Goal: Task Accomplishment & Management: Use online tool/utility

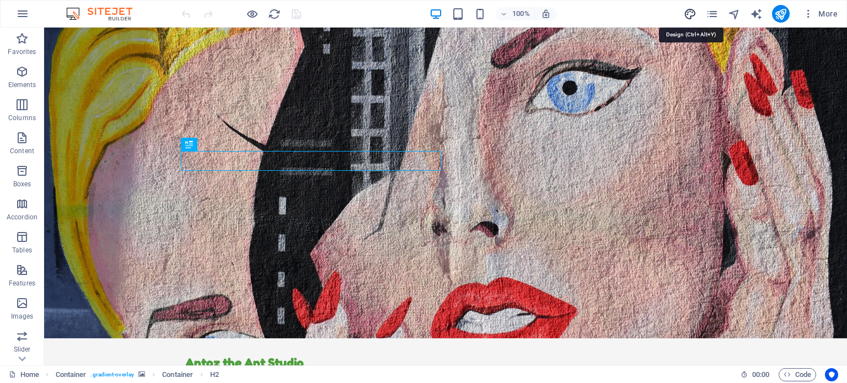
click at [694, 10] on icon "design" at bounding box center [690, 14] width 13 height 13
select select "px"
select select "200"
select select "px"
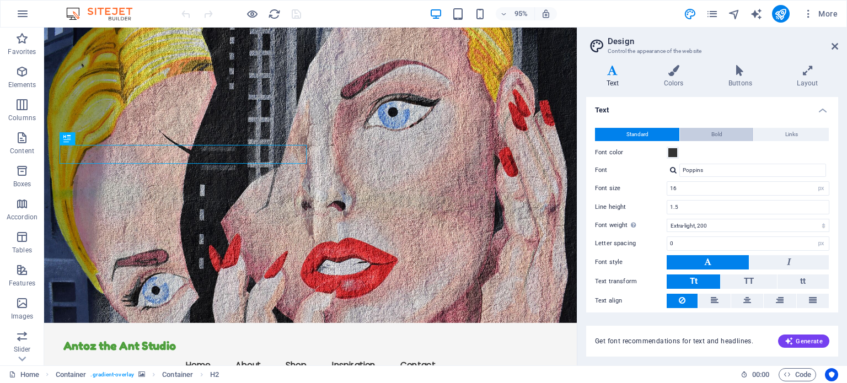
click at [715, 132] on span "Bold" at bounding box center [716, 134] width 11 height 13
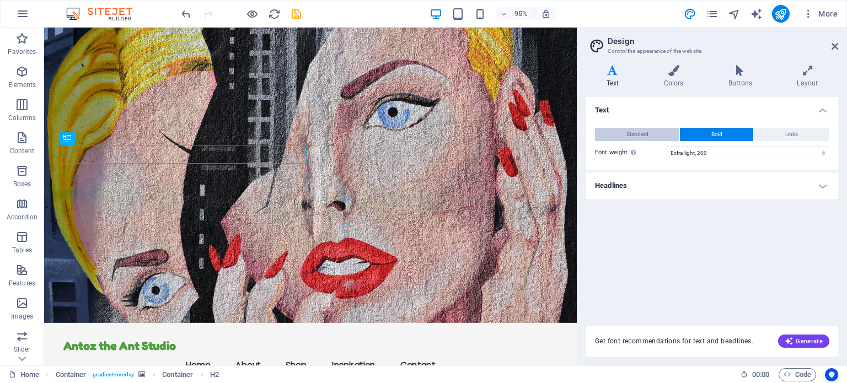
click at [643, 131] on span "Standard" at bounding box center [637, 134] width 22 height 13
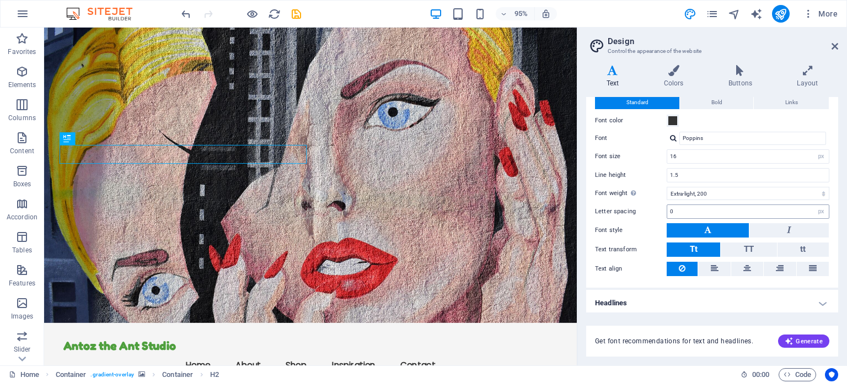
scroll to position [34, 0]
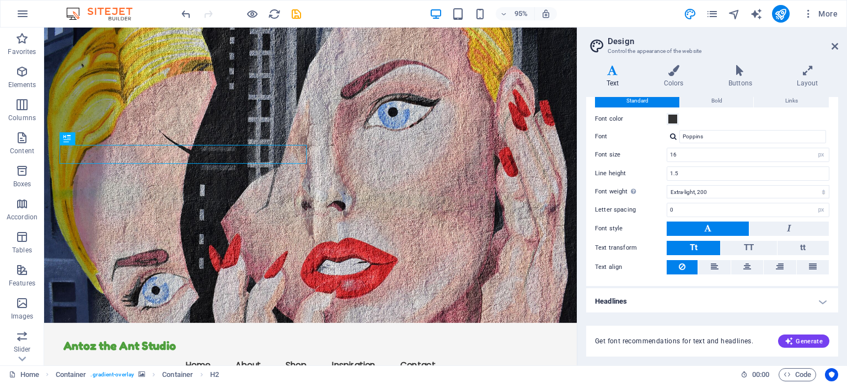
click at [821, 297] on h4 "Headlines" at bounding box center [712, 301] width 252 height 26
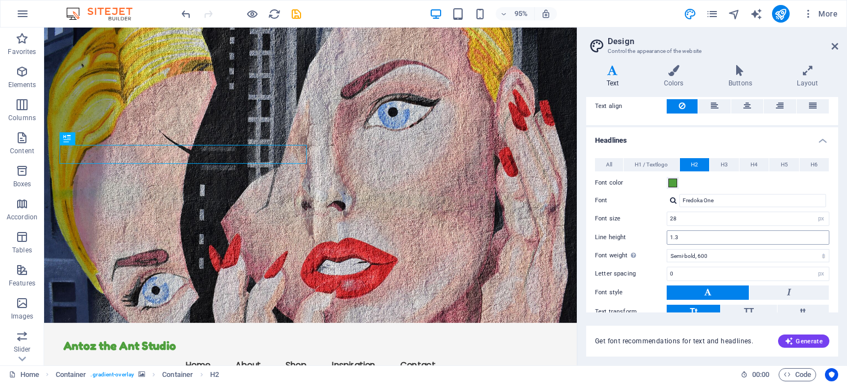
scroll to position [199, 0]
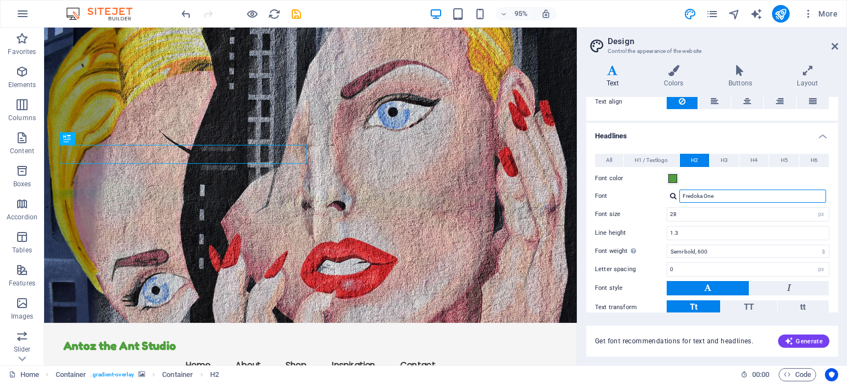
click at [718, 194] on input "Fredoka One" at bounding box center [752, 196] width 147 height 13
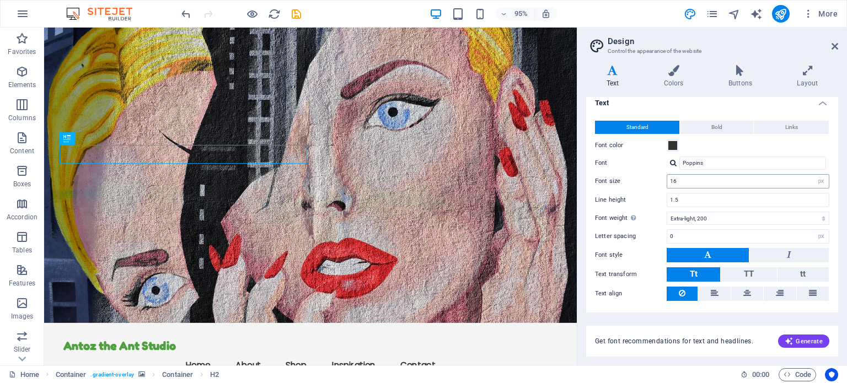
scroll to position [0, 0]
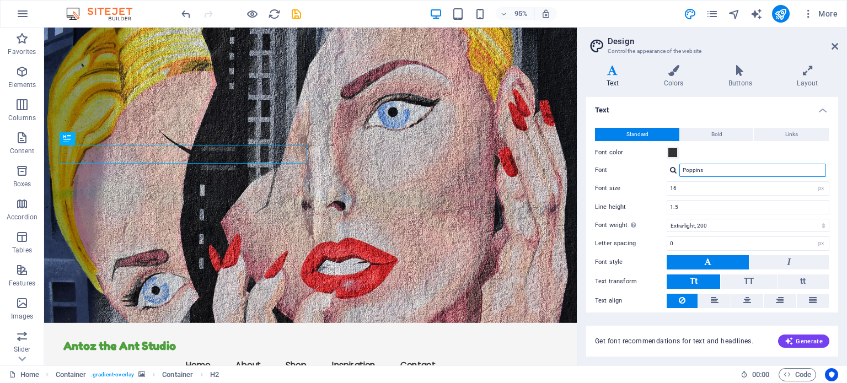
drag, startPoint x: 703, startPoint y: 172, endPoint x: 680, endPoint y: 172, distance: 23.7
click at [680, 172] on input "Poppins" at bounding box center [752, 170] width 147 height 13
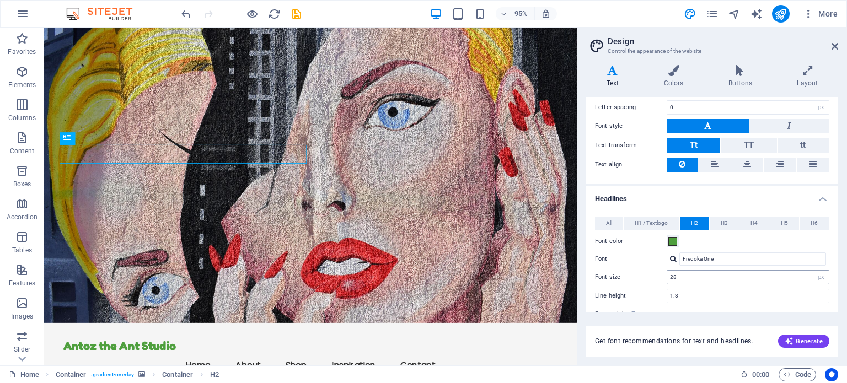
scroll to position [165, 0]
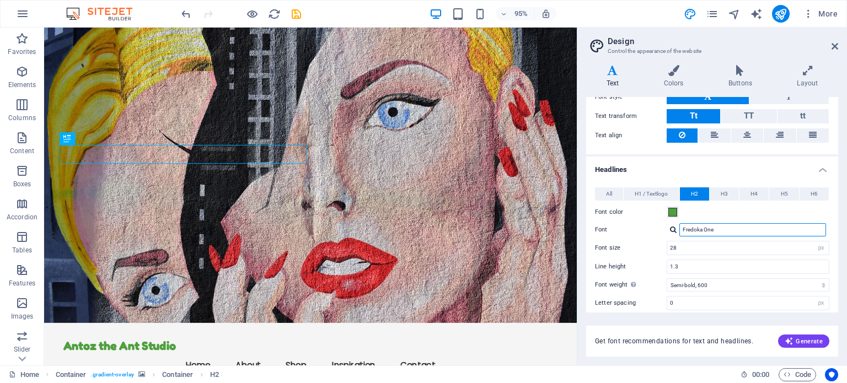
drag, startPoint x: 717, startPoint y: 229, endPoint x: 681, endPoint y: 229, distance: 35.8
click at [681, 229] on input "Fredoka One" at bounding box center [752, 229] width 147 height 13
paste input "Poppins"
type input "Poppins"
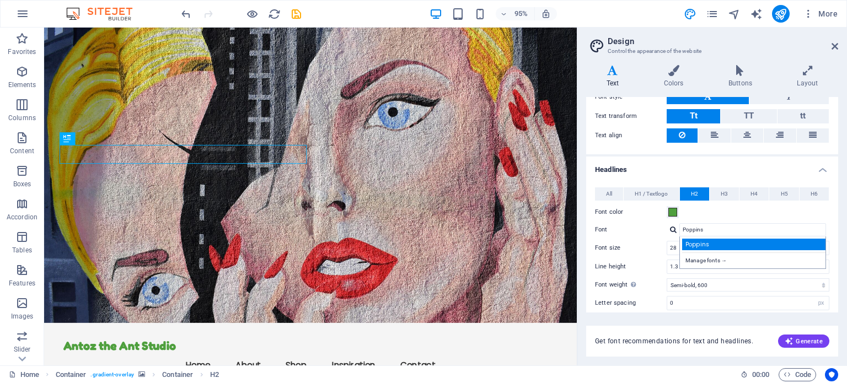
click at [692, 242] on div "Poppins" at bounding box center [755, 245] width 146 height 12
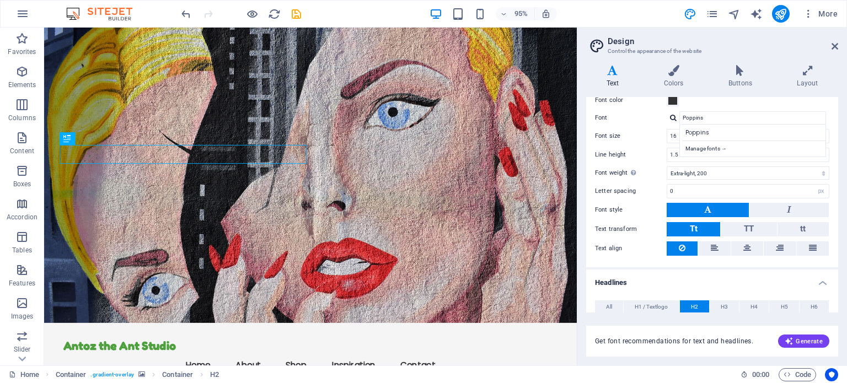
scroll to position [0, 0]
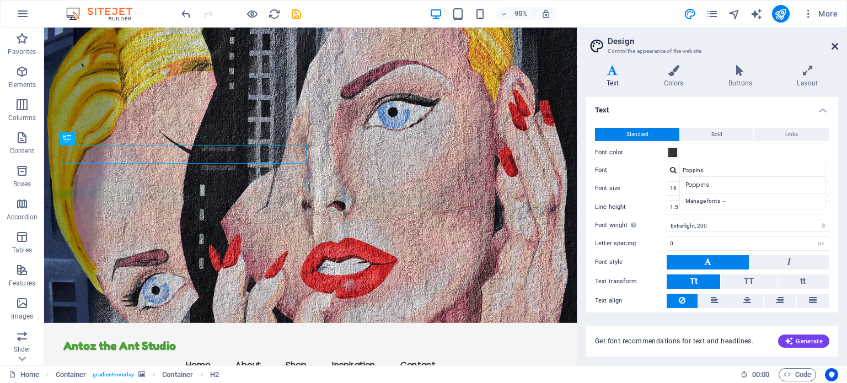
click at [832, 46] on icon at bounding box center [834, 46] width 7 height 9
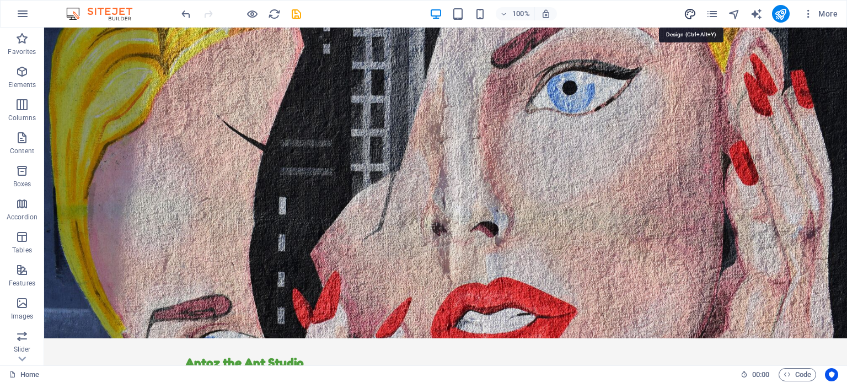
click at [689, 13] on icon "design" at bounding box center [690, 14] width 13 height 13
select select "px"
select select "200"
select select "px"
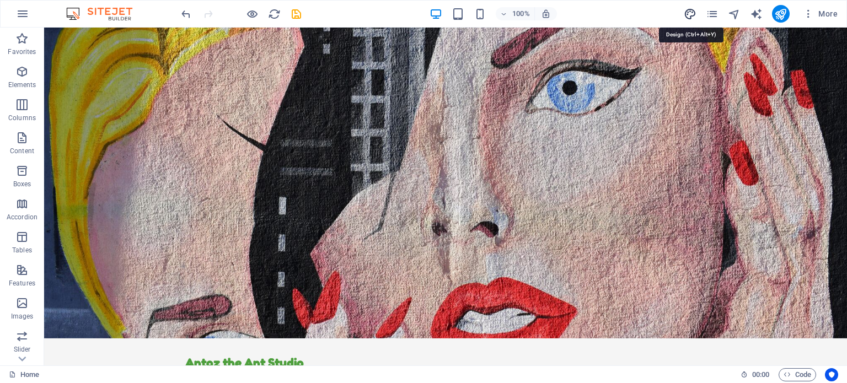
select select "600"
select select "px"
select select "rem"
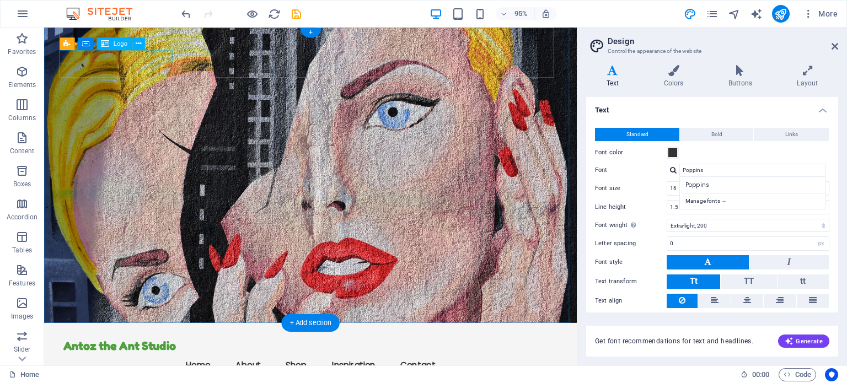
click at [103, 356] on div "Antoz the Ant Studio" at bounding box center [325, 363] width 520 height 14
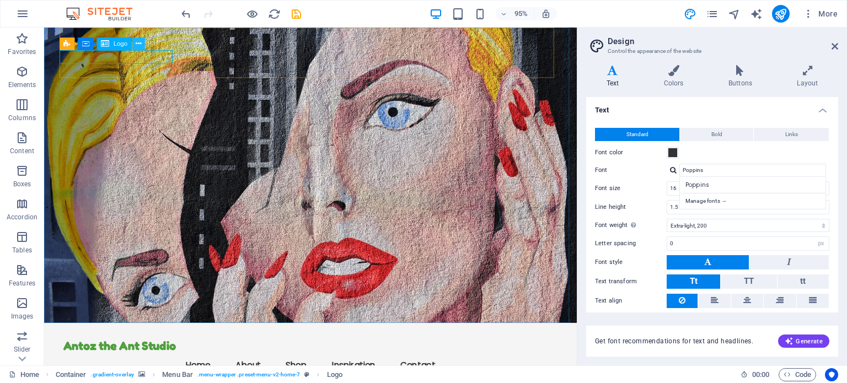
click at [136, 44] on icon at bounding box center [138, 44] width 6 height 11
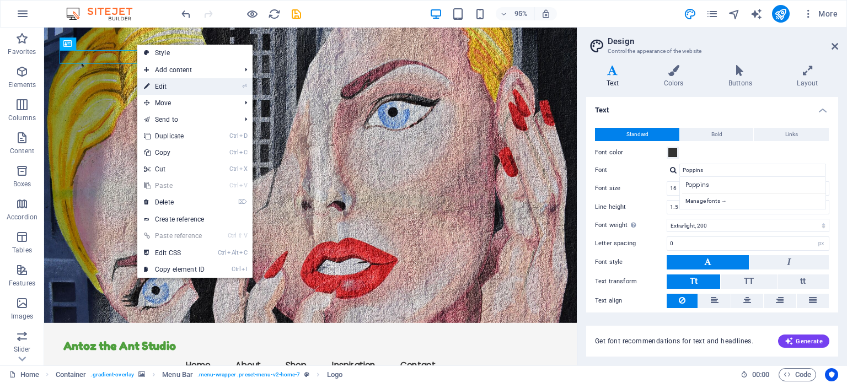
click at [162, 83] on link "⏎ Edit" at bounding box center [174, 86] width 74 height 17
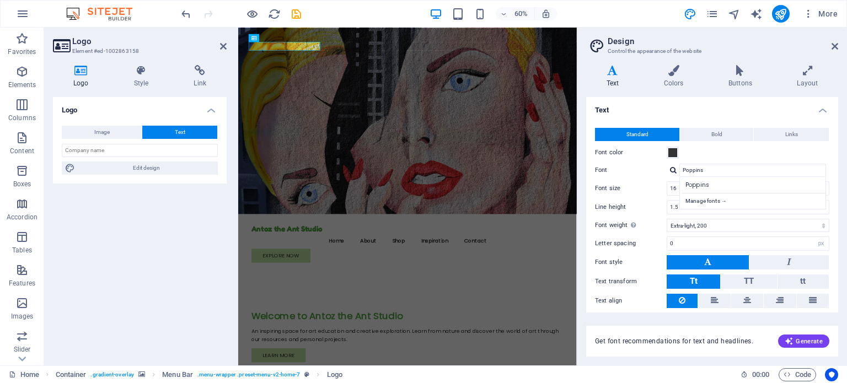
click at [82, 77] on h4 "Logo" at bounding box center [83, 76] width 61 height 23
click at [137, 79] on h4 "Style" at bounding box center [144, 76] width 60 height 23
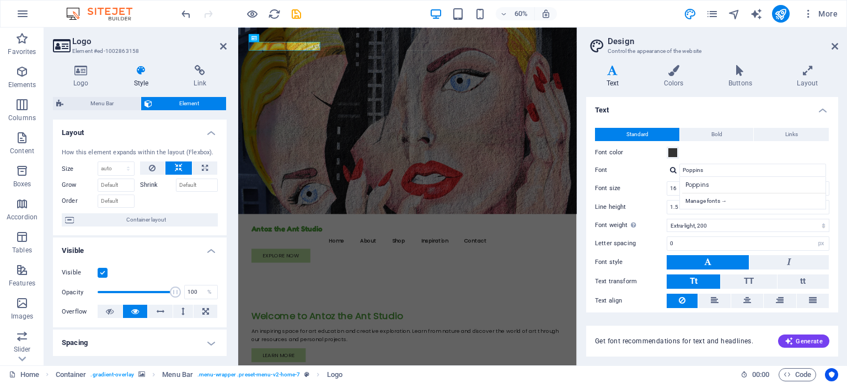
click at [208, 132] on h4 "Layout" at bounding box center [140, 130] width 174 height 20
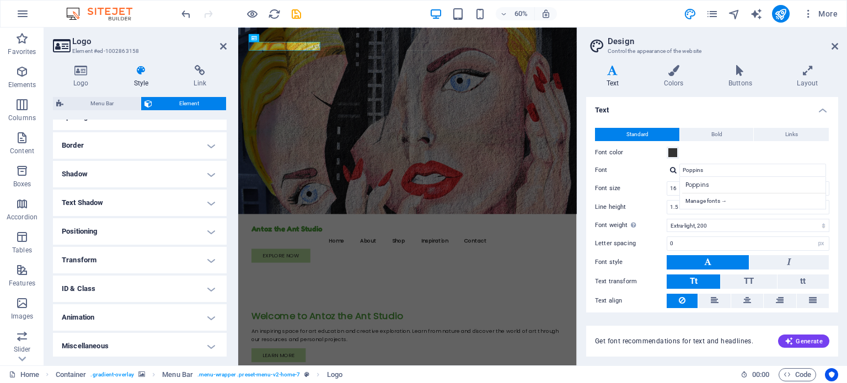
scroll to position [139, 0]
click at [208, 340] on h4 "Miscellaneous" at bounding box center [140, 344] width 174 height 26
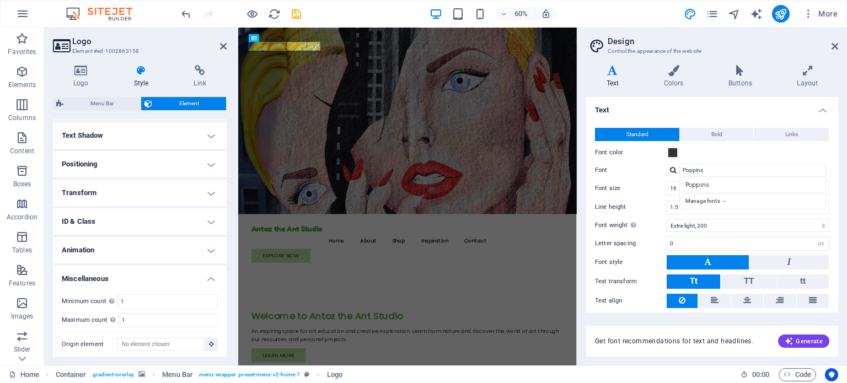
scroll to position [207, 0]
click at [211, 273] on h4 "Miscellaneous" at bounding box center [140, 272] width 174 height 20
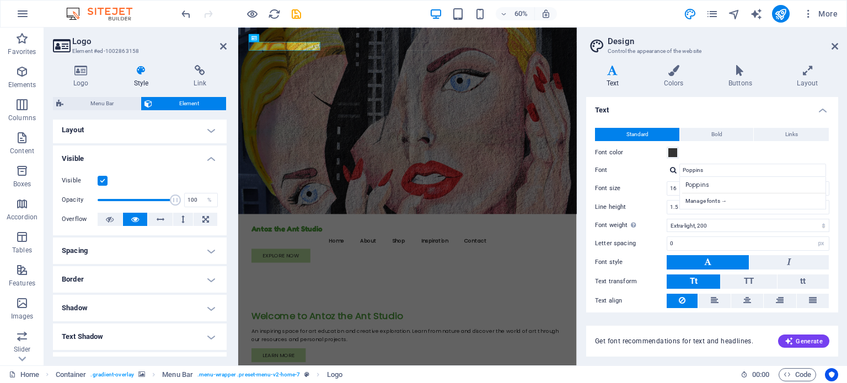
scroll to position [0, 0]
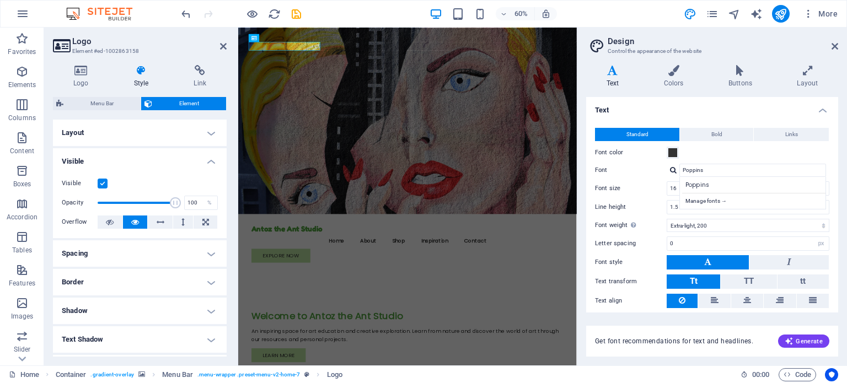
click at [208, 134] on h4 "Layout" at bounding box center [140, 133] width 174 height 26
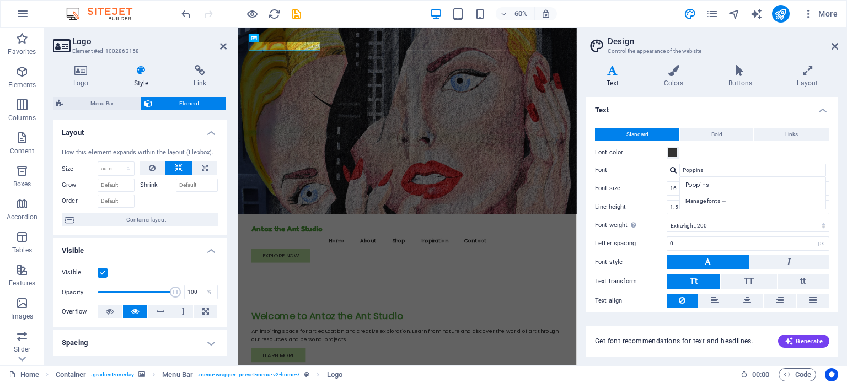
click at [138, 79] on h4 "Style" at bounding box center [144, 76] width 60 height 23
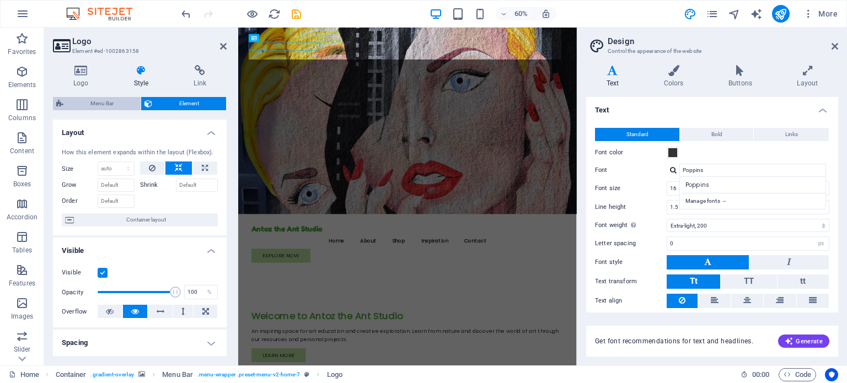
click at [93, 101] on span "Menu Bar" at bounding box center [102, 103] width 71 height 13
select select "rem"
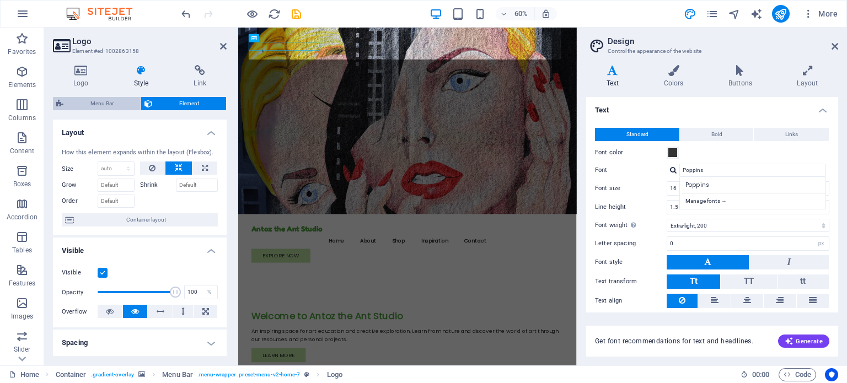
select select "preset-menu-v2-home-7"
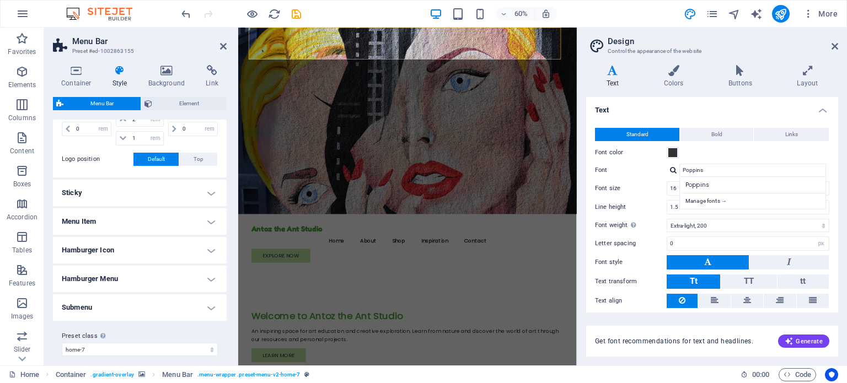
scroll to position [288, 0]
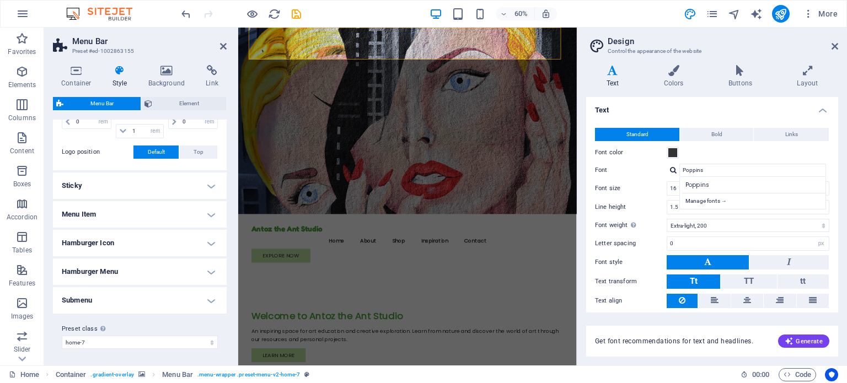
click at [208, 213] on h4 "Menu Item" at bounding box center [140, 214] width 174 height 26
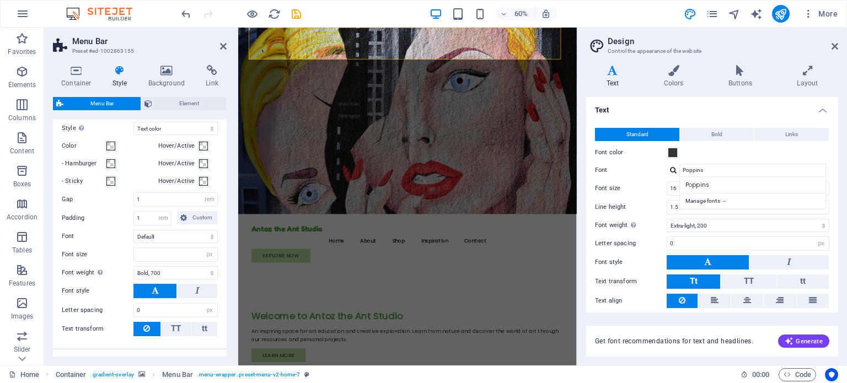
scroll to position [454, 0]
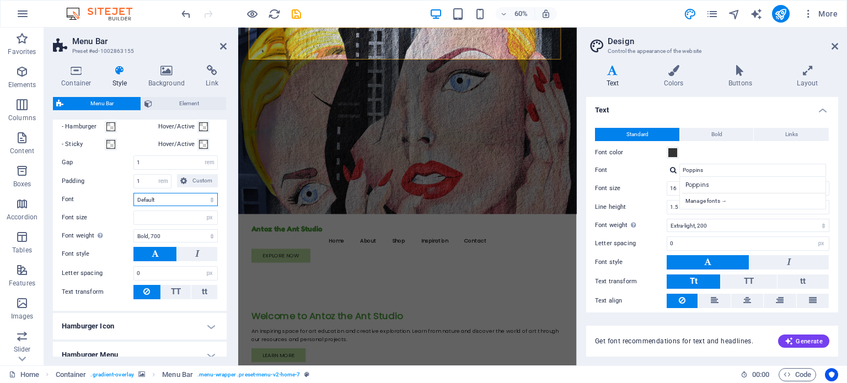
click at [209, 200] on select "Default Headlines" at bounding box center [175, 199] width 84 height 13
select select "link-special-font"
click at [133, 193] on select "Default Headlines" at bounding box center [175, 199] width 84 height 13
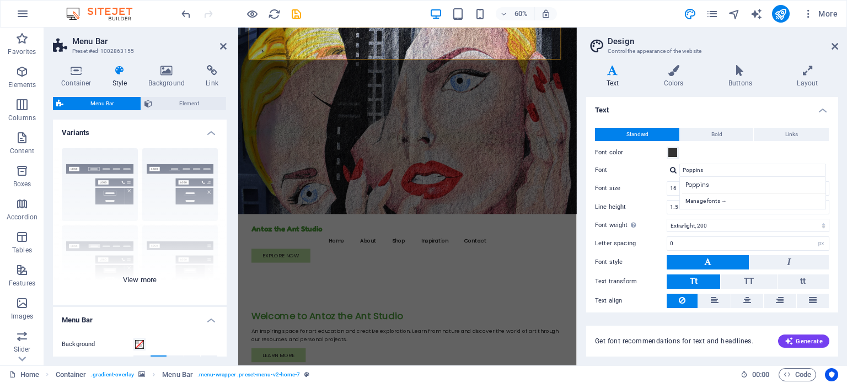
scroll to position [0, 0]
click at [221, 44] on icon at bounding box center [223, 46] width 7 height 9
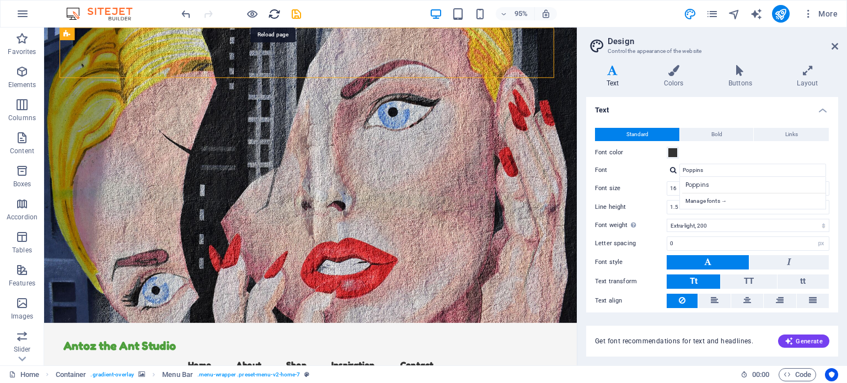
click at [273, 9] on icon "reload" at bounding box center [274, 14] width 13 height 13
click at [136, 44] on icon at bounding box center [138, 44] width 6 height 11
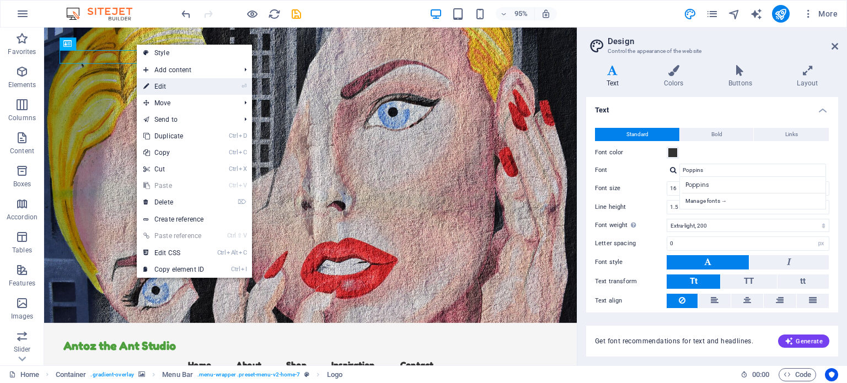
click at [160, 85] on link "⏎ Edit" at bounding box center [174, 86] width 74 height 17
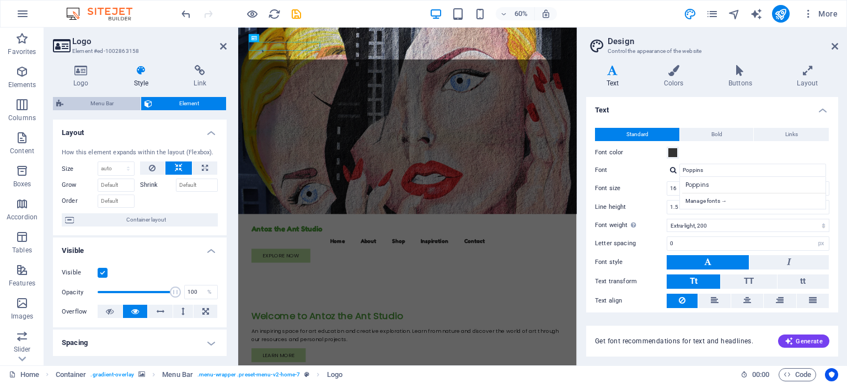
click at [91, 101] on span "Menu Bar" at bounding box center [102, 103] width 71 height 13
select select "rem"
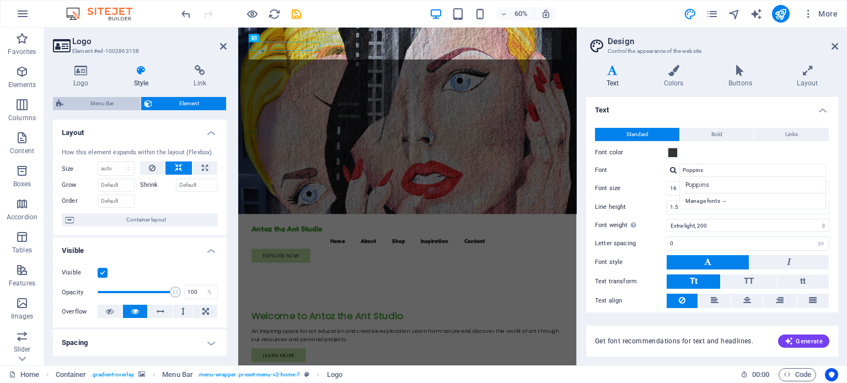
select select "hover_text_color"
select select "rem"
select select "link-special-font"
select select "px"
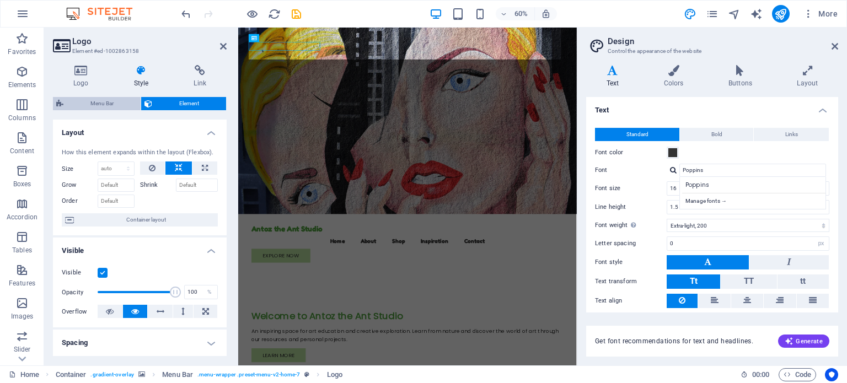
select select "700"
select select "px"
select select "preset-menu-v2-home-7"
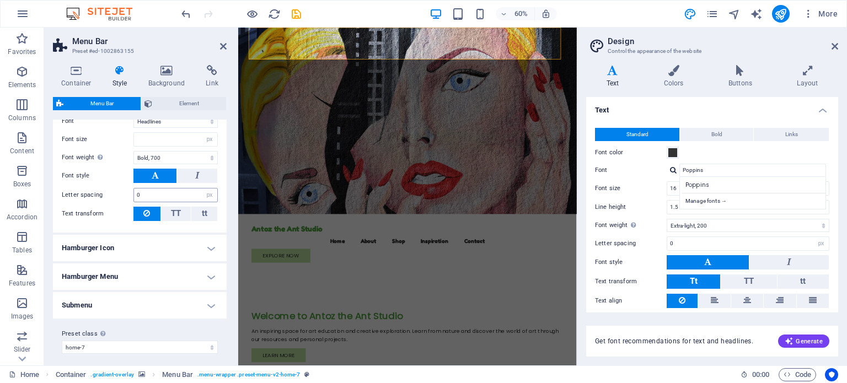
scroll to position [535, 0]
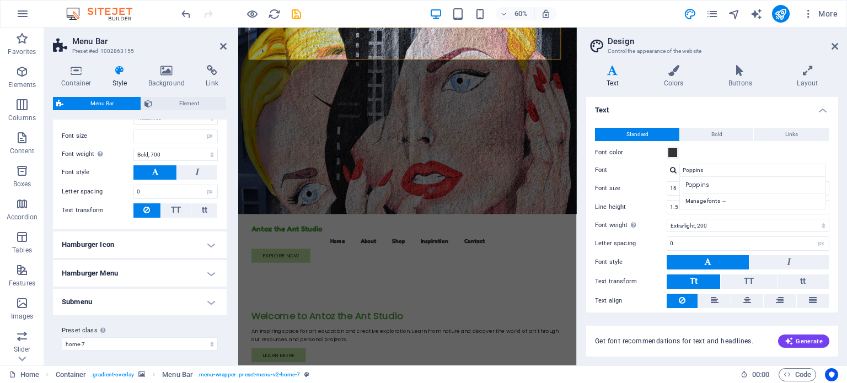
click at [208, 302] on h4 "Submenu" at bounding box center [140, 302] width 174 height 26
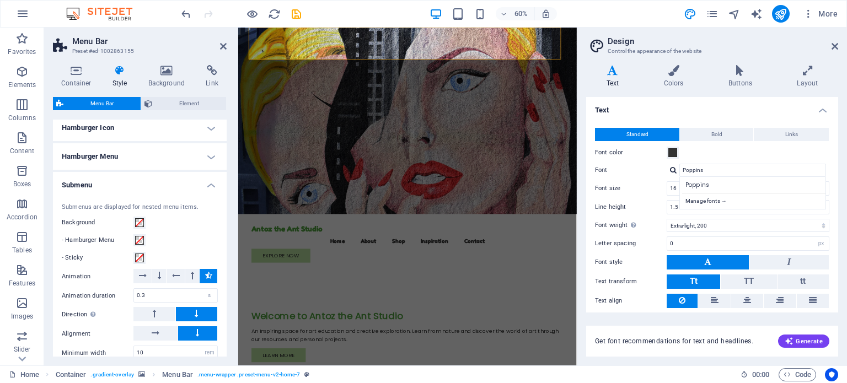
scroll to position [615, 0]
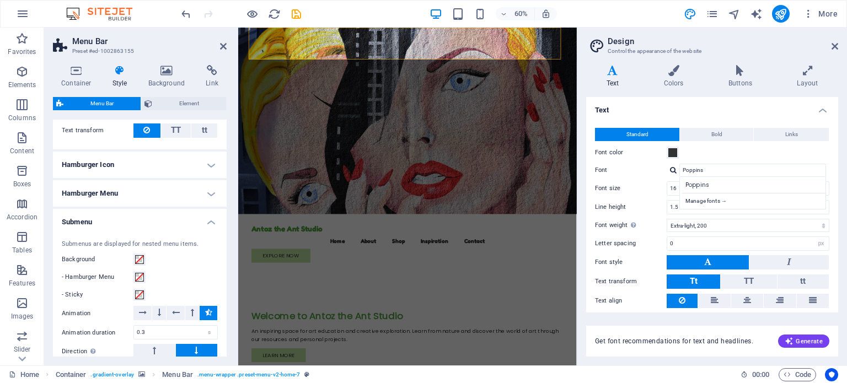
click at [209, 220] on h4 "Submenu" at bounding box center [140, 219] width 174 height 20
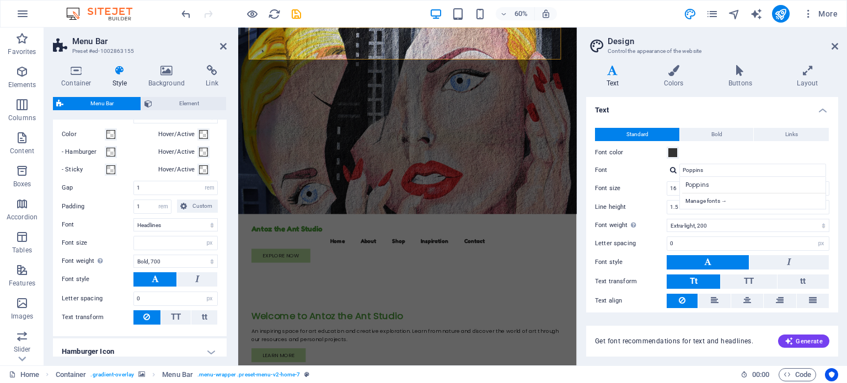
scroll to position [426, 0]
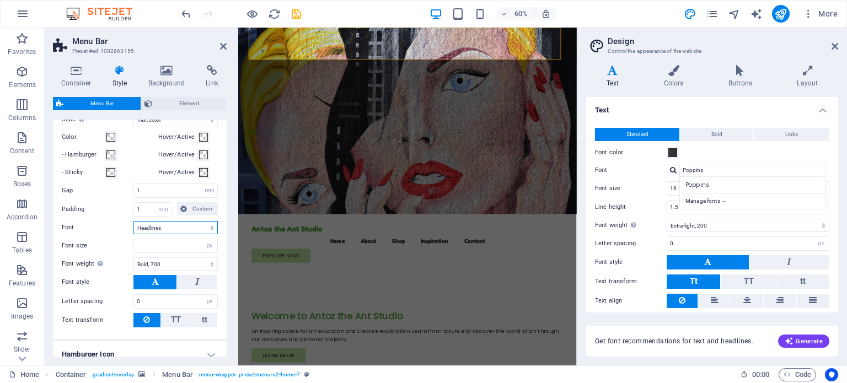
click at [160, 228] on select "Default Headlines" at bounding box center [175, 227] width 84 height 13
click at [133, 221] on select "Default Headlines" at bounding box center [175, 227] width 84 height 13
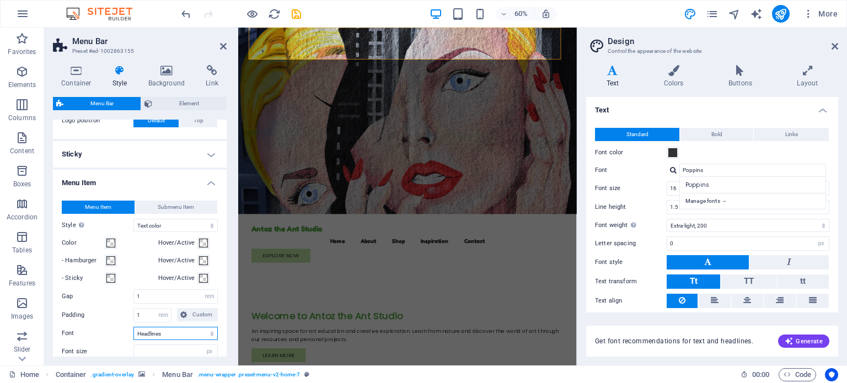
scroll to position [315, 0]
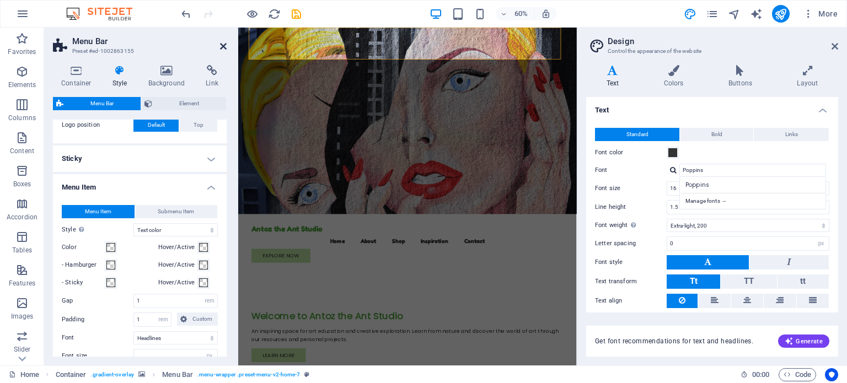
click at [223, 44] on icon at bounding box center [223, 46] width 7 height 9
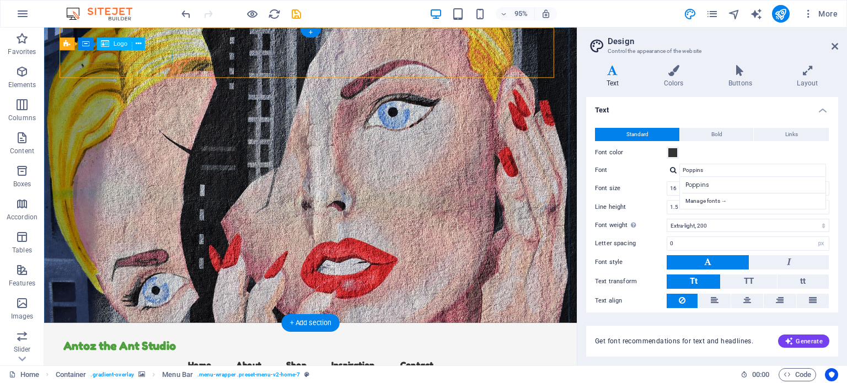
click at [138, 356] on div "Antoz the Ant Studio" at bounding box center [325, 363] width 520 height 14
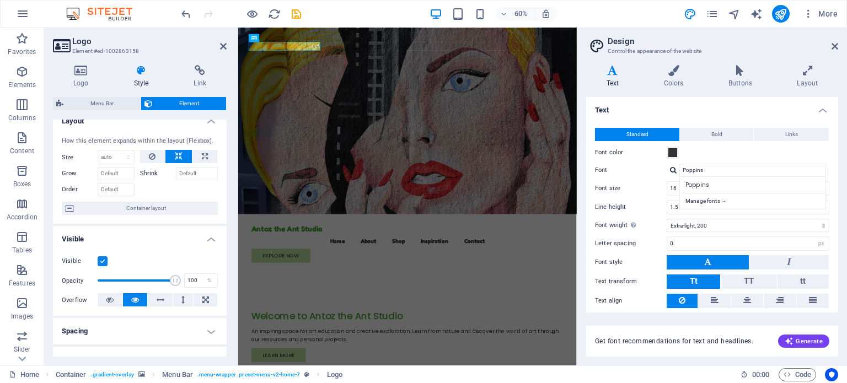
scroll to position [0, 0]
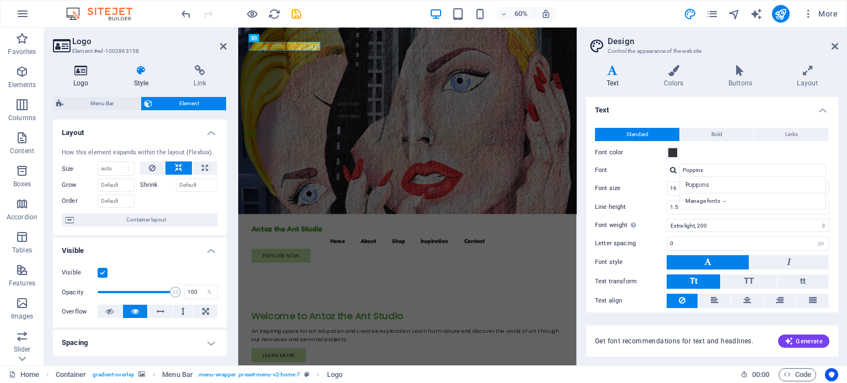
click at [82, 72] on icon at bounding box center [81, 70] width 56 height 11
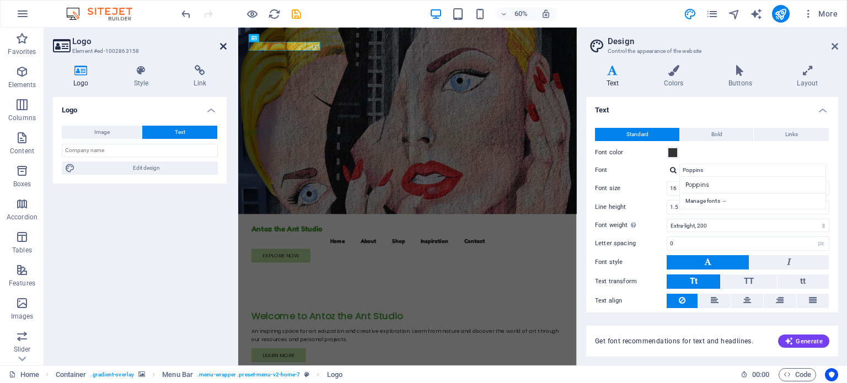
click at [220, 44] on icon at bounding box center [223, 46] width 7 height 9
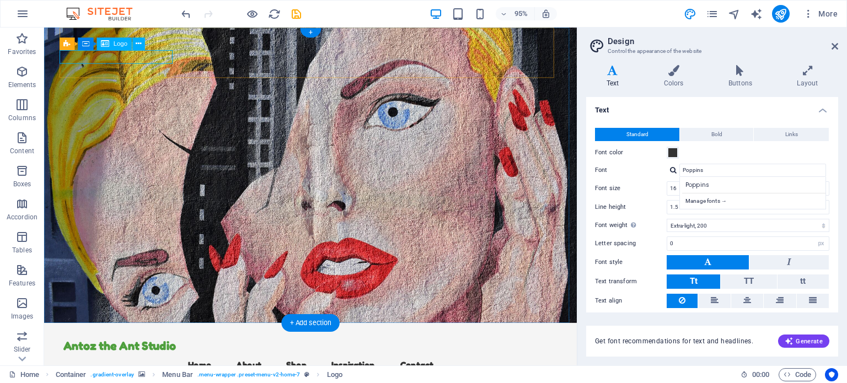
click at [127, 356] on div "Antoz the Ant Studio" at bounding box center [325, 363] width 520 height 14
click at [112, 356] on div "Antoz the Ant Studio" at bounding box center [325, 363] width 520 height 14
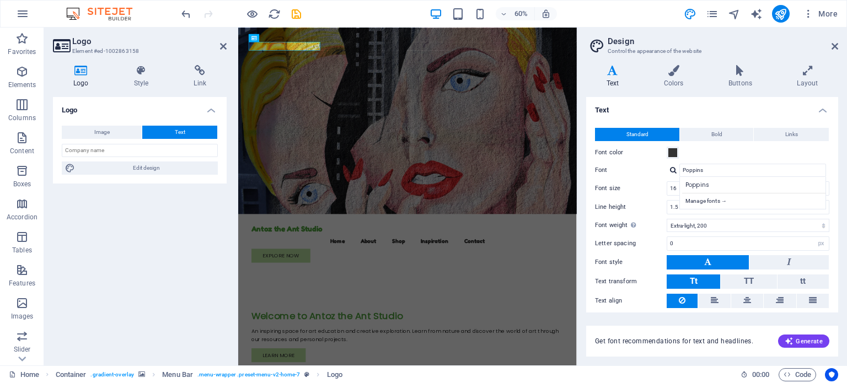
click at [189, 130] on button "Text" at bounding box center [179, 132] width 75 height 13
click at [108, 150] on input "text" at bounding box center [140, 150] width 156 height 13
click at [126, 169] on span "Edit design" at bounding box center [146, 168] width 136 height 13
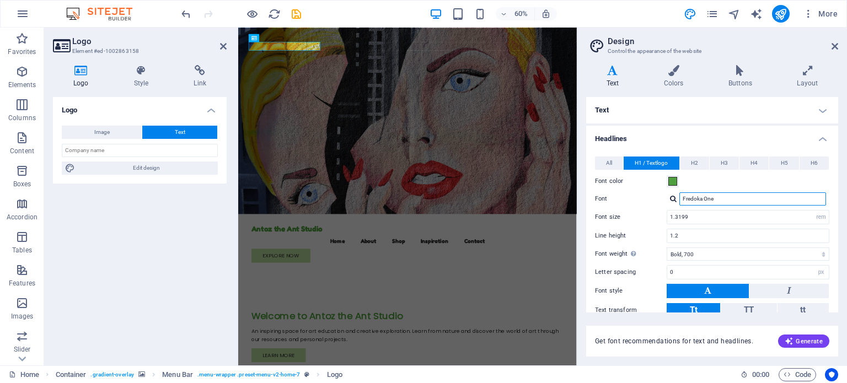
click at [730, 197] on input "Fredoka One" at bounding box center [752, 198] width 147 height 13
drag, startPoint x: 730, startPoint y: 197, endPoint x: 677, endPoint y: 200, distance: 53.0
click at [677, 200] on div "Fredoka One" at bounding box center [748, 198] width 163 height 13
paste input "Poppins"
type input "Poppins"
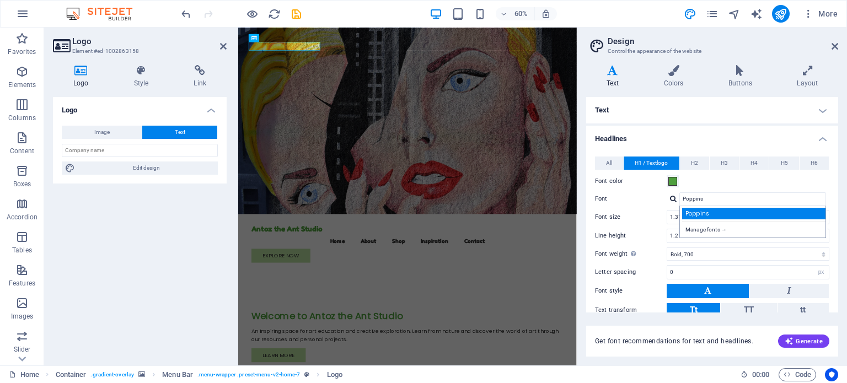
click at [702, 214] on div "Poppins" at bounding box center [755, 214] width 146 height 12
click at [821, 116] on h4 "Text" at bounding box center [712, 110] width 252 height 26
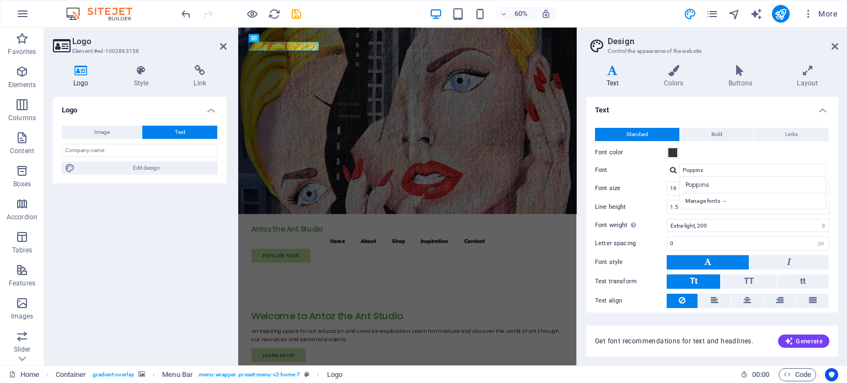
click at [820, 112] on h4 "Text" at bounding box center [712, 107] width 252 height 20
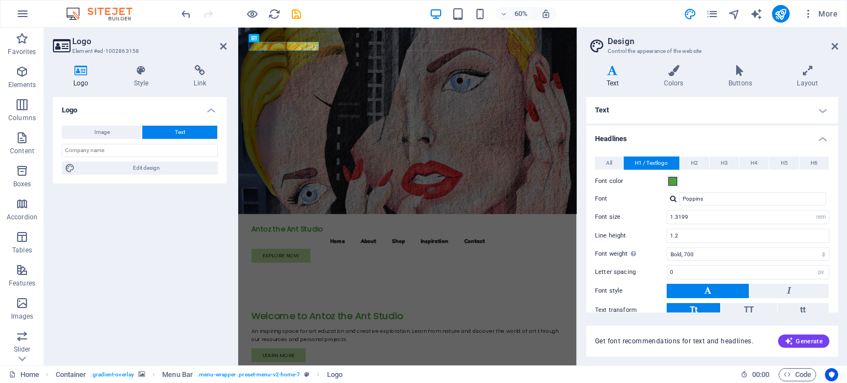
click at [819, 138] on h4 "Headlines" at bounding box center [712, 136] width 252 height 20
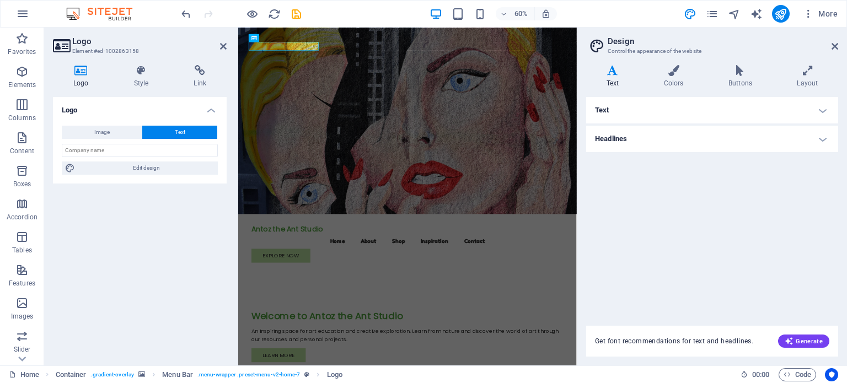
click at [819, 136] on h4 "Headlines" at bounding box center [712, 139] width 252 height 26
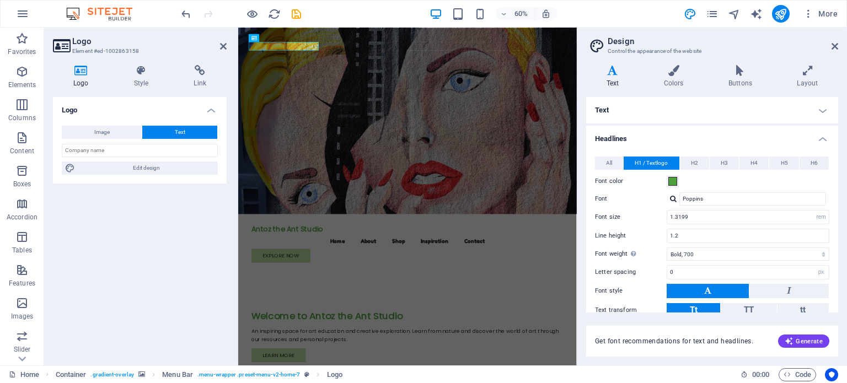
click at [820, 112] on h4 "Text" at bounding box center [712, 110] width 252 height 26
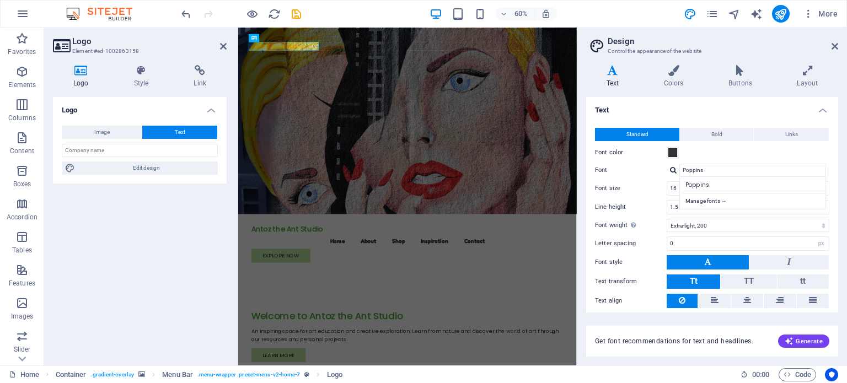
click at [830, 41] on h2 "Design" at bounding box center [723, 41] width 230 height 10
click at [834, 48] on icon at bounding box center [834, 46] width 7 height 9
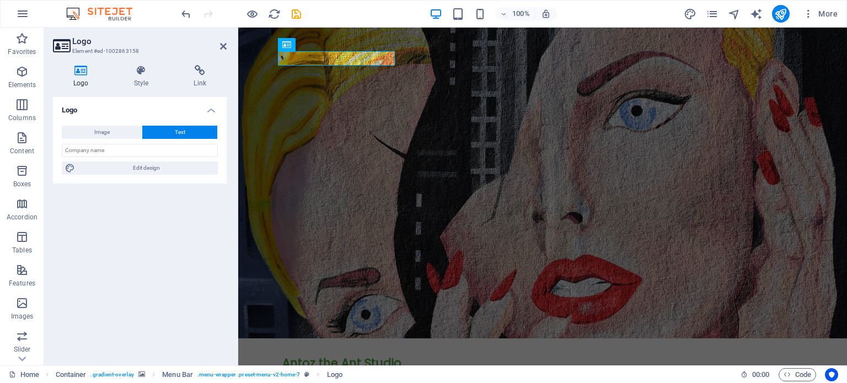
click at [254, 108] on figure at bounding box center [542, 183] width 609 height 311
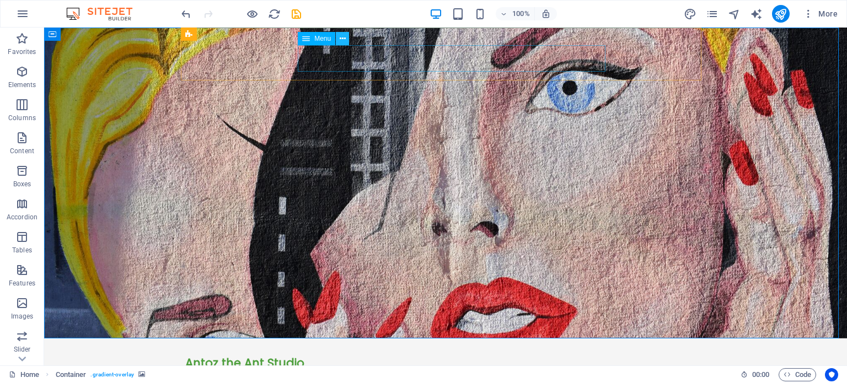
click at [341, 40] on icon at bounding box center [343, 39] width 6 height 12
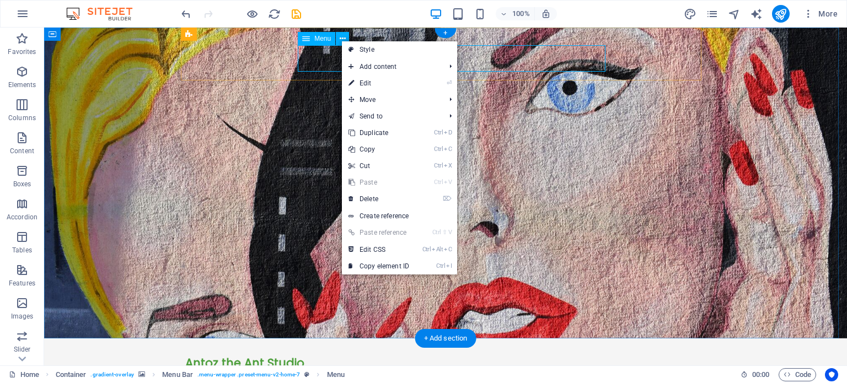
click at [313, 370] on nav "Home About Shop Inspiration Contact" at bounding box center [445, 383] width 520 height 26
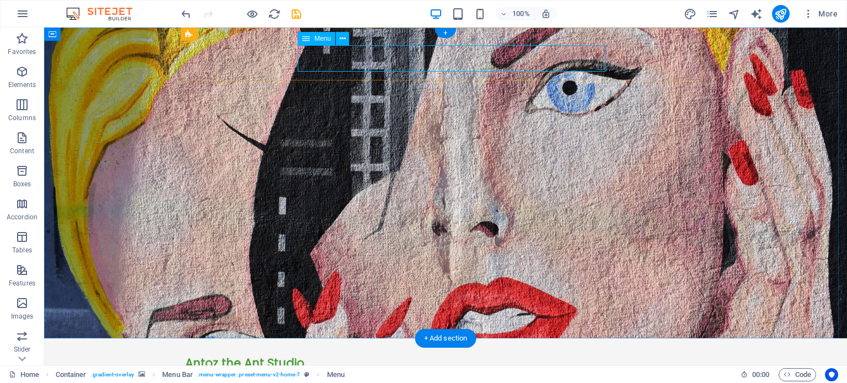
click at [313, 370] on nav "Home About Shop Inspiration Contact" at bounding box center [445, 383] width 520 height 26
select select
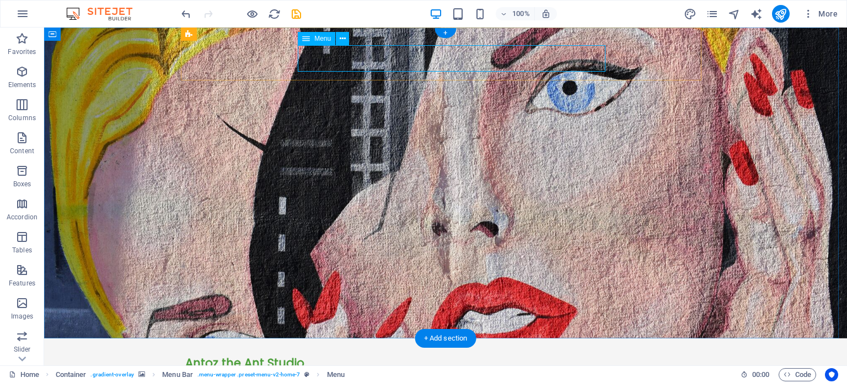
select select
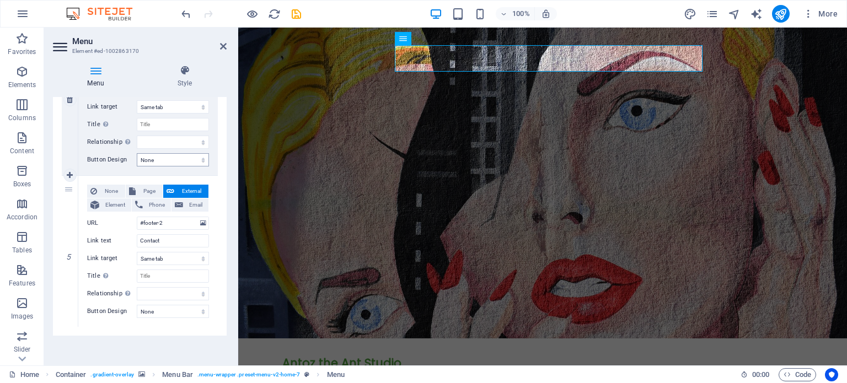
scroll to position [633, 0]
click at [422, 39] on span "Menu" at bounding box center [419, 38] width 17 height 7
click at [180, 75] on icon at bounding box center [185, 70] width 84 height 11
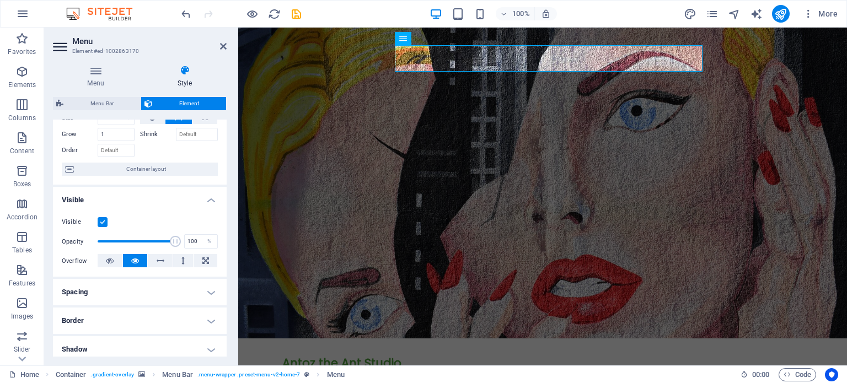
scroll to position [0, 0]
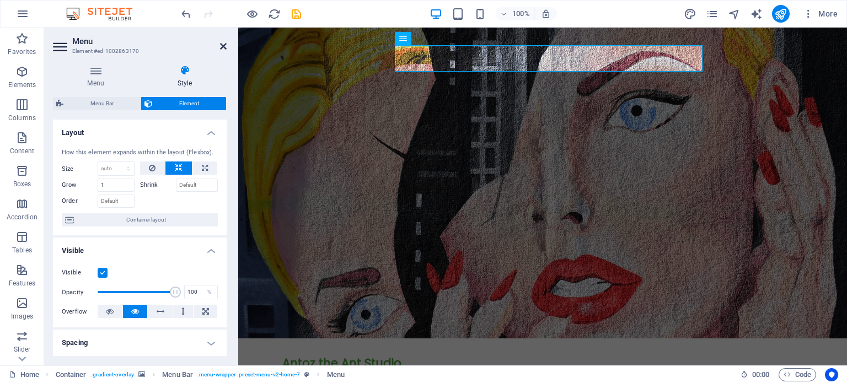
click at [223, 46] on icon at bounding box center [223, 46] width 7 height 9
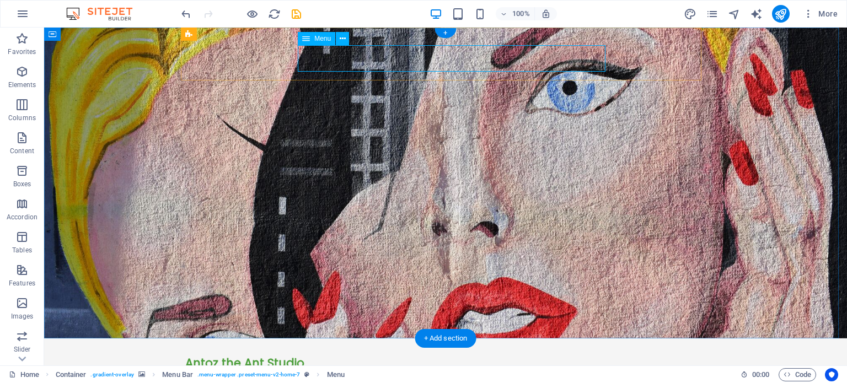
click at [455, 370] on nav "Home About Shop Inspiration Contact" at bounding box center [445, 383] width 520 height 26
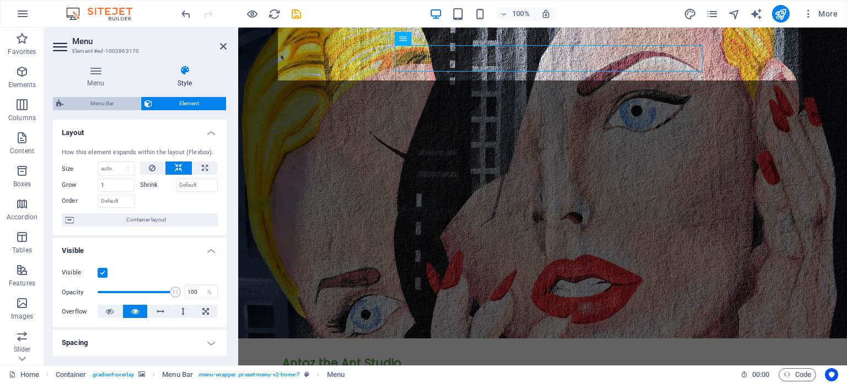
click at [93, 103] on span "Menu Bar" at bounding box center [102, 103] width 71 height 13
select select "rem"
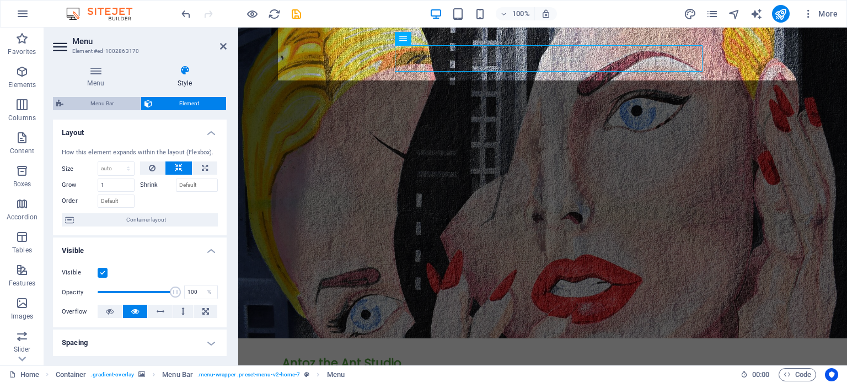
select select "hover_text_color"
select select "rem"
select select "link-special-font"
select select "px"
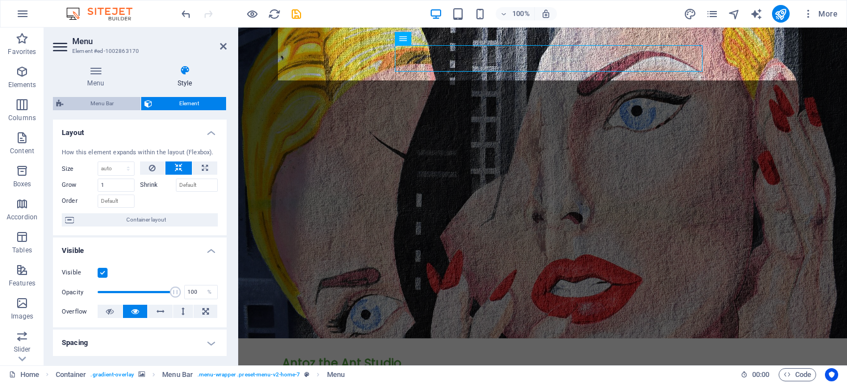
select select "700"
select select "px"
select select "preset-menu-v2-home-7"
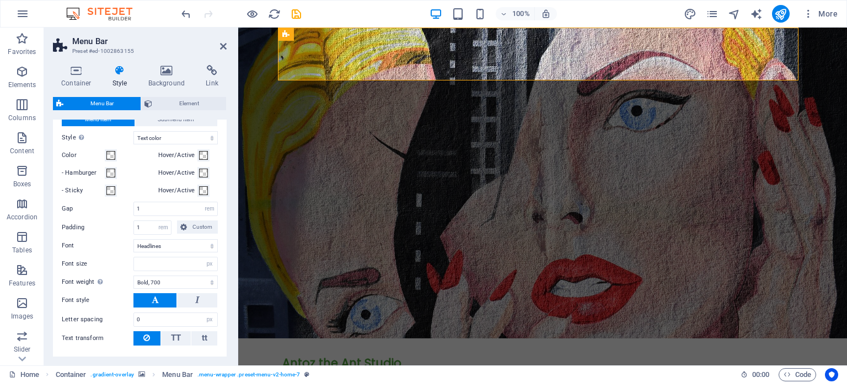
scroll to position [441, 0]
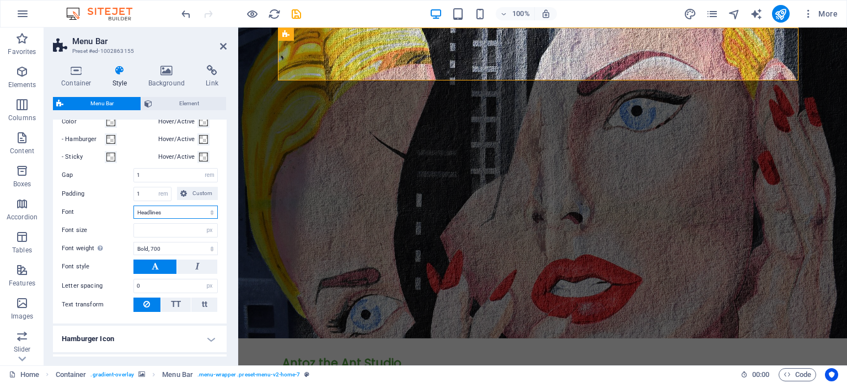
click at [168, 212] on select "Default Headlines" at bounding box center [175, 212] width 84 height 13
click at [143, 212] on select "Default Headlines" at bounding box center [175, 212] width 84 height 13
click at [143, 210] on select "Default Headlines" at bounding box center [175, 212] width 84 height 13
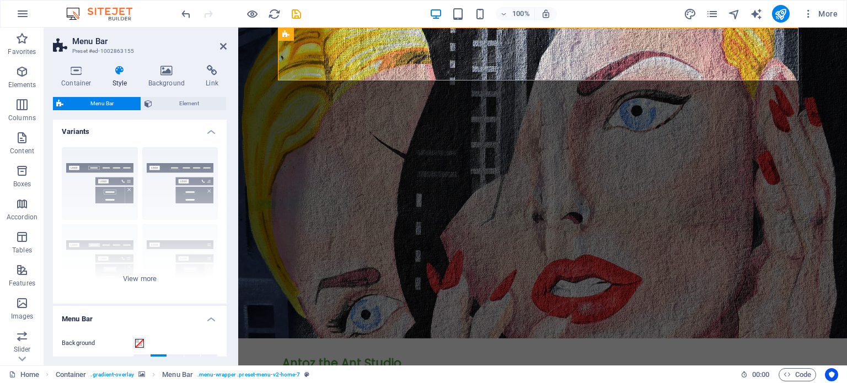
scroll to position [0, 0]
click at [227, 48] on aside "Menu Bar Preset #ed-1002863155 Container Style Background Link Size Height Defa…" at bounding box center [141, 197] width 194 height 338
click at [228, 45] on aside "Menu Bar Preset #ed-1002863155 Container Style Background Link Size Height Defa…" at bounding box center [141, 197] width 194 height 338
click at [224, 45] on icon at bounding box center [223, 46] width 7 height 9
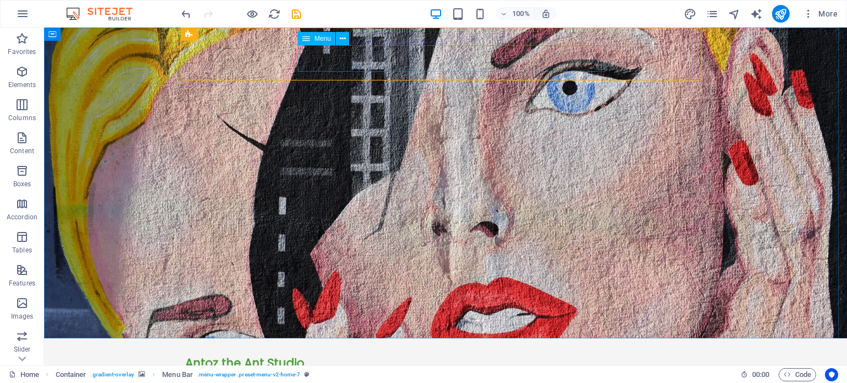
click at [314, 39] on span "Menu" at bounding box center [322, 38] width 17 height 7
click at [340, 39] on icon at bounding box center [343, 39] width 6 height 12
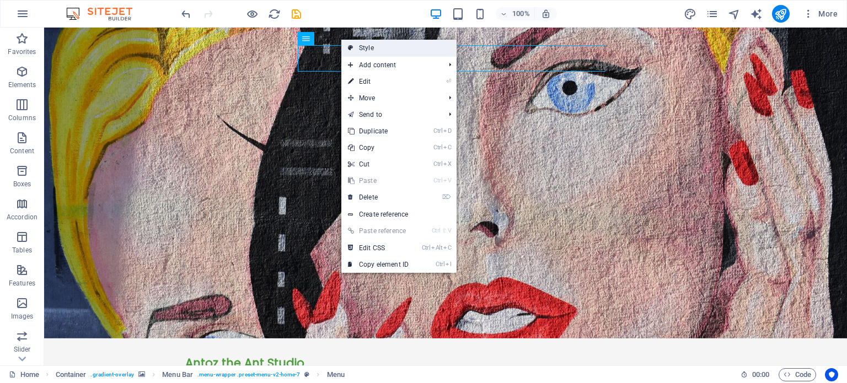
click at [368, 43] on link "Style" at bounding box center [398, 48] width 115 height 17
select select "rem"
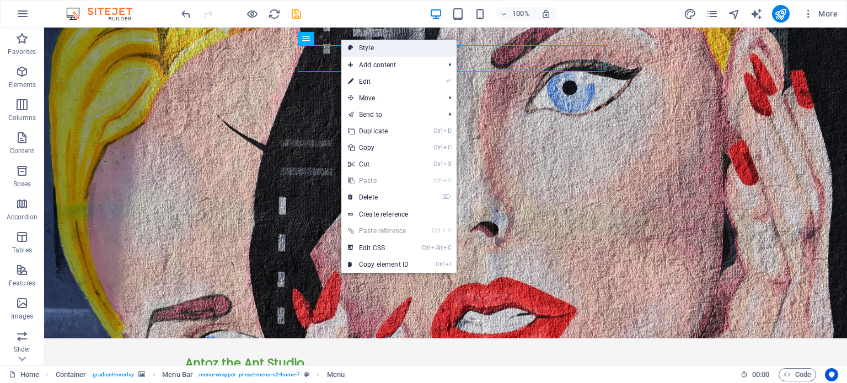
select select "hover_text_color"
select select "rem"
select select "link-special-font"
select select "px"
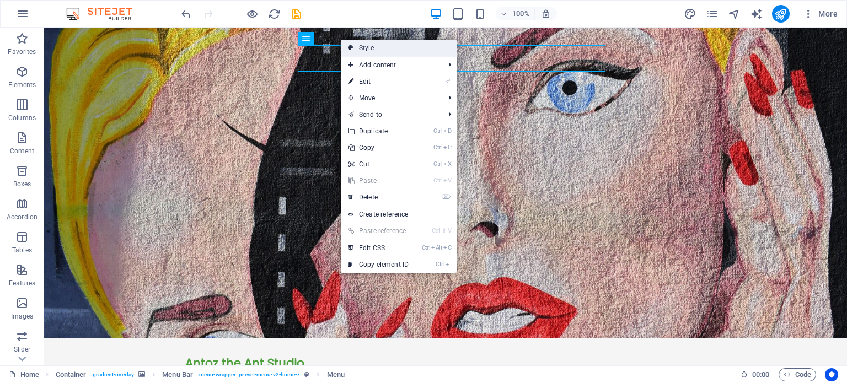
select select "700"
select select "px"
select select "preset-menu-v2-home-7"
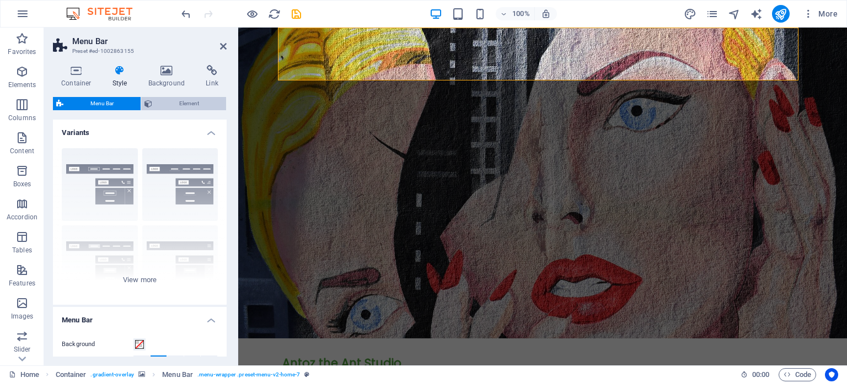
click at [173, 103] on span "Element" at bounding box center [188, 103] width 67 height 13
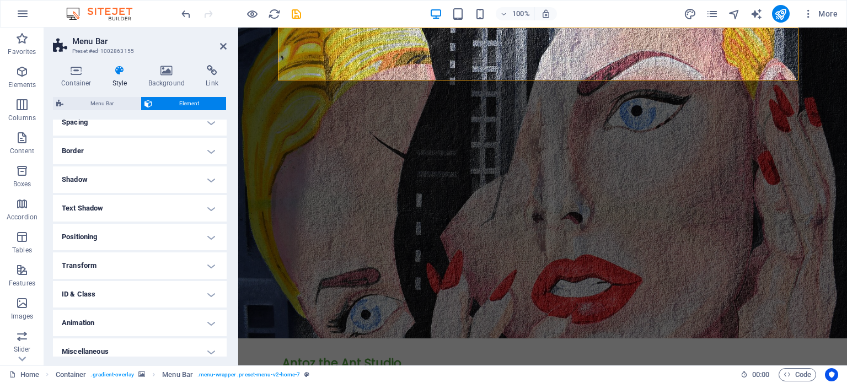
scroll to position [228, 0]
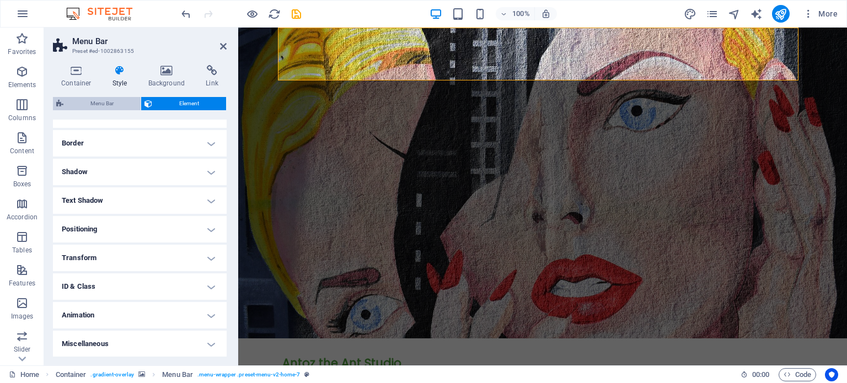
click at [98, 105] on span "Menu Bar" at bounding box center [102, 103] width 71 height 13
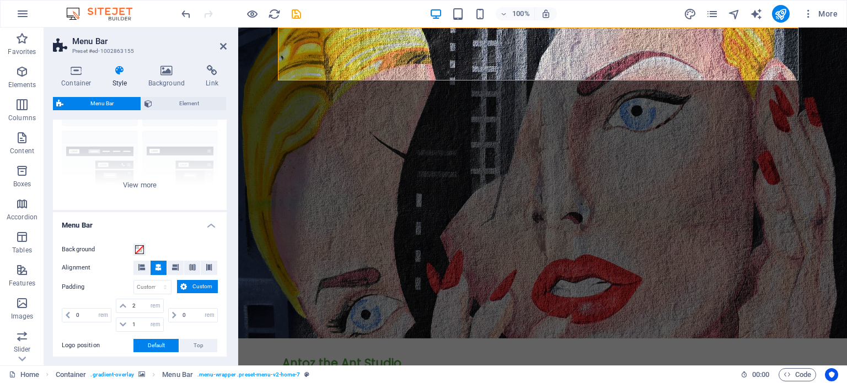
scroll to position [94, 0]
click at [223, 45] on icon at bounding box center [223, 46] width 7 height 9
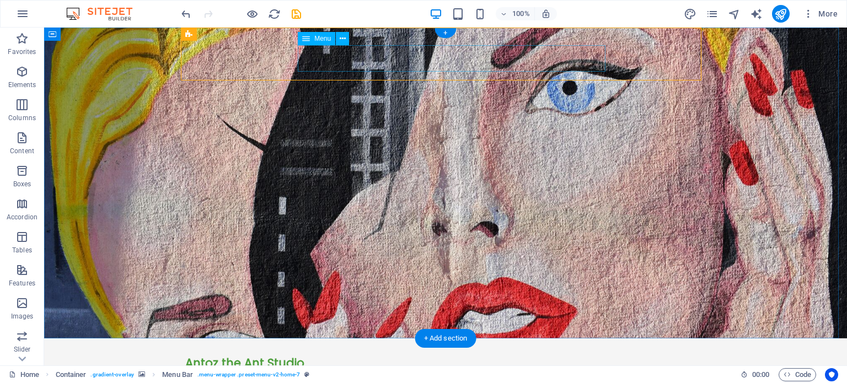
click at [325, 370] on nav "Home About Shop Inspiration Contact" at bounding box center [445, 383] width 520 height 26
click at [329, 370] on nav "Home About Shop Inspiration Contact" at bounding box center [445, 383] width 520 height 26
click at [336, 370] on nav "Home About Shop Inspiration Contact" at bounding box center [445, 383] width 520 height 26
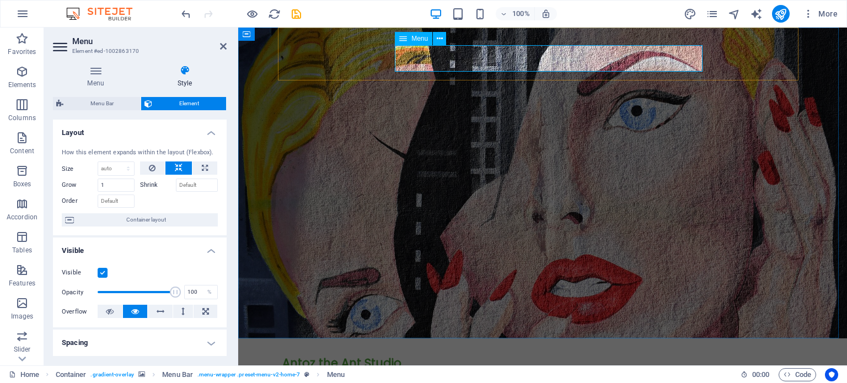
click at [427, 370] on nav "Home About Shop Inspiration Contact" at bounding box center [542, 383] width 520 height 26
click at [437, 370] on nav "Home About Shop Inspiration Contact" at bounding box center [542, 383] width 520 height 26
click at [486, 370] on nav "Home About Shop Inspiration Contact" at bounding box center [542, 383] width 520 height 26
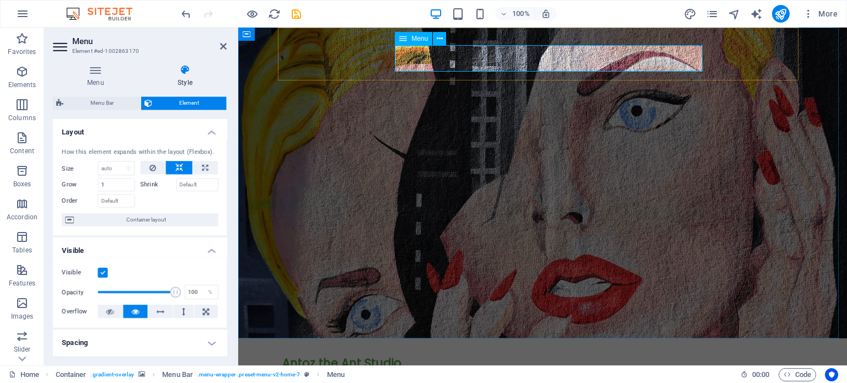
click at [486, 370] on nav "Home About Shop Inspiration Contact" at bounding box center [542, 383] width 520 height 26
click at [545, 370] on nav "Home About Shop Inspiration Contact" at bounding box center [542, 383] width 520 height 26
drag, startPoint x: 578, startPoint y: 53, endPoint x: 600, endPoint y: 60, distance: 22.9
click at [578, 370] on nav "Home About Shop Inspiration Contact" at bounding box center [542, 383] width 520 height 26
click at [653, 370] on nav "Home About Shop Inspiration Contact" at bounding box center [542, 383] width 520 height 26
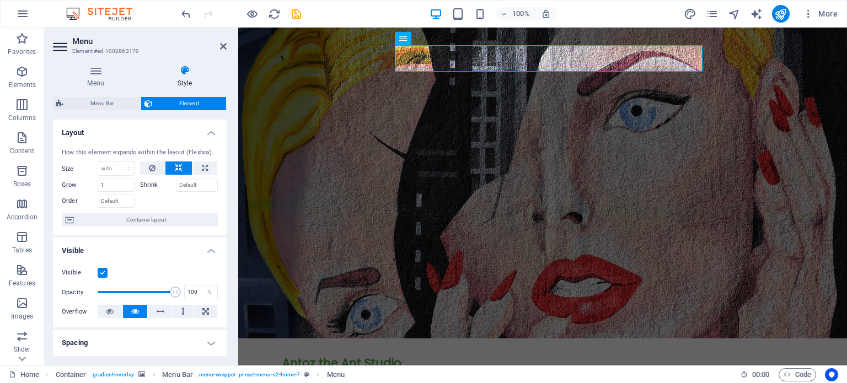
drag, startPoint x: 224, startPoint y: 151, endPoint x: 225, endPoint y: 171, distance: 21.0
click at [225, 171] on div "Layout How this element expands within the layout (Flexbox). Size Default auto …" at bounding box center [140, 238] width 174 height 237
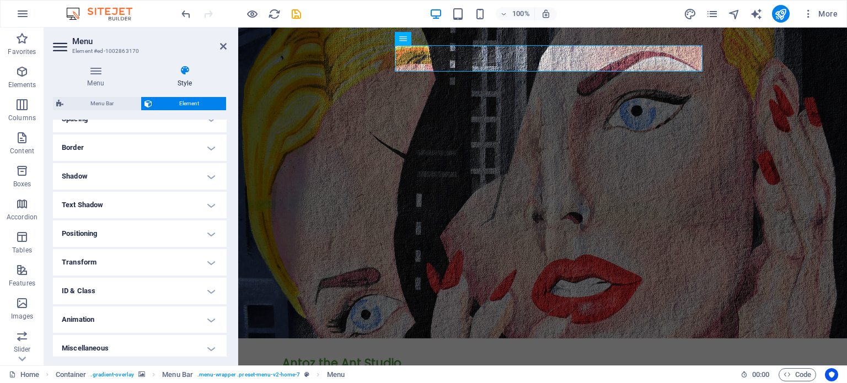
scroll to position [228, 0]
click at [210, 256] on h4 "Transform" at bounding box center [140, 258] width 174 height 26
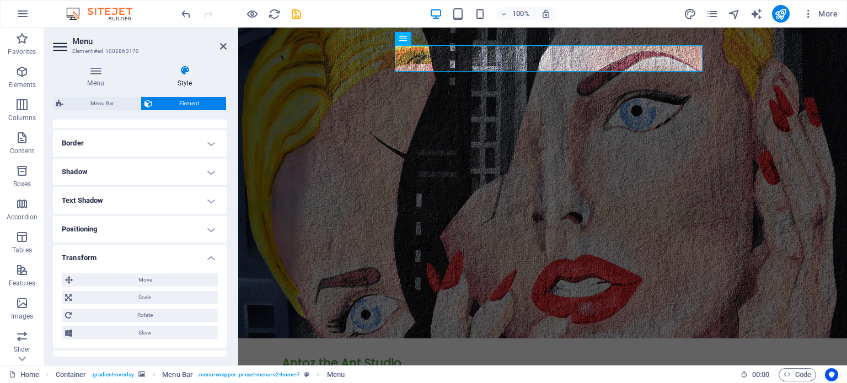
click at [210, 256] on h4 "Transform" at bounding box center [140, 255] width 174 height 20
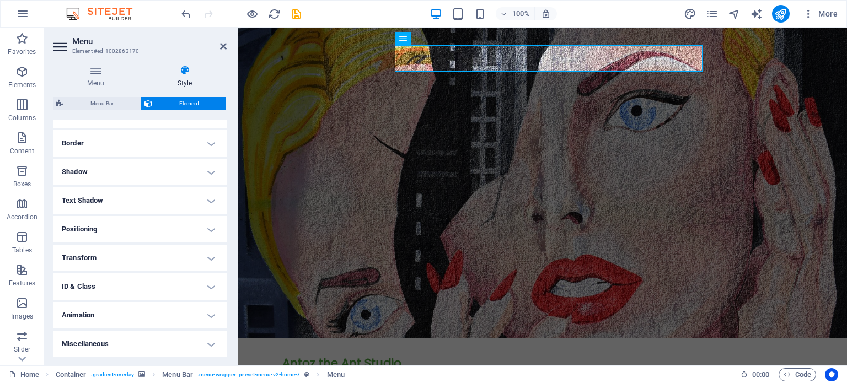
click at [208, 341] on h4 "Miscellaneous" at bounding box center [140, 344] width 174 height 26
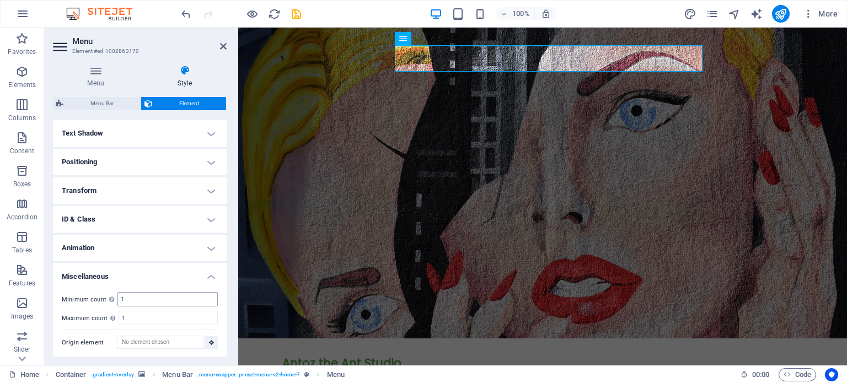
scroll to position [296, 0]
click at [209, 275] on h4 "Miscellaneous" at bounding box center [140, 273] width 174 height 20
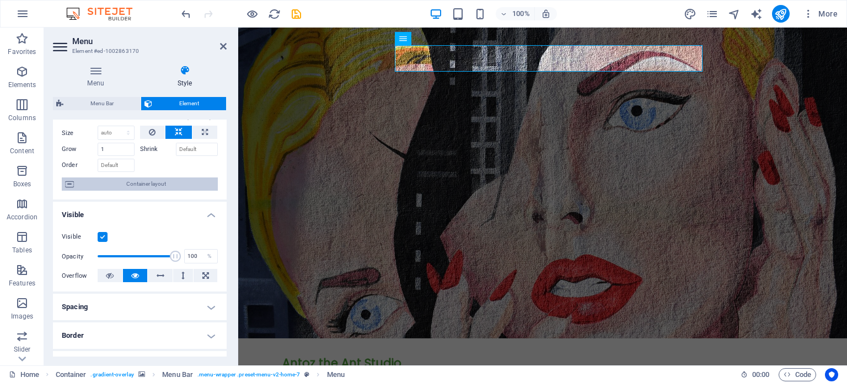
scroll to position [0, 0]
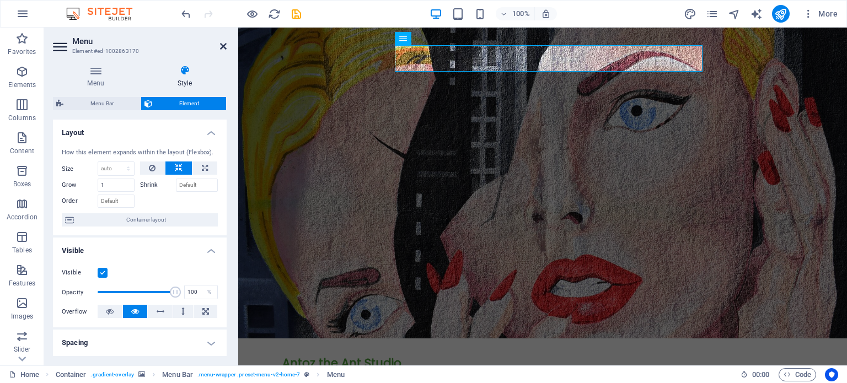
click at [225, 46] on icon at bounding box center [223, 46] width 7 height 9
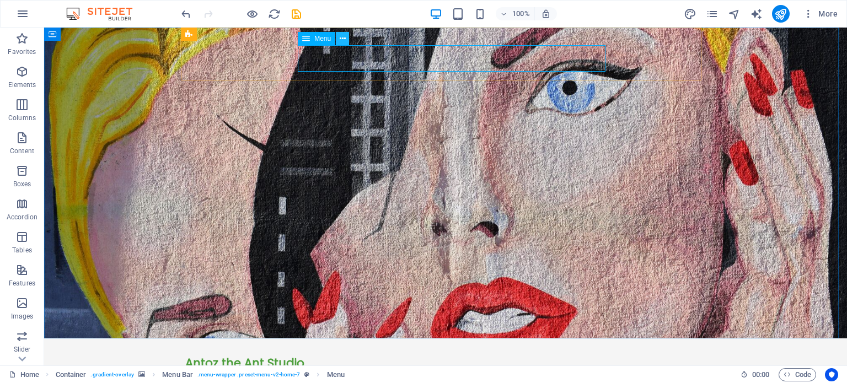
click at [341, 39] on icon at bounding box center [343, 39] width 6 height 12
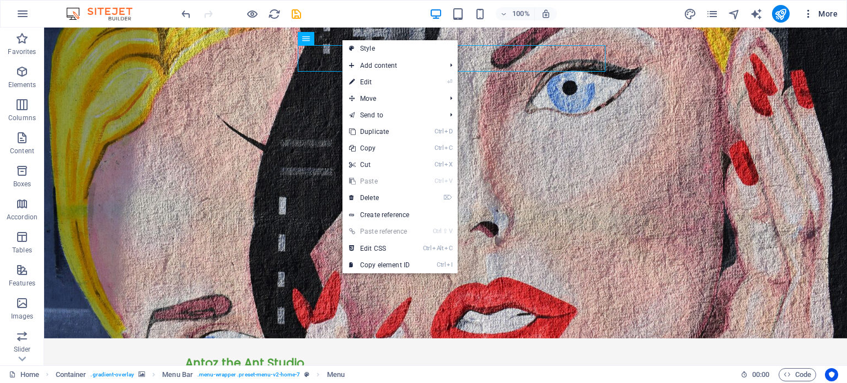
click at [825, 13] on span "More" at bounding box center [820, 13] width 35 height 11
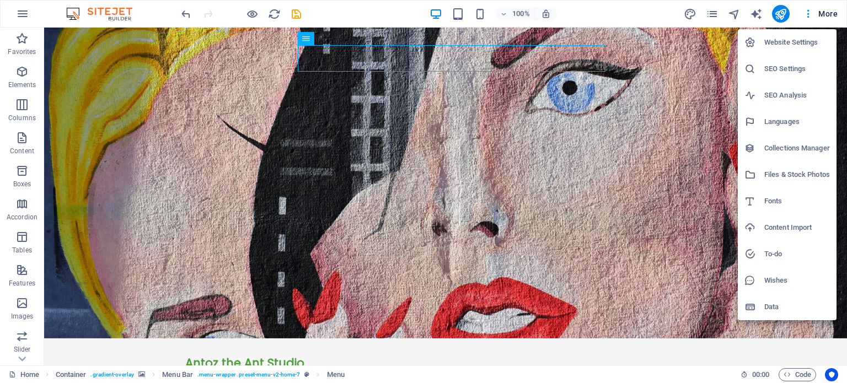
click at [772, 198] on h6 "Fonts" at bounding box center [797, 201] width 66 height 13
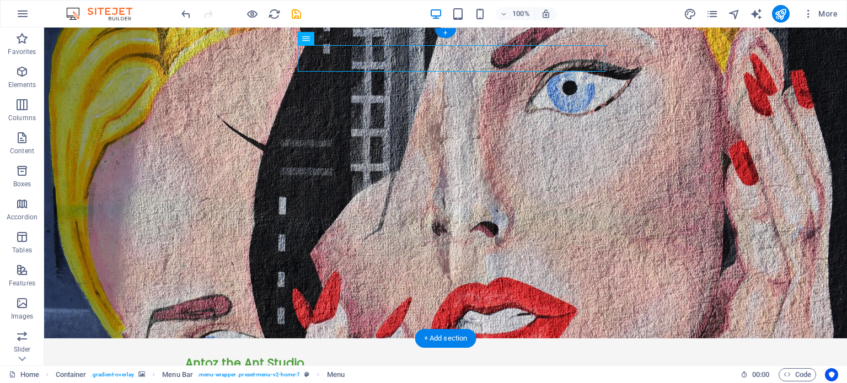
select select "popularity"
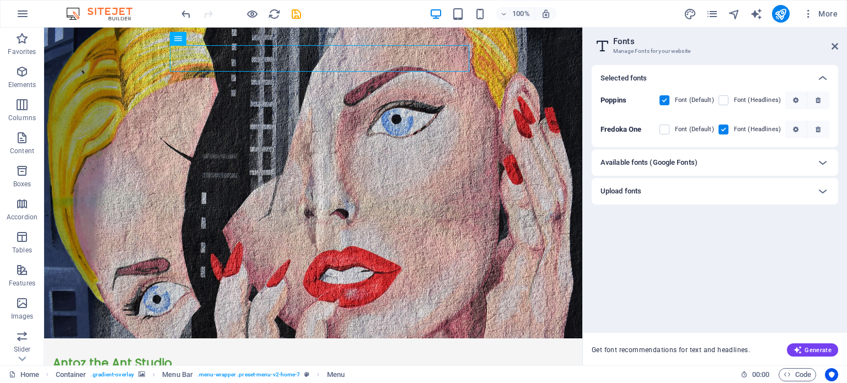
click at [726, 129] on label at bounding box center [723, 130] width 10 height 10
click at [0, 0] on One "checkbox" at bounding box center [0, 0] width 0 height 0
click at [820, 130] on icon "button" at bounding box center [817, 129] width 5 height 7
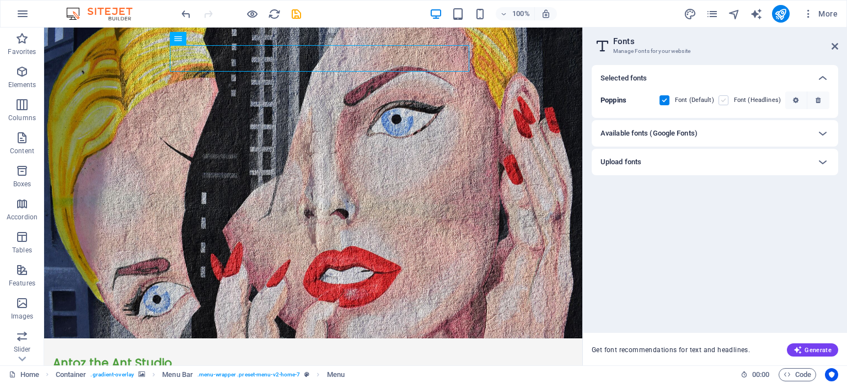
click at [726, 100] on label at bounding box center [723, 100] width 10 height 10
click at [0, 0] on input "checkbox" at bounding box center [0, 0] width 0 height 0
click at [823, 77] on icon at bounding box center [822, 78] width 13 height 13
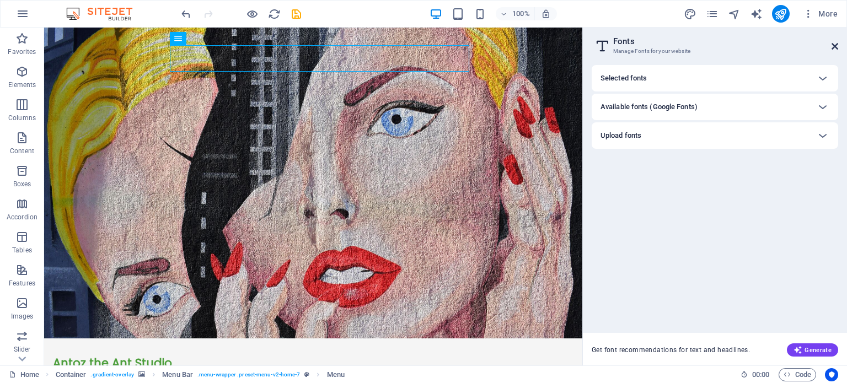
click at [834, 47] on icon at bounding box center [834, 46] width 7 height 9
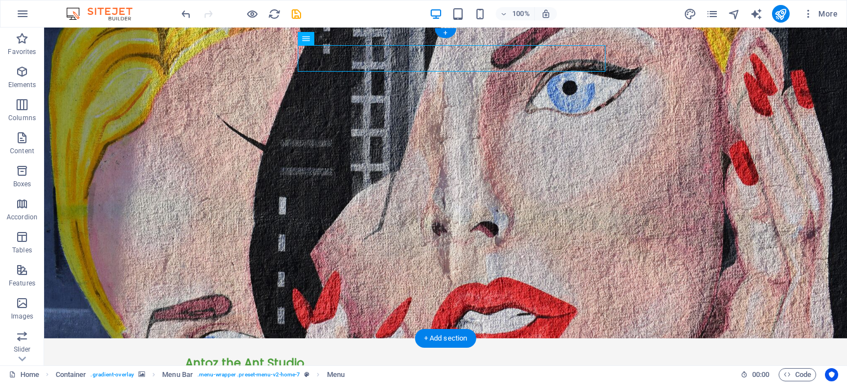
click at [684, 186] on figure at bounding box center [445, 183] width 803 height 311
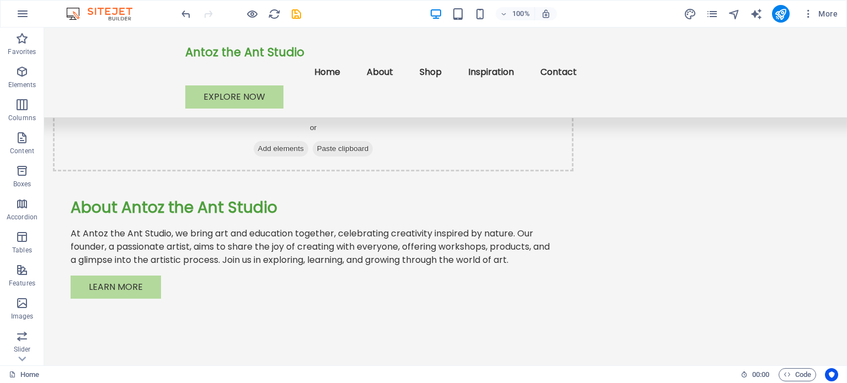
scroll to position [823, 0]
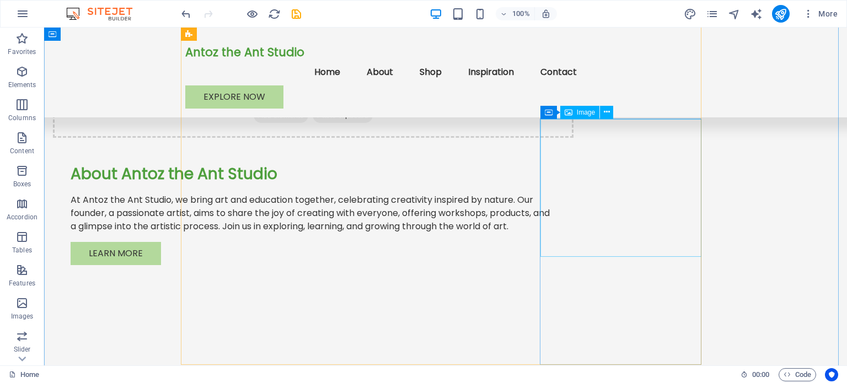
select select "vw"
select select "px"
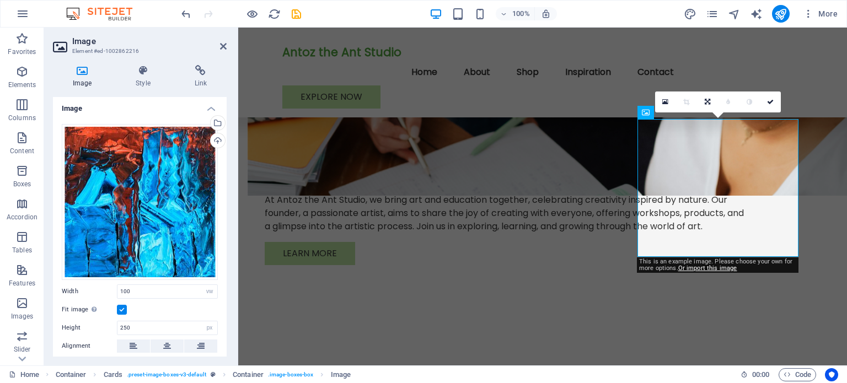
scroll to position [0, 0]
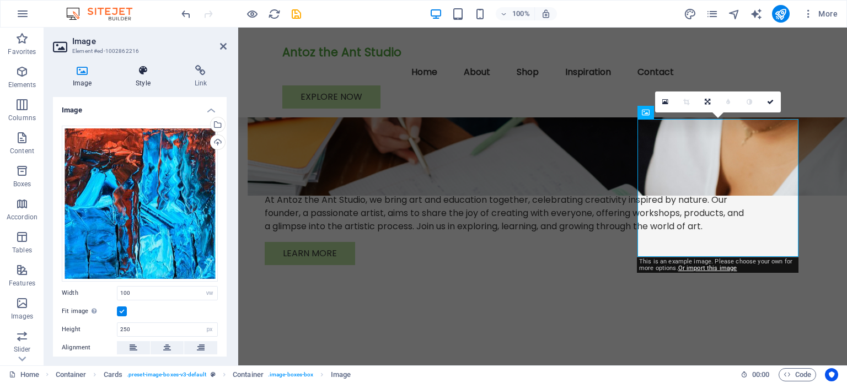
click at [147, 72] on icon at bounding box center [143, 70] width 54 height 11
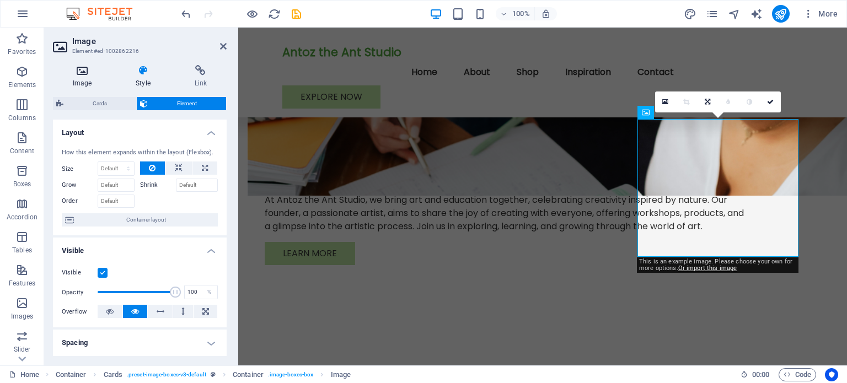
click at [86, 69] on icon at bounding box center [82, 70] width 58 height 11
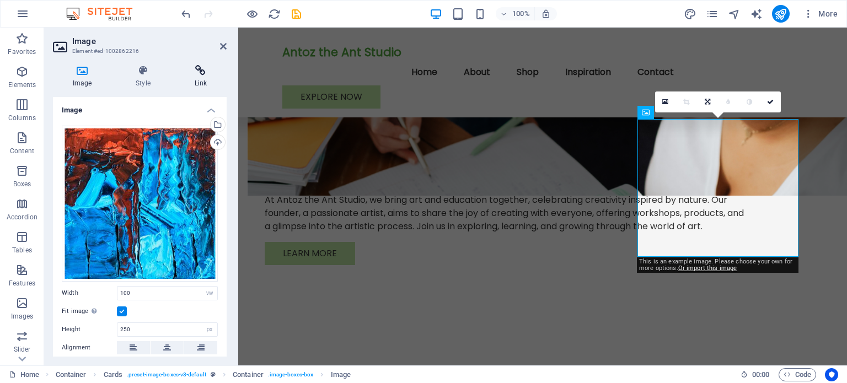
click at [201, 71] on icon at bounding box center [201, 70] width 52 height 11
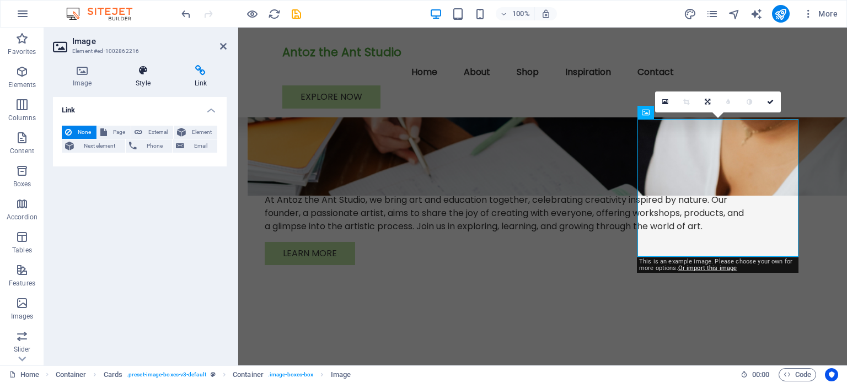
click at [146, 70] on icon at bounding box center [143, 70] width 54 height 11
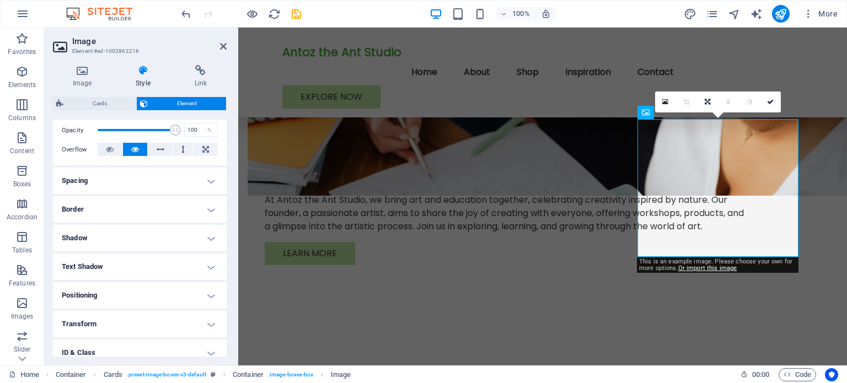
scroll to position [165, 0]
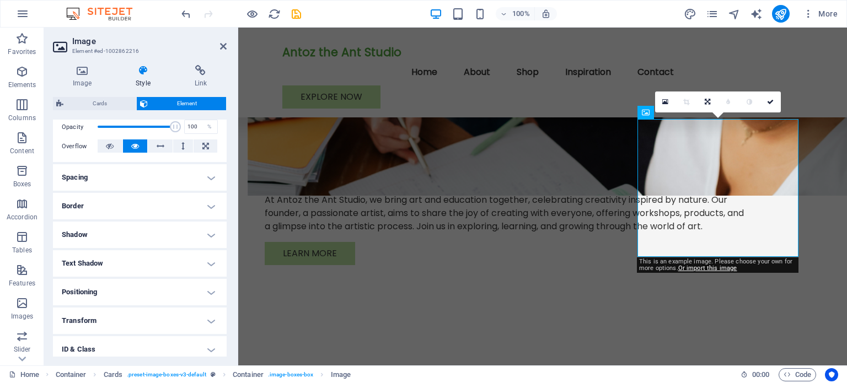
click at [209, 179] on h4 "Spacing" at bounding box center [140, 177] width 174 height 26
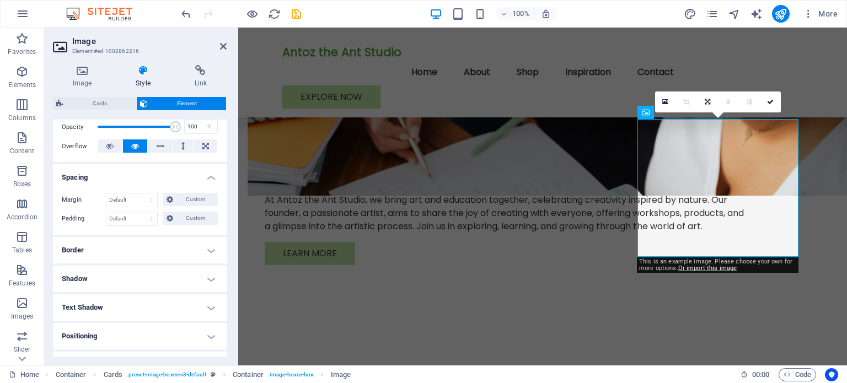
click at [209, 178] on h4 "Spacing" at bounding box center [140, 174] width 174 height 20
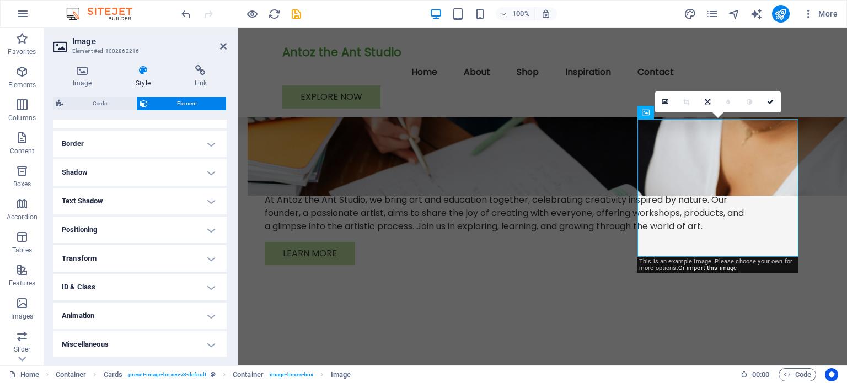
scroll to position [228, 0]
click at [209, 255] on h4 "Transform" at bounding box center [140, 258] width 174 height 26
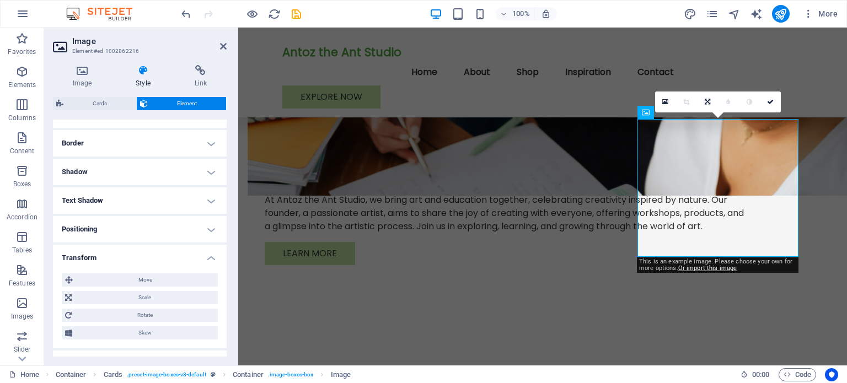
click at [209, 255] on h4 "Transform" at bounding box center [140, 255] width 174 height 20
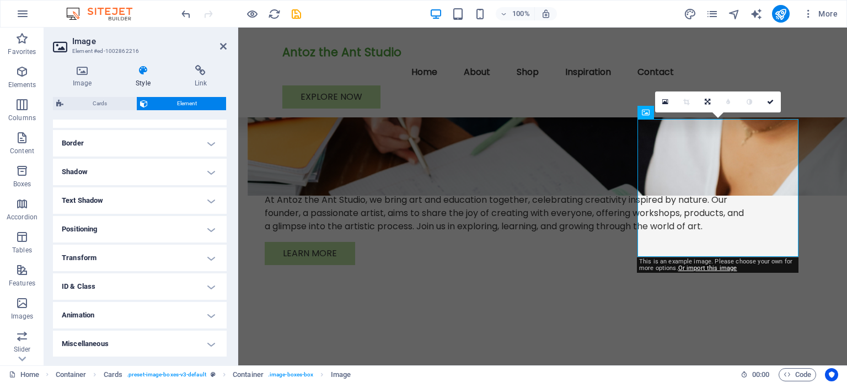
click at [213, 227] on h4 "Positioning" at bounding box center [140, 229] width 174 height 26
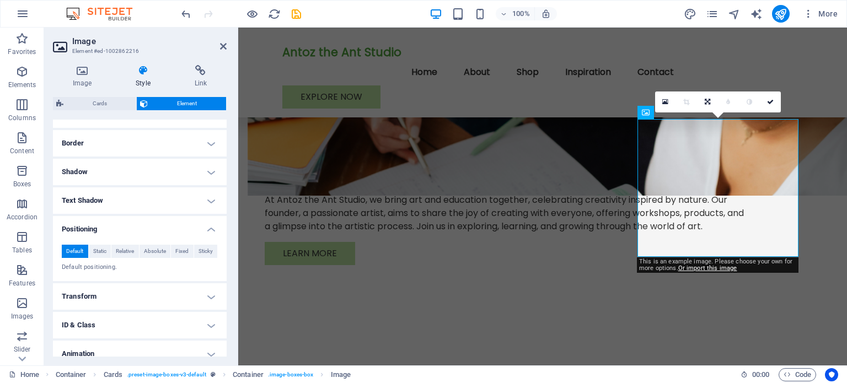
click at [213, 227] on h4 "Positioning" at bounding box center [140, 226] width 174 height 20
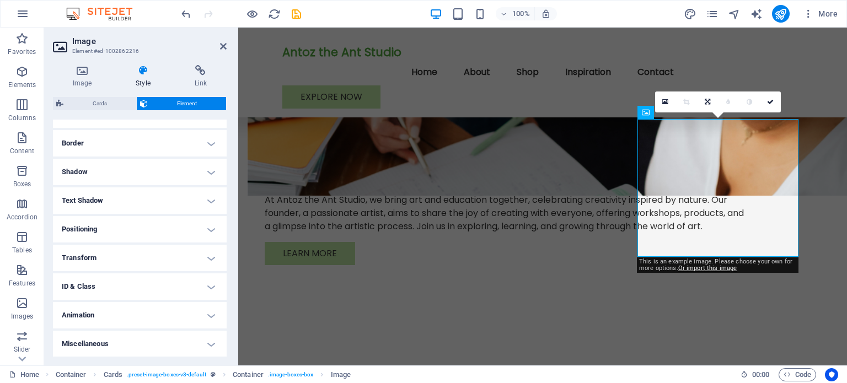
click at [213, 200] on h4 "Text Shadow" at bounding box center [140, 200] width 174 height 26
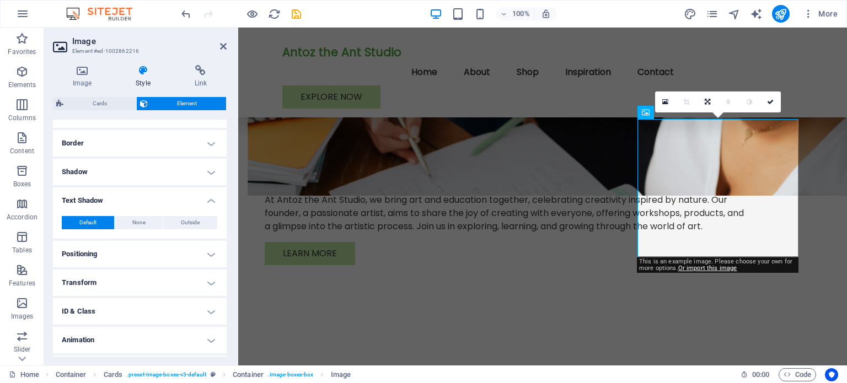
click at [213, 200] on h4 "Text Shadow" at bounding box center [140, 197] width 174 height 20
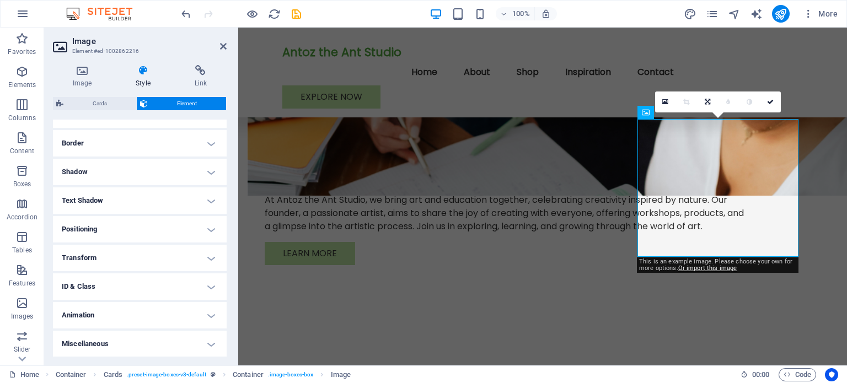
click at [209, 163] on h4 "Shadow" at bounding box center [140, 172] width 174 height 26
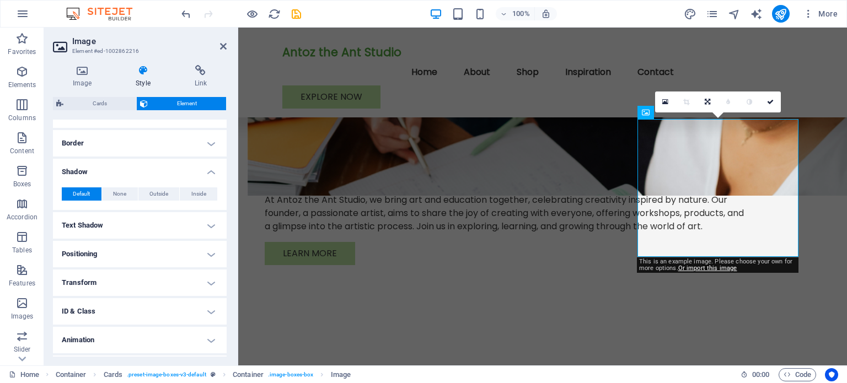
click at [209, 163] on h4 "Shadow" at bounding box center [140, 169] width 174 height 20
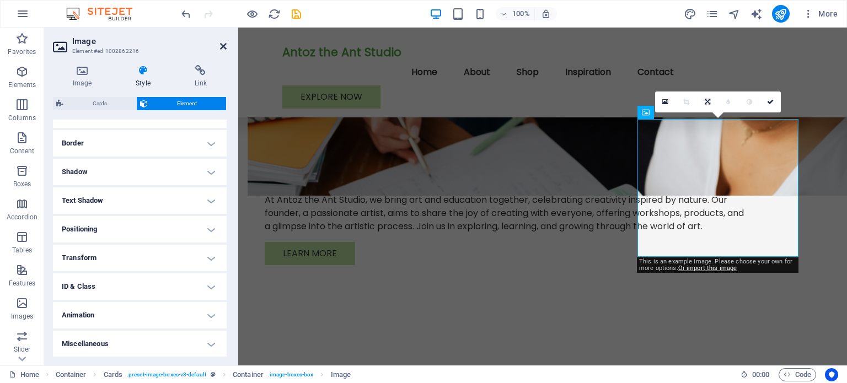
click at [222, 44] on icon at bounding box center [223, 46] width 7 height 9
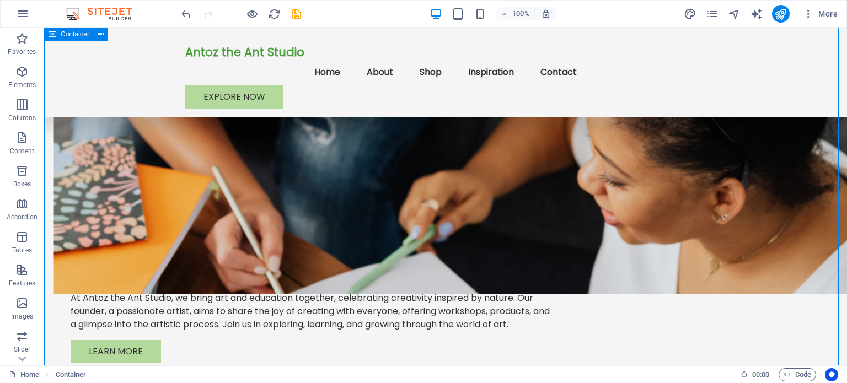
scroll to position [657, 0]
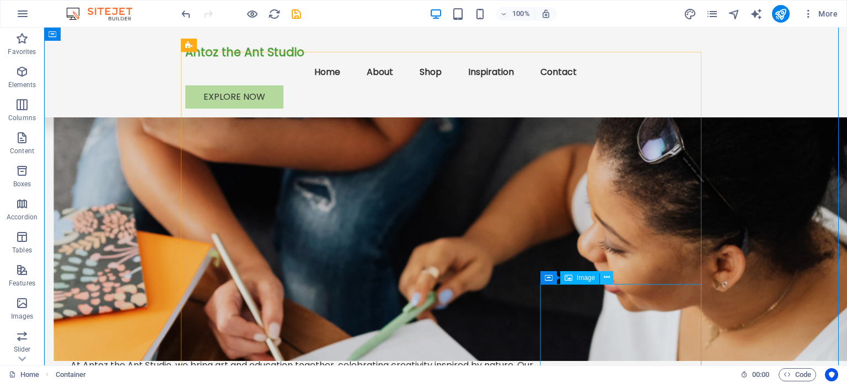
click at [607, 278] on icon at bounding box center [607, 278] width 6 height 12
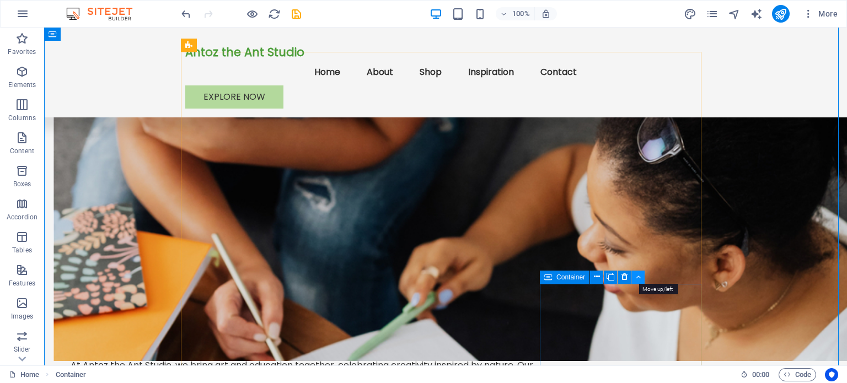
click at [637, 275] on icon at bounding box center [638, 277] width 5 height 12
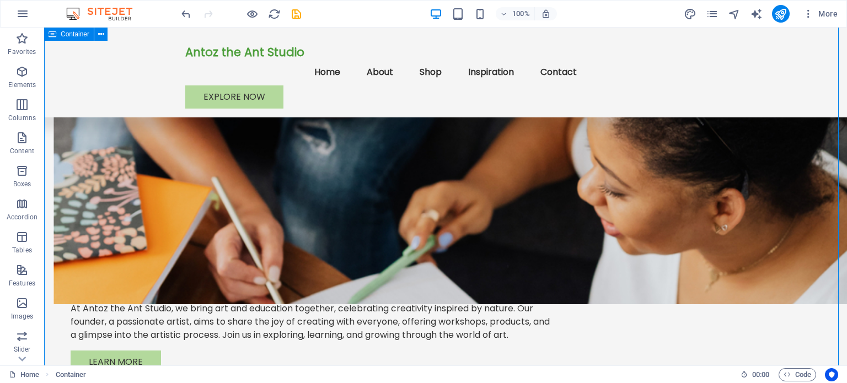
scroll to position [712, 0]
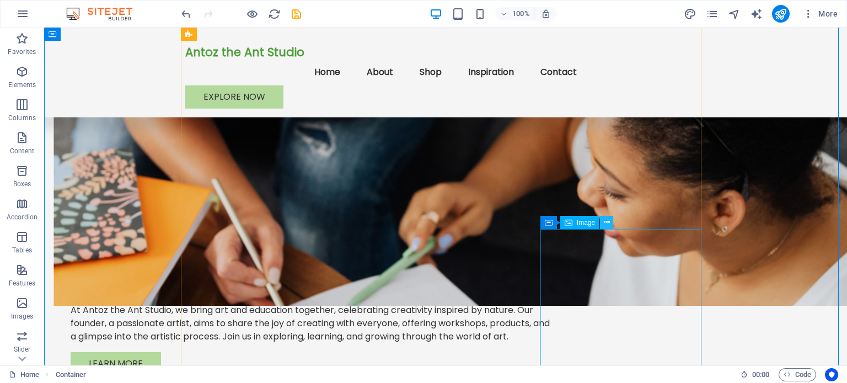
click at [604, 223] on icon at bounding box center [607, 223] width 6 height 12
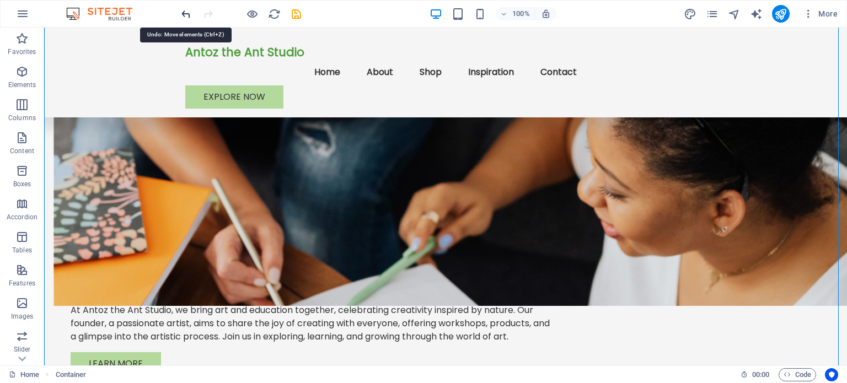
click at [187, 13] on icon "undo" at bounding box center [186, 14] width 13 height 13
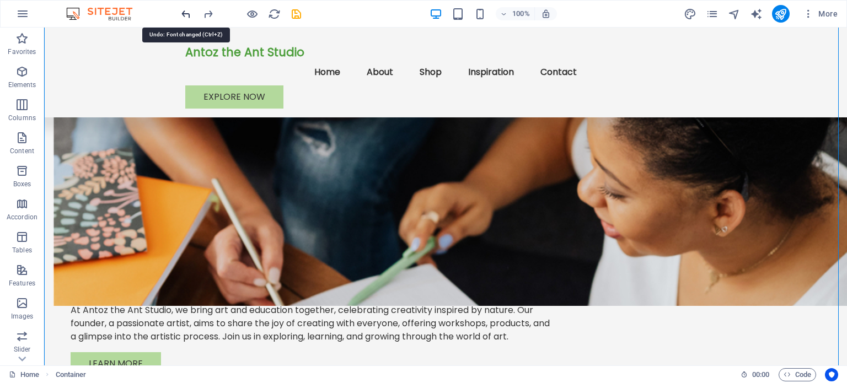
click at [185, 11] on icon "undo" at bounding box center [186, 14] width 13 height 13
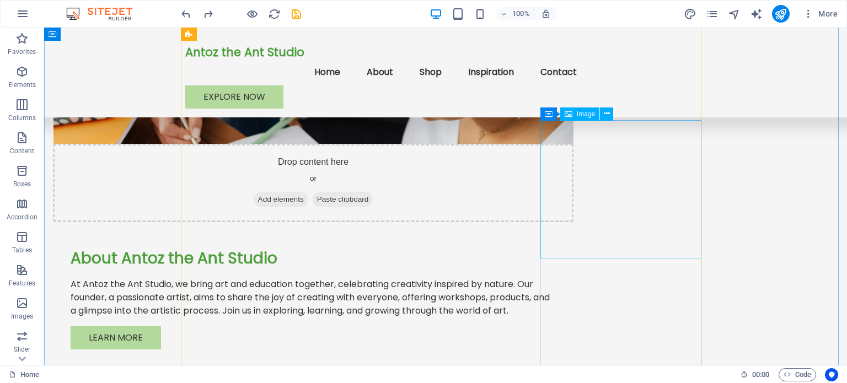
scroll to position [717, 0]
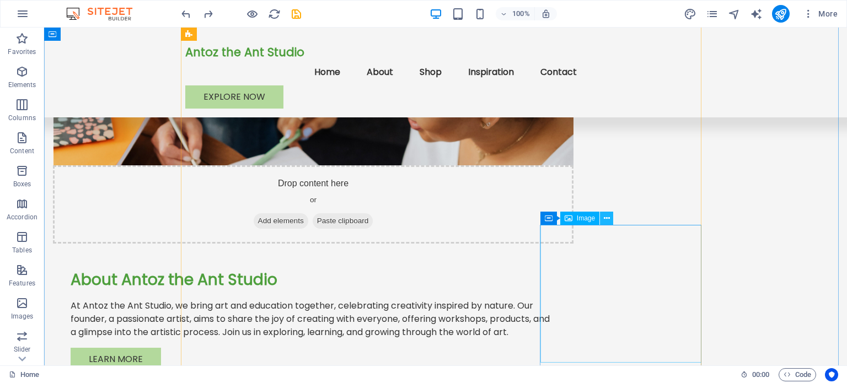
click at [605, 218] on icon at bounding box center [607, 219] width 6 height 12
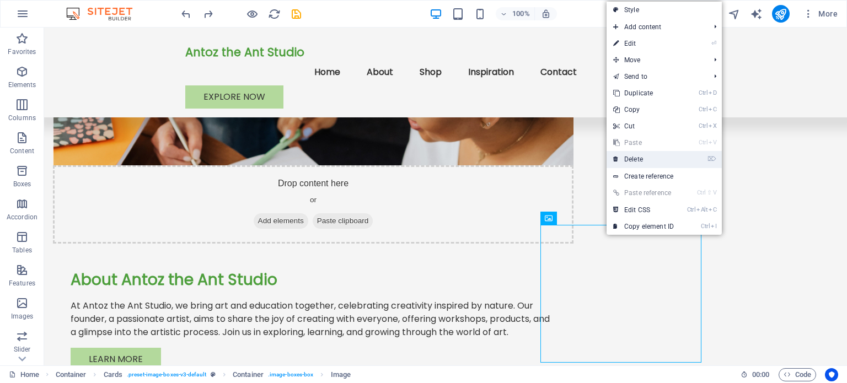
click at [640, 158] on link "⌦ Delete" at bounding box center [643, 159] width 74 height 17
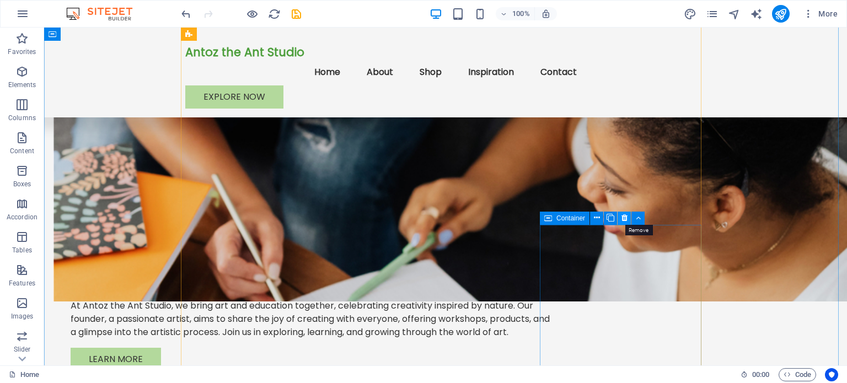
click at [623, 216] on icon at bounding box center [624, 218] width 6 height 12
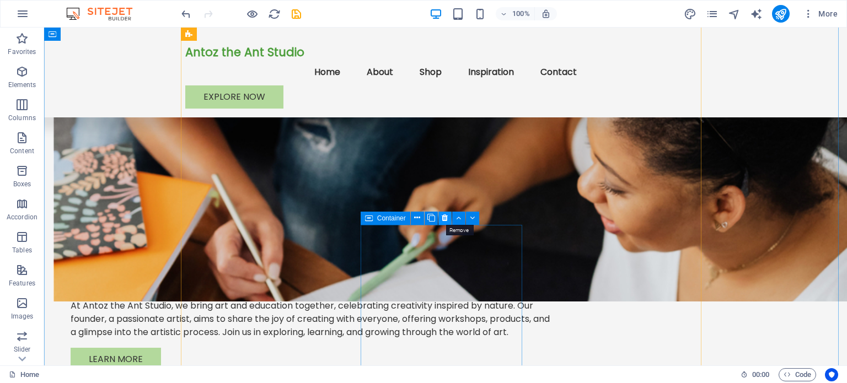
click at [444, 216] on icon at bounding box center [445, 218] width 6 height 12
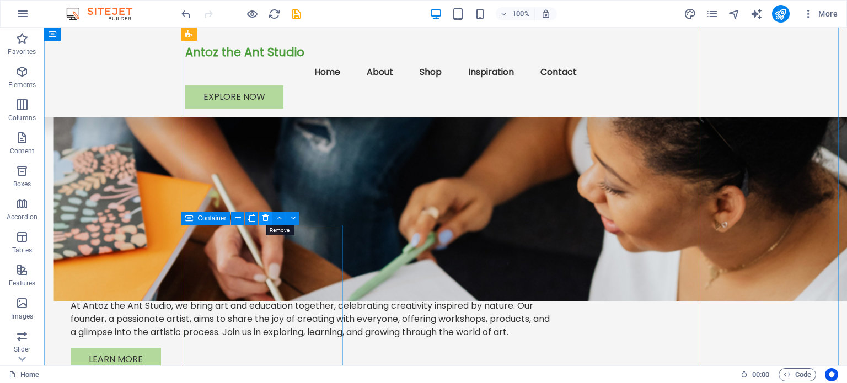
click at [264, 217] on icon at bounding box center [265, 218] width 6 height 12
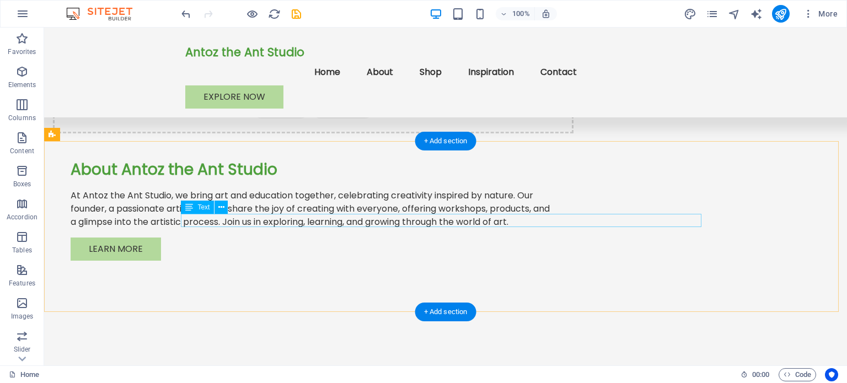
scroll to position [827, 0]
drag, startPoint x: 599, startPoint y: 175, endPoint x: 605, endPoint y: 271, distance: 96.7
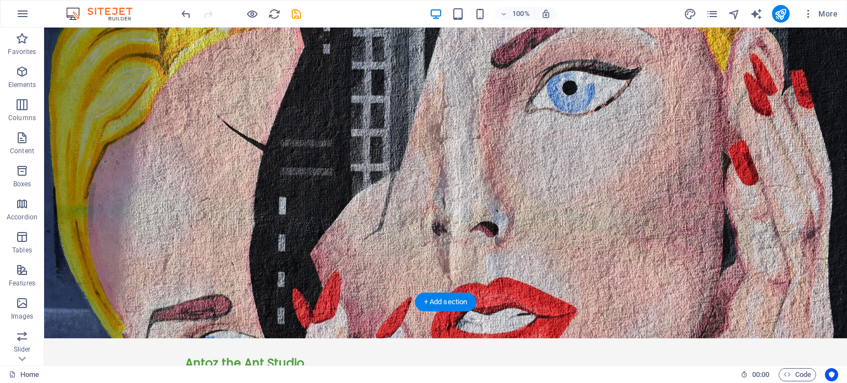
scroll to position [0, 0]
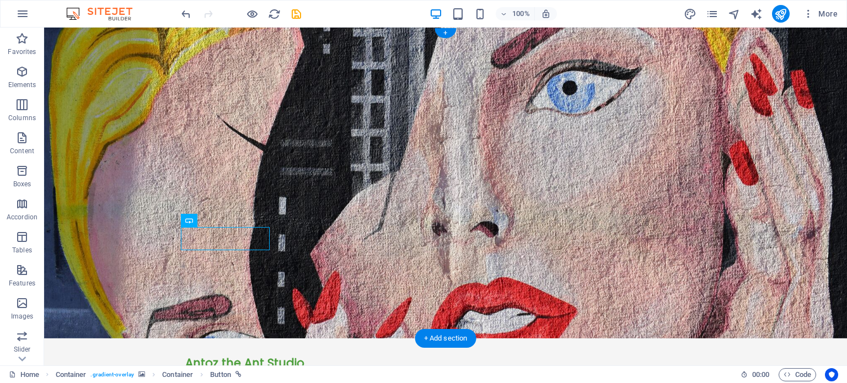
click at [92, 228] on figure at bounding box center [445, 183] width 803 height 311
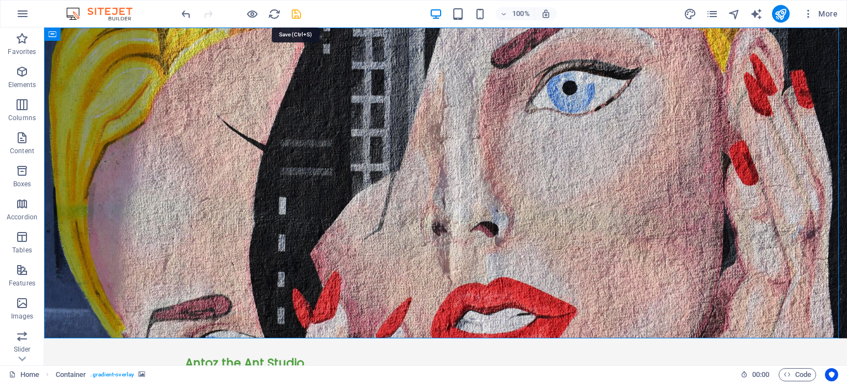
click at [294, 13] on icon "save" at bounding box center [296, 14] width 13 height 13
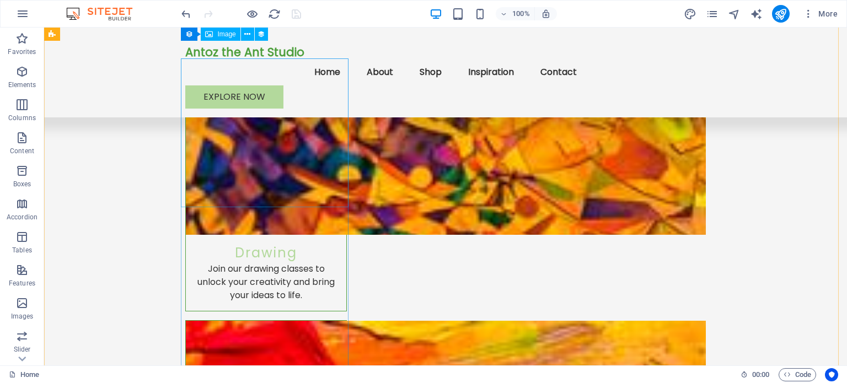
scroll to position [1047, 0]
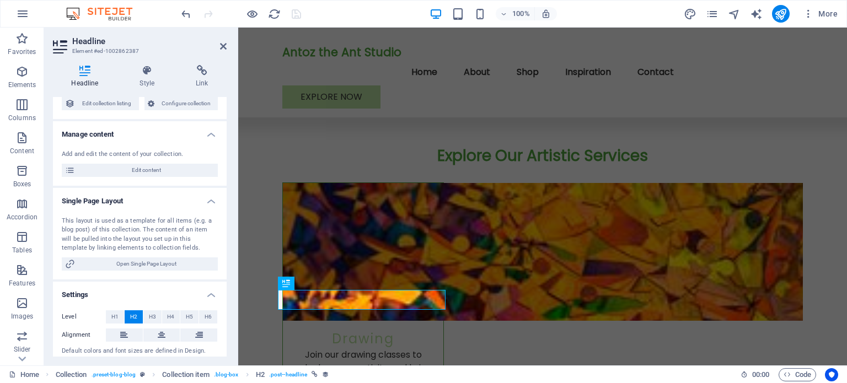
scroll to position [85, 0]
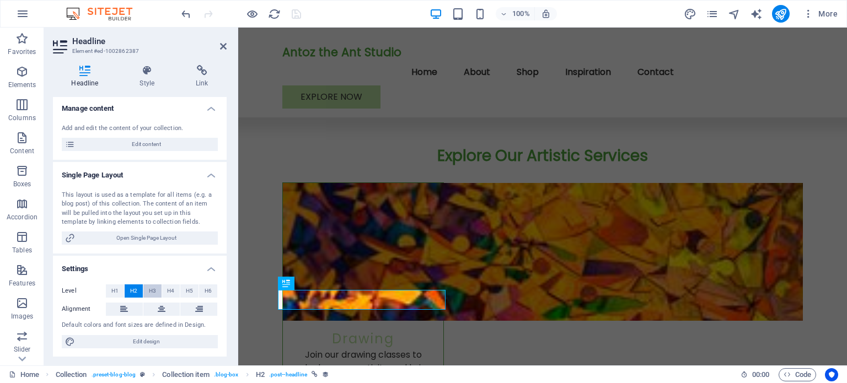
select select "name"
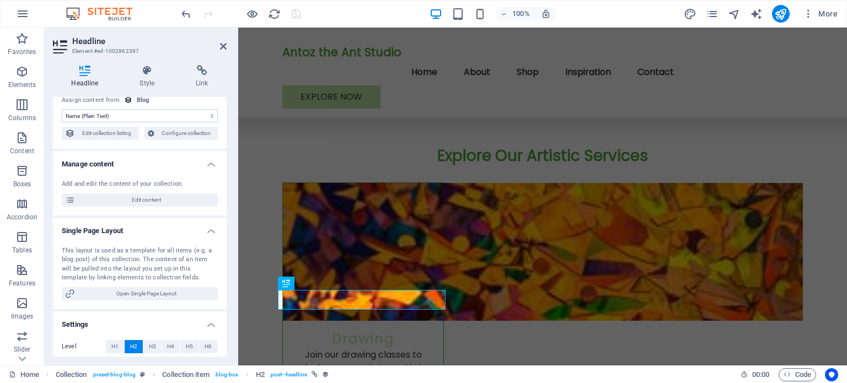
scroll to position [0, 0]
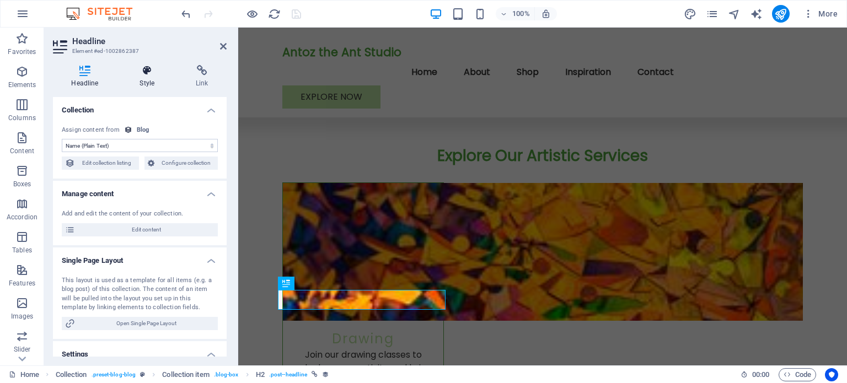
click at [144, 78] on h4 "Style" at bounding box center [149, 76] width 56 height 23
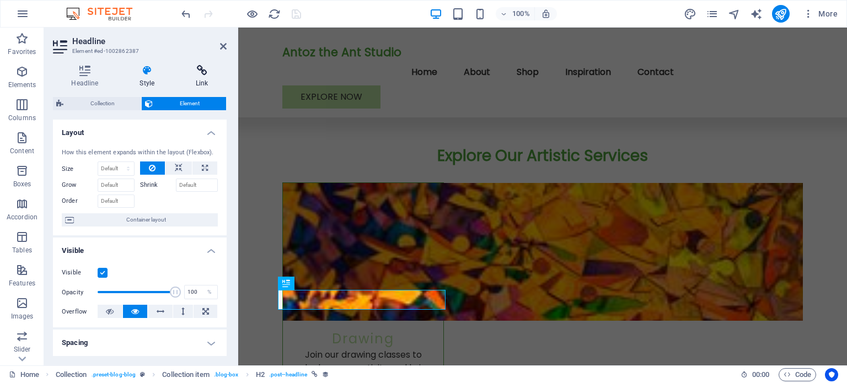
click at [206, 69] on icon at bounding box center [202, 70] width 49 height 11
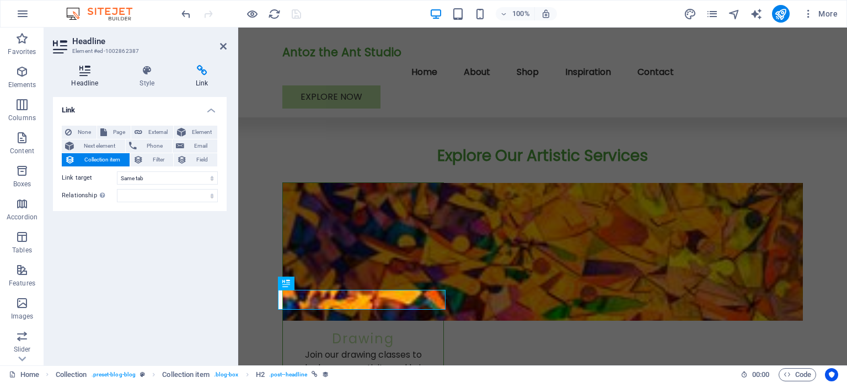
click at [85, 71] on icon at bounding box center [85, 70] width 64 height 11
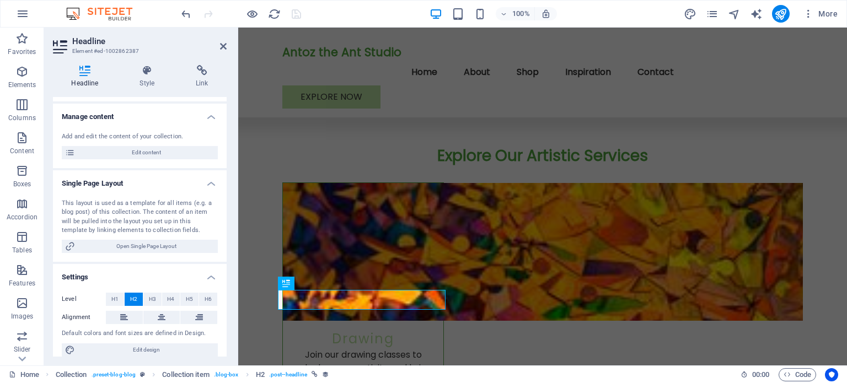
scroll to position [85, 0]
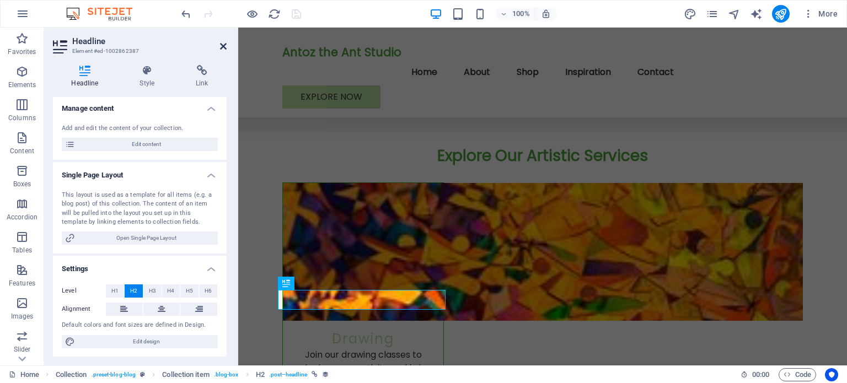
click at [223, 45] on icon at bounding box center [223, 46] width 7 height 9
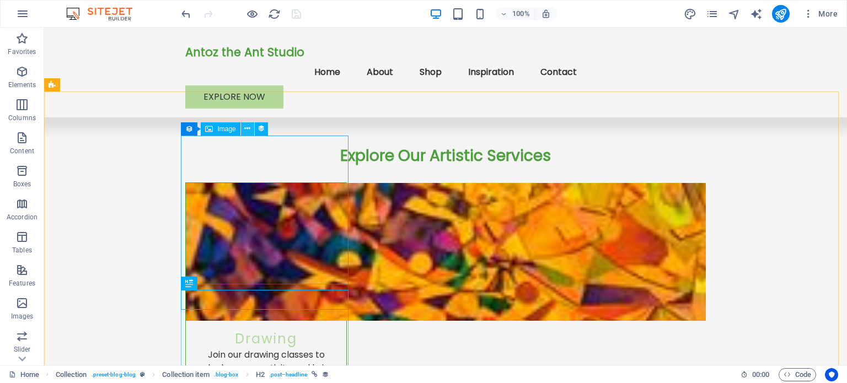
click at [243, 127] on button at bounding box center [247, 128] width 13 height 13
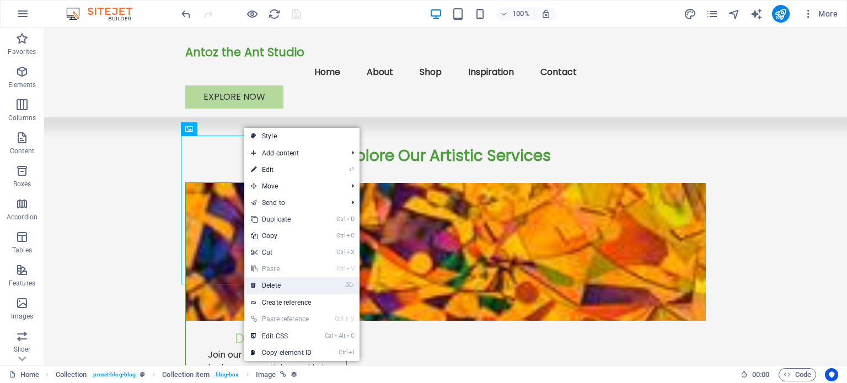
click at [279, 284] on link "⌦ Delete" at bounding box center [281, 285] width 74 height 17
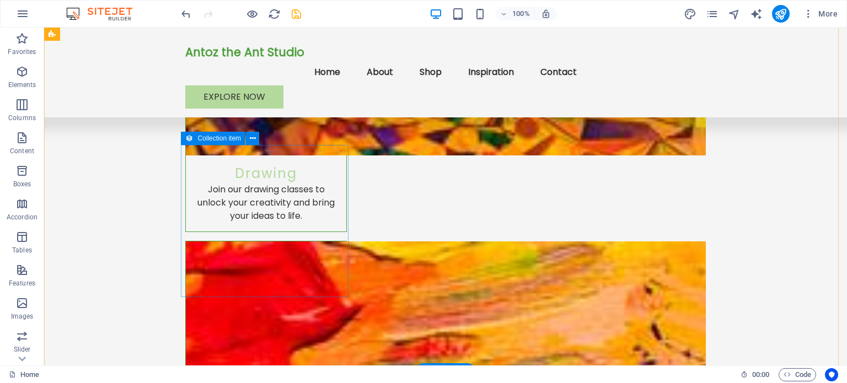
scroll to position [1213, 0]
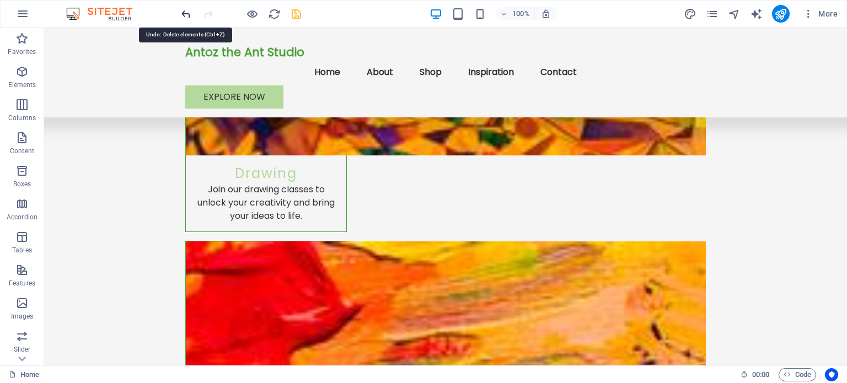
click at [185, 10] on icon "undo" at bounding box center [186, 14] width 13 height 13
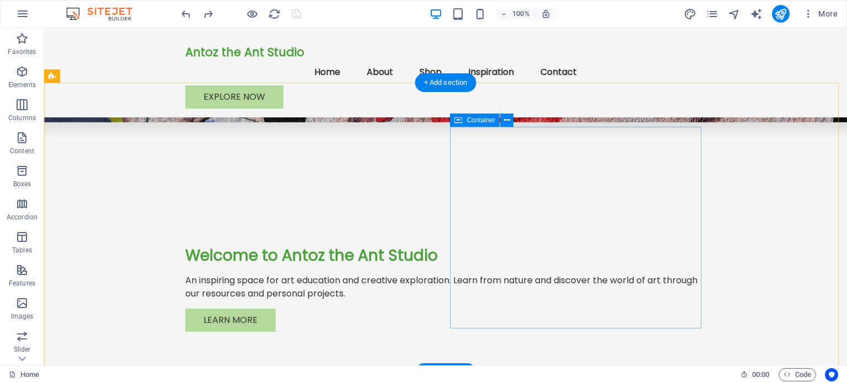
scroll to position [179, 0]
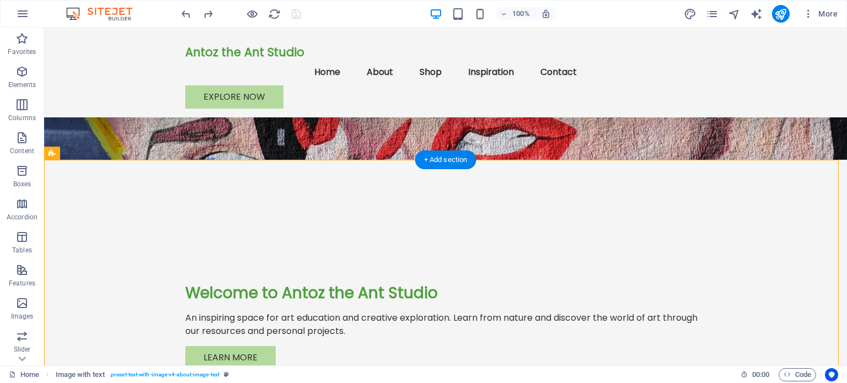
drag, startPoint x: 397, startPoint y: 182, endPoint x: 406, endPoint y: 196, distance: 15.9
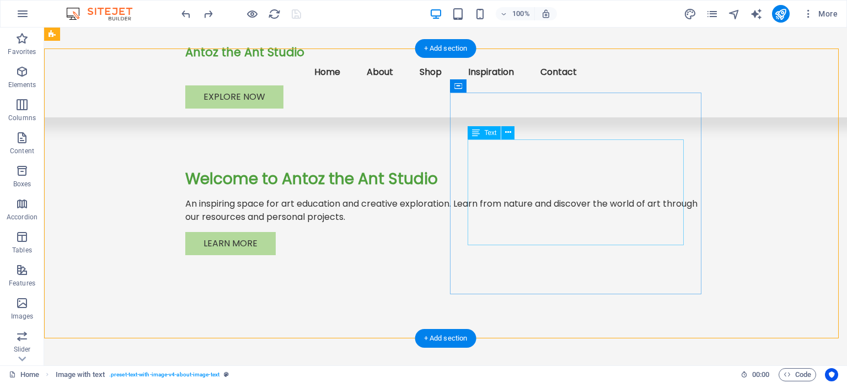
scroll to position [289, 0]
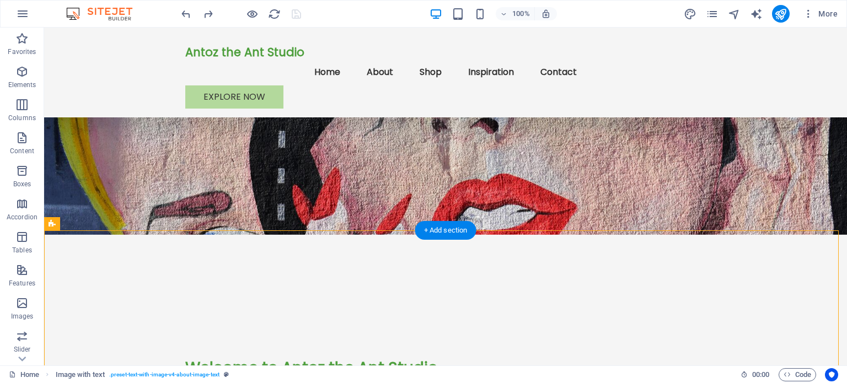
scroll to position [110, 0]
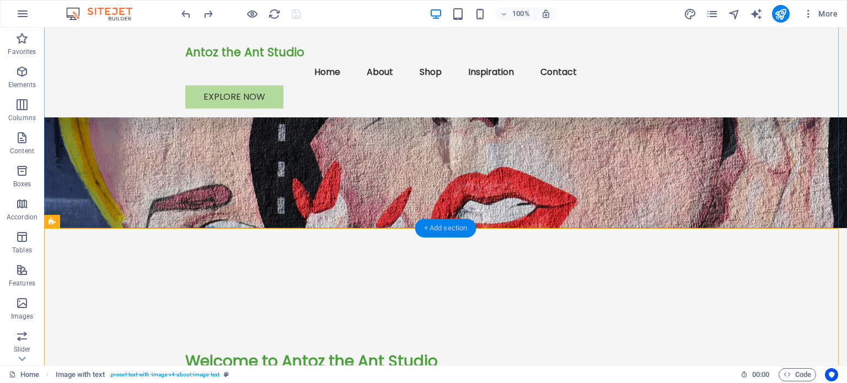
click at [453, 227] on div "+ Add section" at bounding box center [445, 228] width 61 height 19
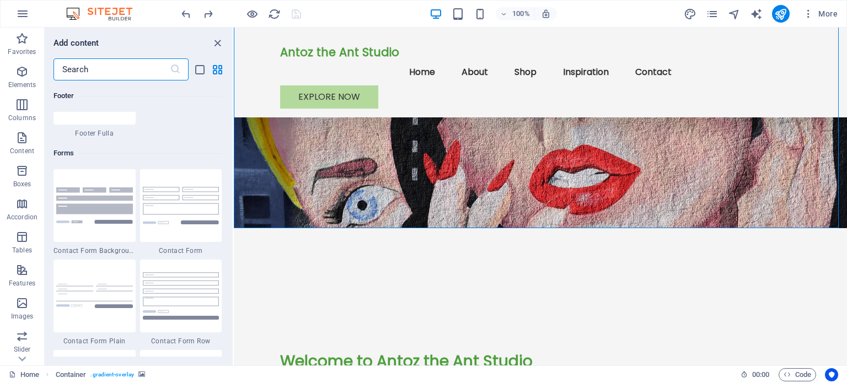
scroll to position [8159, 0]
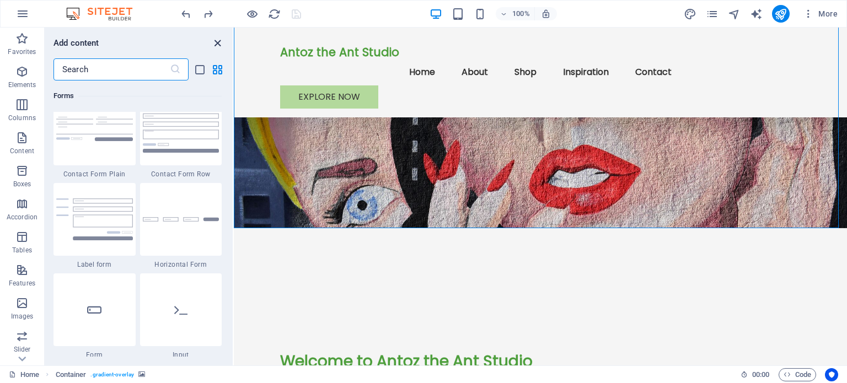
click at [218, 40] on icon "close panel" at bounding box center [217, 43] width 13 height 13
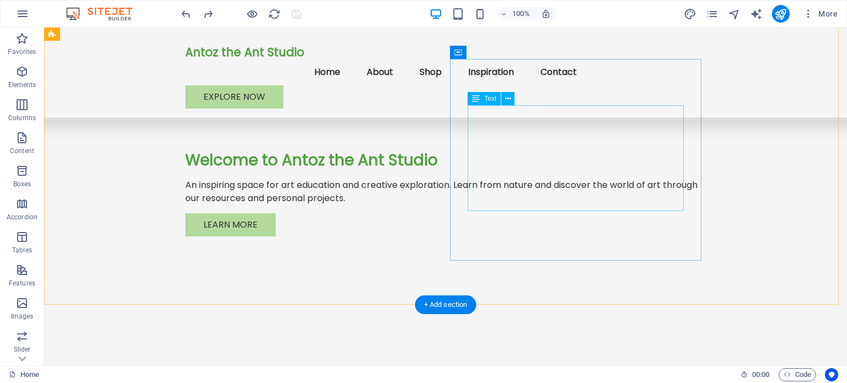
scroll to position [276, 0]
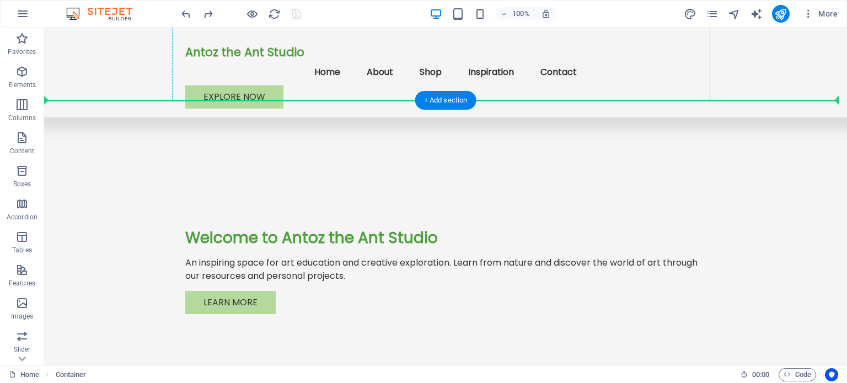
scroll to position [227, 0]
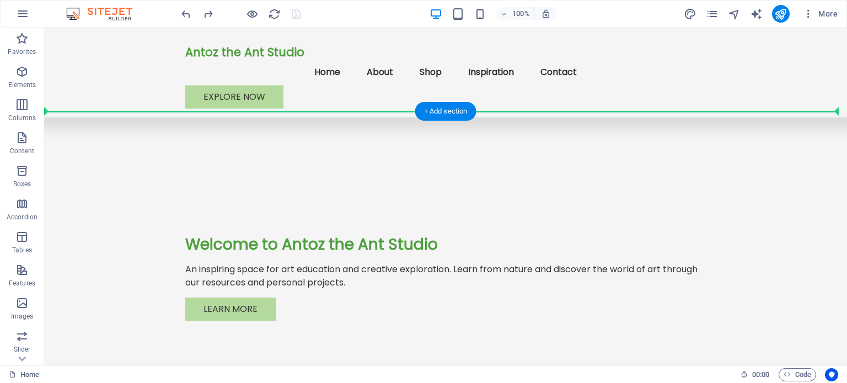
drag, startPoint x: 479, startPoint y: 238, endPoint x: 455, endPoint y: 119, distance: 121.3
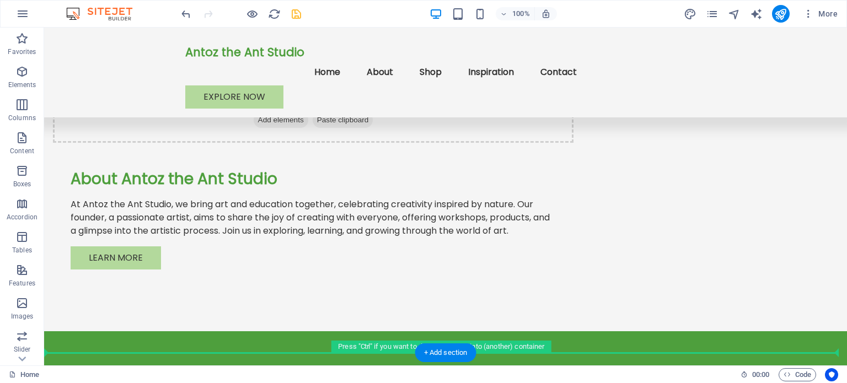
scroll to position [1609, 0]
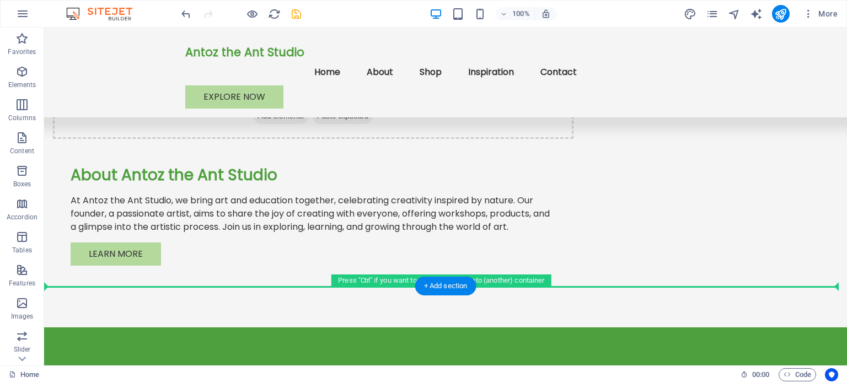
drag, startPoint x: 460, startPoint y: 224, endPoint x: 474, endPoint y: 266, distance: 44.3
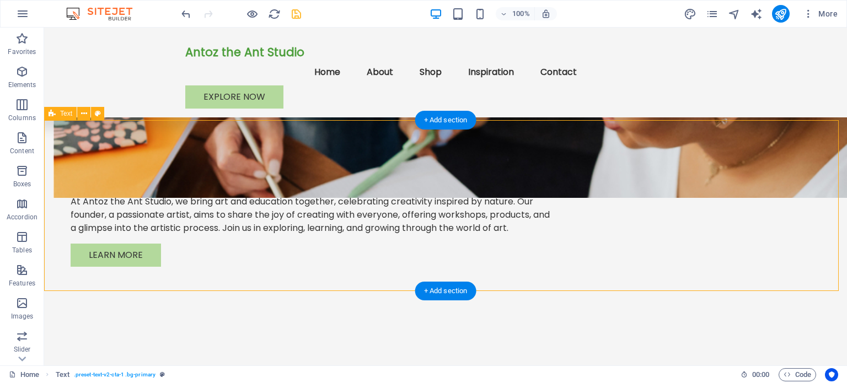
scroll to position [1603, 0]
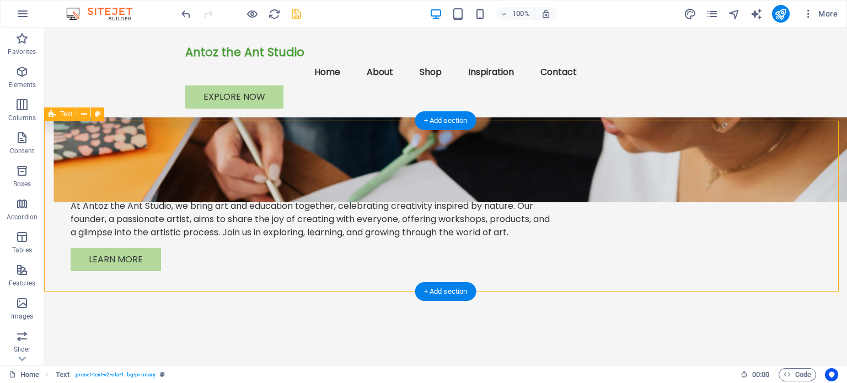
select select "preset-text-v2-cta-1"
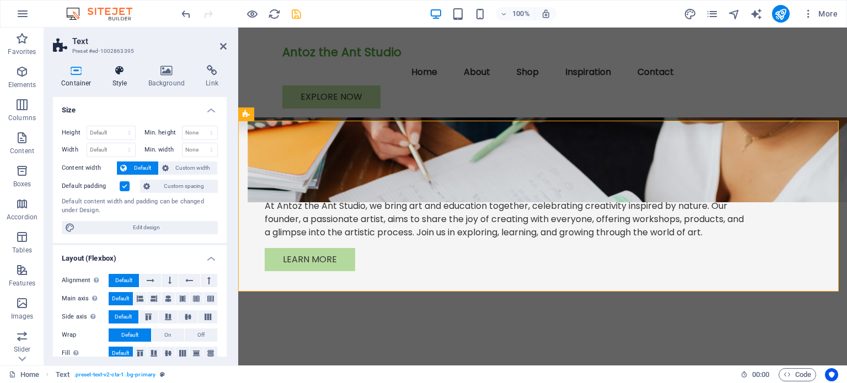
click at [123, 77] on h4 "Style" at bounding box center [122, 76] width 36 height 23
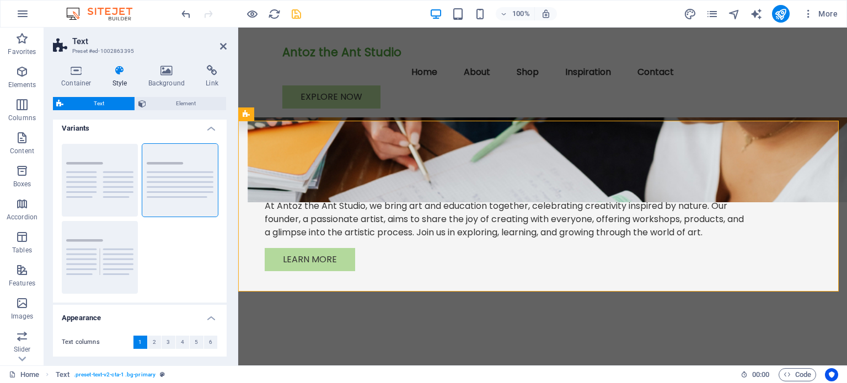
scroll to position [0, 0]
click at [165, 73] on icon at bounding box center [166, 70] width 53 height 11
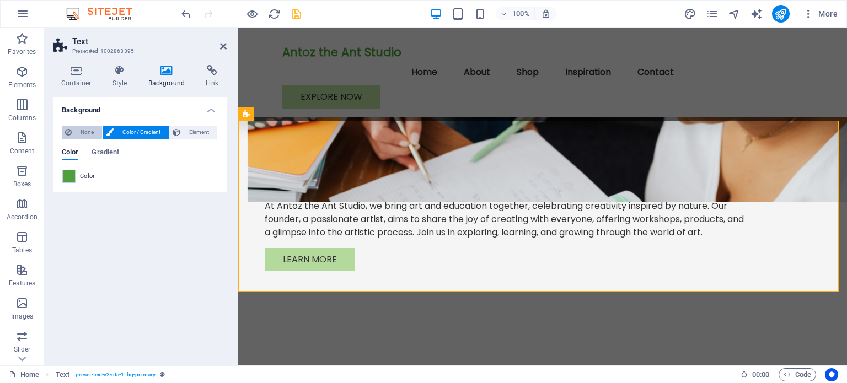
click at [83, 132] on span "None" at bounding box center [87, 132] width 24 height 13
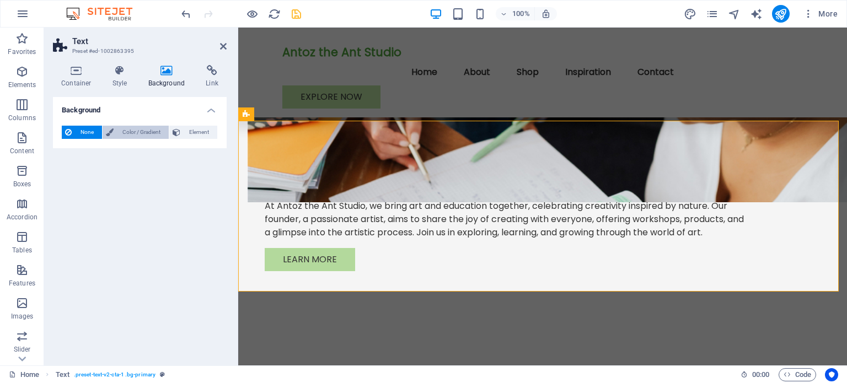
click at [138, 132] on span "Color / Gradient" at bounding box center [141, 132] width 49 height 13
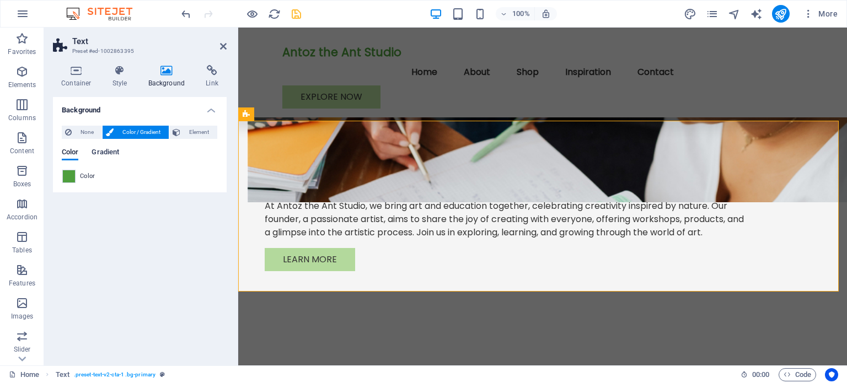
click at [103, 153] on span "Gradient" at bounding box center [106, 153] width 28 height 15
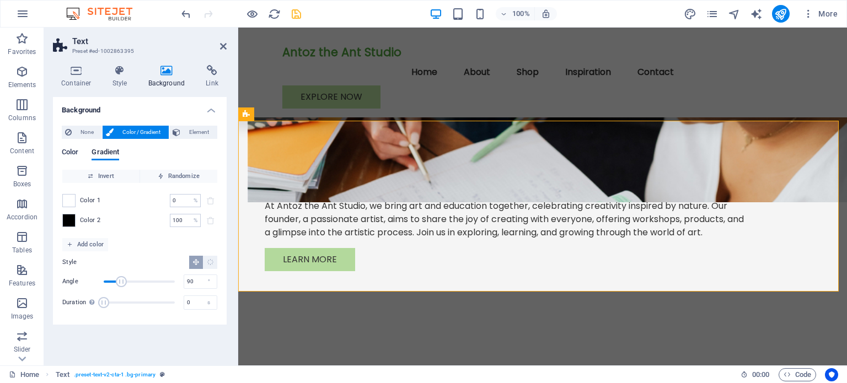
click at [75, 149] on span "Color" at bounding box center [70, 153] width 17 height 15
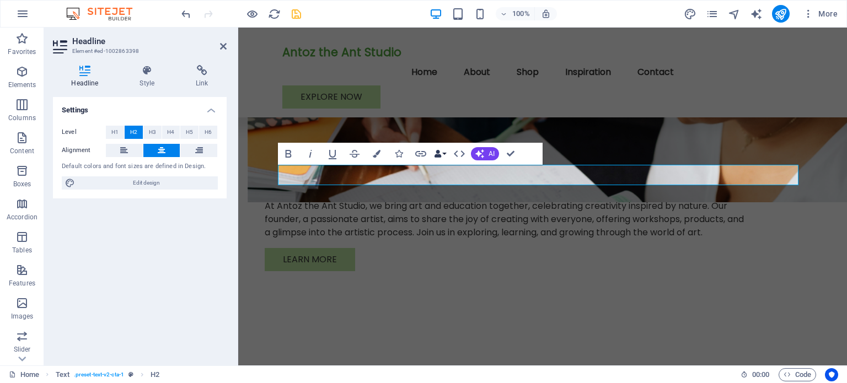
click at [444, 152] on button "Data Bindings" at bounding box center [439, 154] width 15 height 22
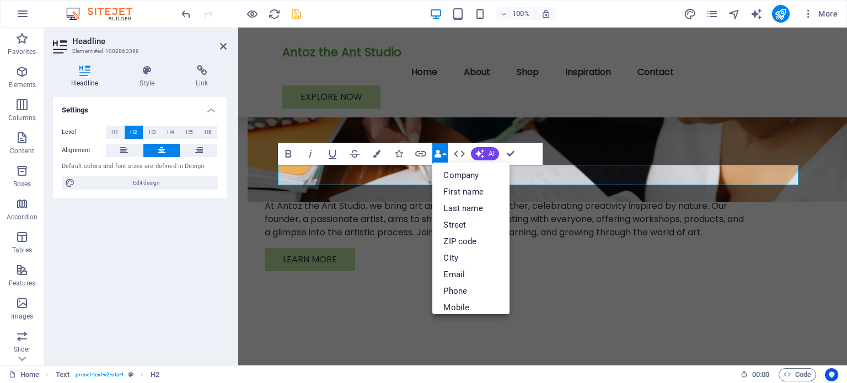
click at [444, 152] on button "Data Bindings" at bounding box center [439, 154] width 15 height 22
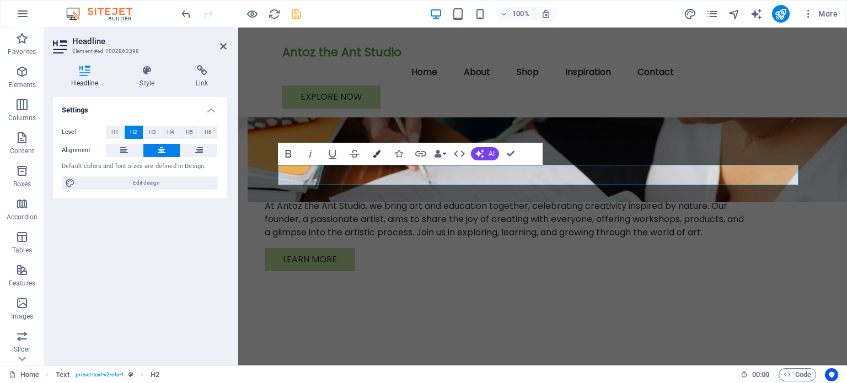
click at [375, 153] on icon "button" at bounding box center [377, 154] width 8 height 8
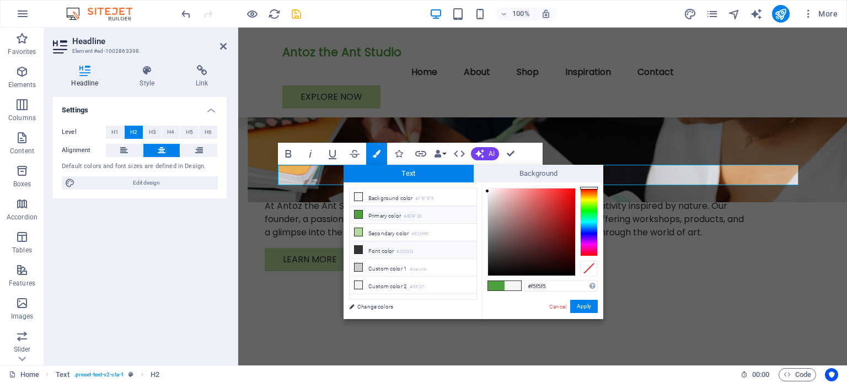
click at [383, 249] on li "Font color #333333" at bounding box center [413, 250] width 127 height 18
type input "#333333"
click at [587, 305] on button "Apply" at bounding box center [584, 306] width 28 height 13
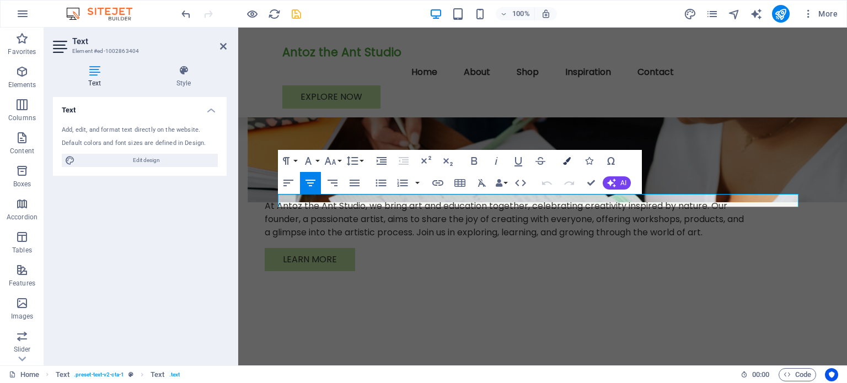
click at [562, 159] on button "Colors" at bounding box center [566, 161] width 21 height 22
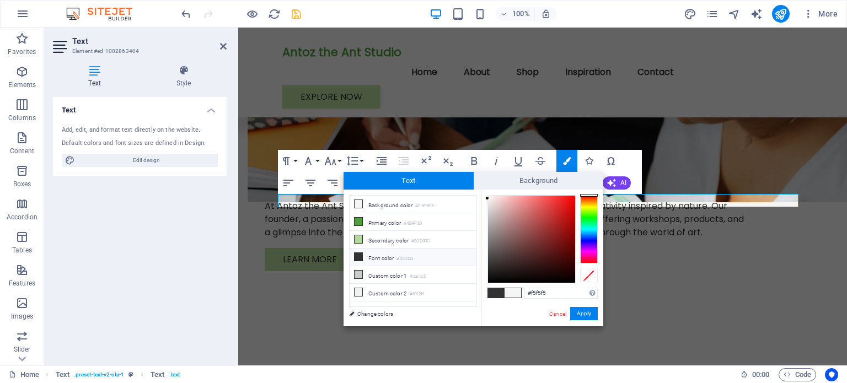
click at [380, 255] on li "Font color #333333" at bounding box center [413, 258] width 127 height 18
type input "#333333"
click at [584, 313] on button "Apply" at bounding box center [584, 313] width 28 height 13
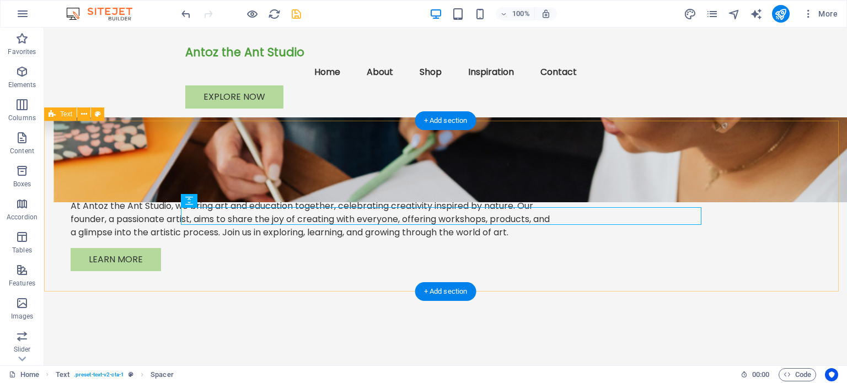
drag, startPoint x: 803, startPoint y: 200, endPoint x: 778, endPoint y: 196, distance: 24.6
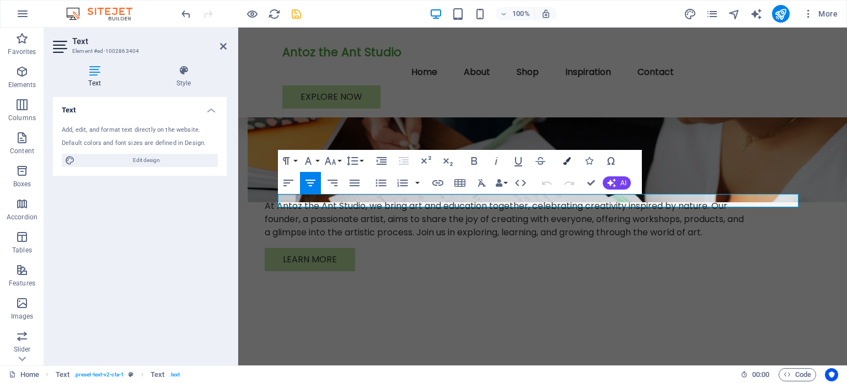
click at [569, 158] on icon "button" at bounding box center [567, 161] width 8 height 8
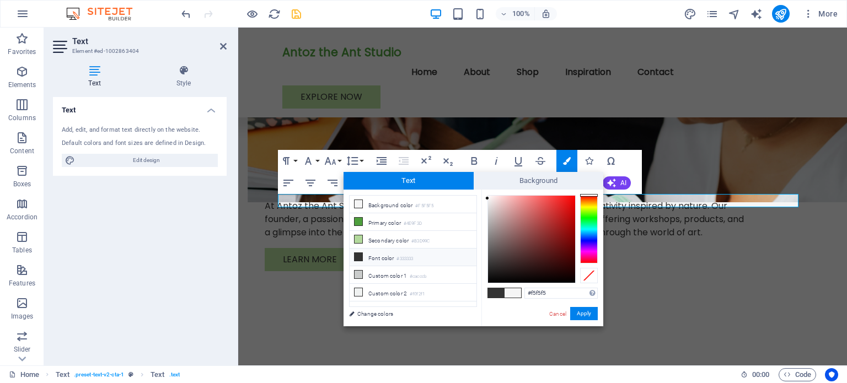
click at [371, 254] on li "Font color #333333" at bounding box center [413, 258] width 127 height 18
type input "#333333"
click at [589, 313] on button "Apply" at bounding box center [584, 313] width 28 height 13
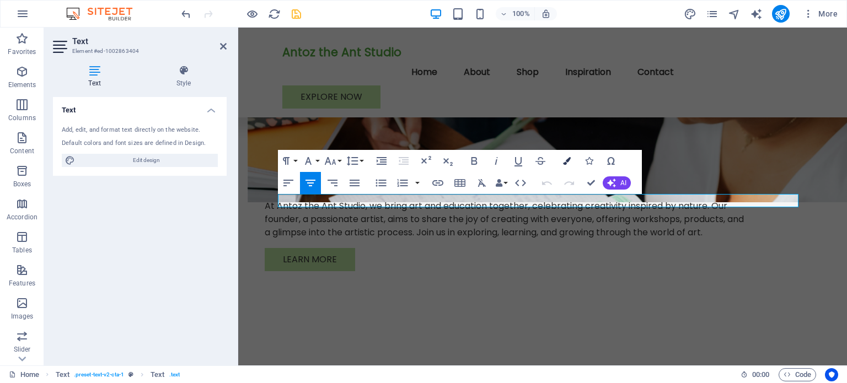
click at [566, 158] on icon "button" at bounding box center [567, 161] width 8 height 8
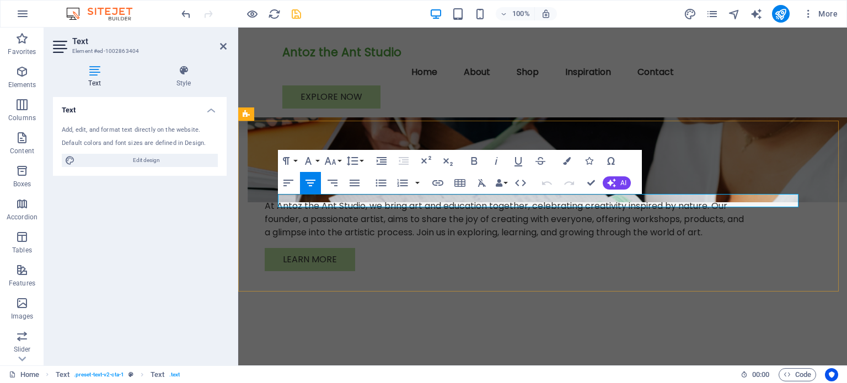
drag, startPoint x: 675, startPoint y: 202, endPoint x: 397, endPoint y: 204, distance: 277.9
click at [566, 159] on icon "button" at bounding box center [567, 161] width 8 height 8
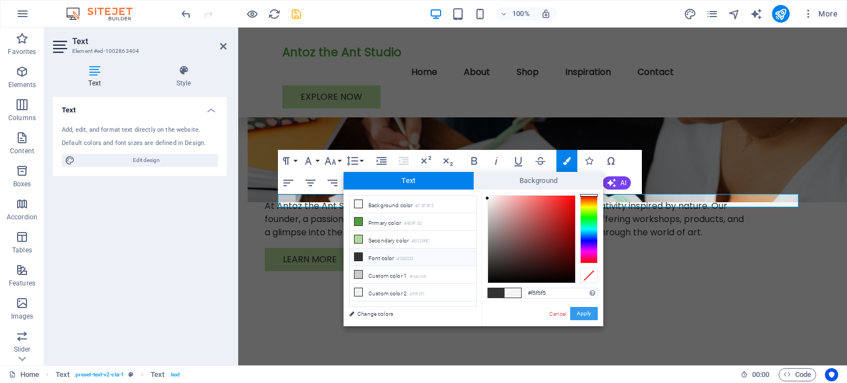
click at [582, 313] on button "Apply" at bounding box center [584, 313] width 28 height 13
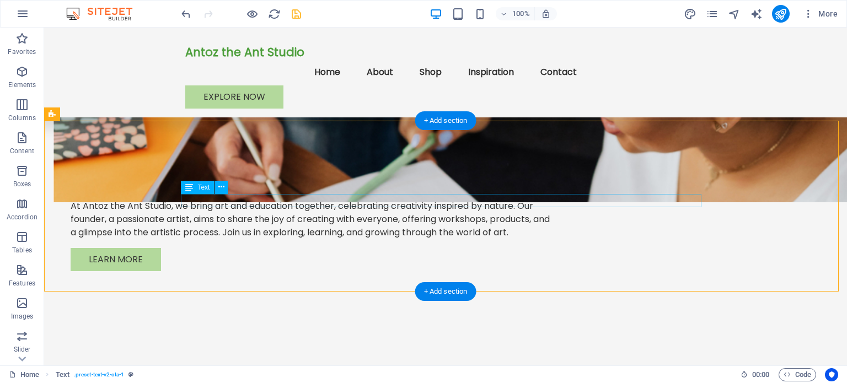
drag, startPoint x: 502, startPoint y: 201, endPoint x: 307, endPoint y: 201, distance: 195.2
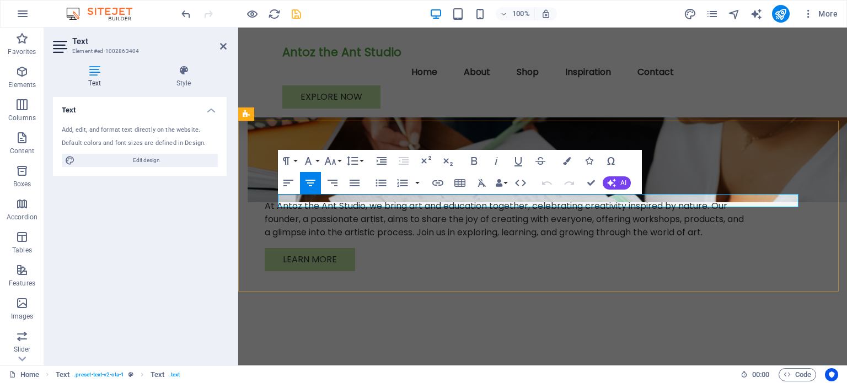
drag, startPoint x: 407, startPoint y: 197, endPoint x: 675, endPoint y: 196, distance: 267.9
click at [567, 160] on icon "button" at bounding box center [567, 161] width 8 height 8
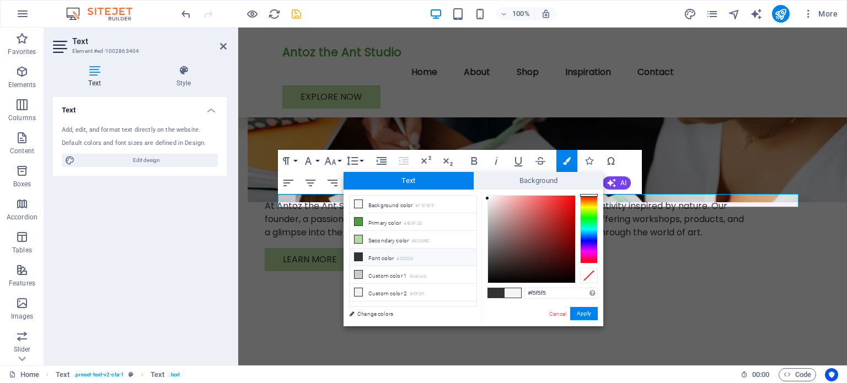
click at [374, 254] on li "Font color #333333" at bounding box center [413, 258] width 127 height 18
type input "#333333"
click at [358, 254] on icon at bounding box center [358, 257] width 8 height 8
click at [587, 314] on button "Apply" at bounding box center [584, 313] width 28 height 13
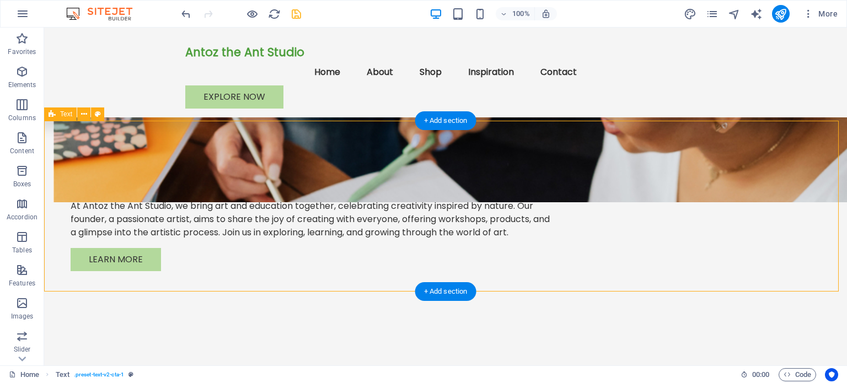
drag, startPoint x: 765, startPoint y: 185, endPoint x: 570, endPoint y: 185, distance: 194.6
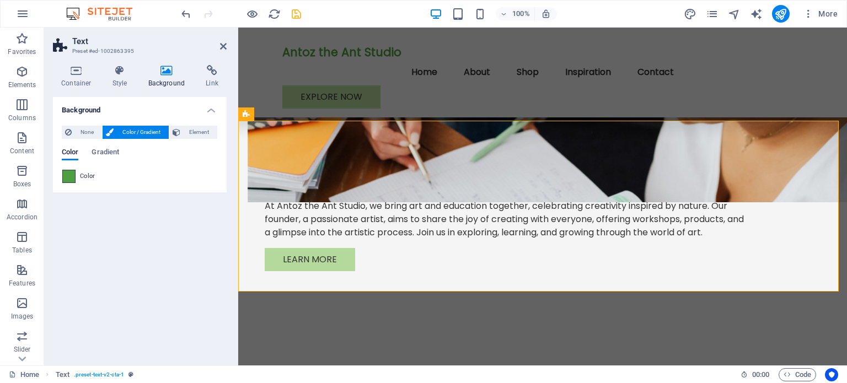
click at [66, 179] on span at bounding box center [69, 176] width 12 height 12
type input "#4e9f3d"
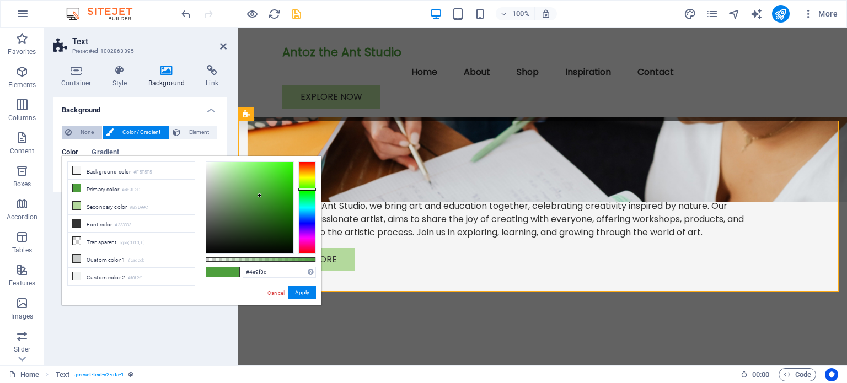
click at [82, 137] on span "None" at bounding box center [87, 132] width 24 height 13
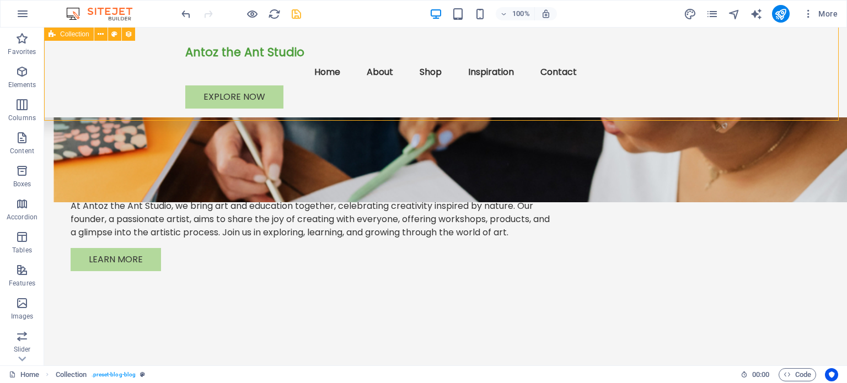
select select "columns.publishing_date_DESC"
select select "columns.status"
select select "columns.publishing_date"
select select "past"
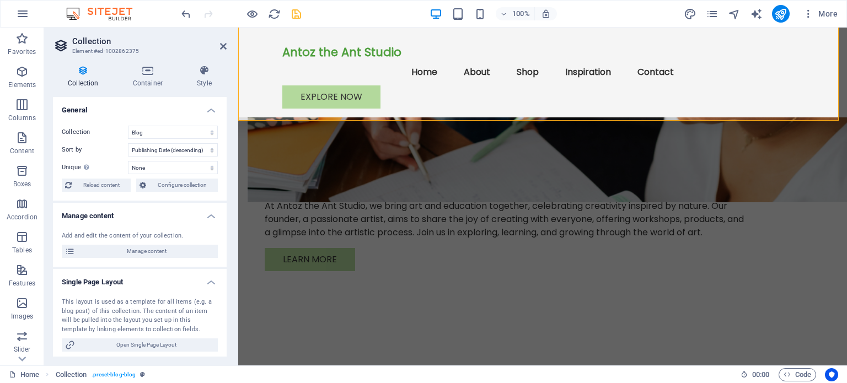
click at [221, 39] on h2 "Collection" at bounding box center [149, 41] width 154 height 10
click at [225, 48] on icon at bounding box center [223, 46] width 7 height 9
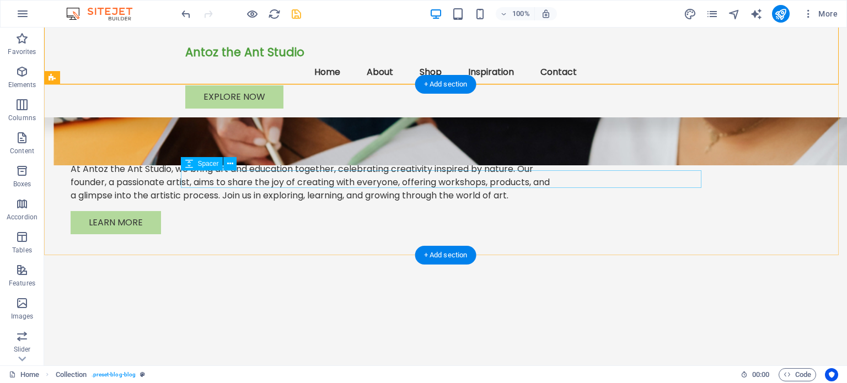
scroll to position [1603, 0]
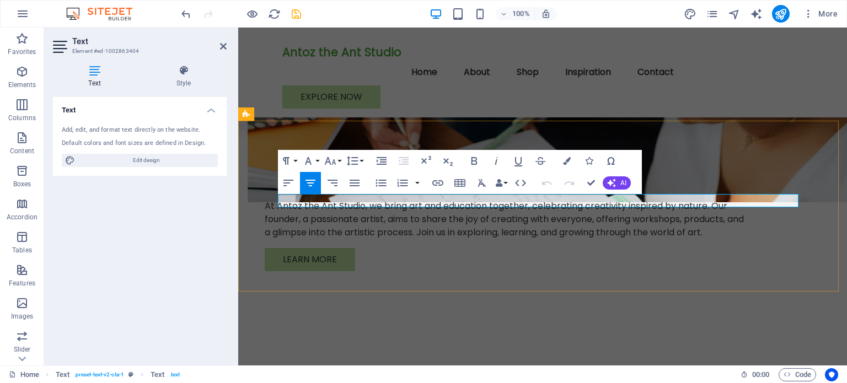
drag, startPoint x: 672, startPoint y: 203, endPoint x: 403, endPoint y: 205, distance: 269.0
drag, startPoint x: 670, startPoint y: 233, endPoint x: 868, endPoint y: 246, distance: 198.4
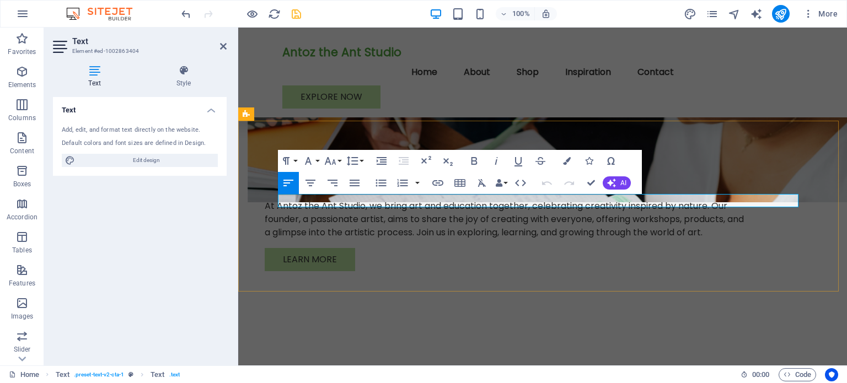
drag, startPoint x: 387, startPoint y: 205, endPoint x: 267, endPoint y: 206, distance: 120.2
drag, startPoint x: 395, startPoint y: 201, endPoint x: 276, endPoint y: 201, distance: 119.1
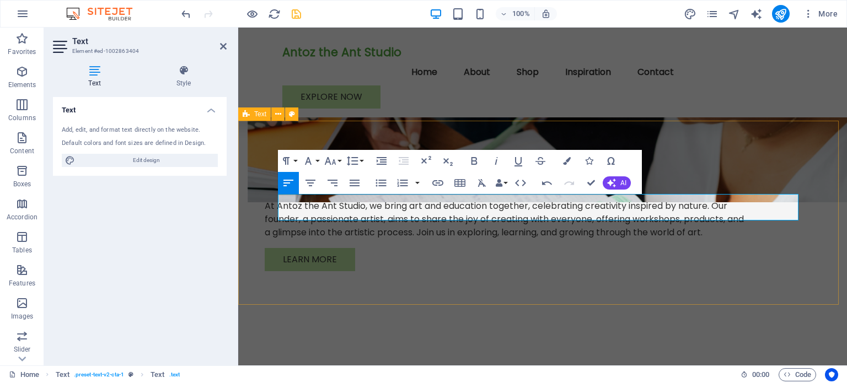
drag, startPoint x: 824, startPoint y: 189, endPoint x: 1018, endPoint y: 189, distance: 193.5
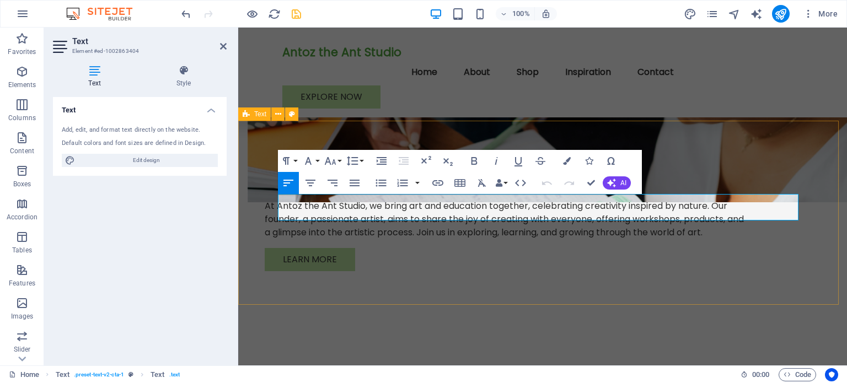
drag, startPoint x: 666, startPoint y: 215, endPoint x: 276, endPoint y: 198, distance: 390.7
click at [314, 182] on icon "button" at bounding box center [310, 182] width 13 height 13
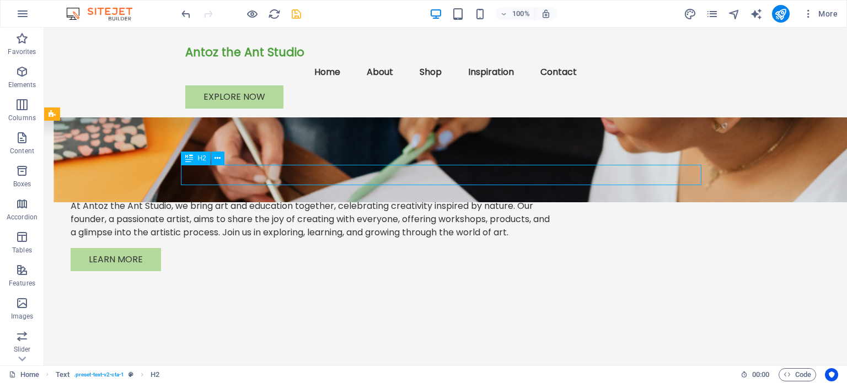
drag, startPoint x: 501, startPoint y: 179, endPoint x: 307, endPoint y: 178, distance: 194.1
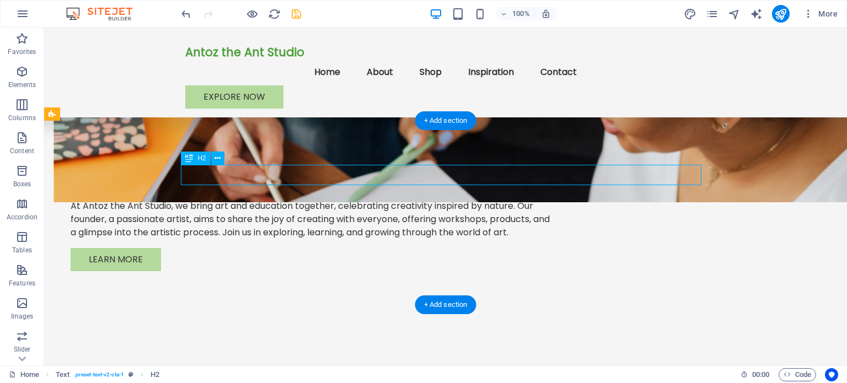
drag, startPoint x: 475, startPoint y: 177, endPoint x: 280, endPoint y: 177, distance: 194.6
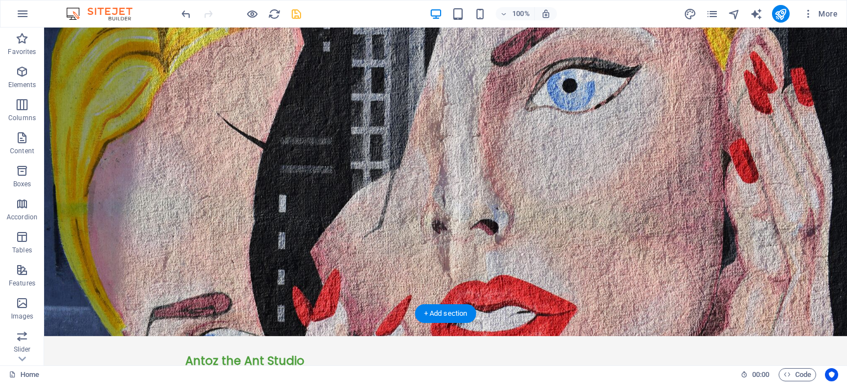
scroll to position [0, 0]
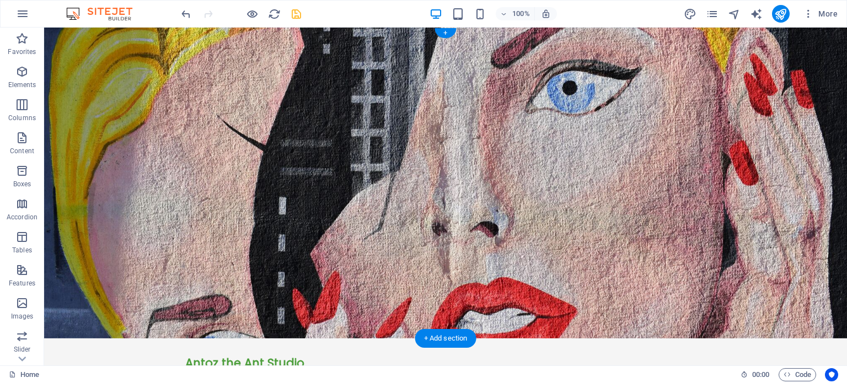
click at [727, 147] on figure at bounding box center [445, 183] width 803 height 311
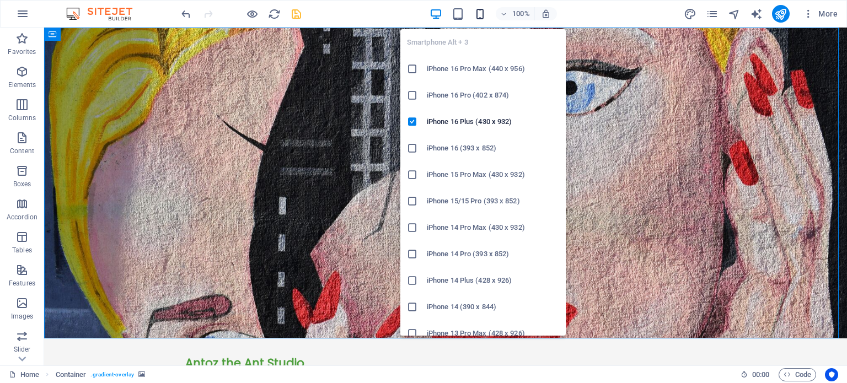
click at [481, 11] on icon "button" at bounding box center [480, 14] width 13 height 13
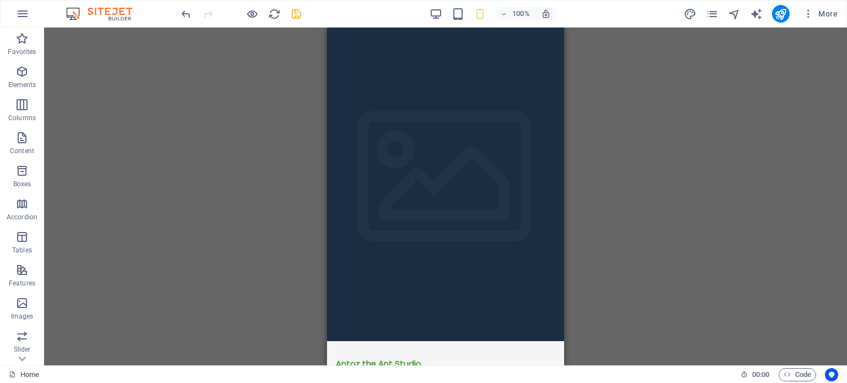
drag, startPoint x: 560, startPoint y: 46, endPoint x: 904, endPoint y: 64, distance: 344.5
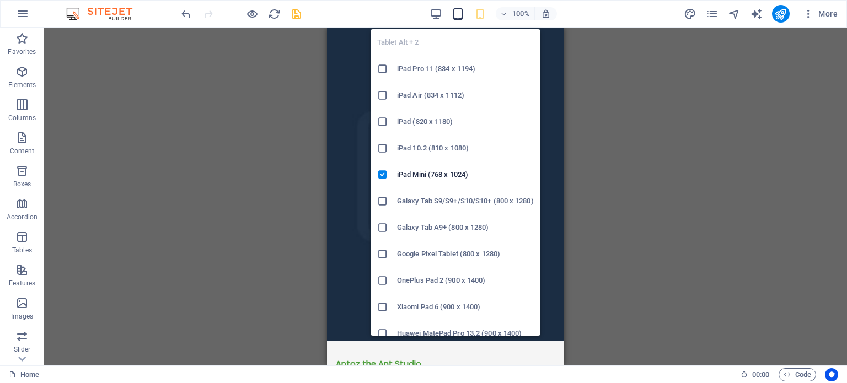
click at [461, 10] on icon "button" at bounding box center [458, 14] width 13 height 13
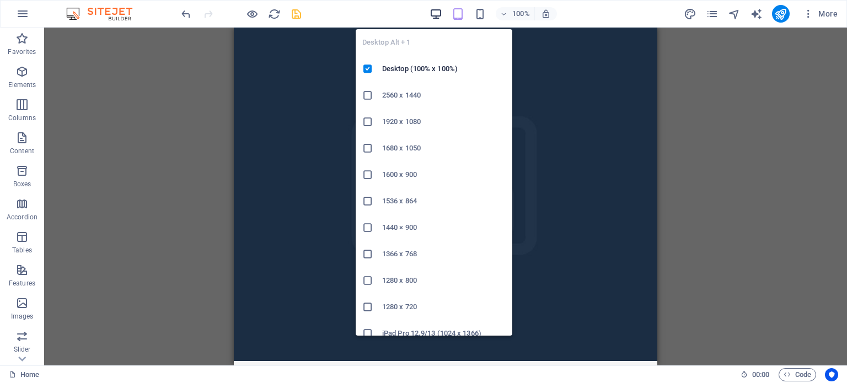
click at [437, 13] on icon "button" at bounding box center [435, 14] width 13 height 13
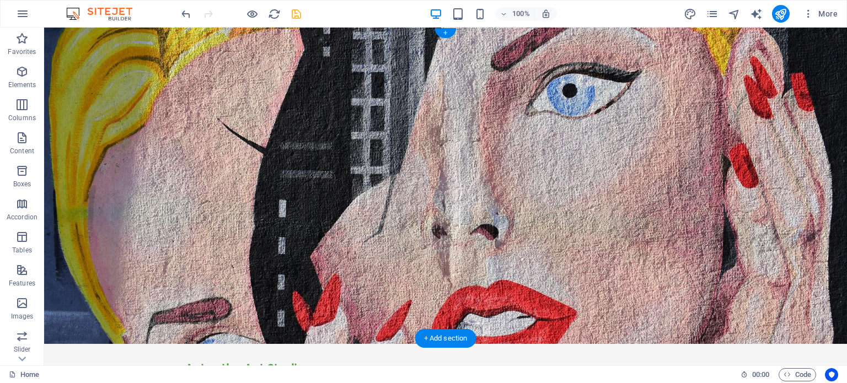
click at [776, 145] on figure at bounding box center [445, 186] width 803 height 316
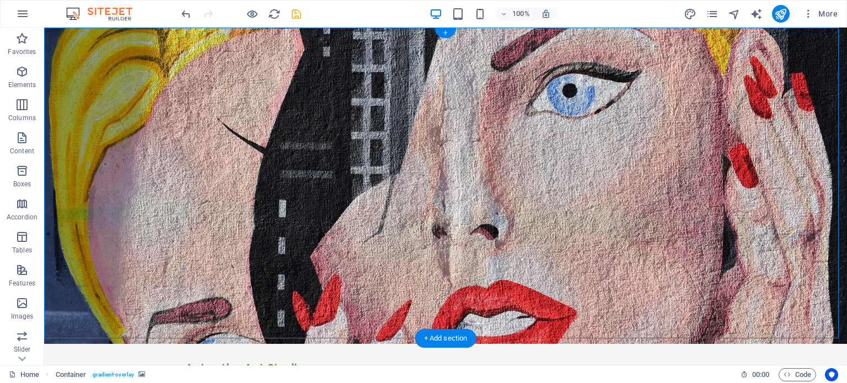
click at [737, 140] on figure at bounding box center [445, 186] width 803 height 316
select select "header"
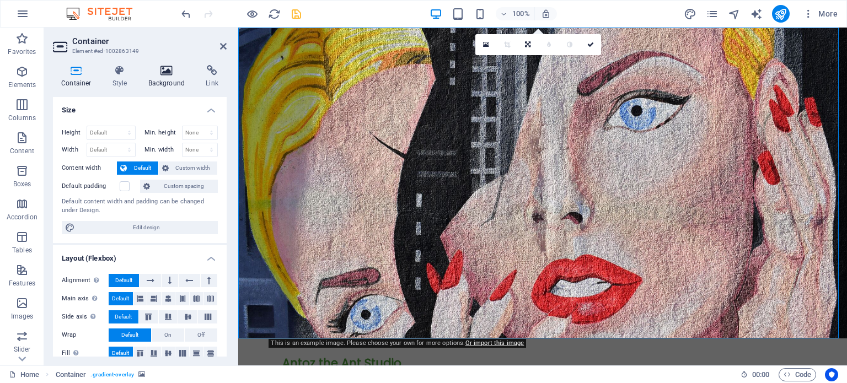
click at [168, 68] on icon at bounding box center [166, 70] width 53 height 11
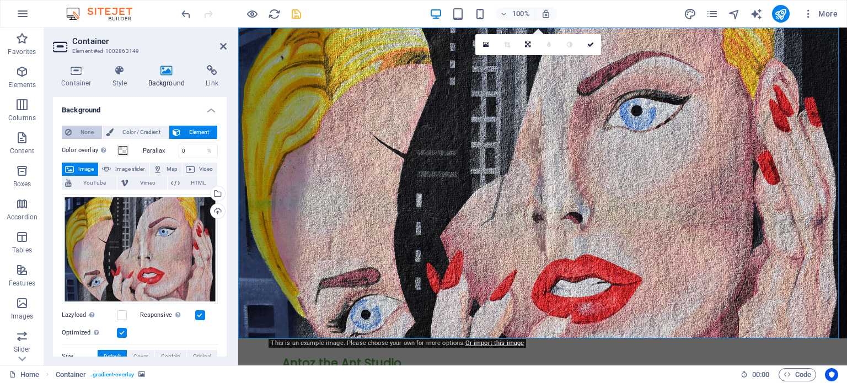
click at [82, 126] on span "None" at bounding box center [87, 132] width 24 height 13
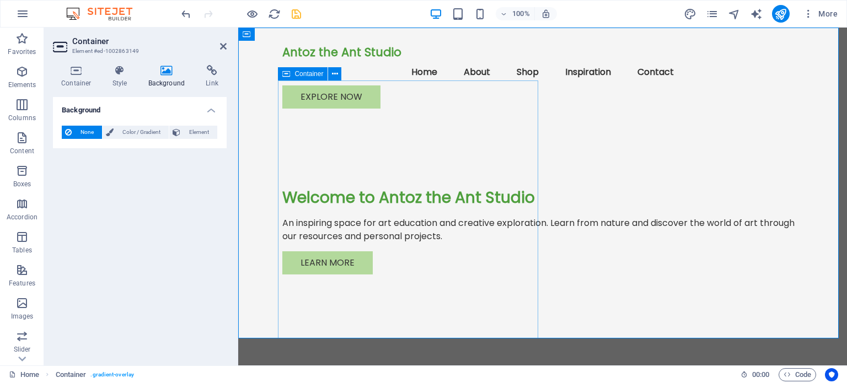
click at [503, 123] on div "Welcome to Antoz the Ant Studio An inspiring space for art education and creati…" at bounding box center [542, 239] width 520 height 245
drag, startPoint x: 538, startPoint y: 181, endPoint x: 626, endPoint y: 177, distance: 88.9
click at [626, 177] on div "Antoz the Ant Studio Menu Home About Shop Inspiration Contact Explore Now Welco…" at bounding box center [542, 195] width 609 height 335
drag, startPoint x: 538, startPoint y: 125, endPoint x: 567, endPoint y: 125, distance: 29.2
click at [567, 125] on div "Antoz the Ant Studio Menu Home About Shop Inspiration Contact Explore Now Welco…" at bounding box center [542, 195] width 609 height 335
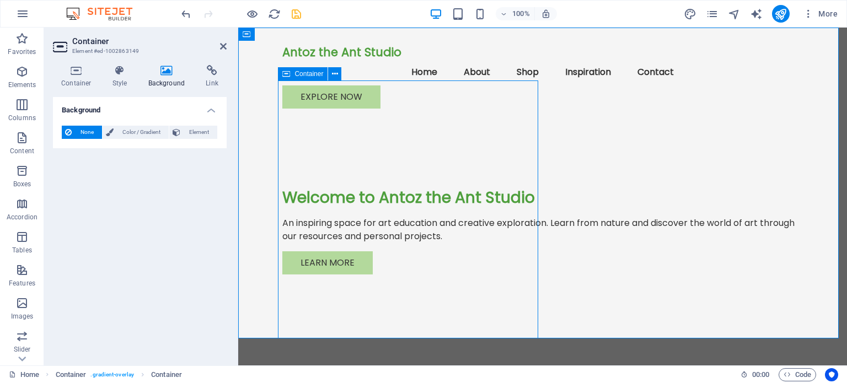
click at [374, 117] on div "Welcome to Antoz the Ant Studio An inspiring space for art education and creati…" at bounding box center [542, 239] width 520 height 245
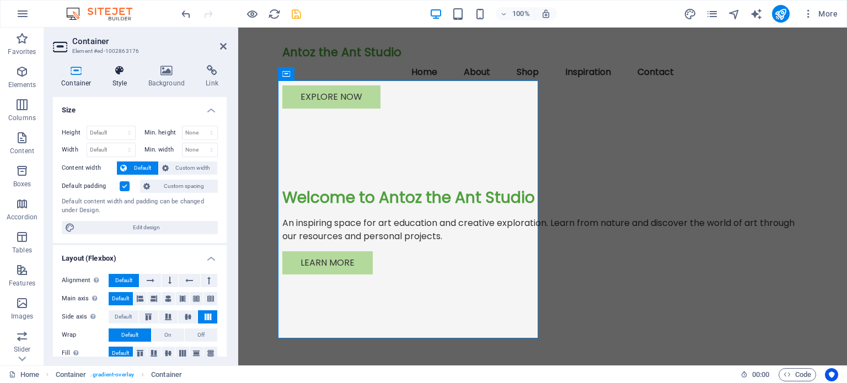
click at [122, 73] on icon at bounding box center [119, 70] width 31 height 11
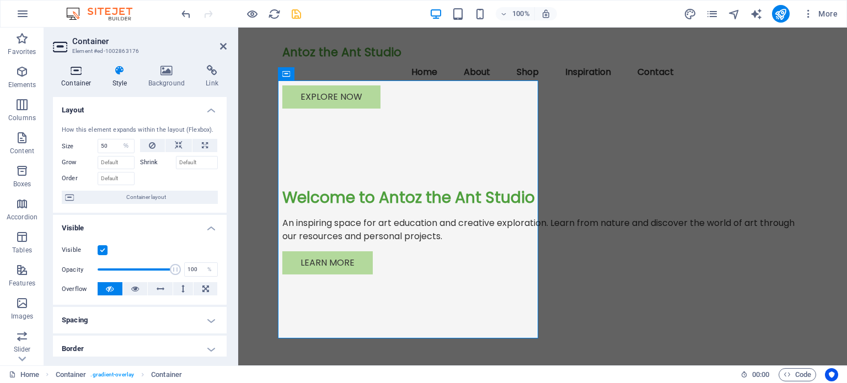
click at [80, 73] on icon at bounding box center [76, 70] width 47 height 11
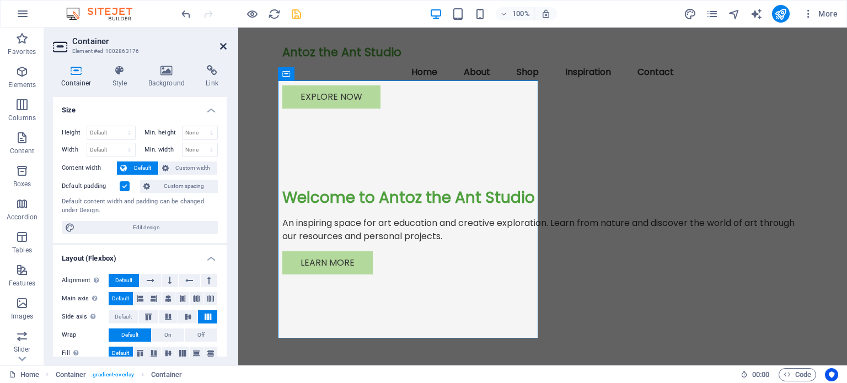
click at [222, 44] on icon at bounding box center [223, 46] width 7 height 9
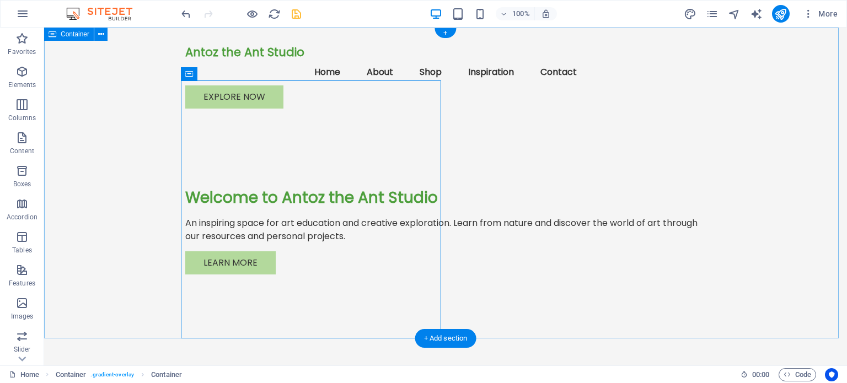
click at [617, 175] on div "Antoz the Ant Studio Menu Home About Shop Inspiration Contact Explore Now Welco…" at bounding box center [445, 195] width 803 height 335
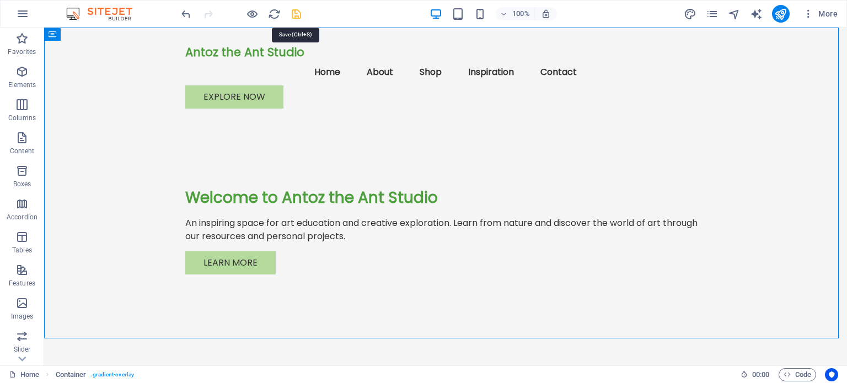
click at [295, 14] on icon "save" at bounding box center [296, 14] width 13 height 13
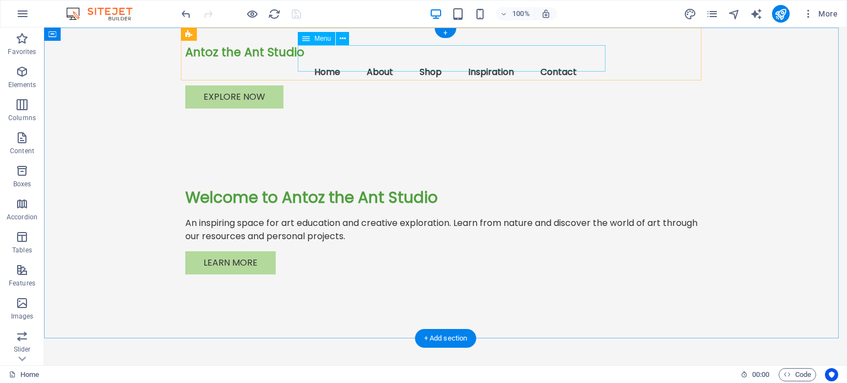
click at [530, 59] on nav "Home About Shop Inspiration Contact" at bounding box center [445, 72] width 520 height 26
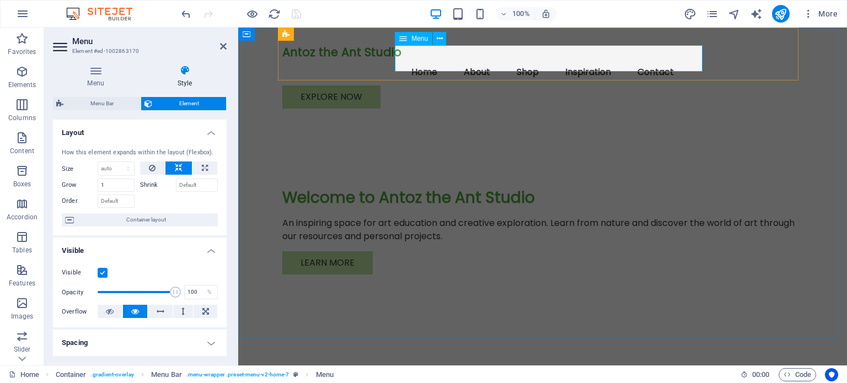
click at [538, 59] on nav "Home About Shop Inspiration Contact" at bounding box center [542, 72] width 520 height 26
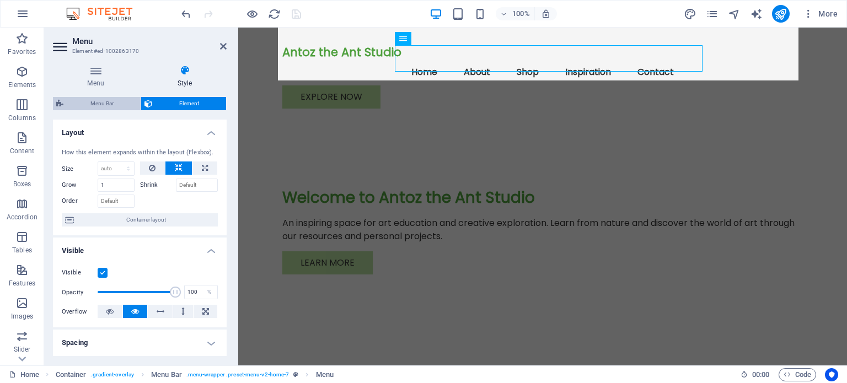
click at [103, 104] on span "Menu Bar" at bounding box center [102, 103] width 71 height 13
select select "rem"
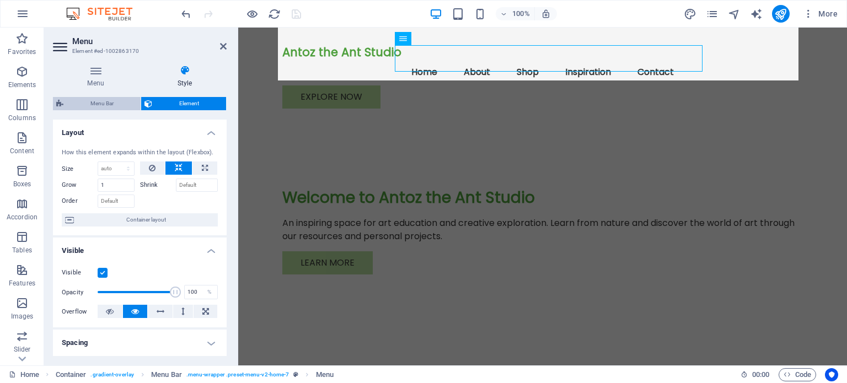
select select "hover_text_color"
select select "rem"
select select "link-special-font"
select select "px"
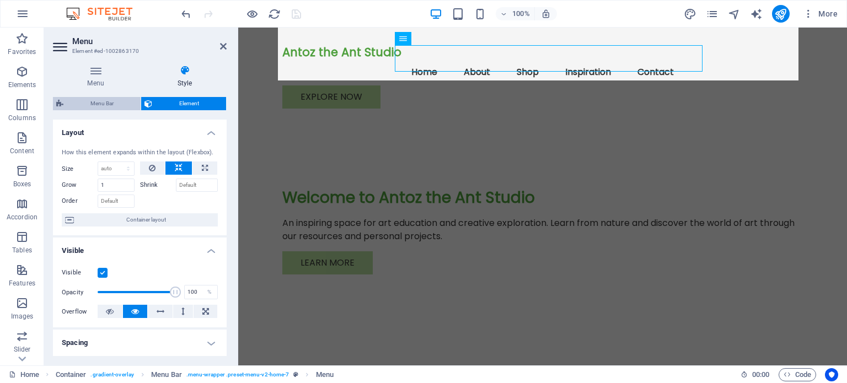
select select "700"
select select "px"
select select "preset-menu-v2-home-7"
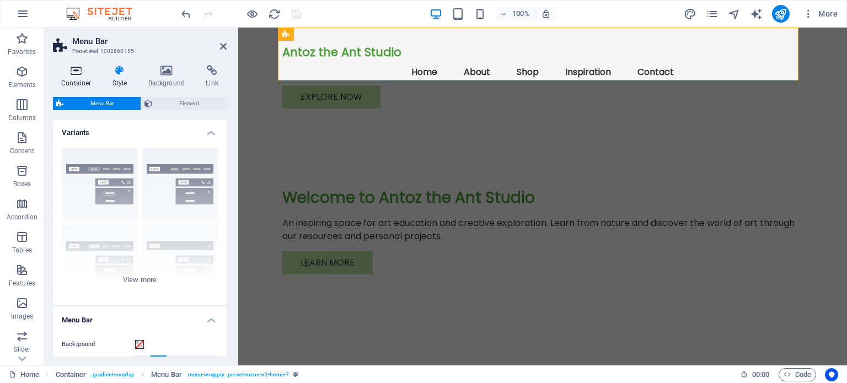
click at [74, 70] on icon at bounding box center [76, 70] width 47 height 11
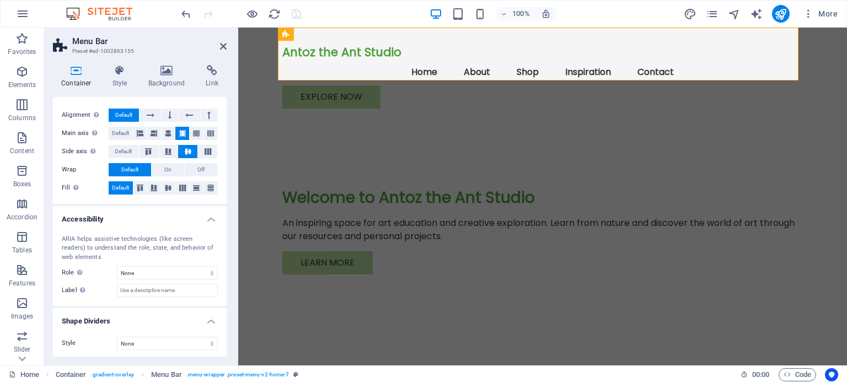
scroll to position [166, 0]
click at [114, 75] on icon at bounding box center [119, 70] width 31 height 11
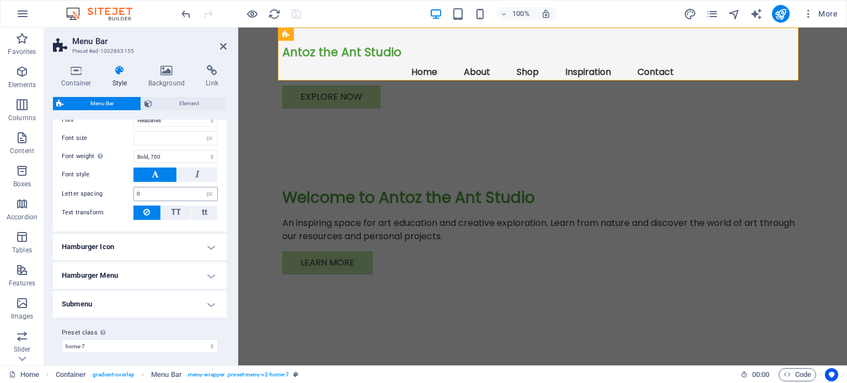
scroll to position [535, 0]
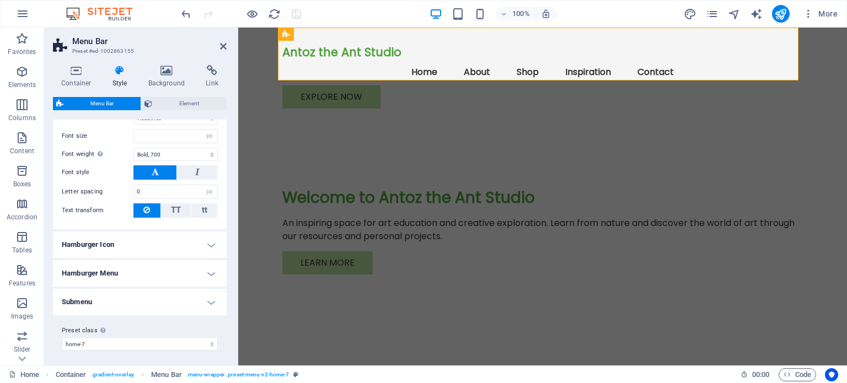
click at [210, 299] on h4 "Submenu" at bounding box center [140, 302] width 174 height 26
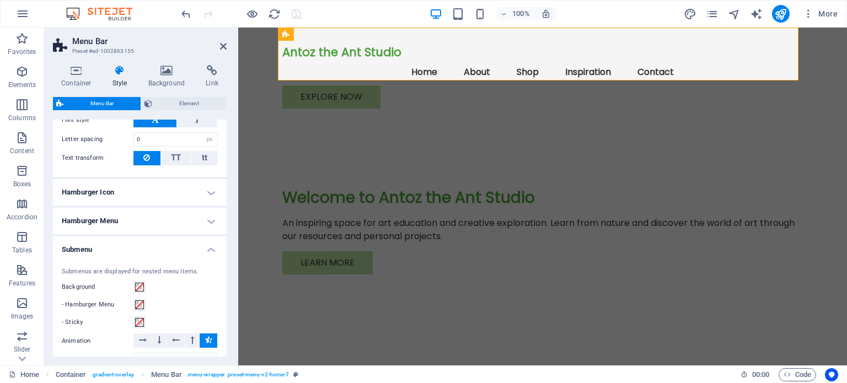
scroll to position [560, 0]
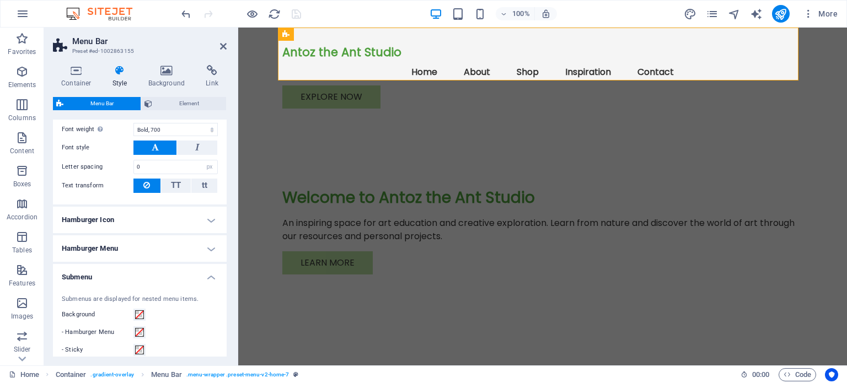
click at [208, 271] on h4 "Submenu" at bounding box center [140, 274] width 174 height 20
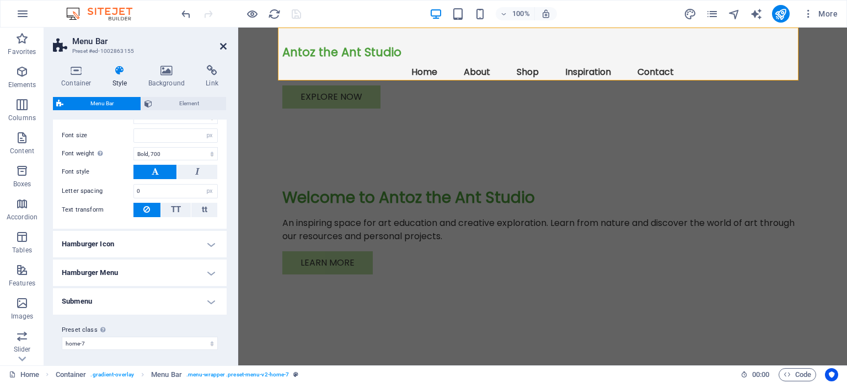
click at [225, 46] on icon at bounding box center [223, 46] width 7 height 9
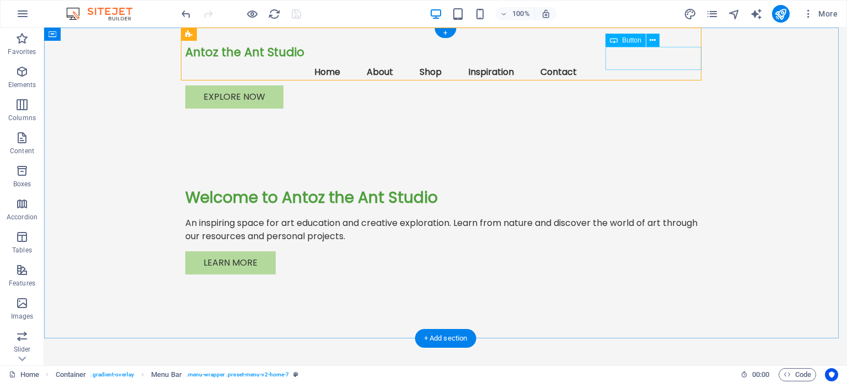
click at [656, 85] on div "Explore Now" at bounding box center [445, 96] width 520 height 23
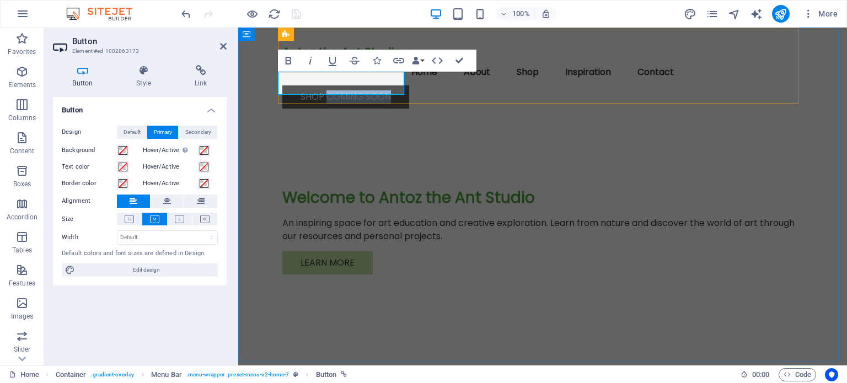
drag, startPoint x: 386, startPoint y: 82, endPoint x: 324, endPoint y: 82, distance: 61.7
click at [324, 85] on link "shop coming soon" at bounding box center [345, 96] width 127 height 23
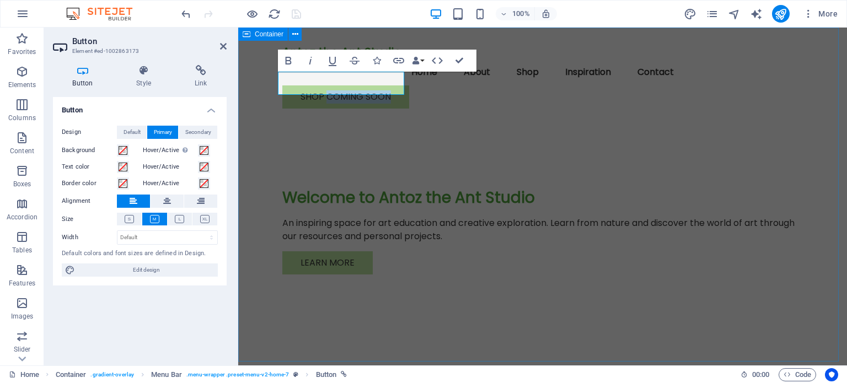
click at [597, 115] on div "Antoz the Ant Studio Menu Home About Shop Inspiration Contact shop coming soon …" at bounding box center [542, 195] width 609 height 335
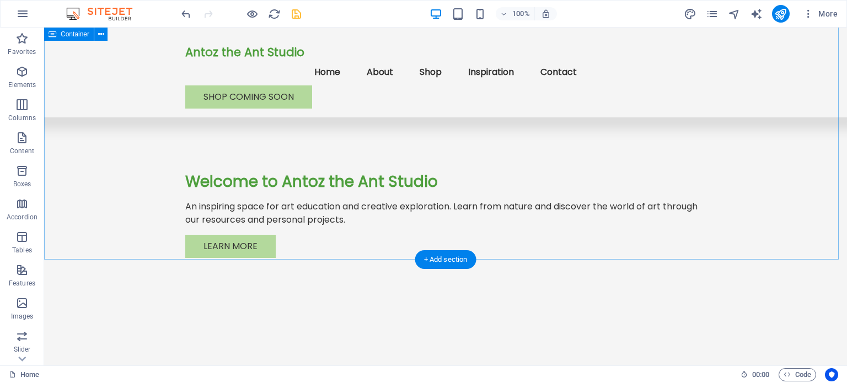
scroll to position [0, 0]
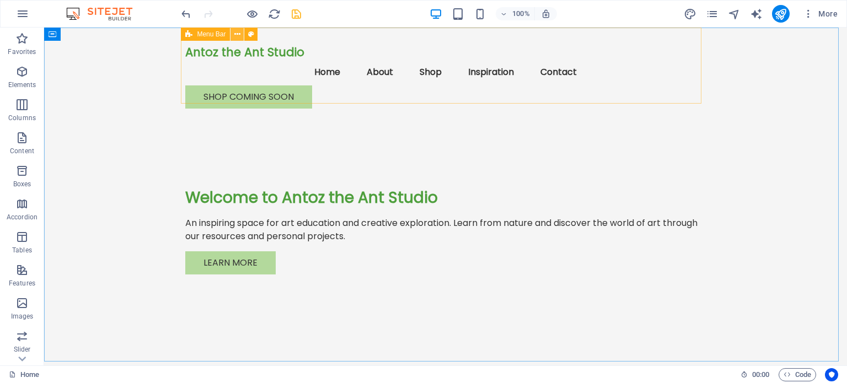
click at [238, 30] on icon at bounding box center [237, 35] width 6 height 12
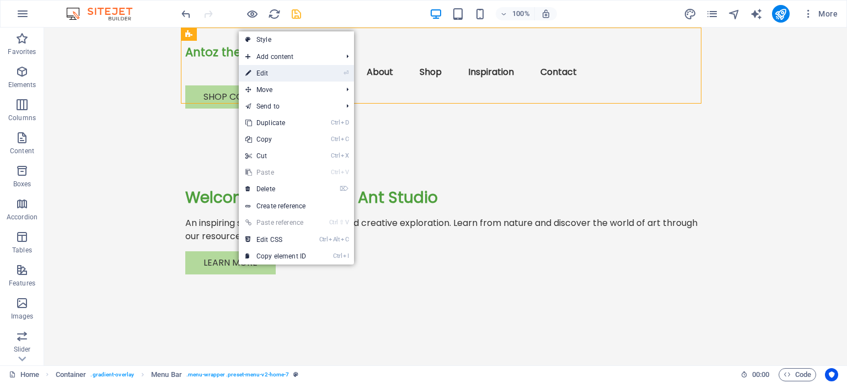
click at [256, 70] on link "⏎ Edit" at bounding box center [276, 73] width 74 height 17
select select "rem"
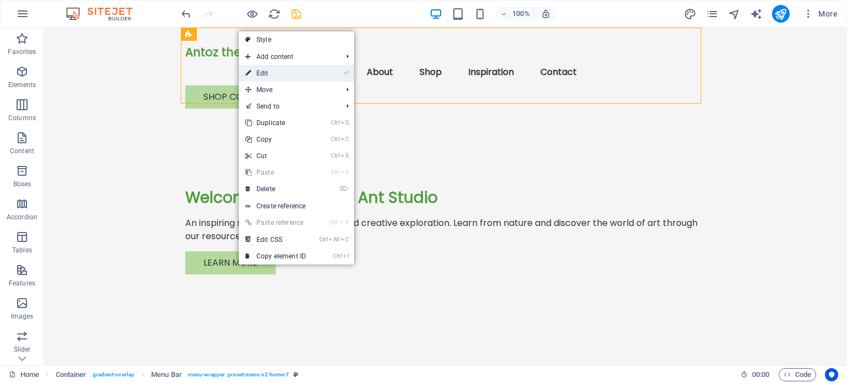
select select "hover_text_color"
select select "rem"
select select "link-special-font"
select select "px"
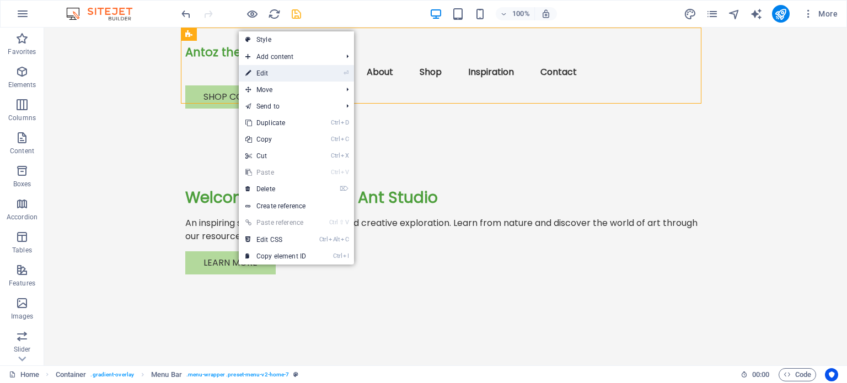
select select "700"
select select "px"
select select "preset-menu-v2-home-7"
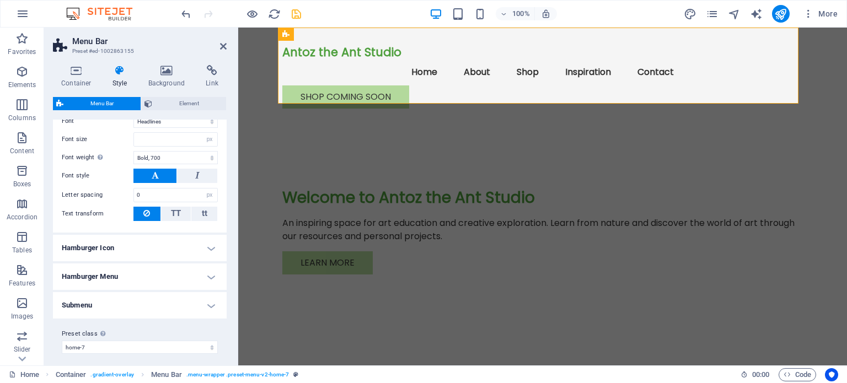
scroll to position [535, 0]
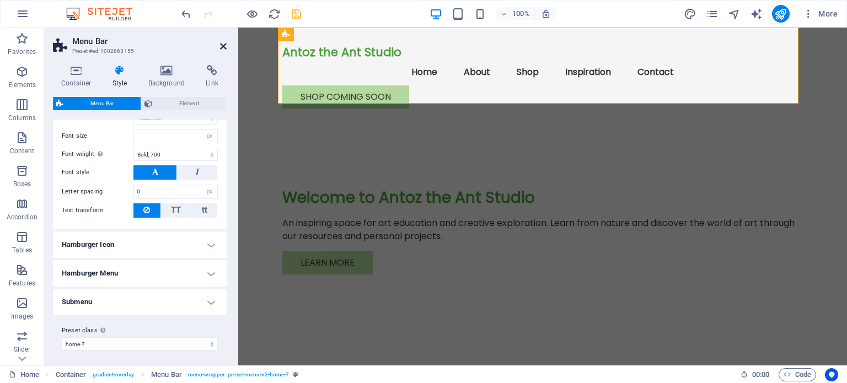
click at [225, 45] on icon at bounding box center [223, 46] width 7 height 9
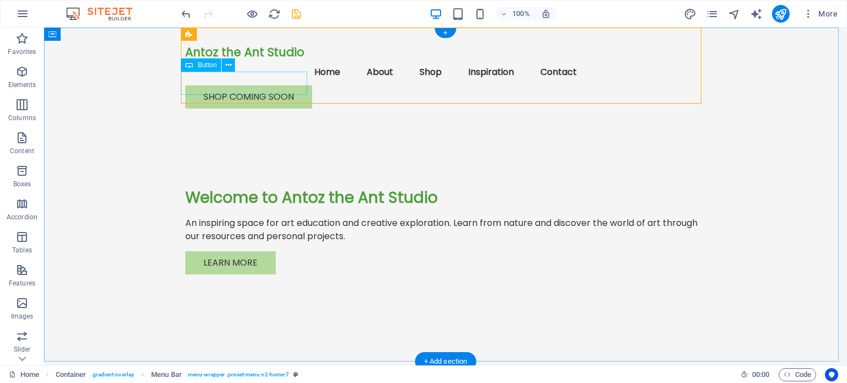
click at [260, 85] on div "shop coming soon" at bounding box center [445, 96] width 520 height 23
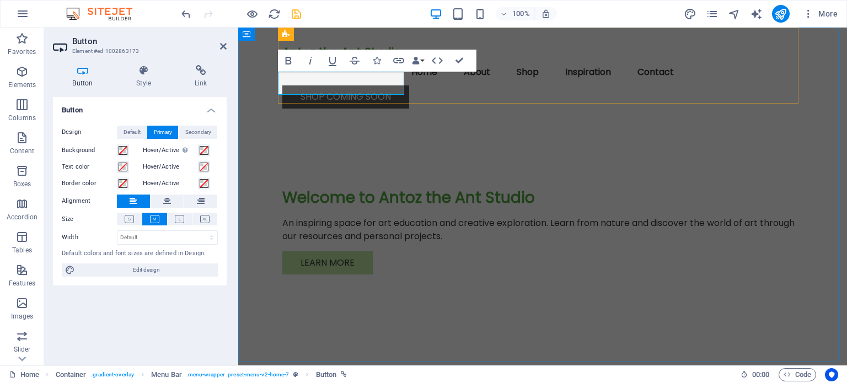
click at [384, 85] on link "shop coming soon" at bounding box center [345, 96] width 127 height 23
drag, startPoint x: 388, startPoint y: 81, endPoint x: 322, endPoint y: 82, distance: 66.2
click at [322, 85] on link "shop coming soon" at bounding box center [345, 96] width 127 height 23
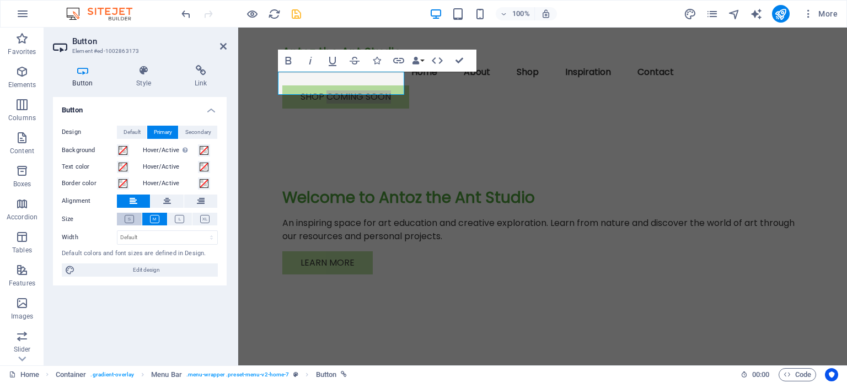
click at [130, 216] on icon at bounding box center [129, 219] width 9 height 8
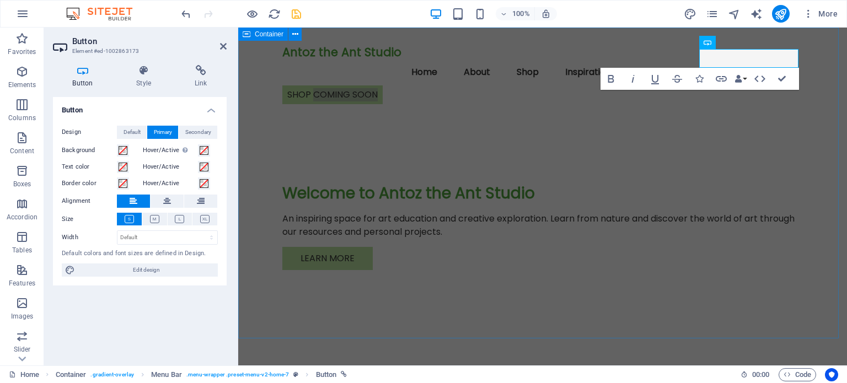
click at [824, 101] on div "Antoz the Ant Studio Menu Home About Shop Inspiration Contact shop coming soon …" at bounding box center [542, 193] width 609 height 331
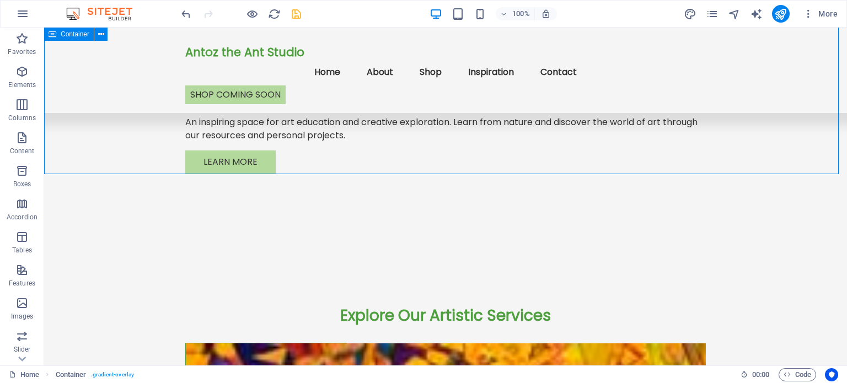
scroll to position [0, 0]
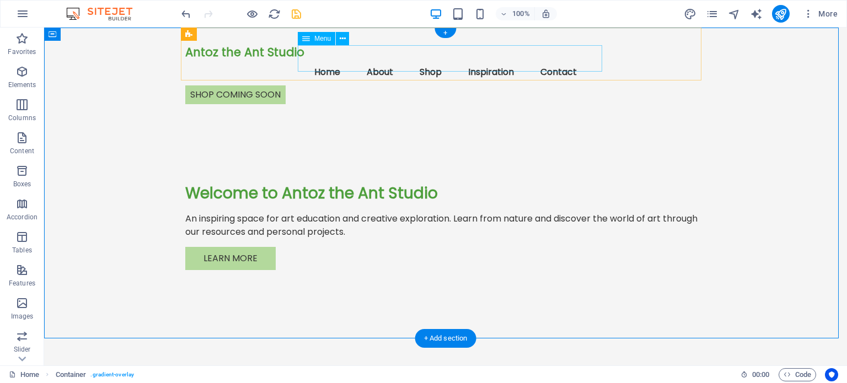
click at [433, 59] on nav "Home About Shop Inspiration Contact" at bounding box center [445, 72] width 520 height 26
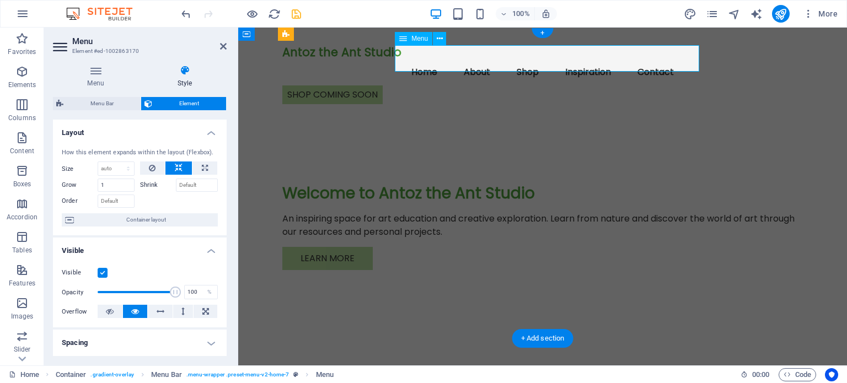
click at [534, 59] on nav "Home About Shop Inspiration Contact" at bounding box center [542, 72] width 520 height 26
click at [536, 59] on nav "Home About Shop Inspiration Contact" at bounding box center [542, 72] width 520 height 26
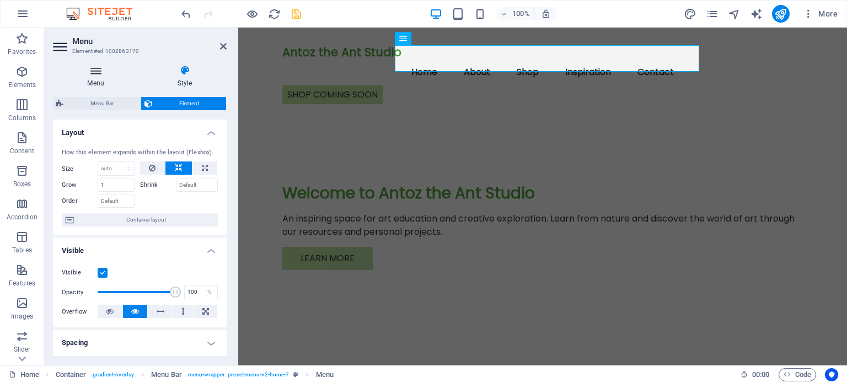
click at [96, 74] on icon at bounding box center [95, 70] width 85 height 11
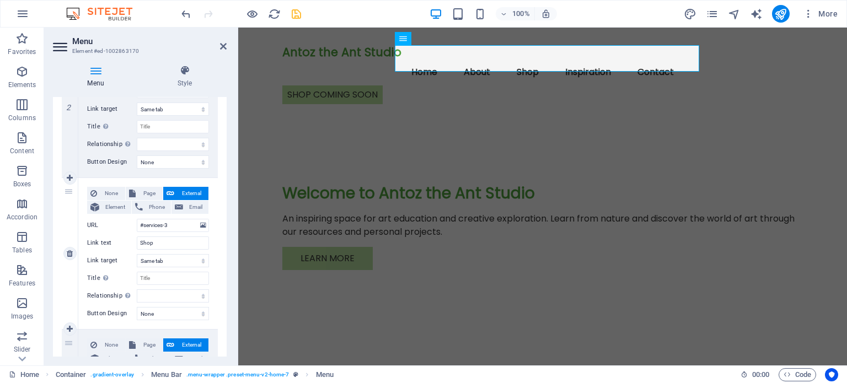
scroll to position [331, 0]
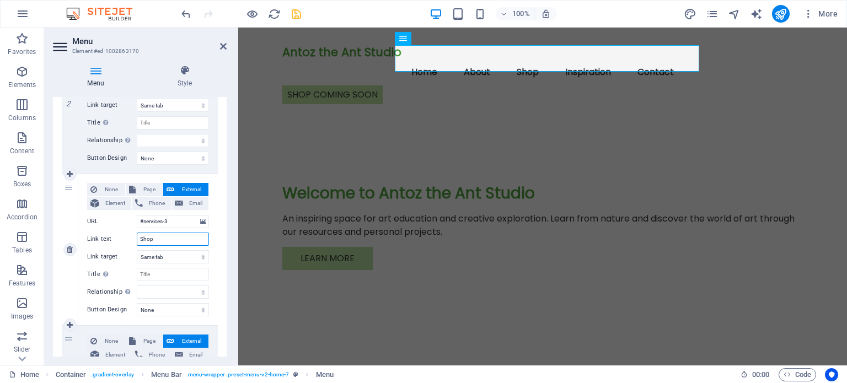
click at [160, 239] on input "Shop" at bounding box center [173, 239] width 72 height 13
drag, startPoint x: 161, startPoint y: 235, endPoint x: 137, endPoint y: 237, distance: 23.7
click at [137, 237] on input "Shop" at bounding box center [173, 239] width 72 height 13
type input "N"
select select
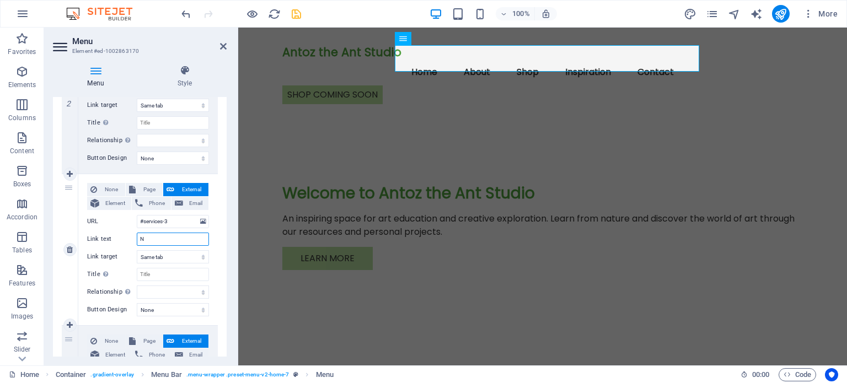
select select
type input "New"
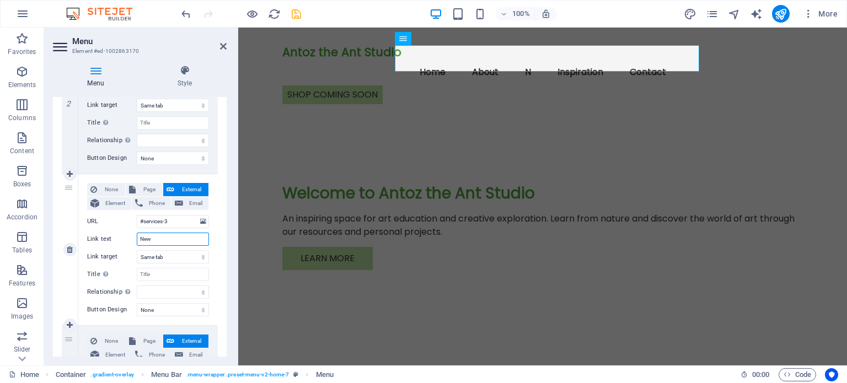
select select
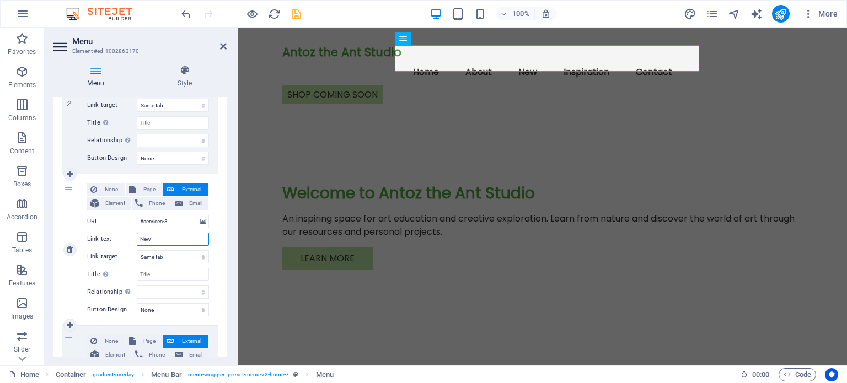
type input "Ne"
select select
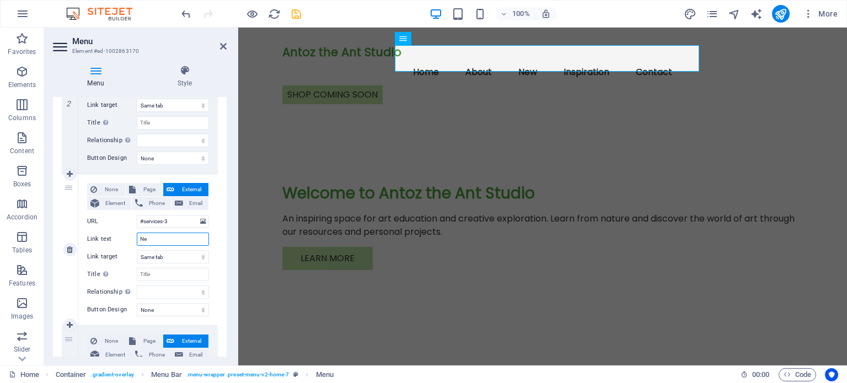
select select
type input "News"
select select
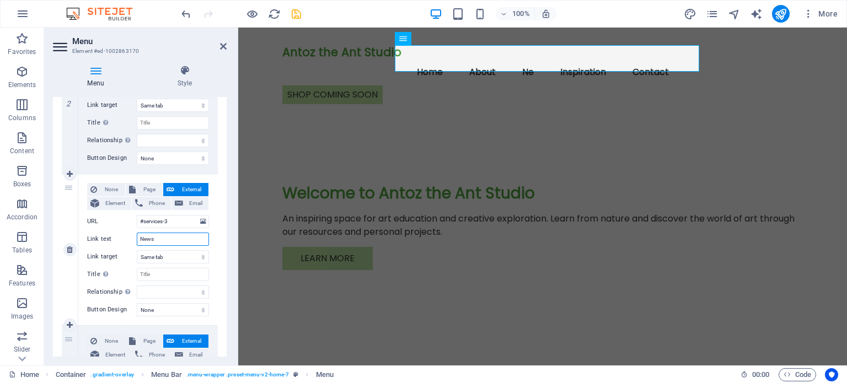
select select
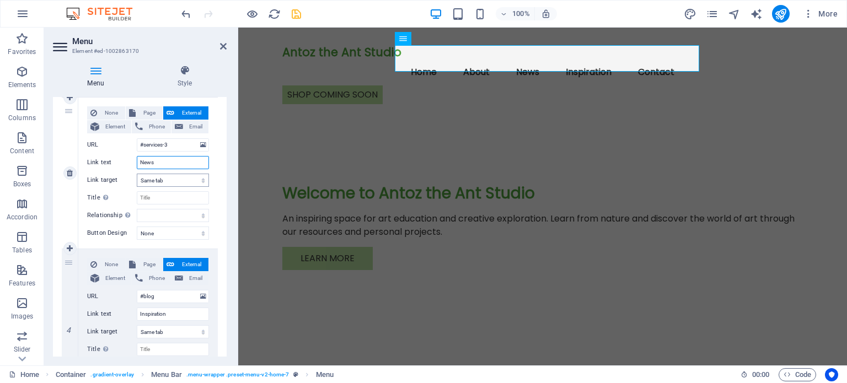
scroll to position [441, 0]
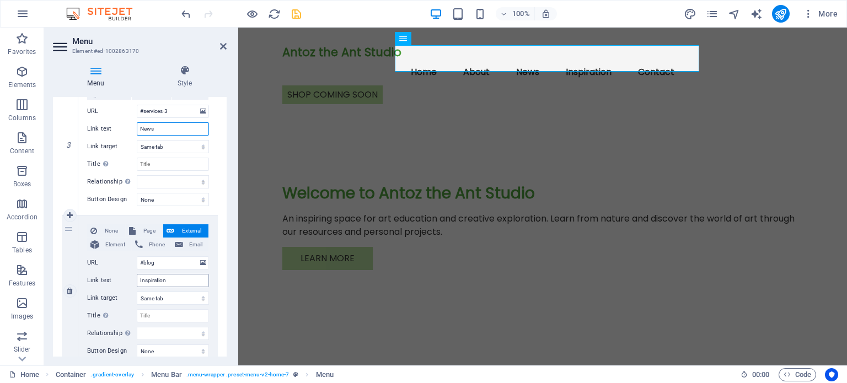
type input "News"
click at [173, 275] on input "Inspiration" at bounding box center [173, 280] width 72 height 13
type input "Inspiration"
select select
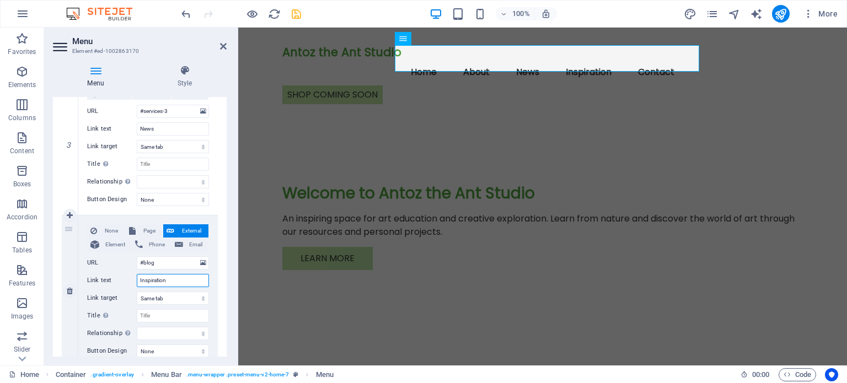
select select
type input "Inspiration &"
select select
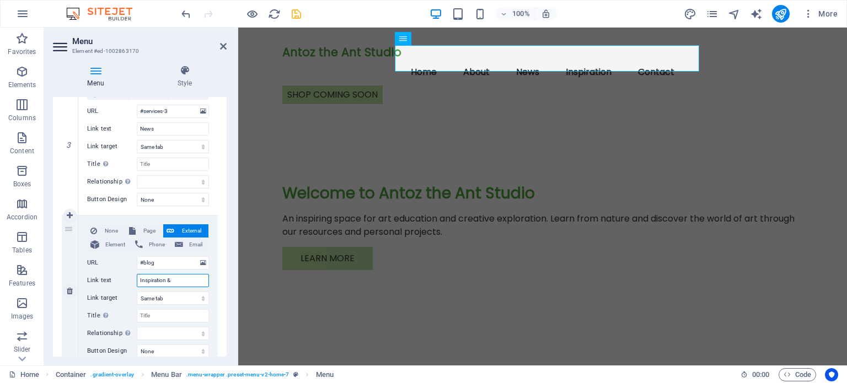
select select
type input "Inspiration & s"
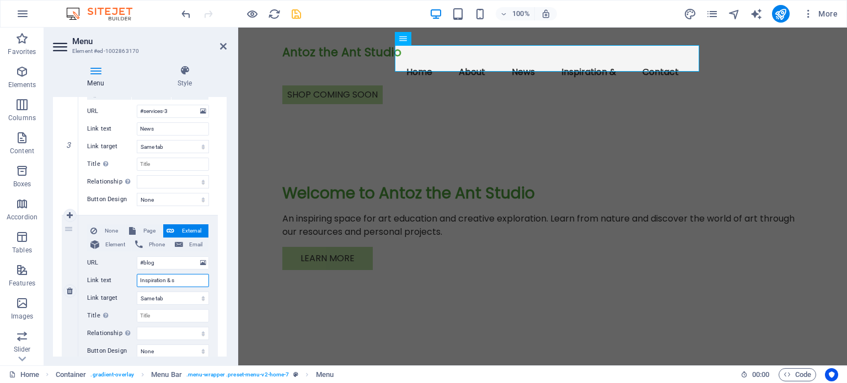
select select
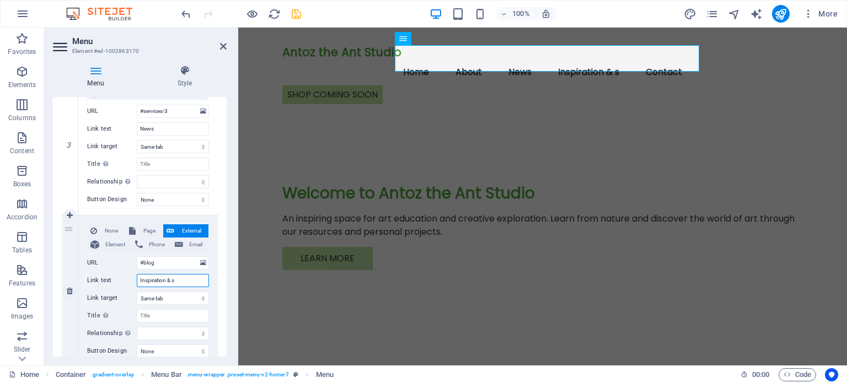
type input "Inspiration &"
select select
type input "Inspiration & S"
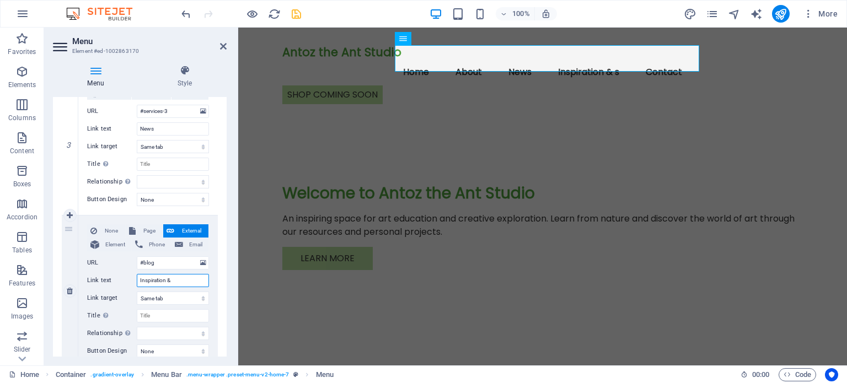
select select
type input "Inspiration & Stories"
select select
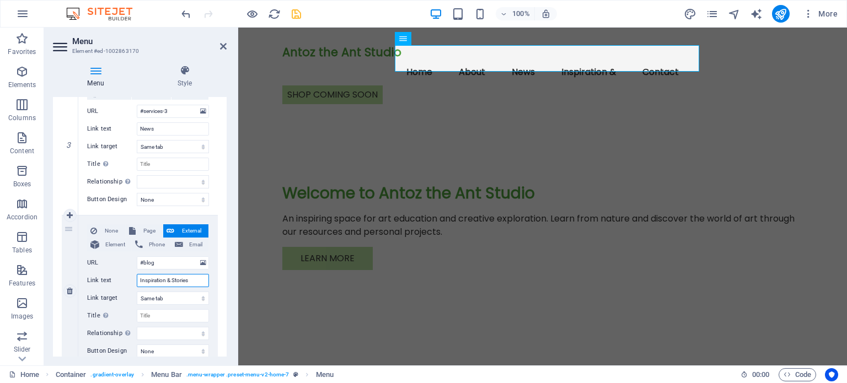
select select
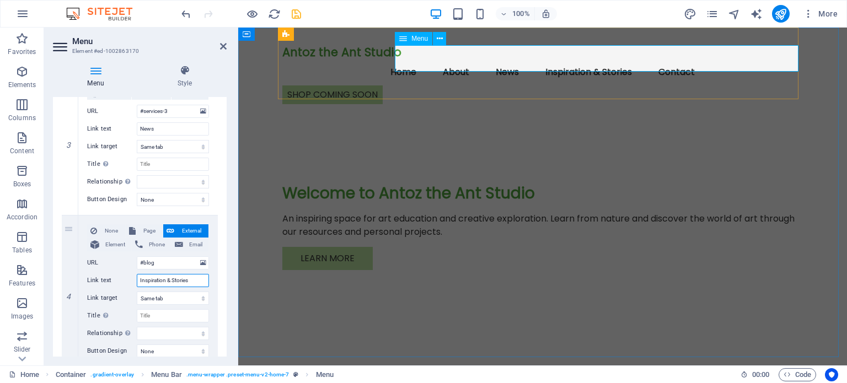
type input "Inspiration & Stories"
click at [570, 59] on nav "Home About News Inspiration & Stories Contact" at bounding box center [542, 72] width 520 height 26
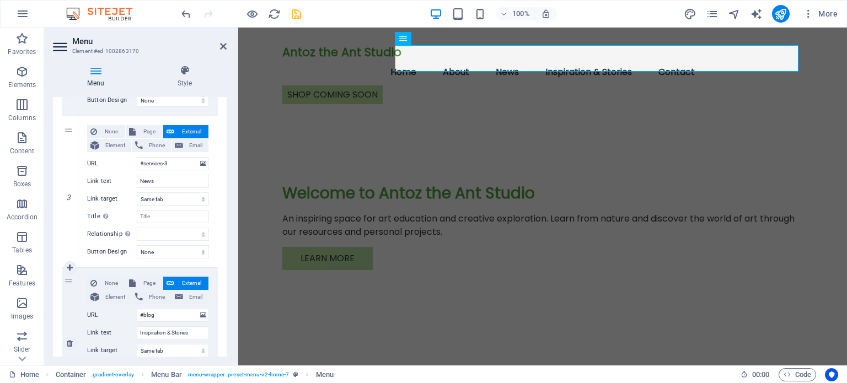
scroll to position [386, 0]
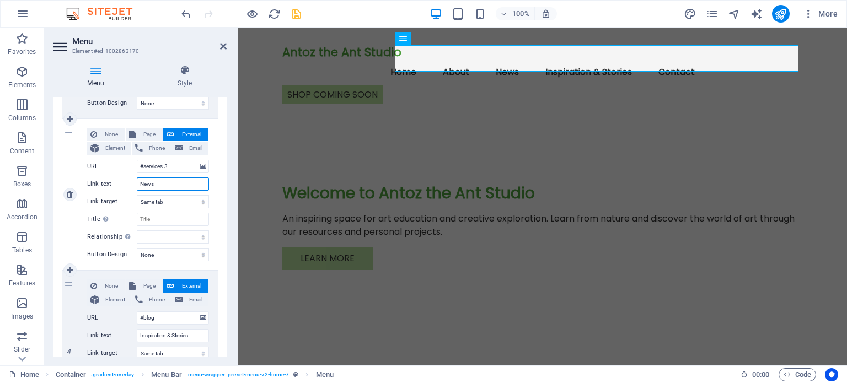
click at [159, 185] on input "News" at bounding box center [173, 184] width 72 height 13
type input "News"
select select
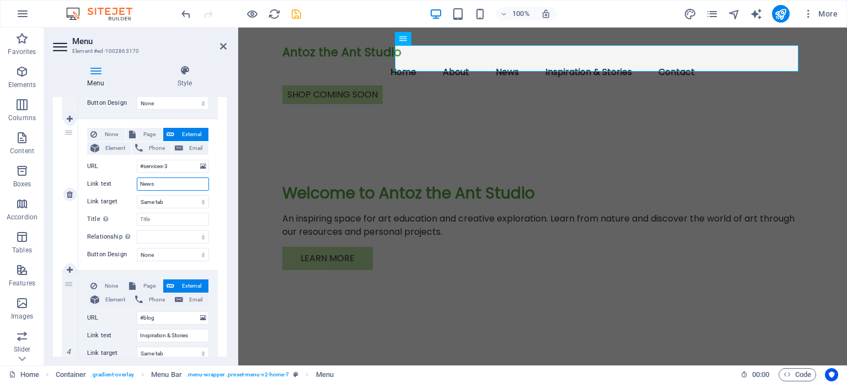
select select
type input "News & Events"
select select
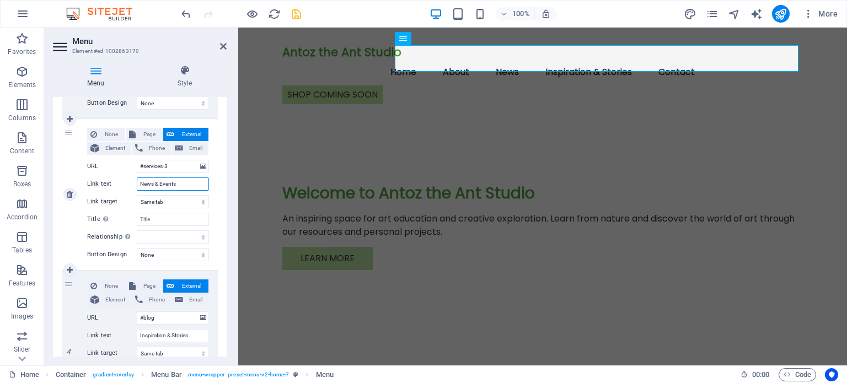
select select
type input "News & Events"
click at [221, 45] on icon at bounding box center [223, 46] width 7 height 9
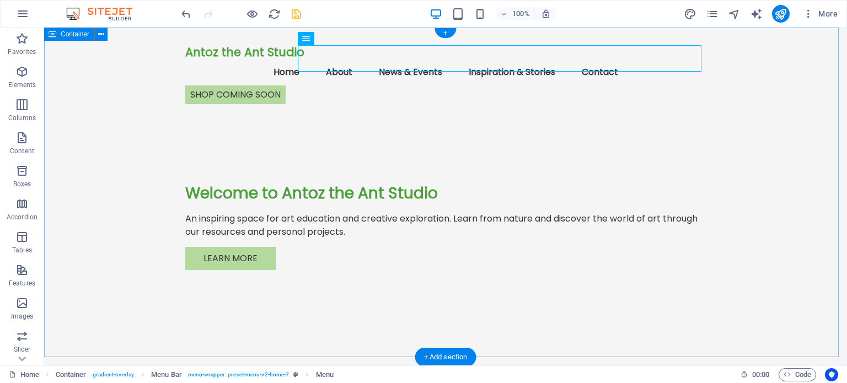
click at [778, 84] on div "Antoz the Ant Studio Menu Home About News & Events Inspiration & Stories Contac…" at bounding box center [445, 193] width 803 height 331
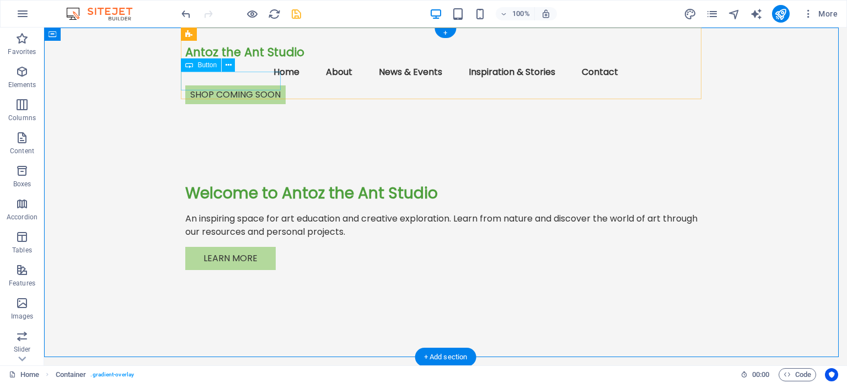
click at [249, 85] on div "shop coming soon" at bounding box center [445, 94] width 520 height 19
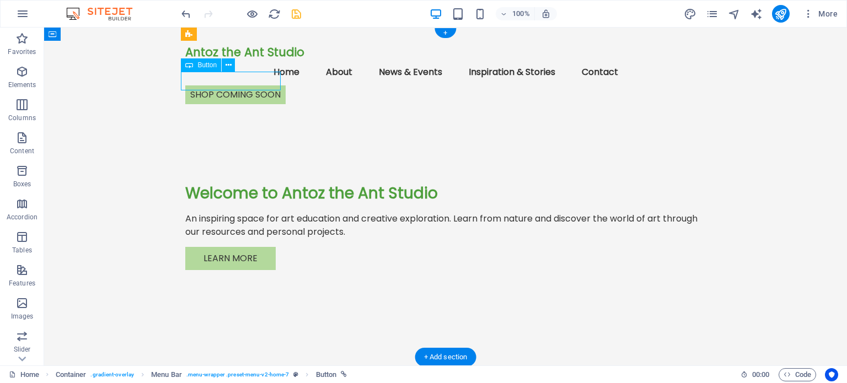
click at [249, 85] on div "shop coming soon" at bounding box center [445, 94] width 520 height 19
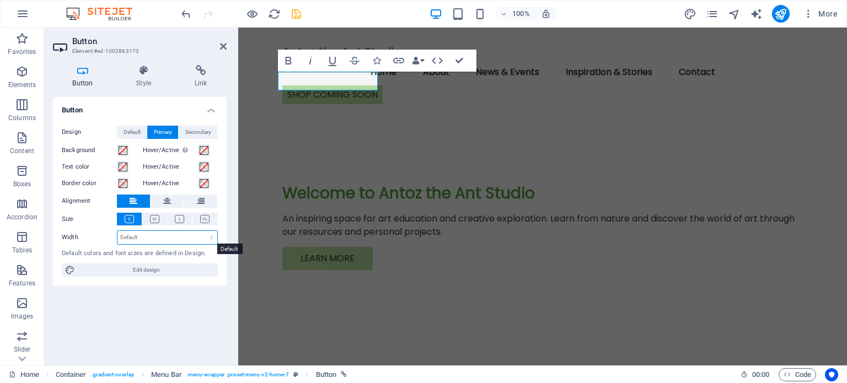
click at [209, 237] on select "Default px rem % em vh vw" at bounding box center [167, 237] width 100 height 13
click at [655, 62] on nav "Home About News & Events Inspiration & Stories Contact" at bounding box center [542, 72] width 520 height 26
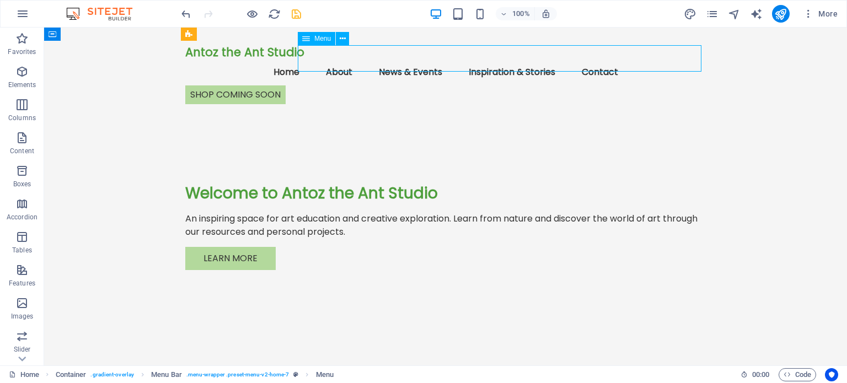
click at [428, 61] on nav "Home About News & Events Inspiration & Stories Contact" at bounding box center [445, 72] width 520 height 26
select select
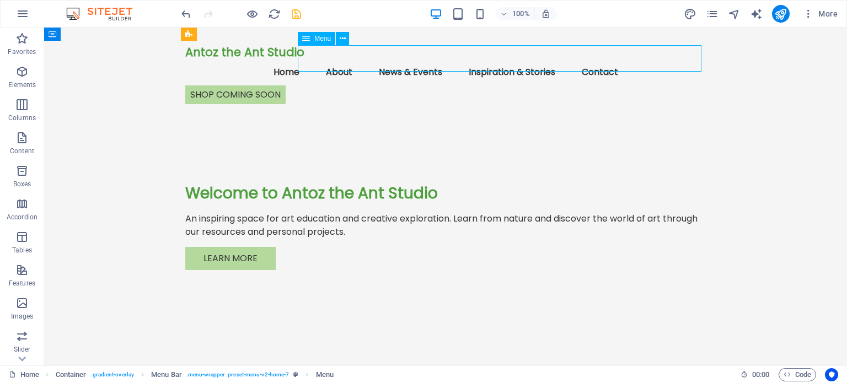
select select
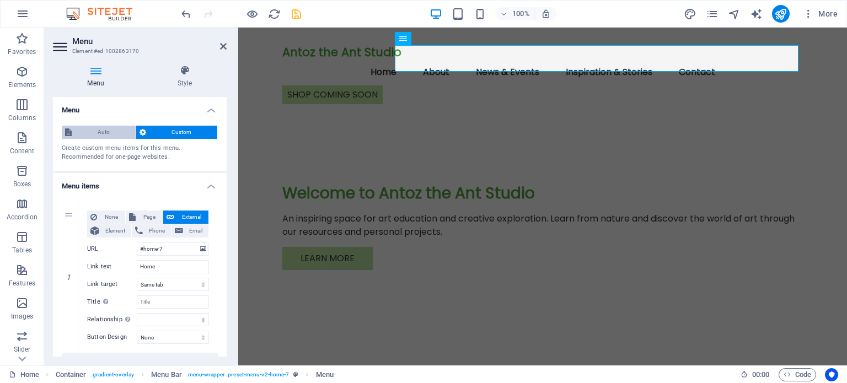
click at [100, 130] on span "Auto" at bounding box center [103, 132] width 57 height 13
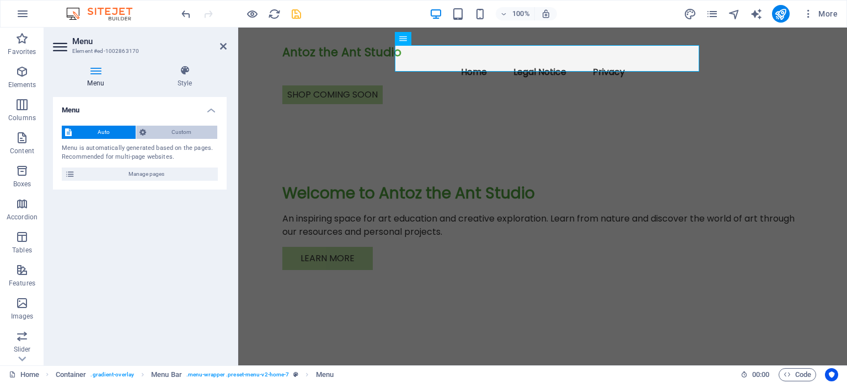
click at [181, 132] on span "Custom" at bounding box center [181, 132] width 65 height 13
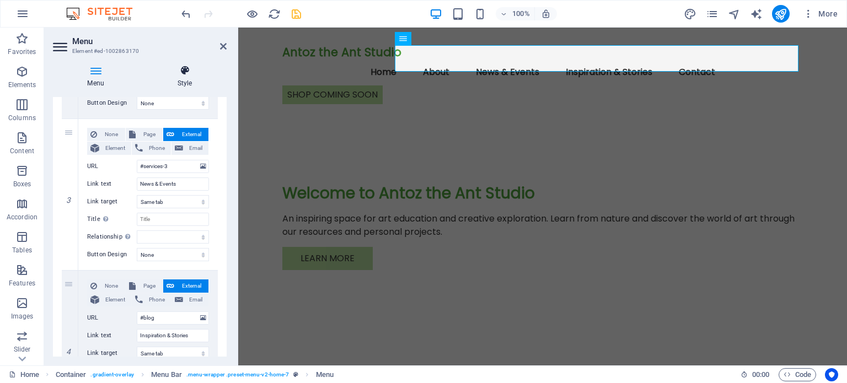
click at [186, 73] on icon at bounding box center [185, 70] width 84 height 11
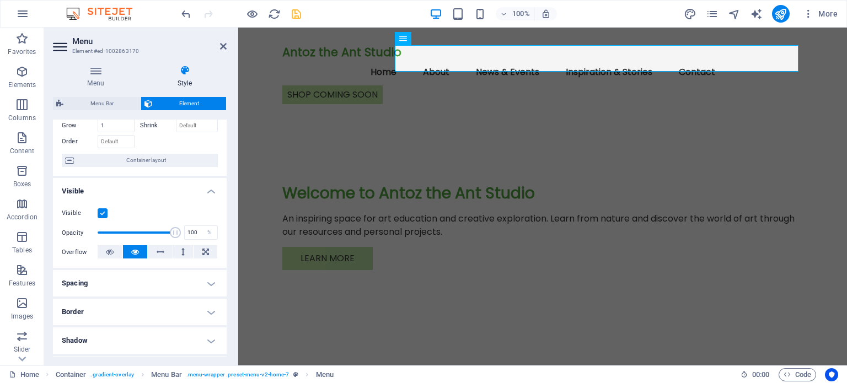
scroll to position [55, 0]
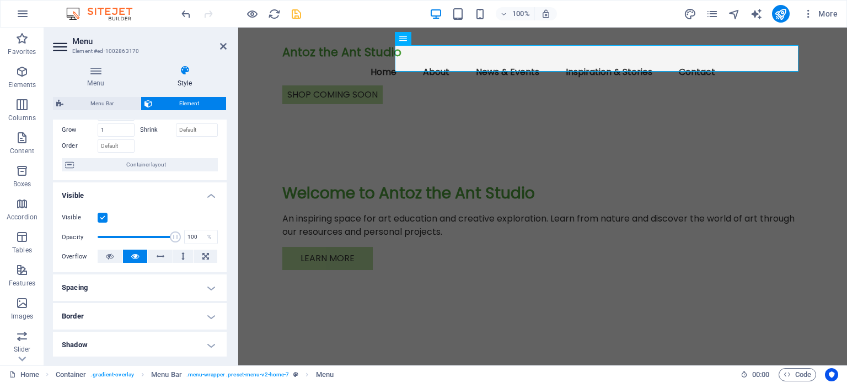
click at [209, 287] on h4 "Spacing" at bounding box center [140, 288] width 174 height 26
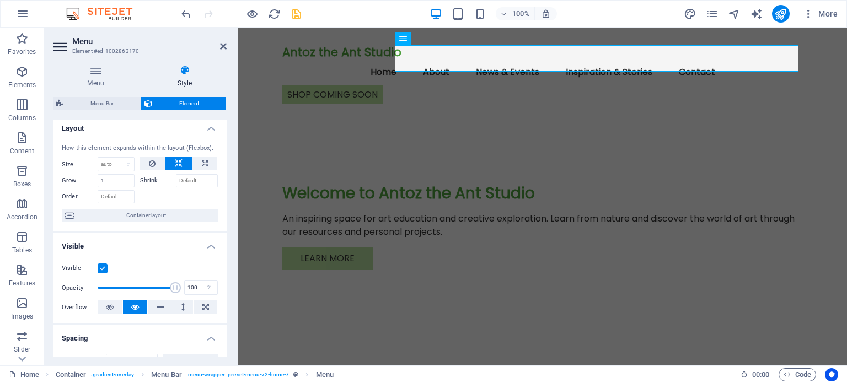
scroll to position [0, 0]
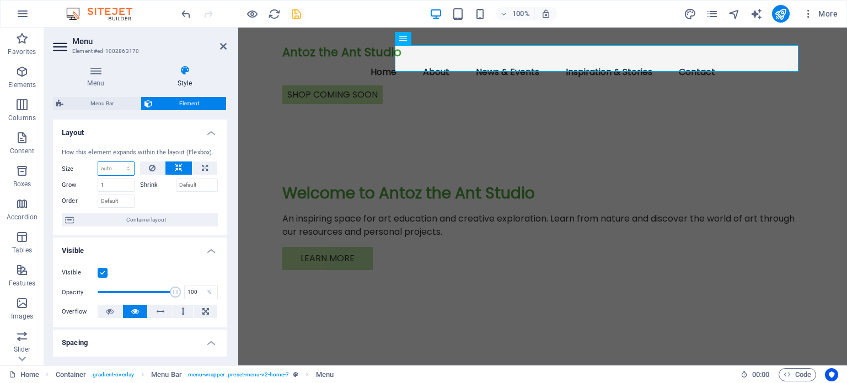
click at [119, 169] on select "Default auto px % 1/1 1/2 1/3 1/4 1/5 1/6 1/7 1/8 1/9 1/10" at bounding box center [116, 168] width 36 height 13
select select "1/3"
click at [117, 162] on select "Default auto px % 1/1 1/2 1/3 1/4 1/5 1/6 1/7 1/8 1/9 1/10" at bounding box center [116, 168] width 36 height 13
type input "33.33"
select select "%"
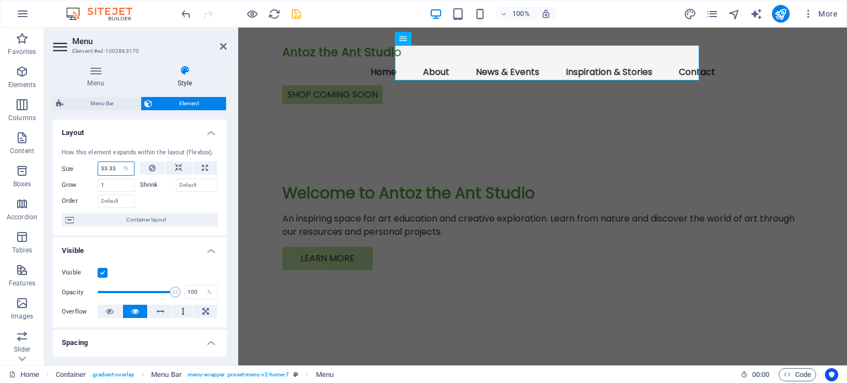
click at [110, 166] on input "33.33" at bounding box center [116, 168] width 36 height 13
click at [813, 130] on div "Antoz the Ant Studio Menu Home About News & Events Inspiration & Stories Contac…" at bounding box center [542, 193] width 609 height 331
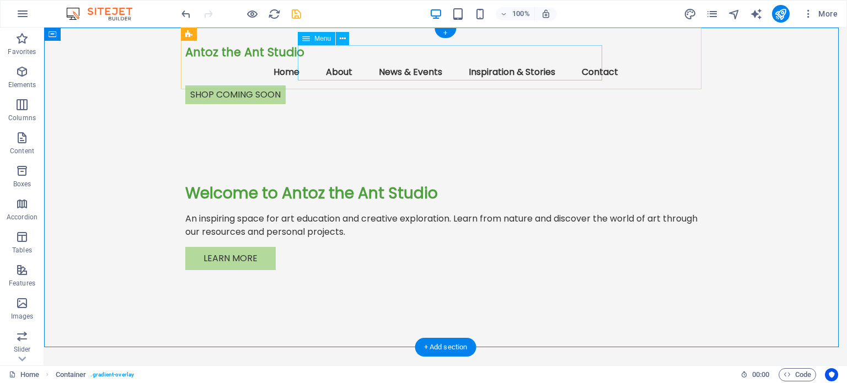
click at [356, 63] on nav "Home About News & Events Inspiration & Stories Contact" at bounding box center [445, 72] width 520 height 26
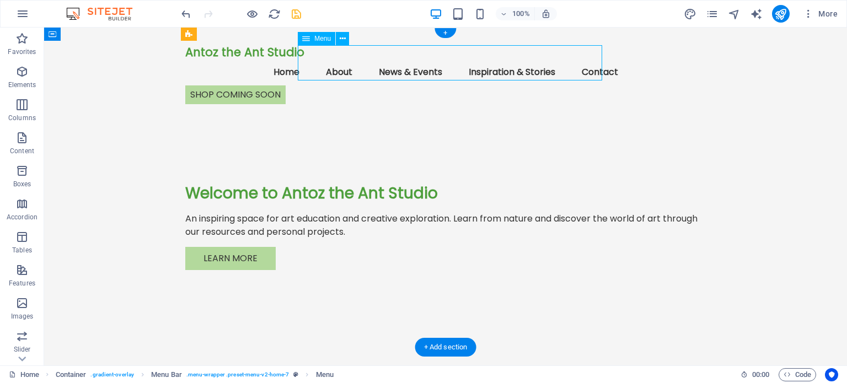
drag, startPoint x: 356, startPoint y: 63, endPoint x: 162, endPoint y: 63, distance: 194.6
click at [356, 63] on nav "Home About News & Events Inspiration & Stories Contact" at bounding box center [445, 72] width 520 height 26
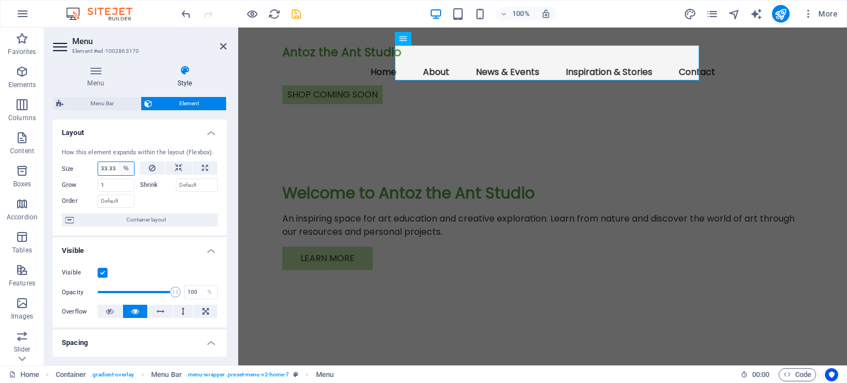
click at [119, 166] on select "Default auto px % 1/1 1/2 1/3 1/4 1/5 1/6 1/7 1/8 1/9 1/10" at bounding box center [126, 168] width 15 height 13
select select "1/5"
click at [119, 162] on select "Default auto px % 1/1 1/2 1/3 1/4 1/5 1/6 1/7 1/8 1/9 1/10" at bounding box center [126, 168] width 15 height 13
type input "20"
select select "%"
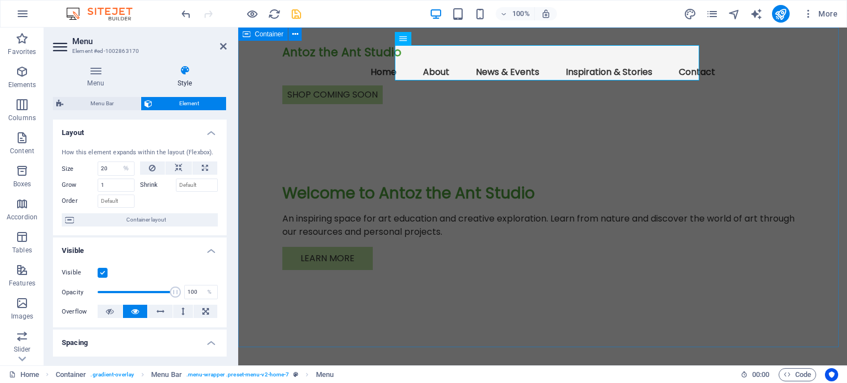
click at [763, 144] on div "Antoz the Ant Studio Menu Home About News & Events Inspiration & Stories Contac…" at bounding box center [542, 193] width 609 height 331
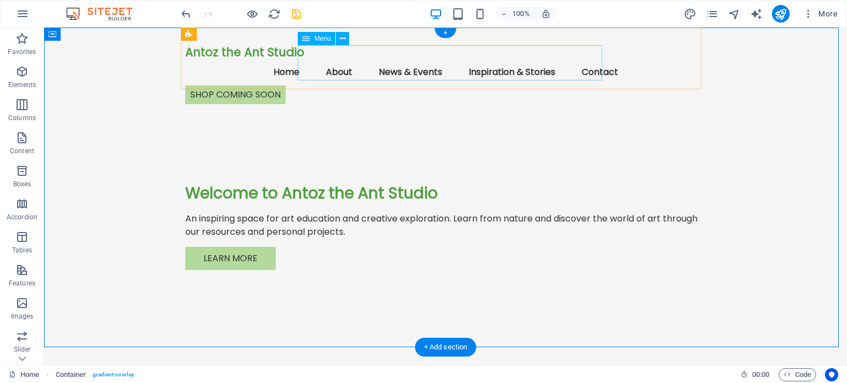
click at [502, 65] on nav "Home About News & Events Inspiration & Stories Contact" at bounding box center [445, 72] width 520 height 26
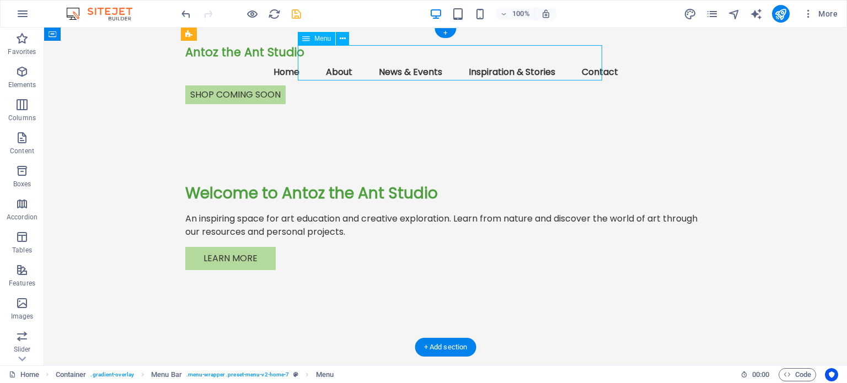
click at [502, 65] on nav "Home About News & Events Inspiration & Stories Contact" at bounding box center [445, 72] width 520 height 26
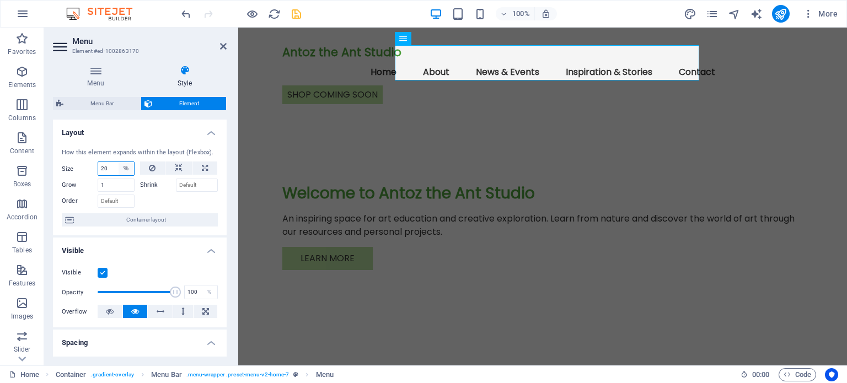
click at [123, 166] on select "Default auto px % 1/1 1/2 1/3 1/4 1/5 1/6 1/7 1/8 1/9 1/10" at bounding box center [126, 168] width 15 height 13
select select "1/8"
click at [119, 162] on select "Default auto px % 1/1 1/2 1/3 1/4 1/5 1/6 1/7 1/8 1/9 1/10" at bounding box center [126, 168] width 15 height 13
type input "12.5"
select select "%"
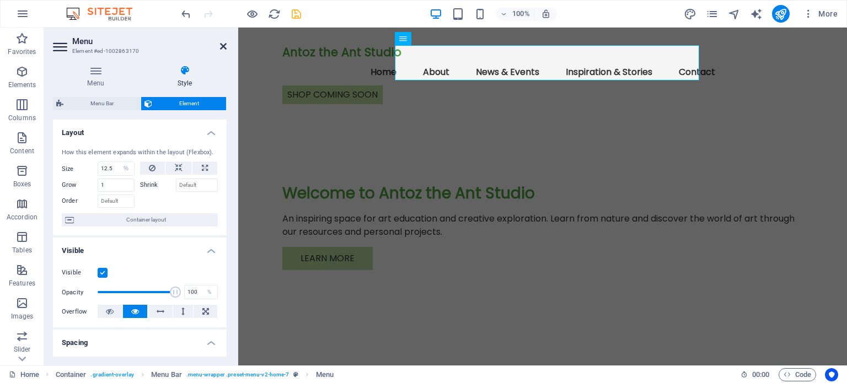
click at [222, 46] on icon at bounding box center [223, 46] width 7 height 9
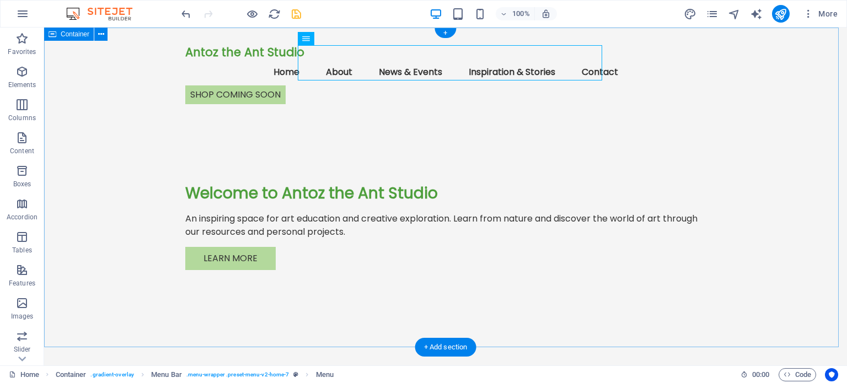
click at [778, 97] on div "Antoz the Ant Studio Menu Home About News & Events Inspiration & Stories Contac…" at bounding box center [445, 193] width 803 height 331
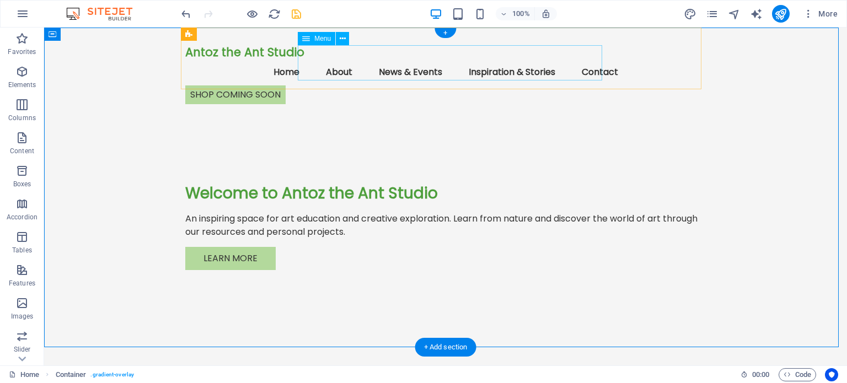
click at [437, 59] on nav "Home About News & Events Inspiration & Stories Contact" at bounding box center [445, 72] width 520 height 26
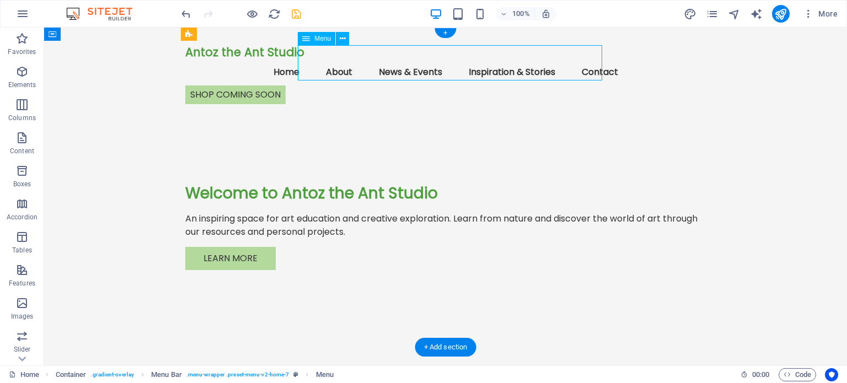
click at [437, 59] on nav "Home About News & Events Inspiration & Stories Contact" at bounding box center [445, 72] width 520 height 26
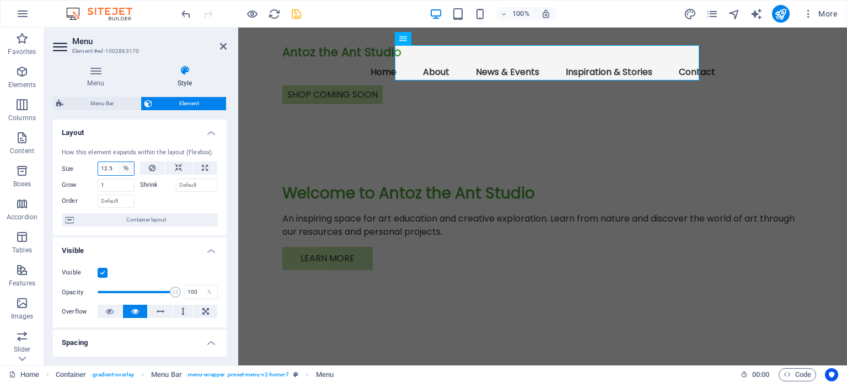
click at [121, 166] on select "Default auto px % 1/1 1/2 1/3 1/4 1/5 1/6 1/7 1/8 1/9 1/10" at bounding box center [126, 168] width 15 height 13
select select "1/10"
click at [119, 162] on select "Default auto px % 1/1 1/2 1/3 1/4 1/5 1/6 1/7 1/8 1/9 1/10" at bounding box center [126, 168] width 15 height 13
type input "10"
select select "%"
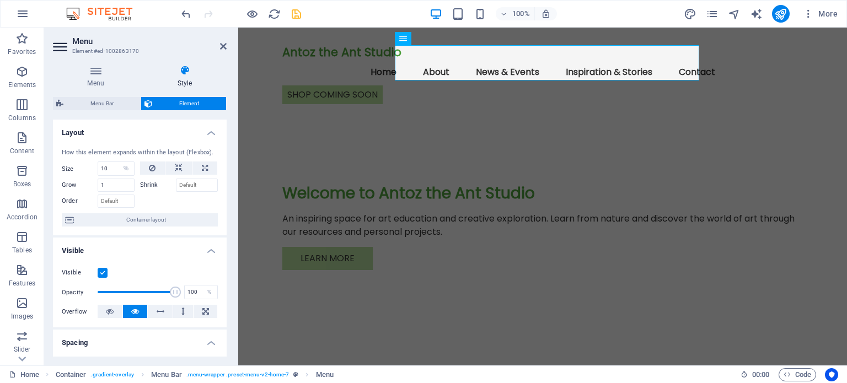
click at [168, 198] on div at bounding box center [179, 200] width 78 height 16
click at [223, 43] on icon at bounding box center [223, 46] width 7 height 9
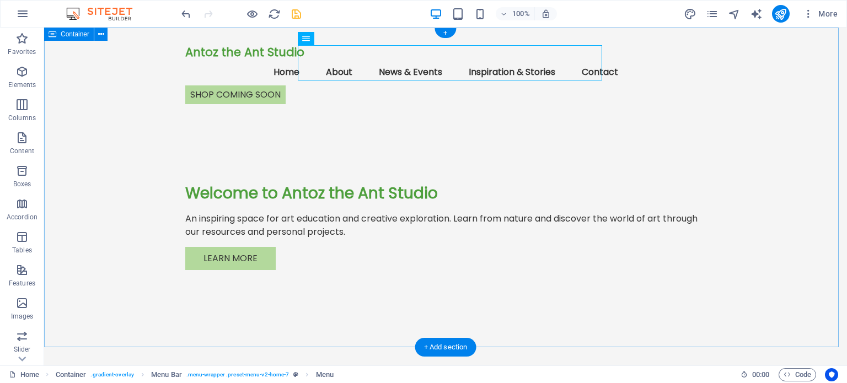
click at [762, 94] on div "Antoz the Ant Studio Menu Home About News & Events Inspiration & Stories Contac…" at bounding box center [445, 193] width 803 height 331
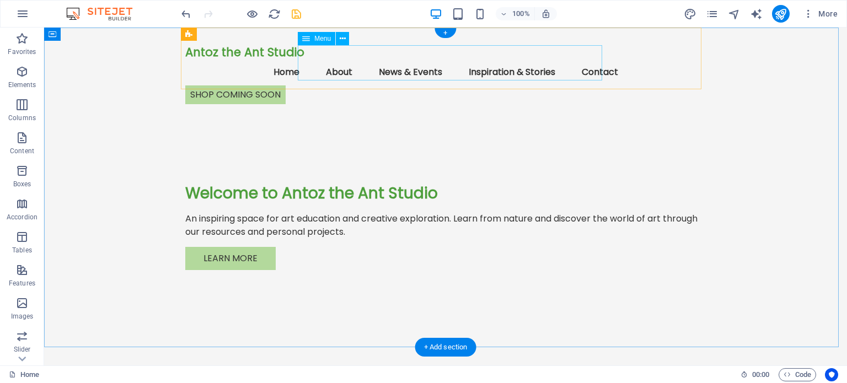
click at [508, 61] on nav "Home About News & Events Inspiration & Stories Contact" at bounding box center [445, 72] width 520 height 26
select select "%"
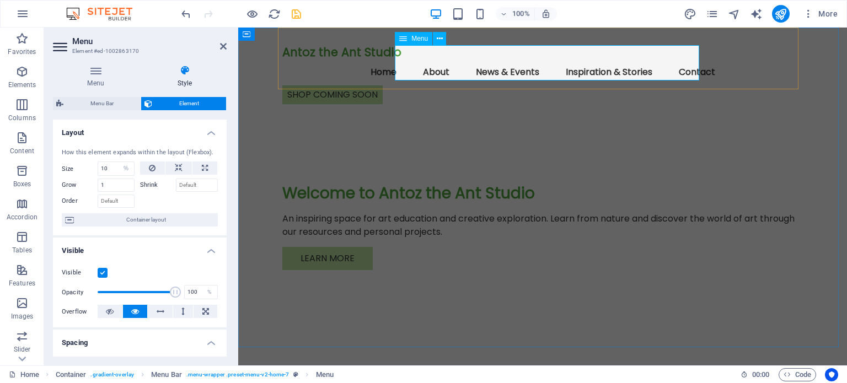
click at [406, 61] on nav "Home About News & Events Inspiration & Stories Contact" at bounding box center [542, 72] width 520 height 26
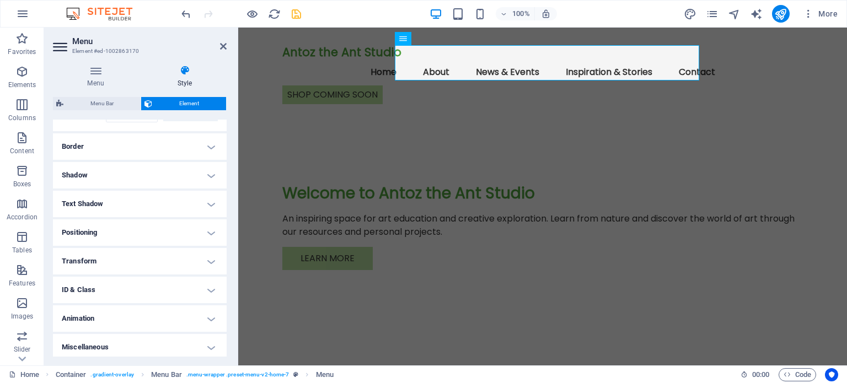
scroll to position [272, 0]
click at [222, 46] on icon at bounding box center [223, 46] width 7 height 9
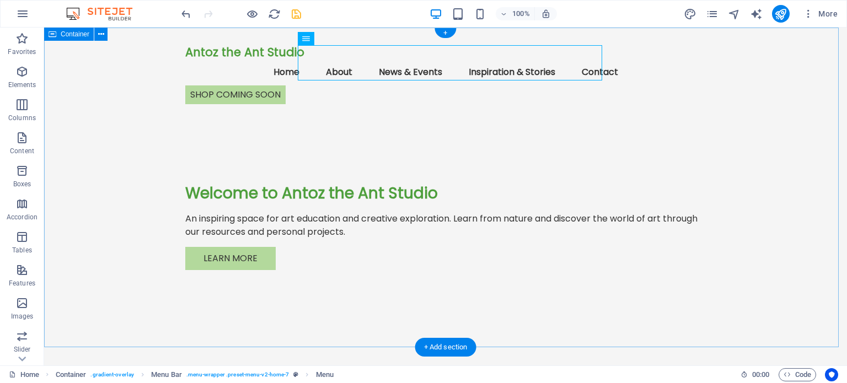
click at [787, 58] on div "Antoz the Ant Studio Menu Home About News & Events Inspiration & Stories Contac…" at bounding box center [445, 193] width 803 height 331
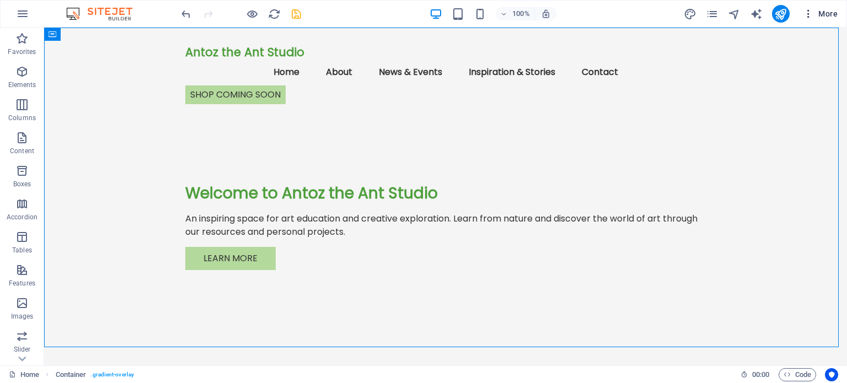
click at [825, 13] on span "More" at bounding box center [820, 13] width 35 height 11
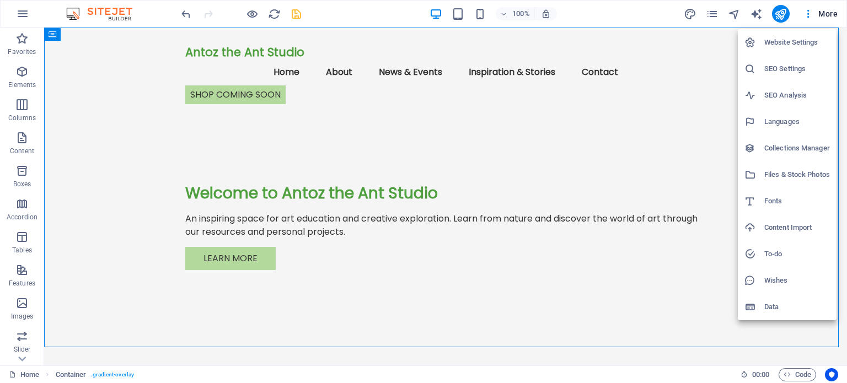
click at [775, 198] on h6 "Fonts" at bounding box center [797, 201] width 66 height 13
select select "popularity"
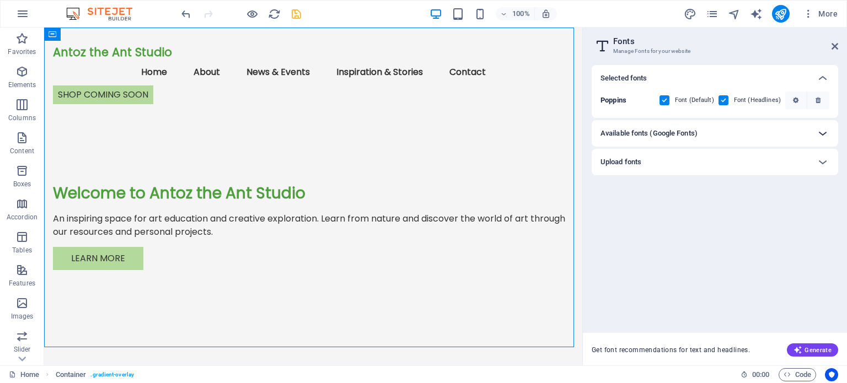
click at [822, 133] on icon at bounding box center [822, 133] width 13 height 13
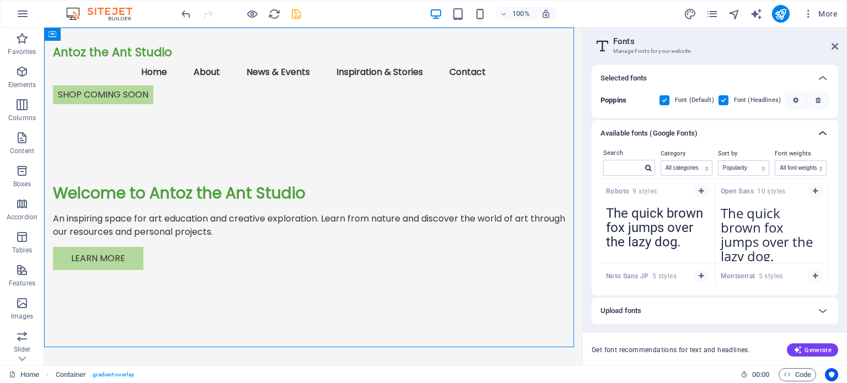
click at [823, 131] on icon at bounding box center [822, 133] width 13 height 13
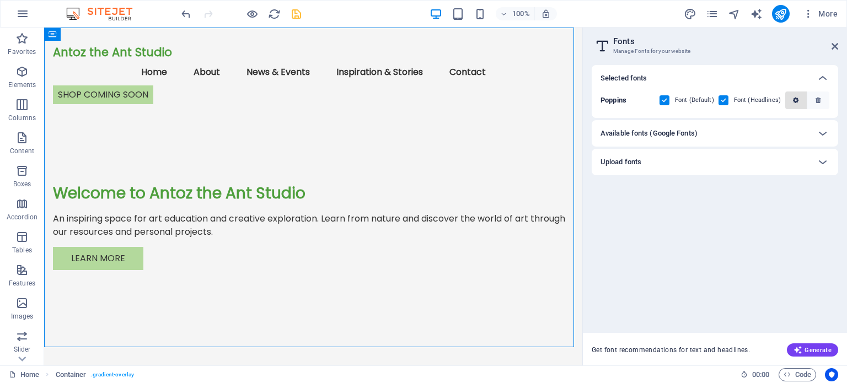
click at [794, 100] on icon "button" at bounding box center [796, 100] width 6 height 7
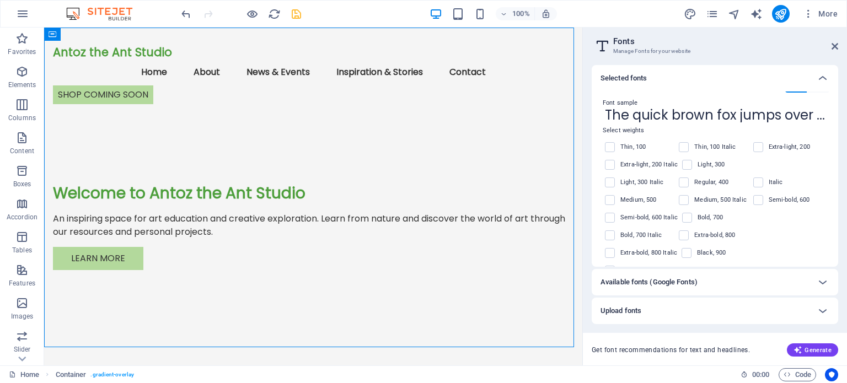
scroll to position [0, 0]
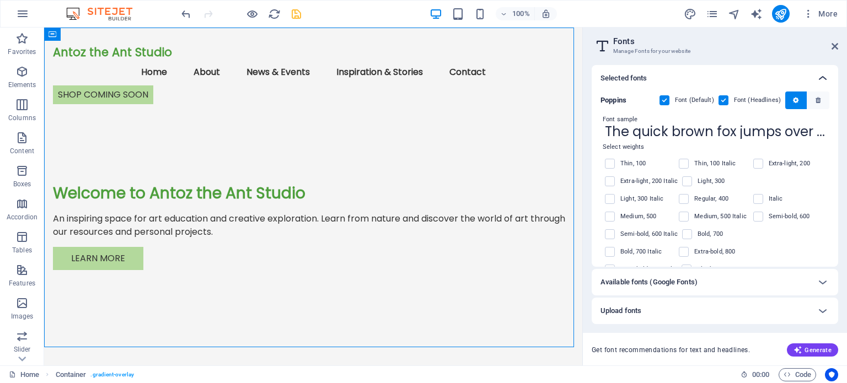
click at [822, 75] on icon at bounding box center [822, 78] width 13 height 13
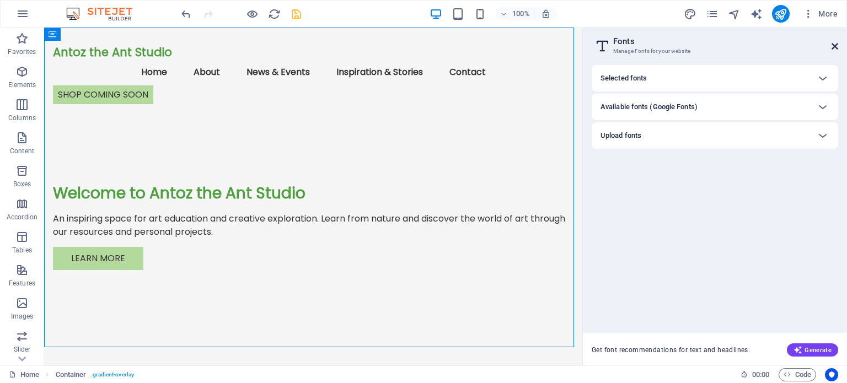
click at [836, 46] on icon at bounding box center [834, 46] width 7 height 9
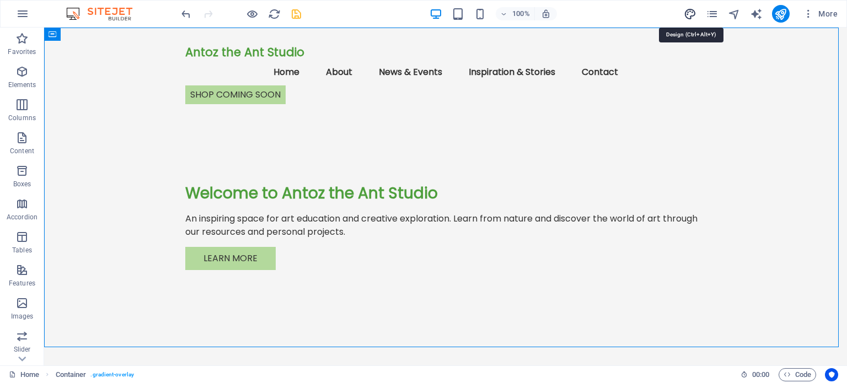
click at [692, 10] on icon "design" at bounding box center [690, 14] width 13 height 13
select select "px"
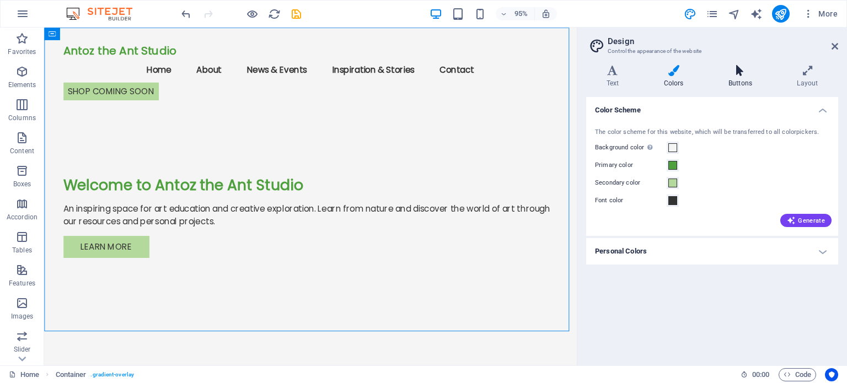
click at [745, 70] on icon at bounding box center [740, 70] width 64 height 11
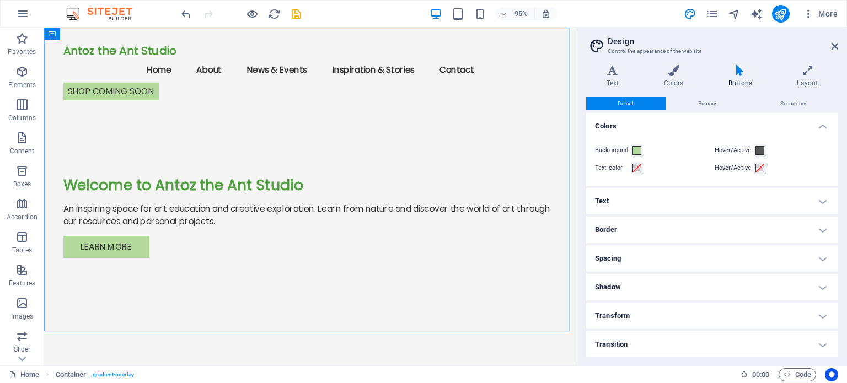
click at [817, 198] on h4 "Text" at bounding box center [712, 201] width 252 height 26
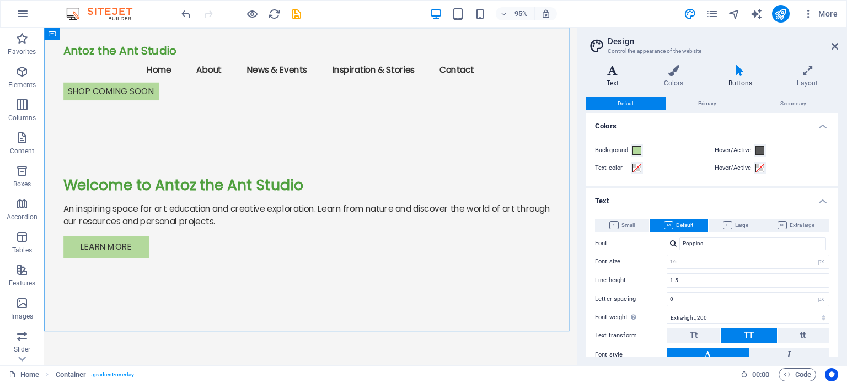
click at [609, 74] on icon at bounding box center [612, 70] width 53 height 11
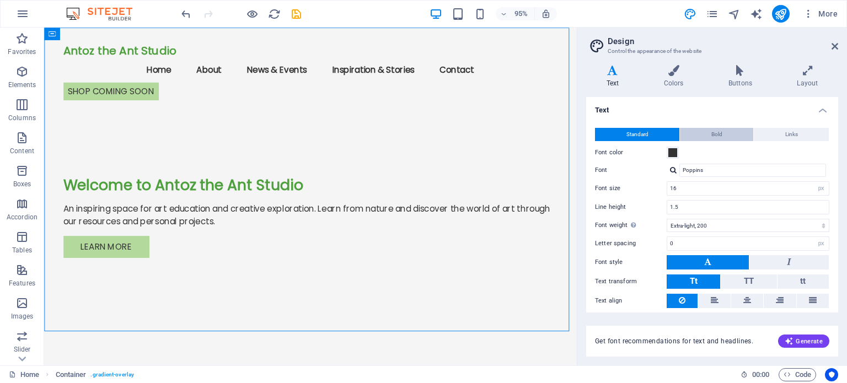
click at [708, 136] on button "Bold" at bounding box center [716, 134] width 73 height 13
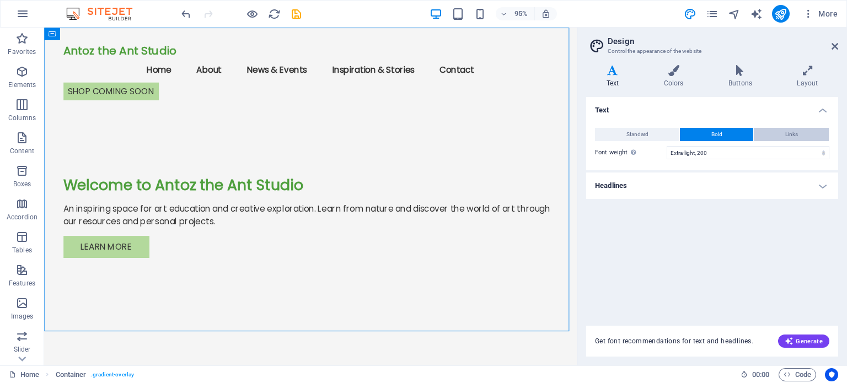
click at [787, 133] on span "Links" at bounding box center [791, 134] width 13 height 13
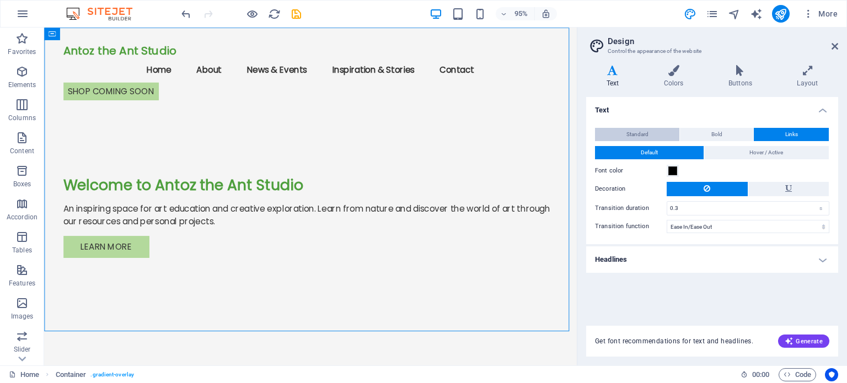
click at [659, 131] on button "Standard" at bounding box center [637, 134] width 84 height 13
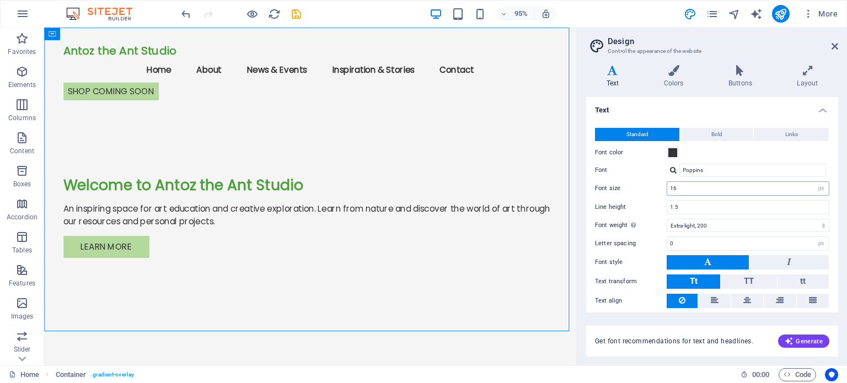
scroll to position [34, 0]
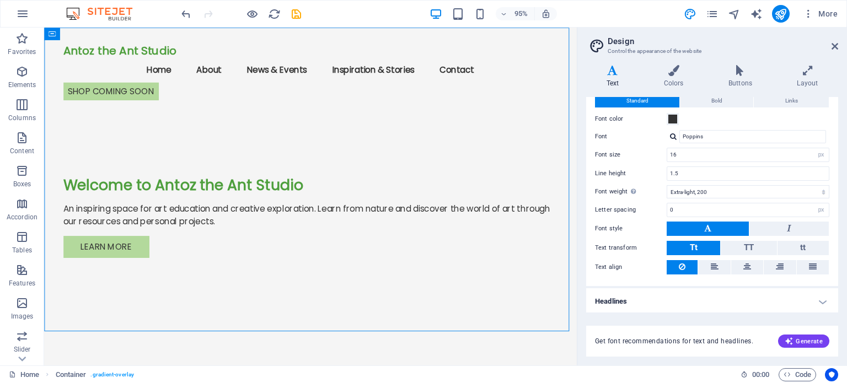
click at [821, 301] on h4 "Headlines" at bounding box center [712, 301] width 252 height 26
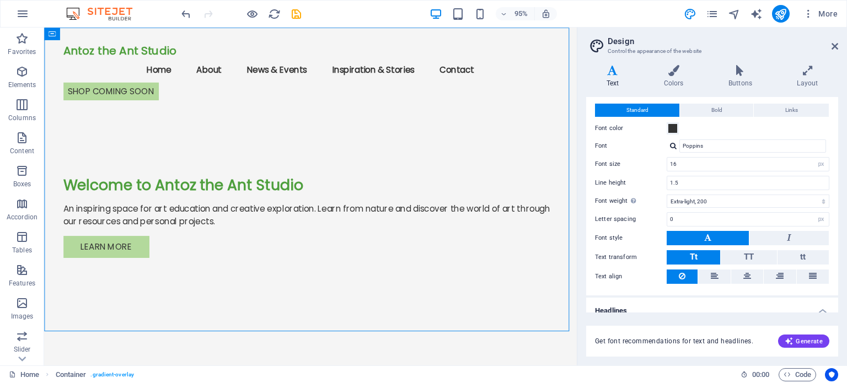
scroll to position [0, 0]
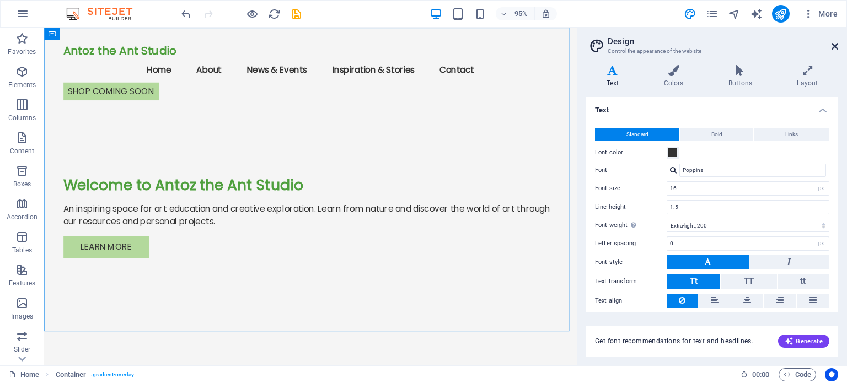
drag, startPoint x: 835, startPoint y: 45, endPoint x: 793, endPoint y: 18, distance: 49.9
click at [835, 45] on icon at bounding box center [834, 46] width 7 height 9
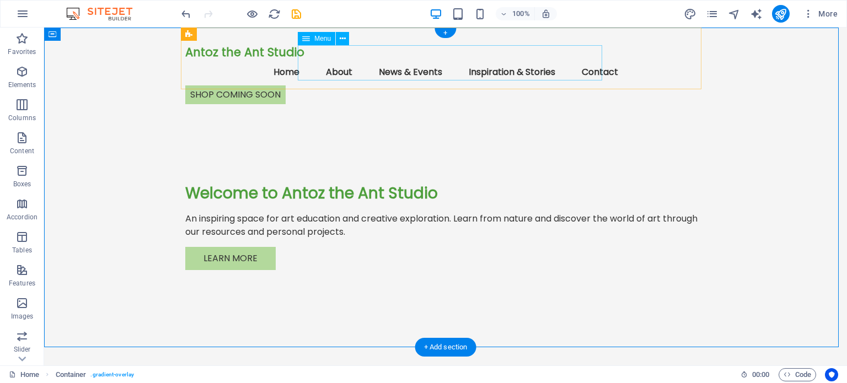
click at [319, 66] on nav "Home About News & Events Inspiration & Stories Contact" at bounding box center [445, 72] width 520 height 26
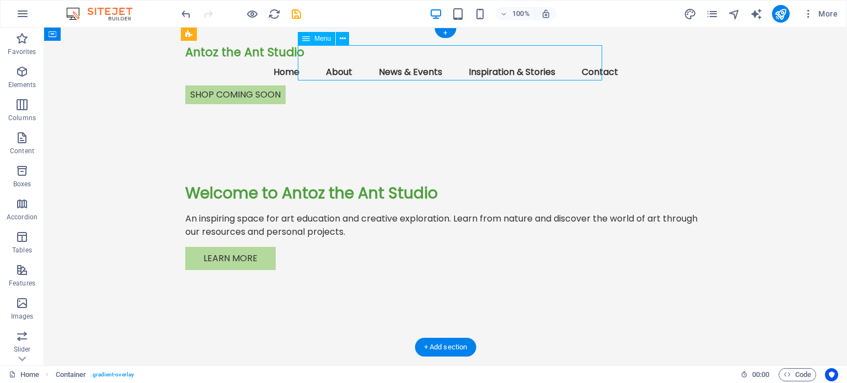
click at [319, 66] on nav "Home About News & Events Inspiration & Stories Contact" at bounding box center [445, 72] width 520 height 26
select select "%"
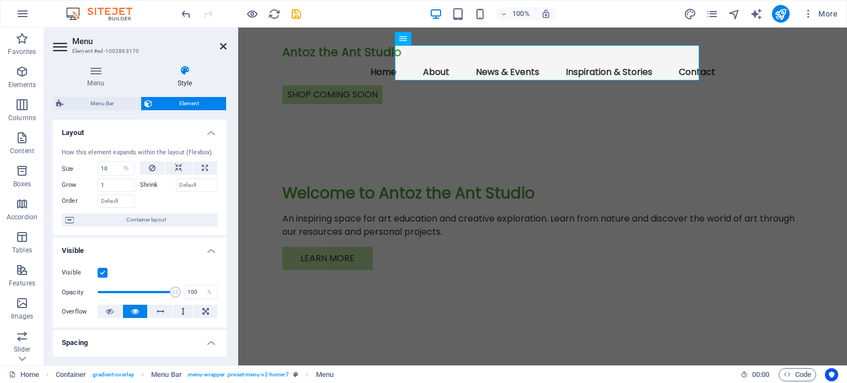
click at [221, 44] on icon at bounding box center [223, 46] width 7 height 9
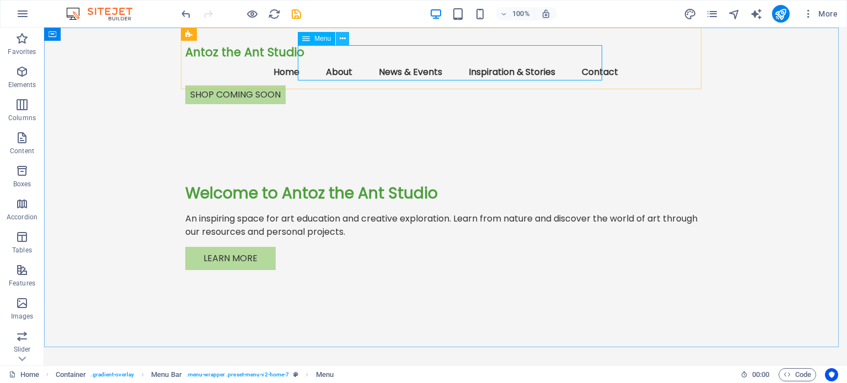
click at [343, 39] on icon at bounding box center [343, 39] width 6 height 12
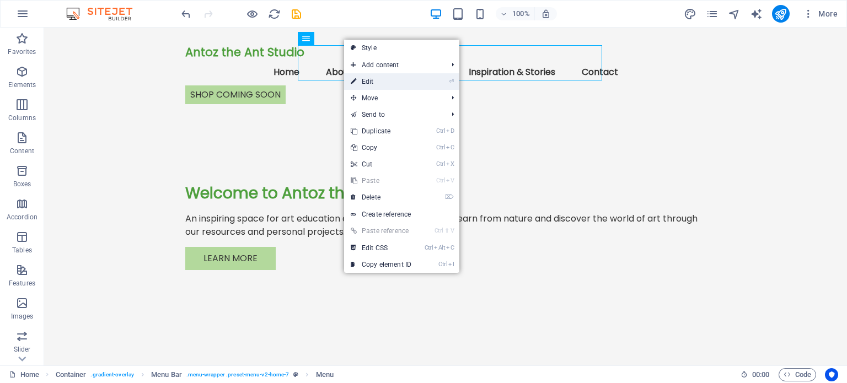
click at [369, 78] on link "⏎ Edit" at bounding box center [381, 81] width 74 height 17
select select "%"
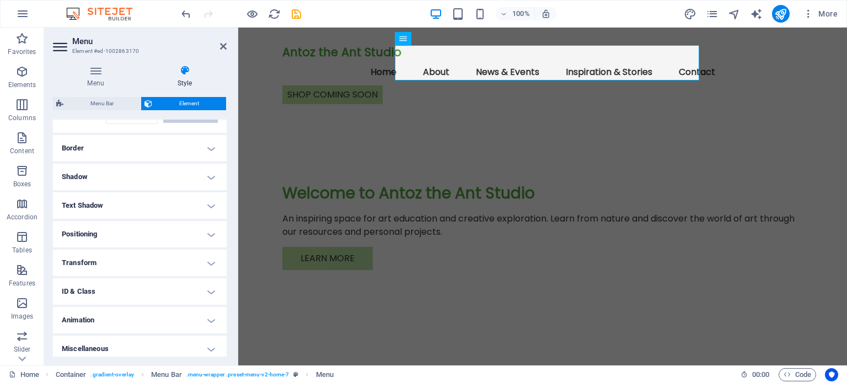
scroll to position [272, 0]
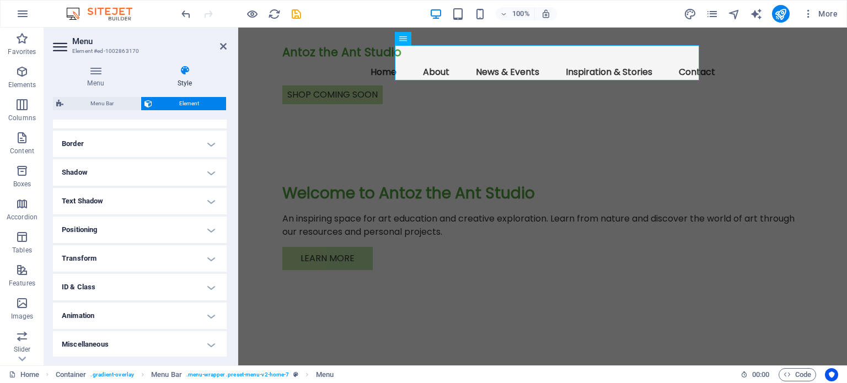
click at [208, 259] on h4 "Transform" at bounding box center [140, 258] width 174 height 26
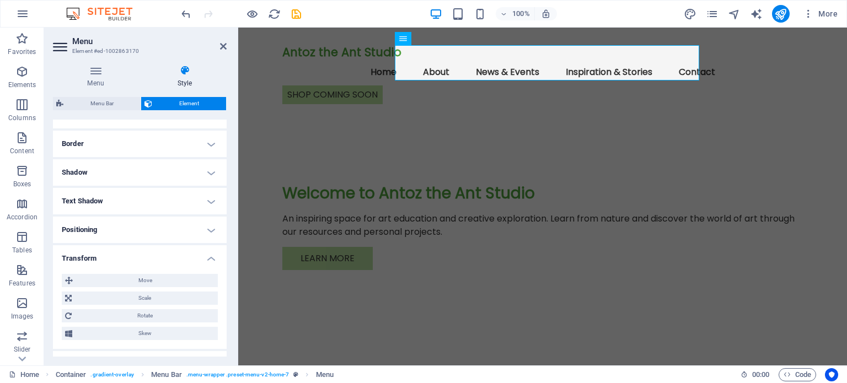
click at [208, 259] on h4 "Transform" at bounding box center [140, 255] width 174 height 20
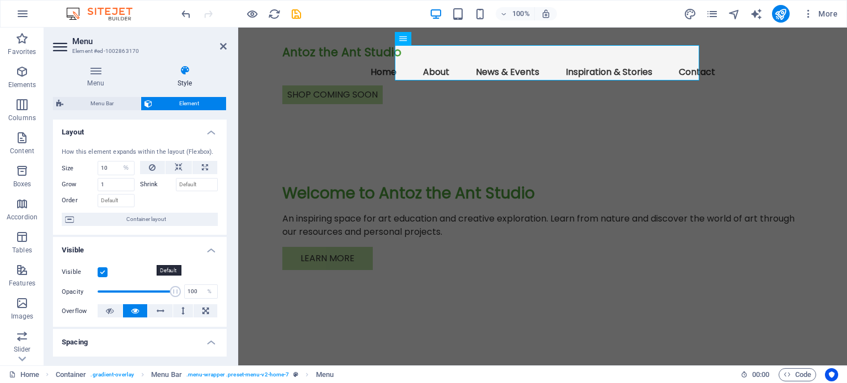
scroll to position [0, 0]
drag, startPoint x: 173, startPoint y: 290, endPoint x: 135, endPoint y: 292, distance: 37.5
click at [135, 292] on span at bounding box center [136, 292] width 11 height 11
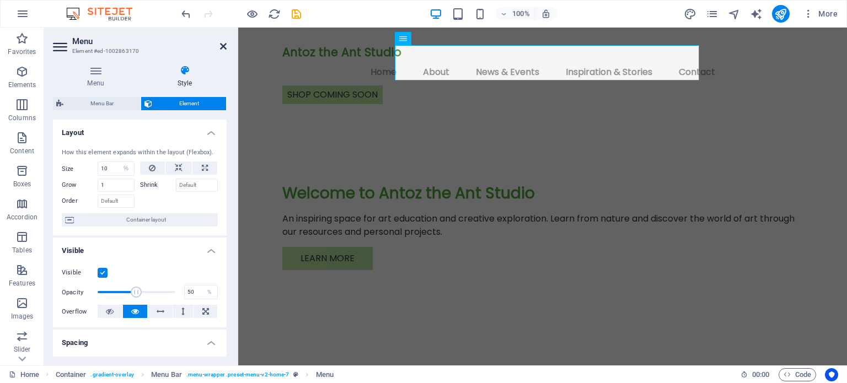
click at [223, 46] on icon at bounding box center [223, 46] width 7 height 9
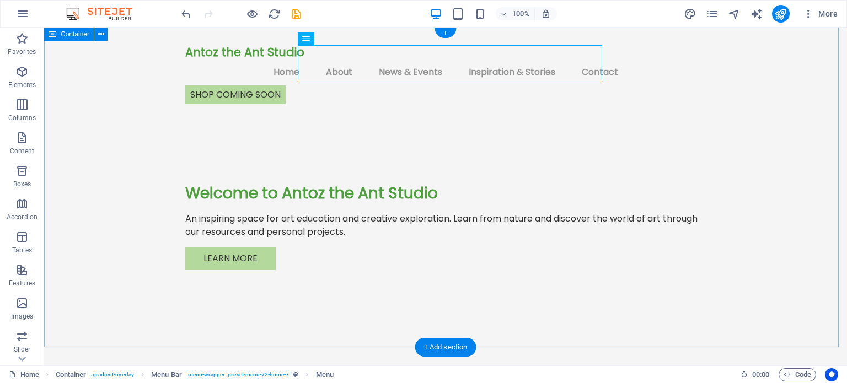
click at [765, 75] on div "Antoz the Ant Studio Menu Home About News & Events Inspiration & Stories Contac…" at bounding box center [445, 193] width 803 height 331
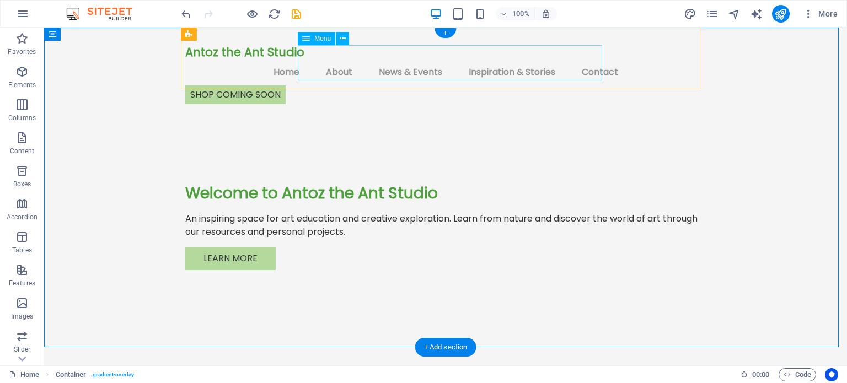
click at [326, 61] on nav "Home About News & Events Inspiration & Stories Contact" at bounding box center [445, 72] width 520 height 26
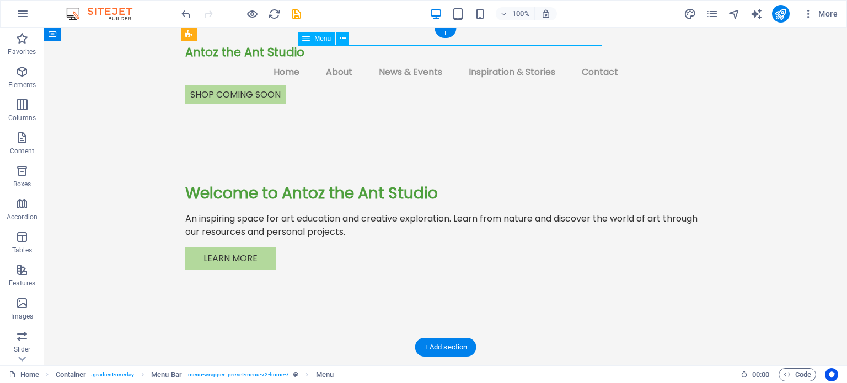
click at [326, 61] on nav "Home About News & Events Inspiration & Stories Contact" at bounding box center [445, 72] width 520 height 26
select select "%"
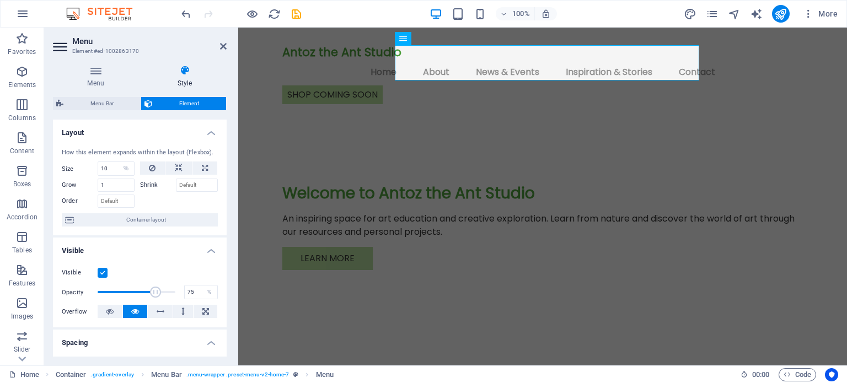
drag, startPoint x: 137, startPoint y: 293, endPoint x: 154, endPoint y: 286, distance: 18.8
click at [154, 287] on span at bounding box center [155, 292] width 11 height 11
click at [816, 105] on div "Antoz the Ant Studio Menu Home About News & Events Inspiration & Stories Contac…" at bounding box center [542, 193] width 609 height 331
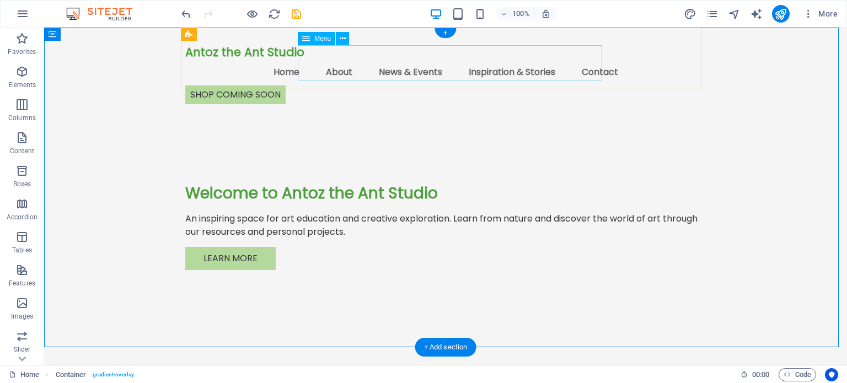
click at [402, 61] on nav "Home About News & Events Inspiration & Stories Contact" at bounding box center [445, 72] width 520 height 26
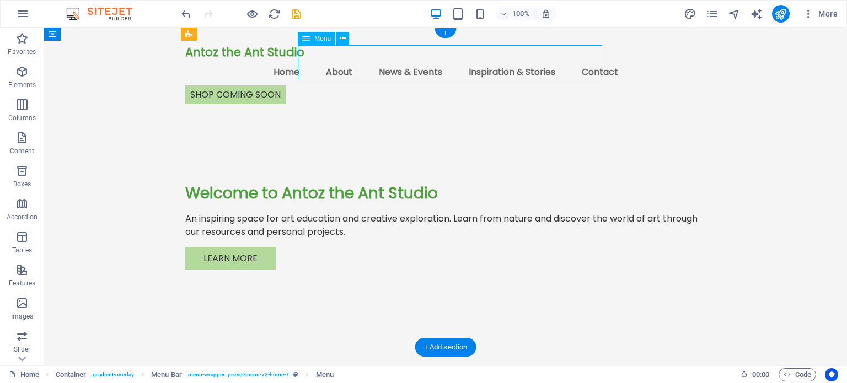
click at [402, 61] on nav "Home About News & Events Inspiration & Stories Contact" at bounding box center [445, 72] width 520 height 26
select select "%"
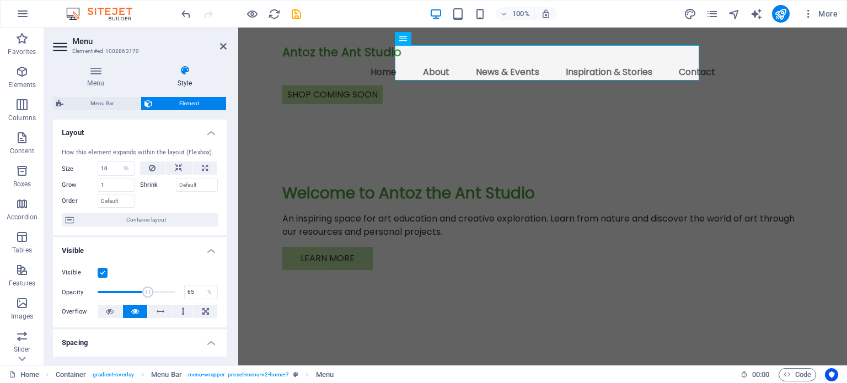
drag, startPoint x: 157, startPoint y: 292, endPoint x: 147, endPoint y: 289, distance: 10.3
click at [147, 289] on span at bounding box center [147, 292] width 11 height 11
click at [221, 46] on icon at bounding box center [223, 46] width 7 height 9
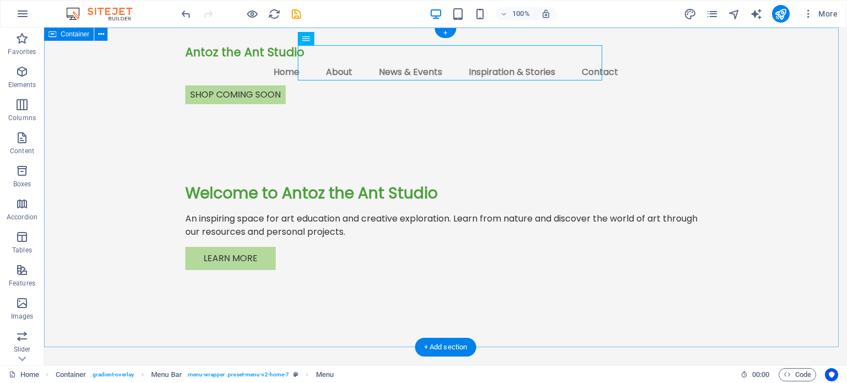
click at [788, 65] on div "Antoz the Ant Studio Menu Home About News & Events Inspiration & Stories Contac…" at bounding box center [445, 193] width 803 height 331
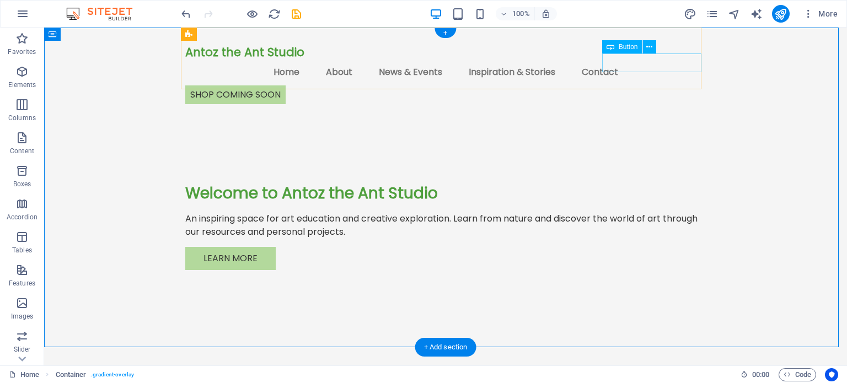
click at [670, 85] on div "shop coming soon" at bounding box center [445, 94] width 520 height 19
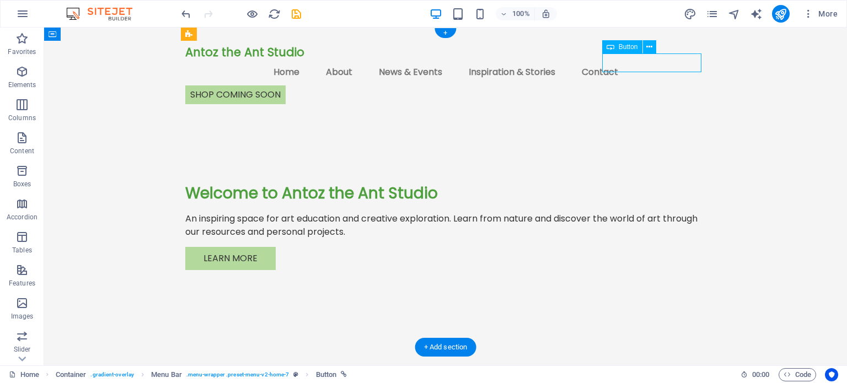
click at [670, 85] on div "shop coming soon" at bounding box center [445, 94] width 520 height 19
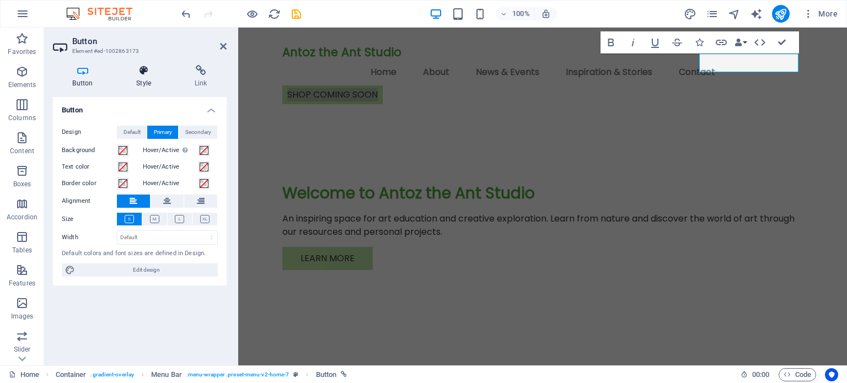
click at [142, 74] on icon at bounding box center [144, 70] width 54 height 11
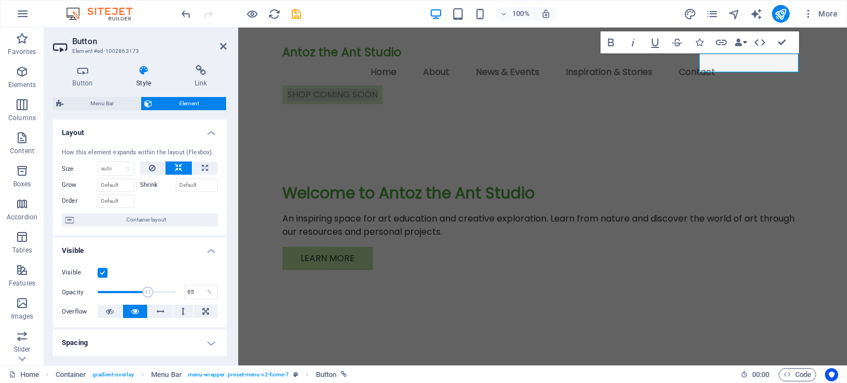
drag, startPoint x: 172, startPoint y: 293, endPoint x: 147, endPoint y: 293, distance: 25.4
click at [147, 293] on span at bounding box center [147, 292] width 11 height 11
click at [225, 47] on icon at bounding box center [223, 46] width 7 height 9
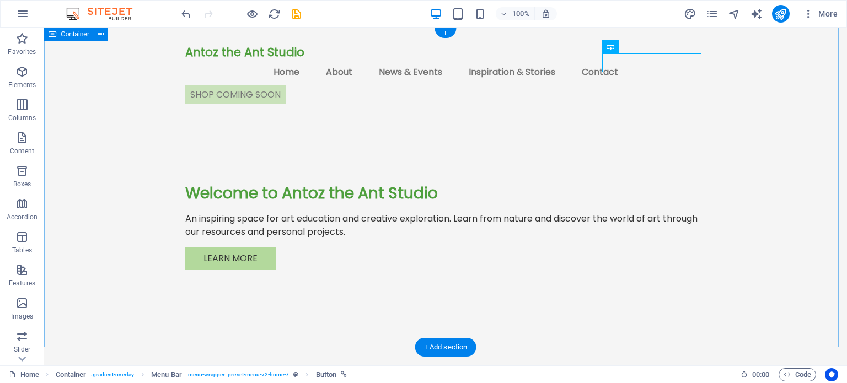
click at [807, 56] on div "Antoz the Ant Studio Menu Home About News & Events Inspiration & Stories Contac…" at bounding box center [445, 193] width 803 height 331
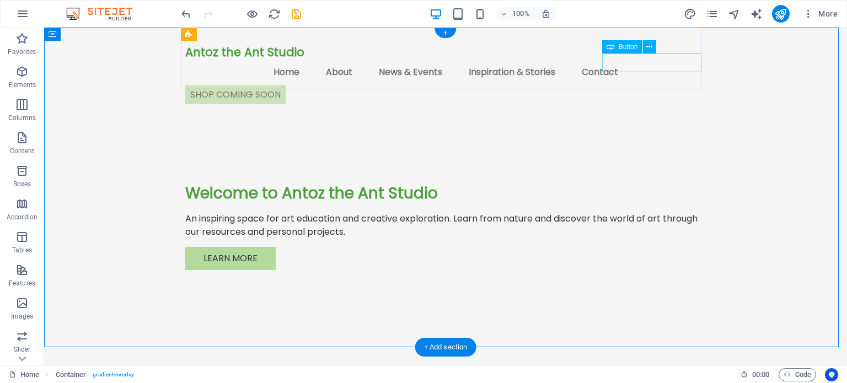
click at [632, 85] on div "shop coming soon" at bounding box center [445, 94] width 520 height 19
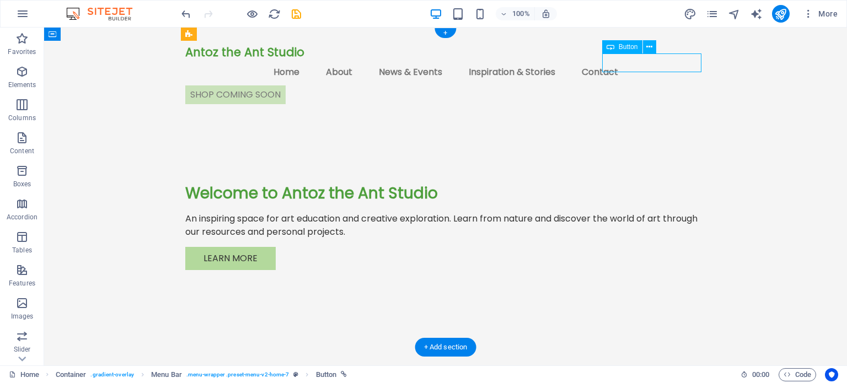
click at [632, 85] on div "shop coming soon" at bounding box center [445, 94] width 520 height 19
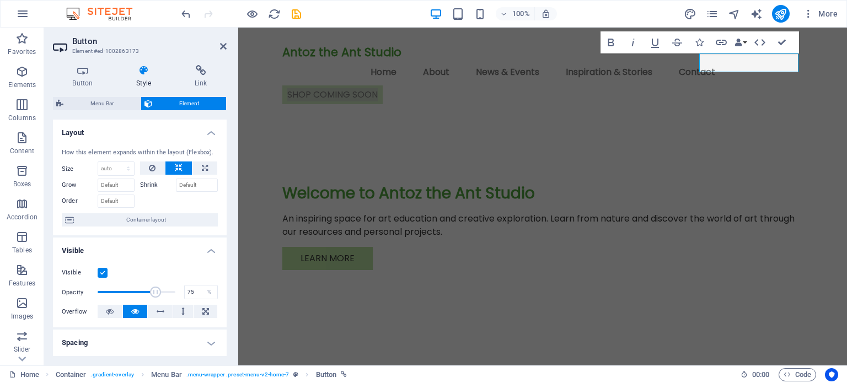
drag, startPoint x: 146, startPoint y: 291, endPoint x: 154, endPoint y: 290, distance: 8.8
click at [154, 290] on span at bounding box center [155, 292] width 11 height 11
click at [223, 46] on icon at bounding box center [223, 46] width 7 height 9
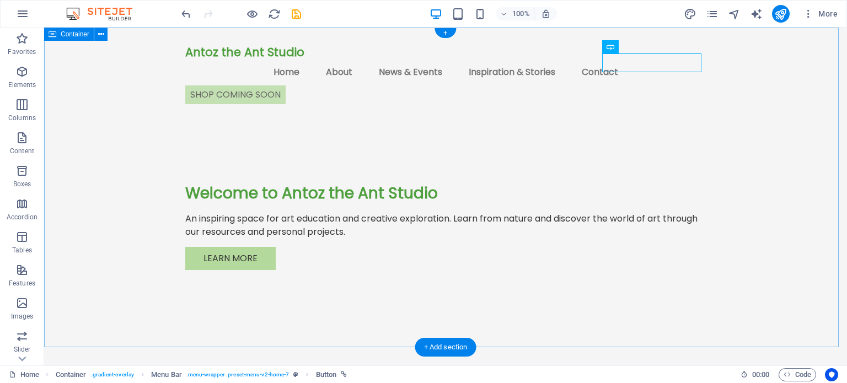
click at [789, 70] on div "Antoz the Ant Studio Menu Home About News & Events Inspiration & Stories Contac…" at bounding box center [445, 193] width 803 height 331
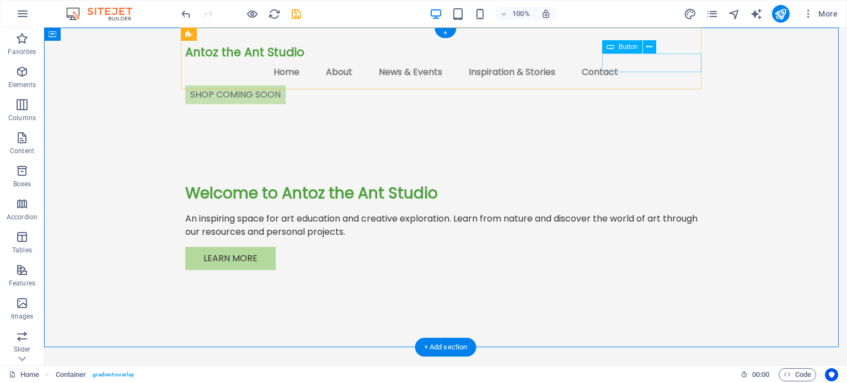
click at [648, 85] on div "shop coming soon" at bounding box center [445, 94] width 520 height 19
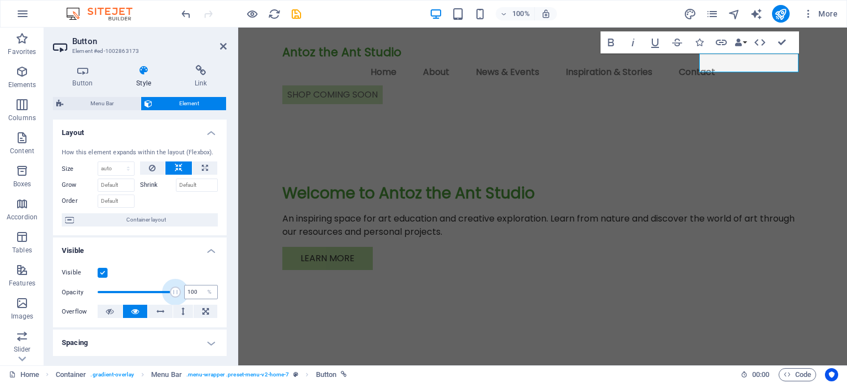
drag, startPoint x: 152, startPoint y: 289, endPoint x: 186, endPoint y: 298, distance: 35.8
click at [186, 298] on div "Opacity 75 %" at bounding box center [140, 292] width 156 height 17
click at [220, 39] on h2 "Button" at bounding box center [149, 41] width 154 height 10
click at [221, 48] on icon at bounding box center [223, 46] width 7 height 9
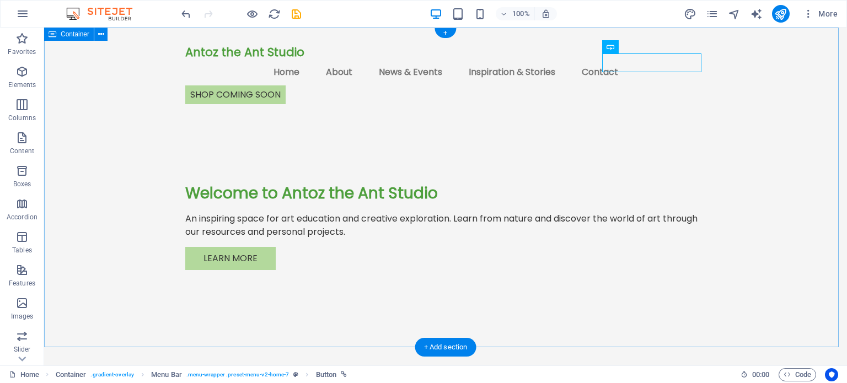
click at [764, 60] on div "Antoz the Ant Studio Menu Home About News & Events Inspiration & Stories Contac…" at bounding box center [445, 193] width 803 height 331
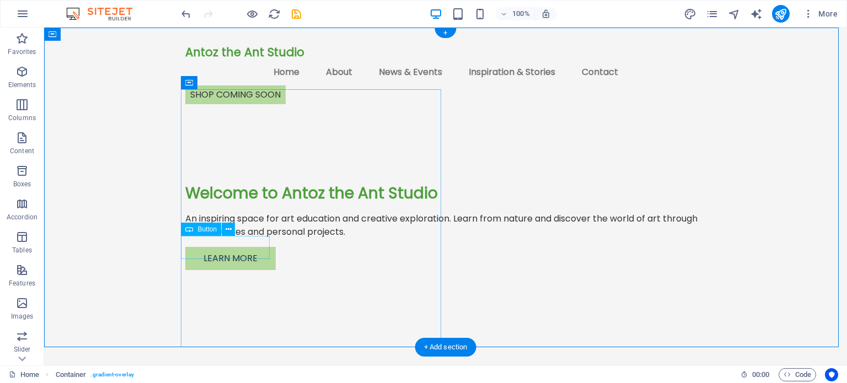
click at [220, 249] on div "Learn More" at bounding box center [445, 258] width 520 height 23
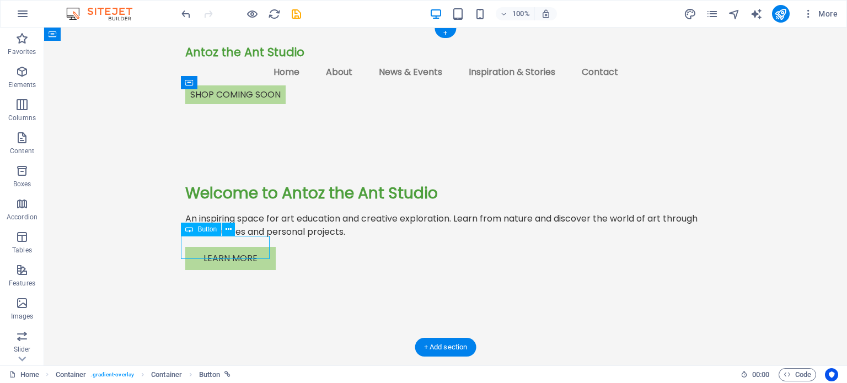
click at [220, 249] on div "Learn More" at bounding box center [445, 258] width 520 height 23
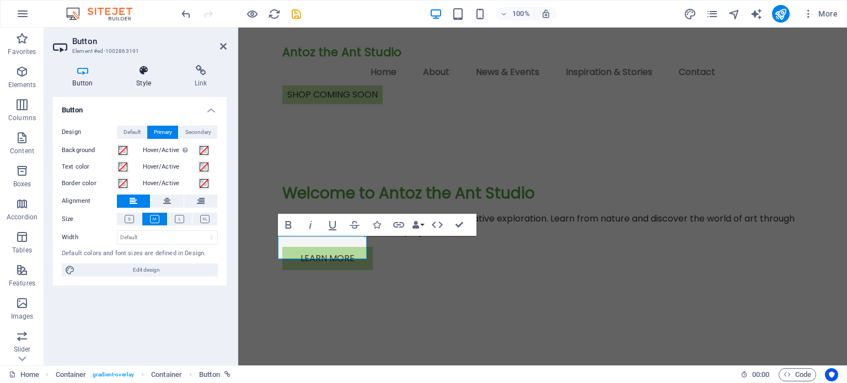
click at [141, 79] on h4 "Style" at bounding box center [146, 76] width 58 height 23
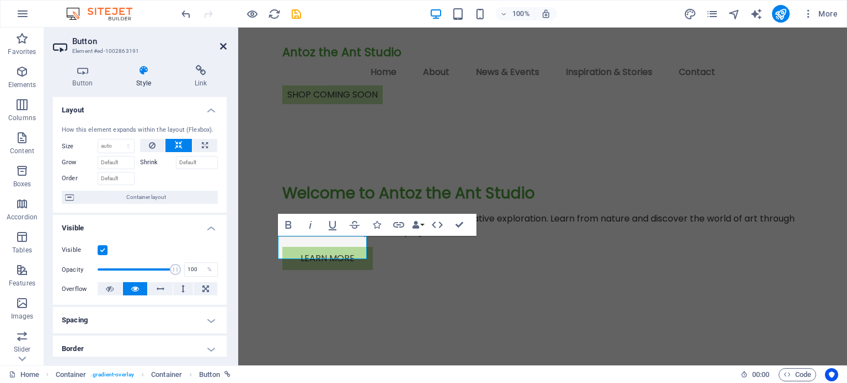
click at [222, 48] on icon at bounding box center [223, 46] width 7 height 9
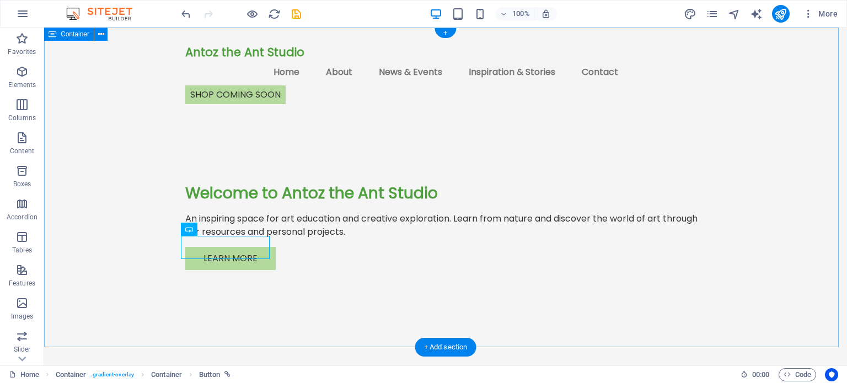
click at [692, 128] on div "Antoz the Ant Studio Menu Home About News & Events Inspiration & Stories Contac…" at bounding box center [445, 193] width 803 height 331
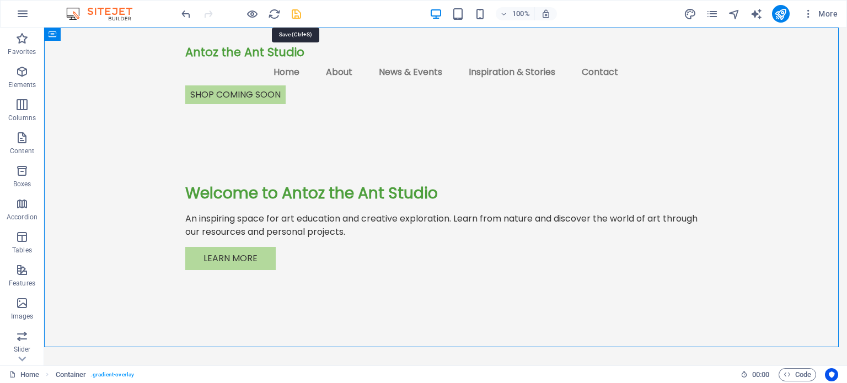
click at [296, 13] on icon "save" at bounding box center [296, 14] width 13 height 13
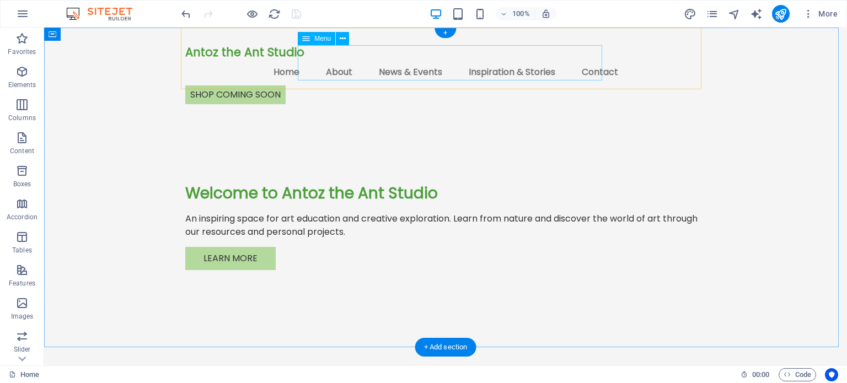
click at [330, 63] on nav "Home About News & Events Inspiration & Stories Contact" at bounding box center [445, 72] width 520 height 26
select select "%"
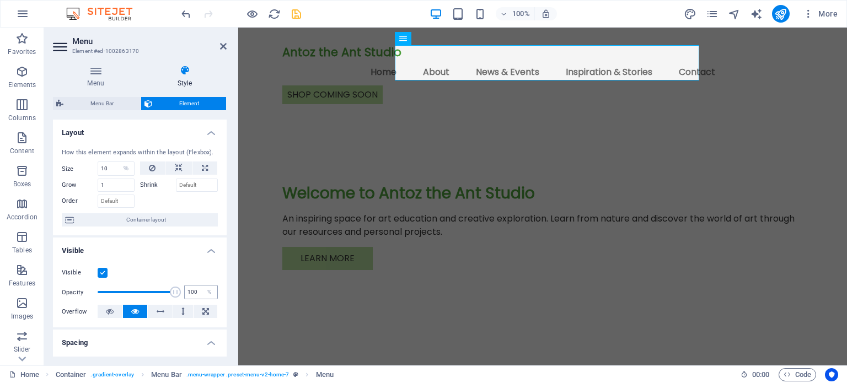
drag, startPoint x: 148, startPoint y: 289, endPoint x: 185, endPoint y: 286, distance: 37.0
click at [185, 286] on div "Opacity 65 %" at bounding box center [140, 292] width 156 height 17
click at [225, 49] on aside "Menu Element #ed-1002863170 Menu Style Menu Auto Custom Create custom menu item…" at bounding box center [141, 197] width 194 height 338
click at [218, 46] on h2 "Menu" at bounding box center [149, 41] width 154 height 10
click at [223, 46] on icon at bounding box center [223, 46] width 7 height 9
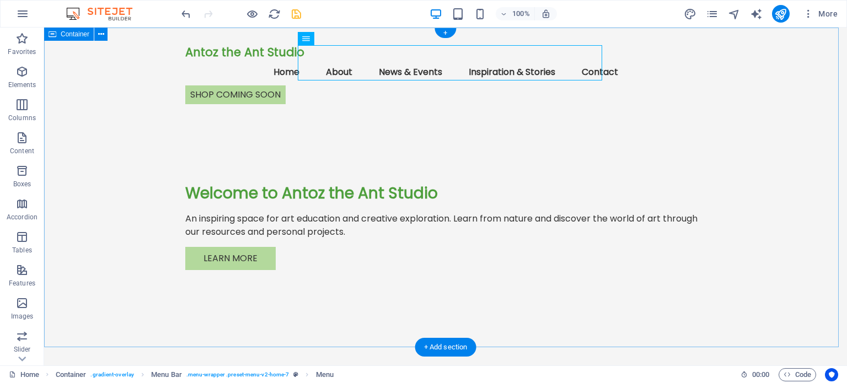
click at [767, 91] on div "Antoz the Ant Studio Menu Home About News & Events Inspiration & Stories Contac…" at bounding box center [445, 193] width 803 height 331
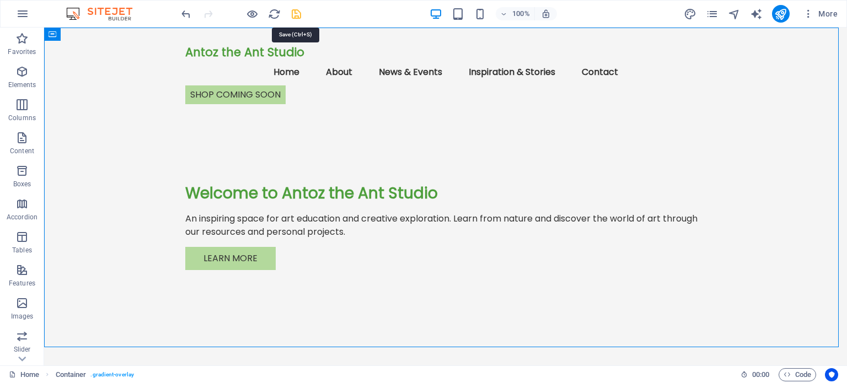
click at [295, 13] on icon "save" at bounding box center [296, 14] width 13 height 13
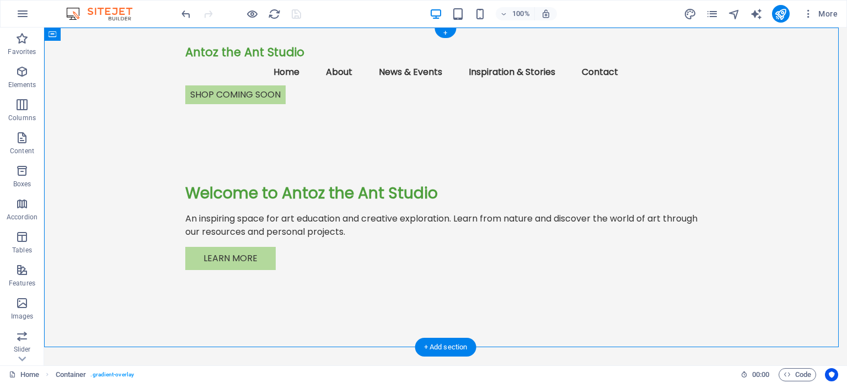
drag, startPoint x: 224, startPoint y: 61, endPoint x: 447, endPoint y: 29, distance: 224.4
click at [447, 29] on div "Antoz the Ant Studio Menu Home About News & Events Inspiration & Stories Contac…" at bounding box center [445, 70] width 520 height 85
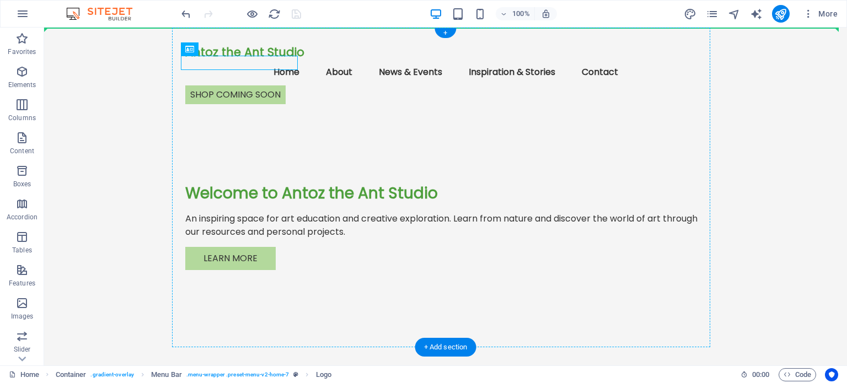
drag, startPoint x: 259, startPoint y: 60, endPoint x: 258, endPoint y: 30, distance: 29.8
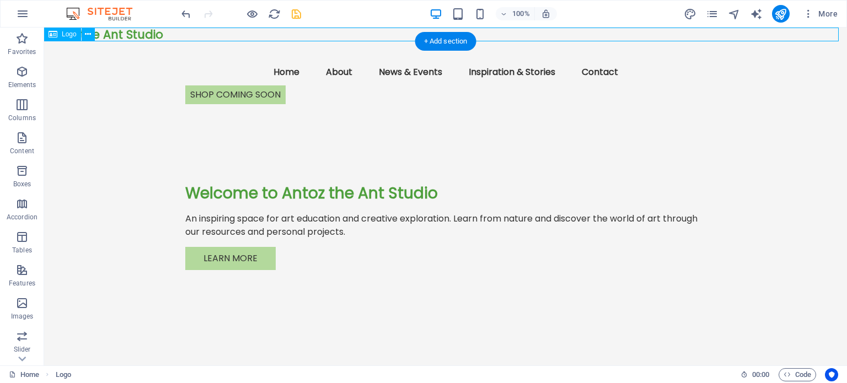
click at [143, 33] on div "Antoz the Ant Studio" at bounding box center [445, 35] width 803 height 14
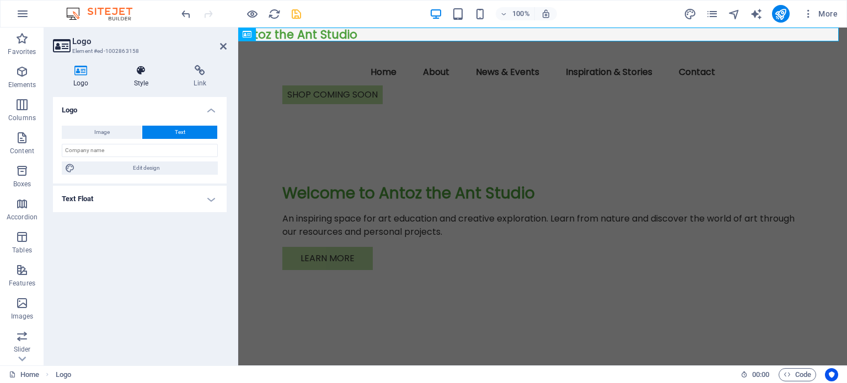
click at [139, 76] on h4 "Style" at bounding box center [144, 76] width 60 height 23
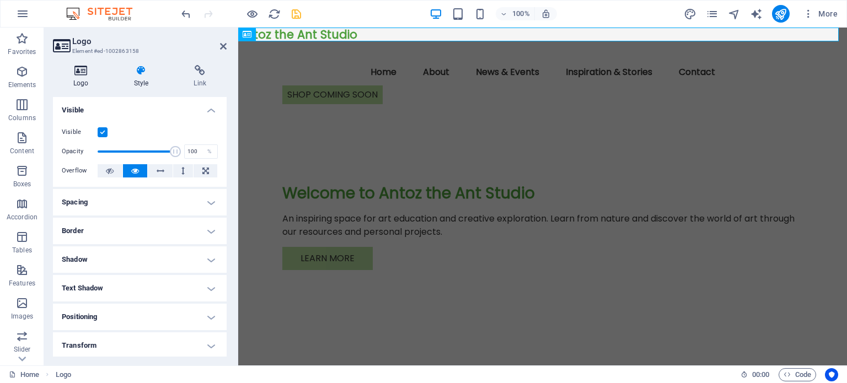
click at [80, 71] on icon at bounding box center [81, 70] width 56 height 11
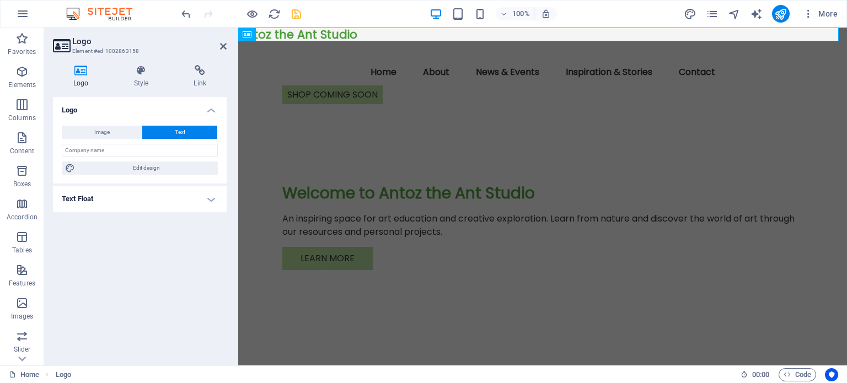
click at [210, 197] on h4 "Text Float" at bounding box center [140, 199] width 174 height 26
click at [223, 47] on icon at bounding box center [223, 46] width 7 height 9
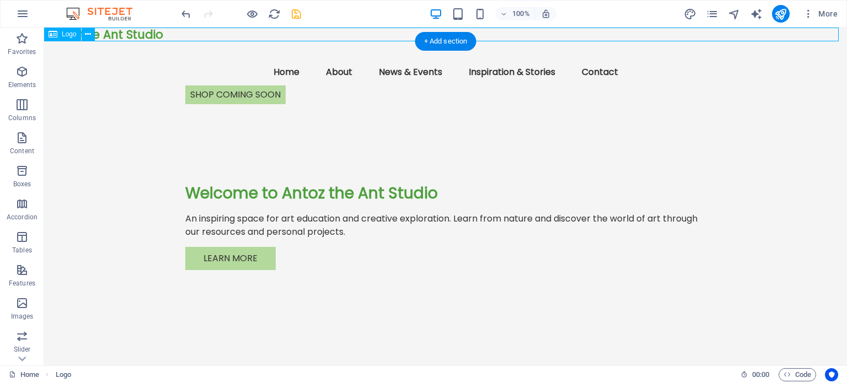
drag, startPoint x: 123, startPoint y: 33, endPoint x: 369, endPoint y: 36, distance: 245.4
click at [369, 36] on div "Antoz the Ant Studio" at bounding box center [445, 35] width 803 height 14
click at [87, 32] on icon at bounding box center [88, 35] width 6 height 12
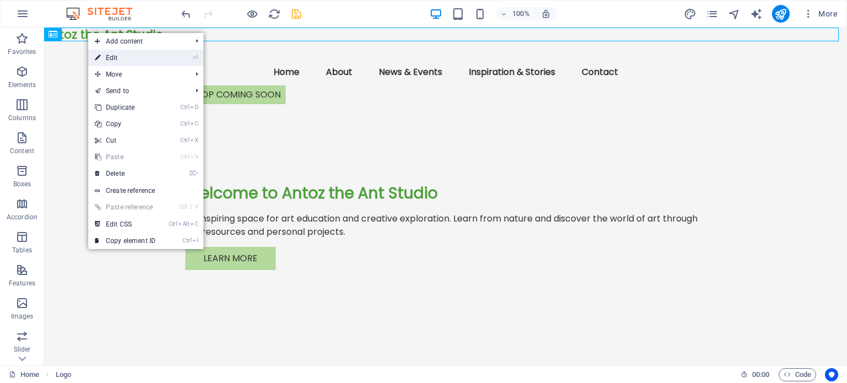
click at [123, 51] on link "⏎ Edit" at bounding box center [125, 58] width 74 height 17
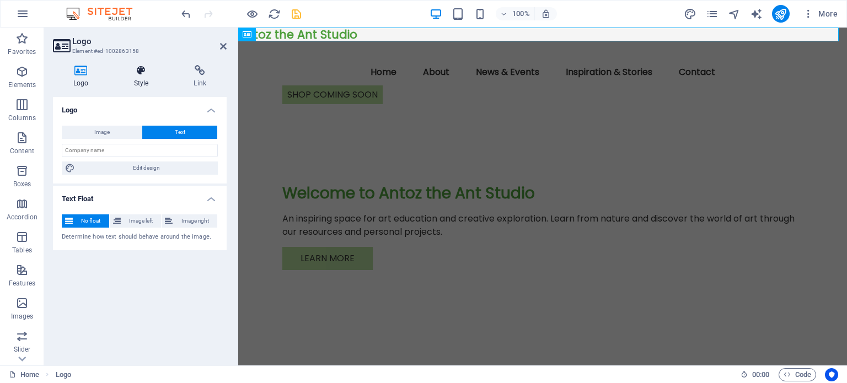
click at [139, 72] on icon at bounding box center [142, 70] width 56 height 11
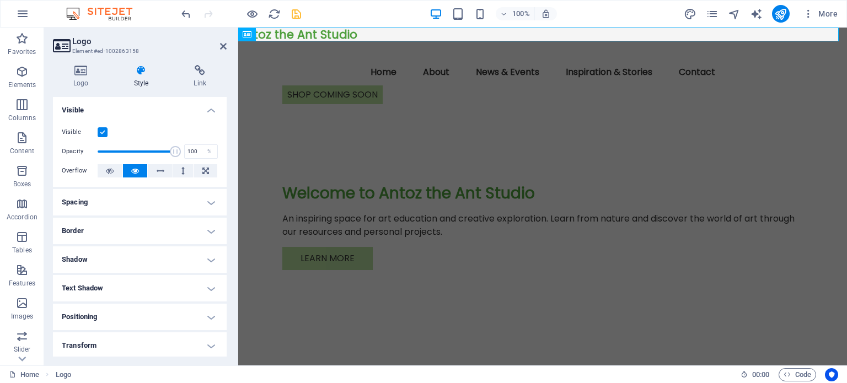
click at [209, 203] on h4 "Spacing" at bounding box center [140, 202] width 174 height 26
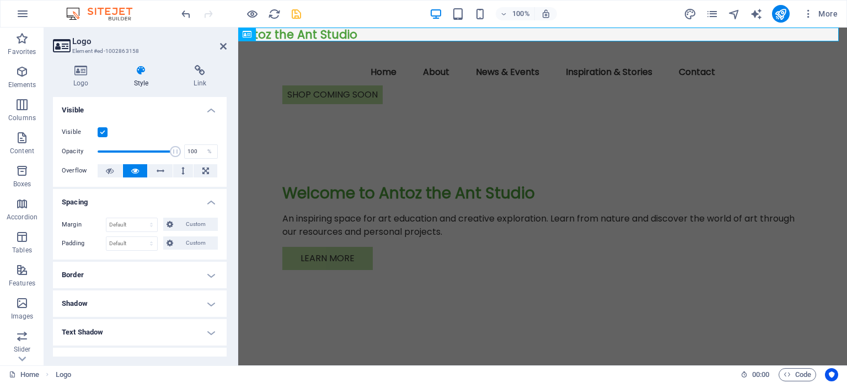
click at [208, 201] on h4 "Spacing" at bounding box center [140, 199] width 174 height 20
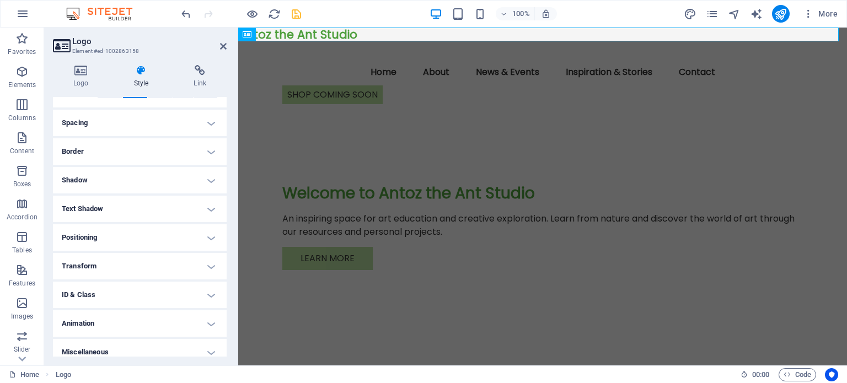
scroll to position [88, 0]
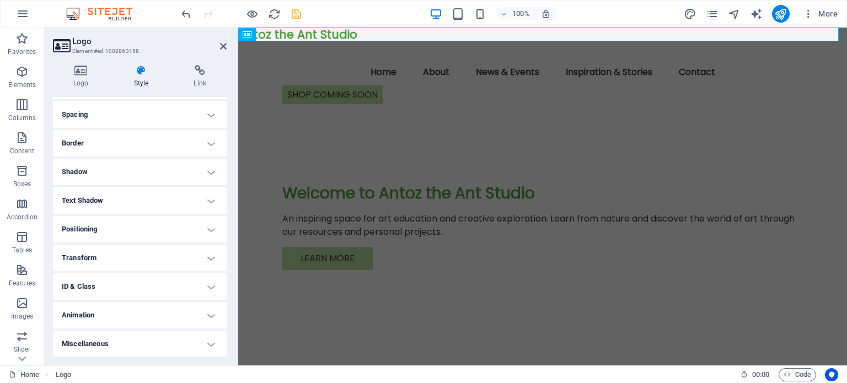
click at [205, 230] on h4 "Positioning" at bounding box center [140, 229] width 174 height 26
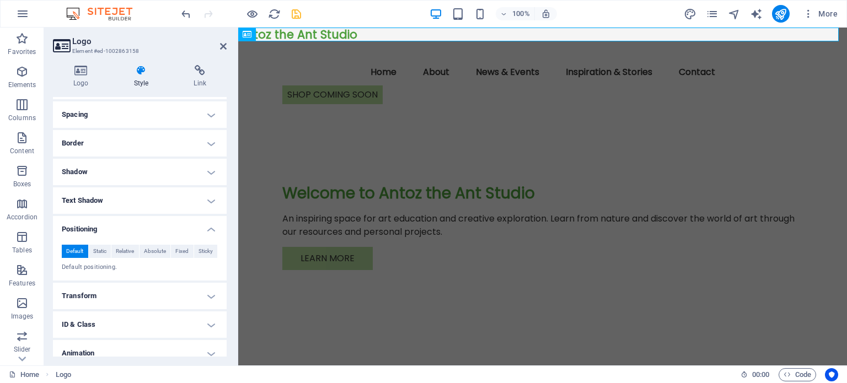
click at [212, 229] on h4 "Positioning" at bounding box center [140, 226] width 174 height 20
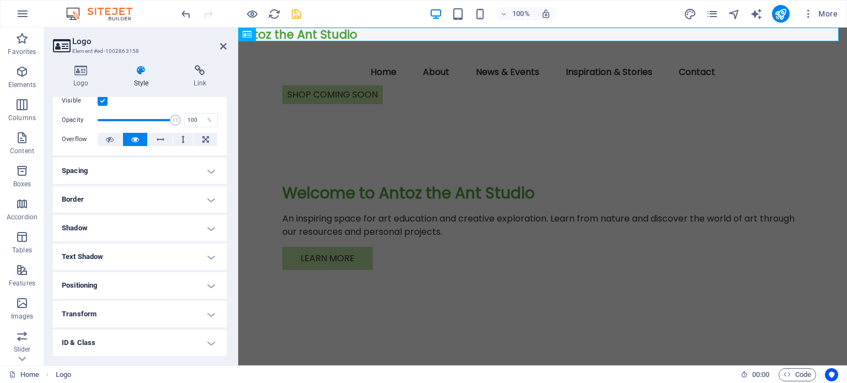
scroll to position [0, 0]
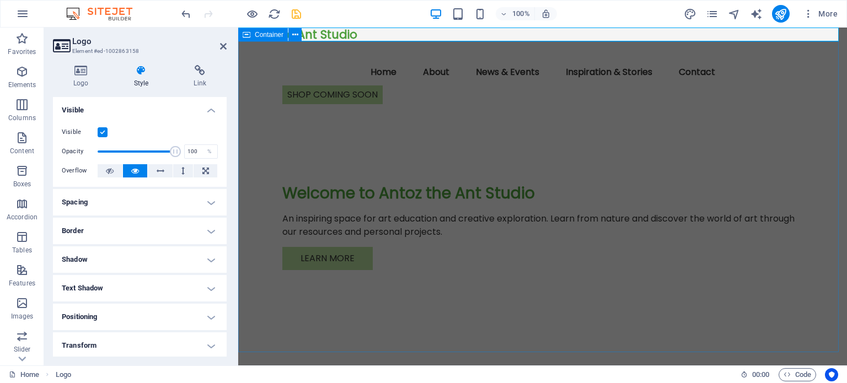
click at [567, 111] on div "Menu Home About News & Events Inspiration & Stories Contact shop coming soon We…" at bounding box center [542, 199] width 609 height 316
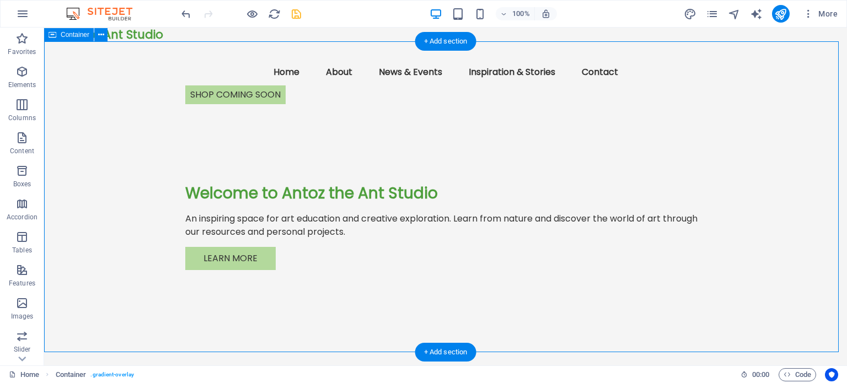
click at [689, 139] on div "Menu Home About News & Events Inspiration & Stories Contact shop coming soon We…" at bounding box center [445, 199] width 803 height 316
click at [139, 34] on div "Antoz the Ant Studio" at bounding box center [445, 35] width 803 height 14
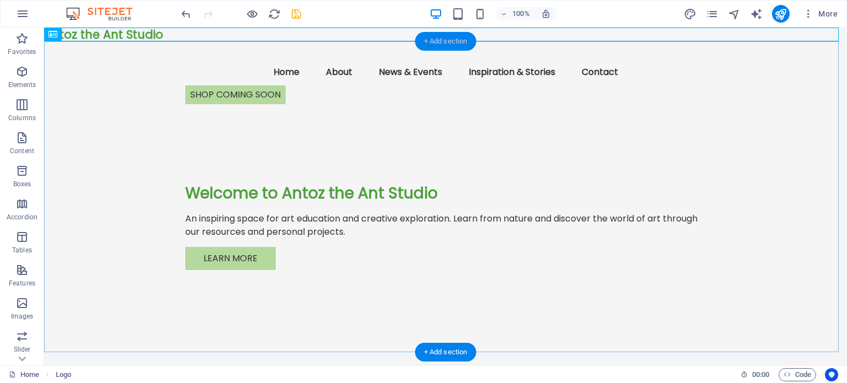
click at [450, 38] on div "+ Add section" at bounding box center [445, 41] width 61 height 19
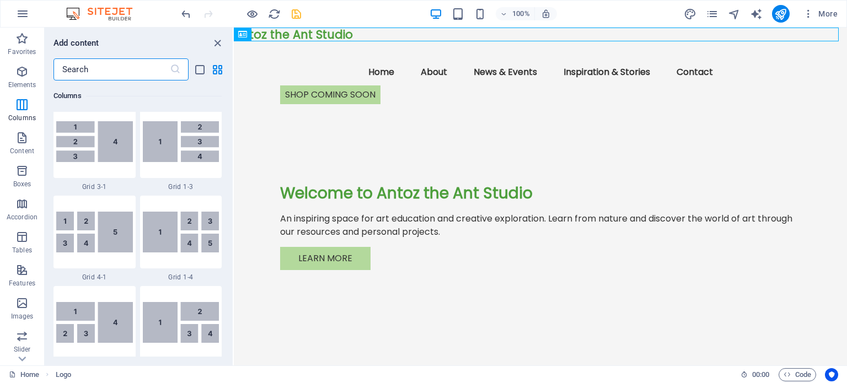
scroll to position [1433, 0]
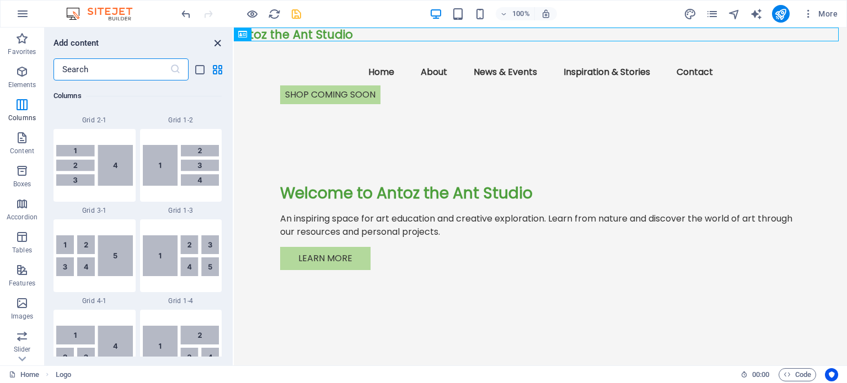
click at [218, 45] on icon "close panel" at bounding box center [217, 43] width 13 height 13
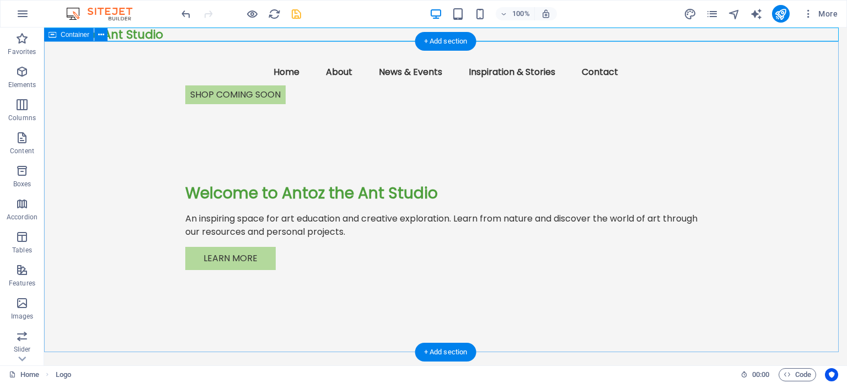
click at [799, 69] on div "Menu Home About News & Events Inspiration & Stories Contact shop coming soon We…" at bounding box center [445, 199] width 803 height 316
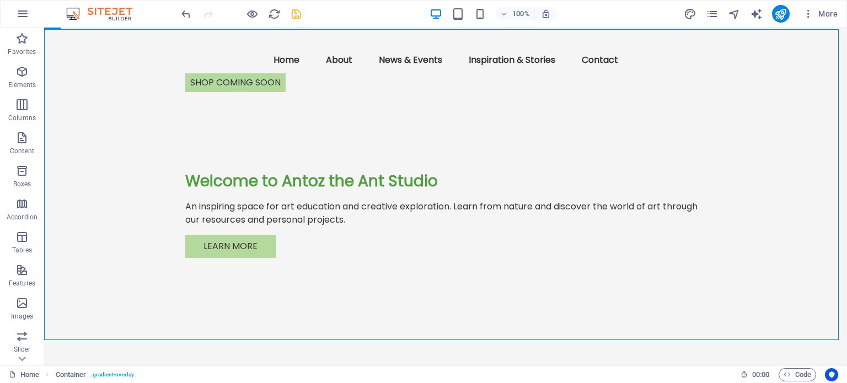
scroll to position [0, 0]
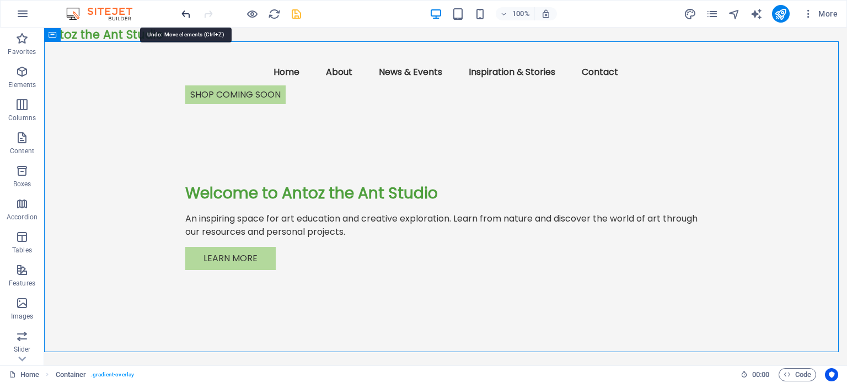
click at [184, 10] on icon "undo" at bounding box center [186, 14] width 13 height 13
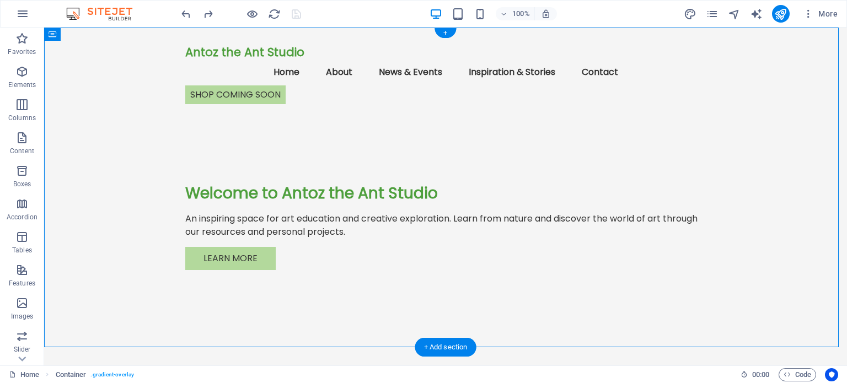
drag, startPoint x: 275, startPoint y: 61, endPoint x: 453, endPoint y: 46, distance: 178.7
click at [453, 46] on div "Antoz the Ant Studio Menu Home About News & Events Inspiration & Stories Contac…" at bounding box center [445, 70] width 520 height 85
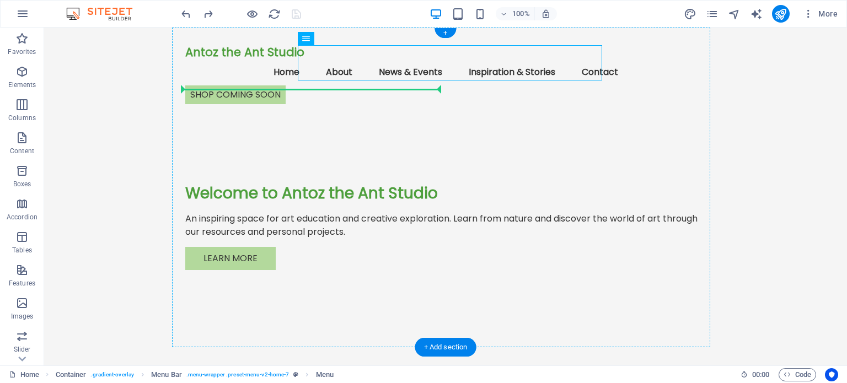
drag, startPoint x: 305, startPoint y: 63, endPoint x: 236, endPoint y: 93, distance: 75.6
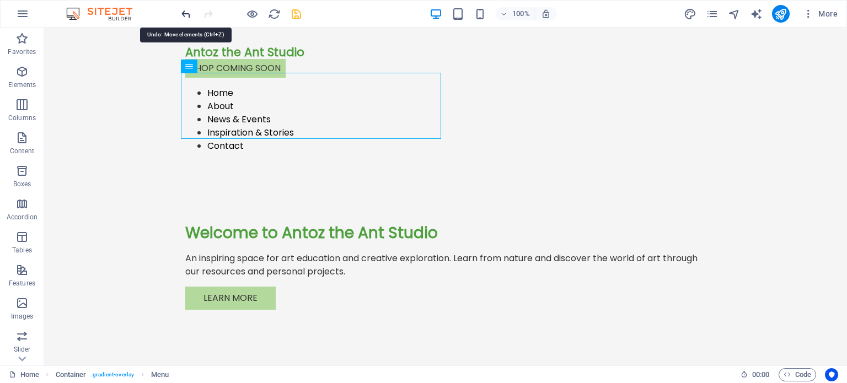
click at [187, 13] on icon "undo" at bounding box center [186, 14] width 13 height 13
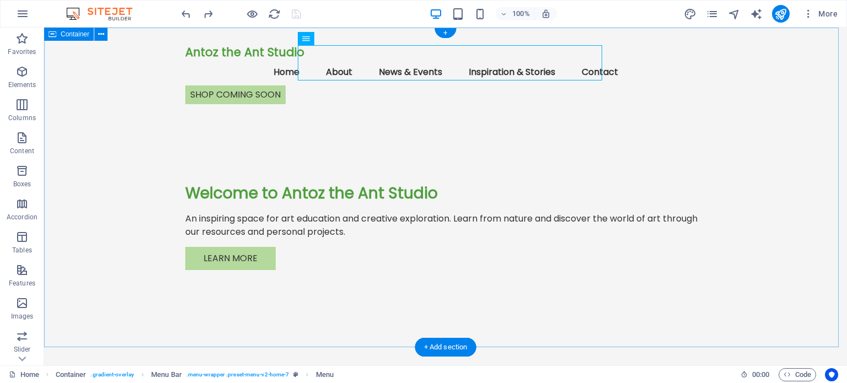
click at [785, 83] on div "Antoz the Ant Studio Menu Home About News & Events Inspiration & Stories Contac…" at bounding box center [445, 193] width 803 height 331
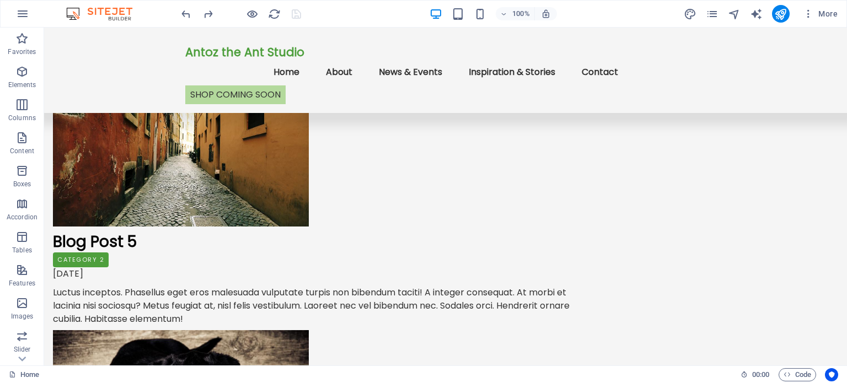
scroll to position [1861, 0]
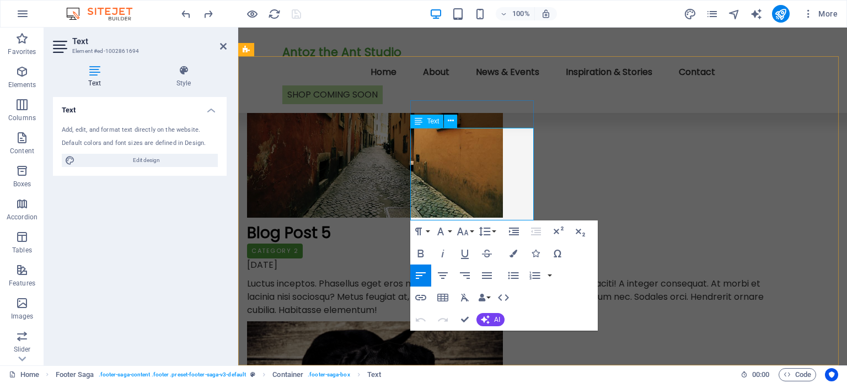
drag, startPoint x: 448, startPoint y: 174, endPoint x: 412, endPoint y: 160, distance: 37.9
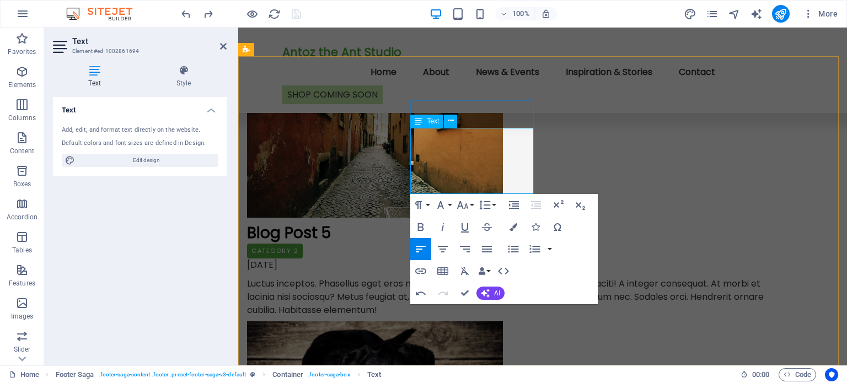
drag, startPoint x: 441, startPoint y: 186, endPoint x: 412, endPoint y: 160, distance: 39.0
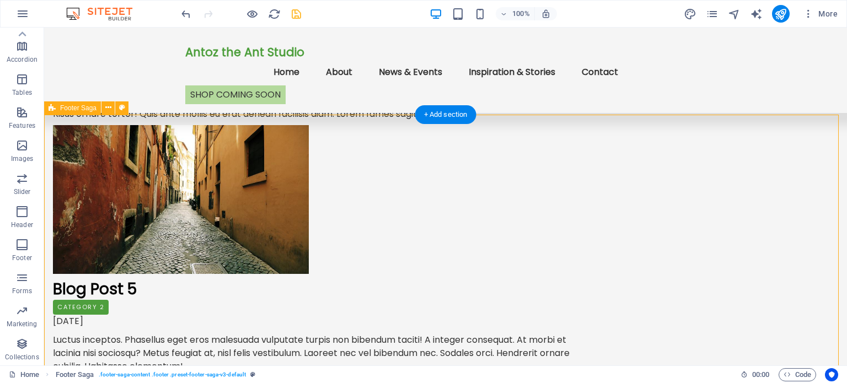
scroll to position [1806, 0]
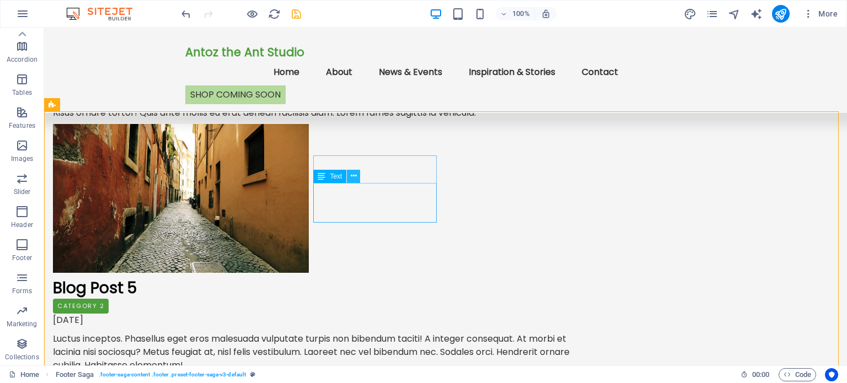
click at [356, 176] on icon at bounding box center [354, 176] width 6 height 12
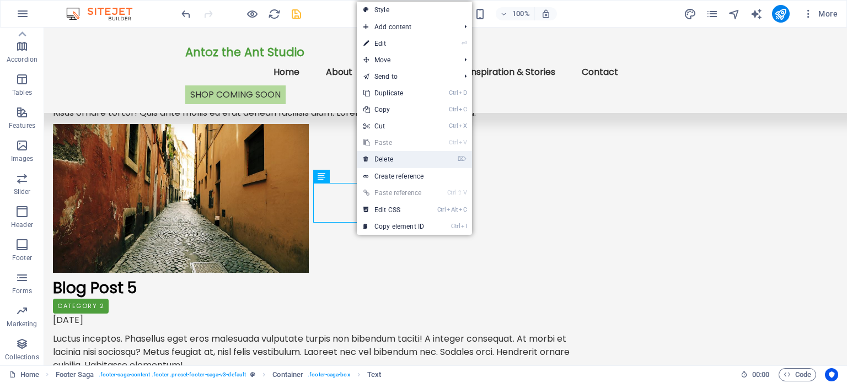
click at [380, 160] on link "⌦ Delete" at bounding box center [394, 159] width 74 height 17
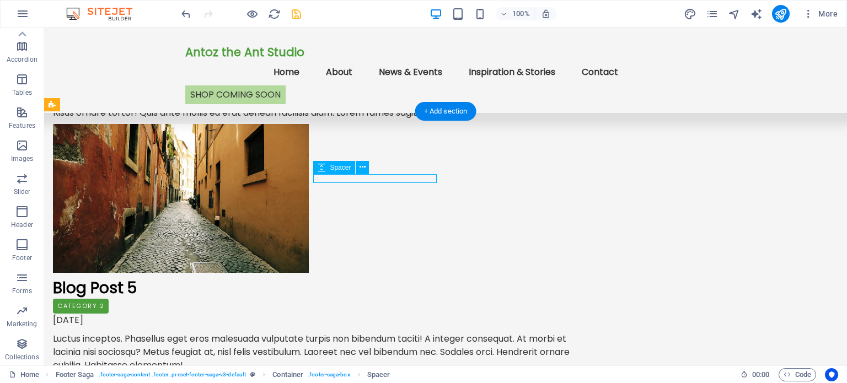
select select "px"
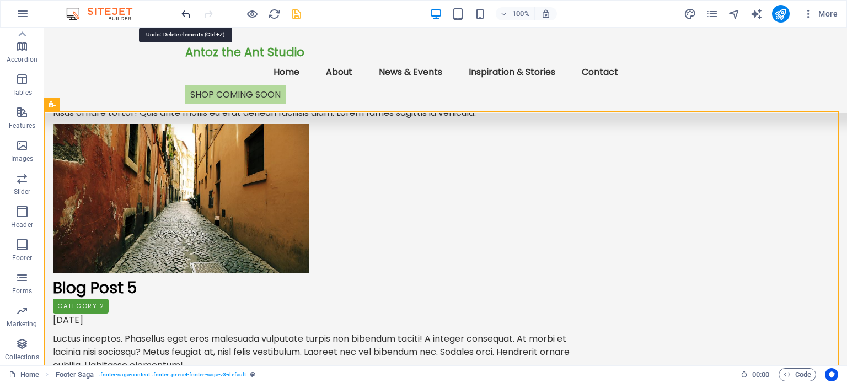
click at [183, 10] on icon "undo" at bounding box center [186, 14] width 13 height 13
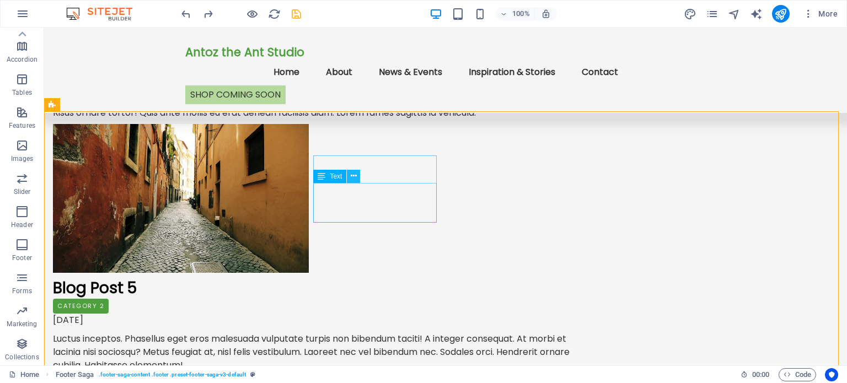
click at [354, 177] on icon at bounding box center [354, 176] width 6 height 12
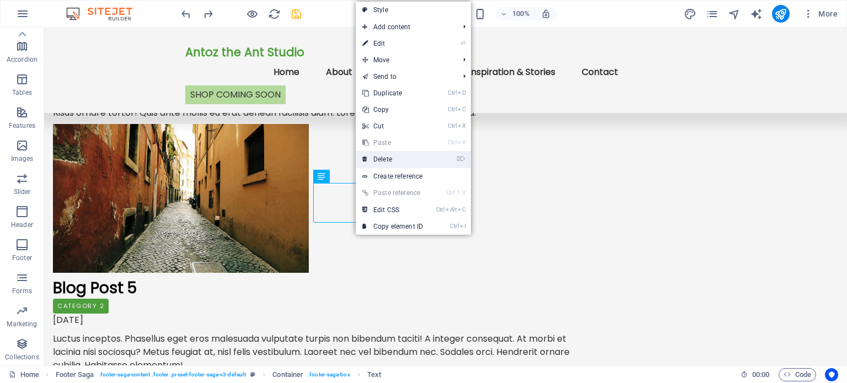
click at [380, 156] on link "⌦ Delete" at bounding box center [393, 159] width 74 height 17
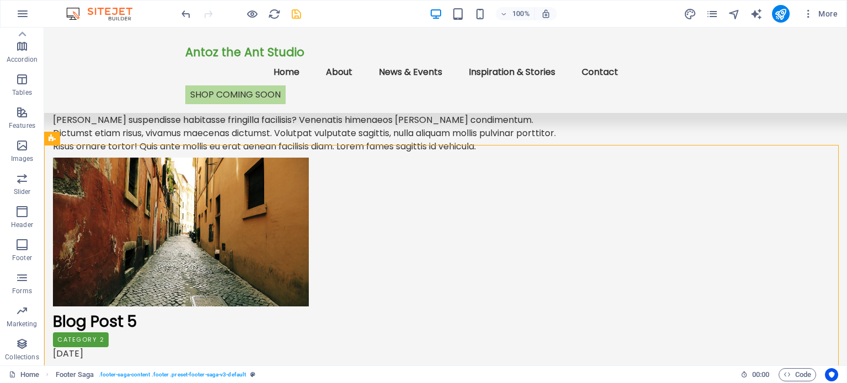
scroll to position [1760, 0]
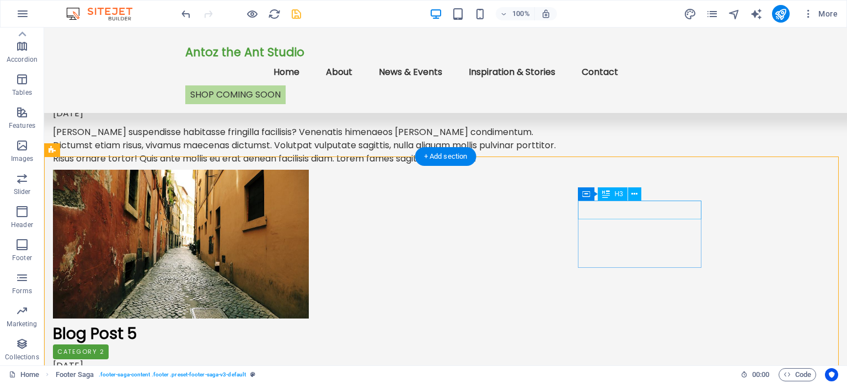
click at [636, 198] on icon at bounding box center [634, 195] width 6 height 12
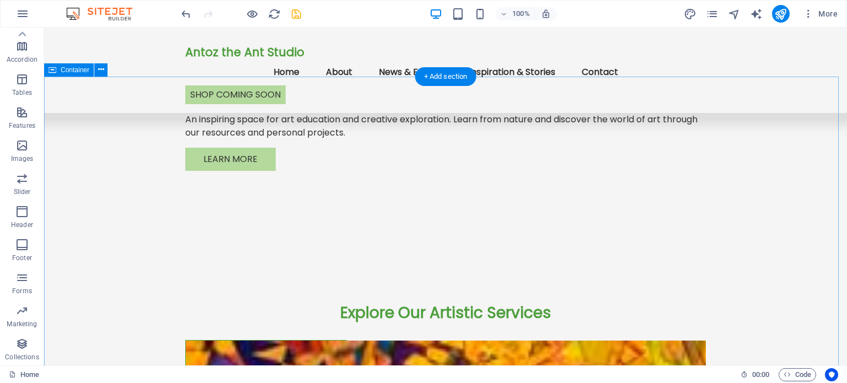
scroll to position [0, 0]
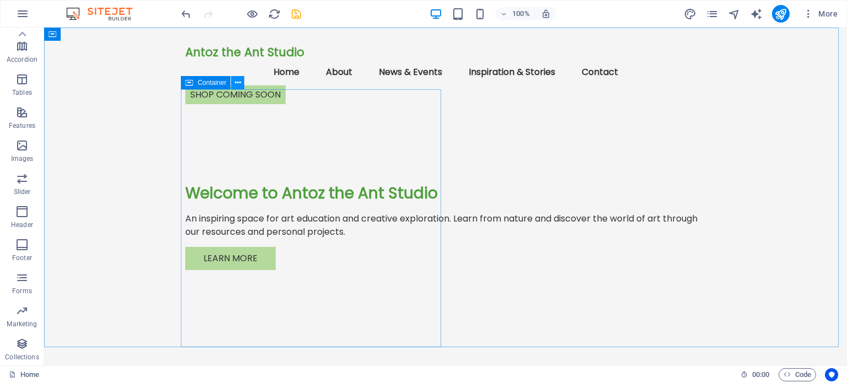
click at [237, 82] on icon at bounding box center [238, 83] width 6 height 12
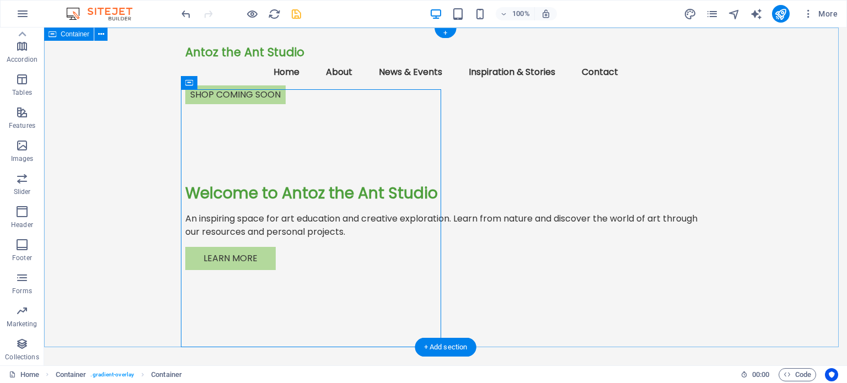
click at [627, 298] on div "Antoz the Ant Studio Menu Home About News & Events Inspiration & Stories Contac…" at bounding box center [445, 193] width 803 height 331
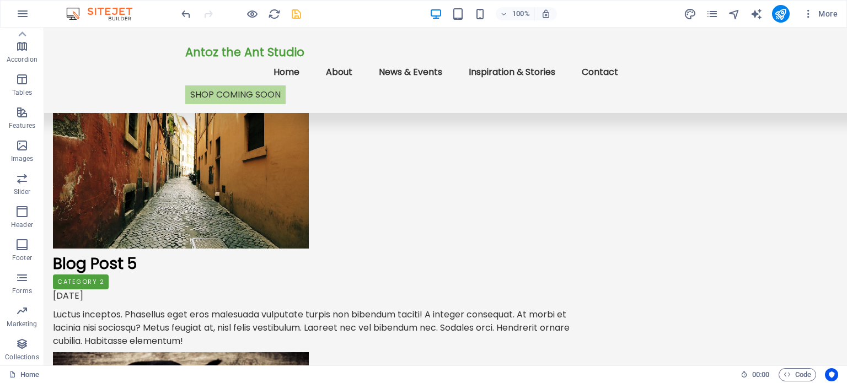
scroll to position [1819, 0]
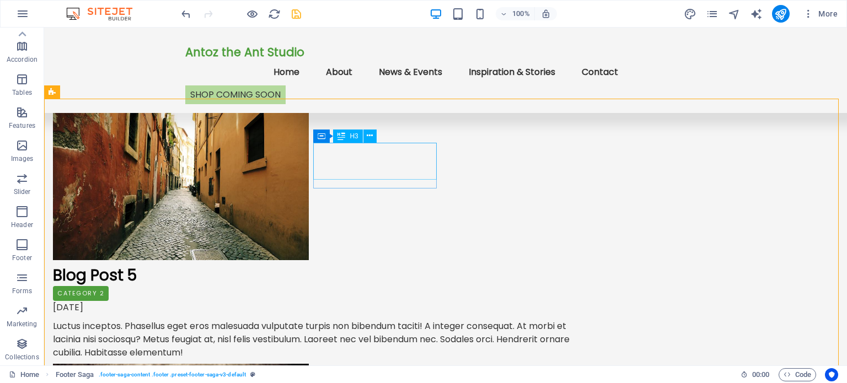
click at [342, 138] on icon at bounding box center [341, 136] width 8 height 13
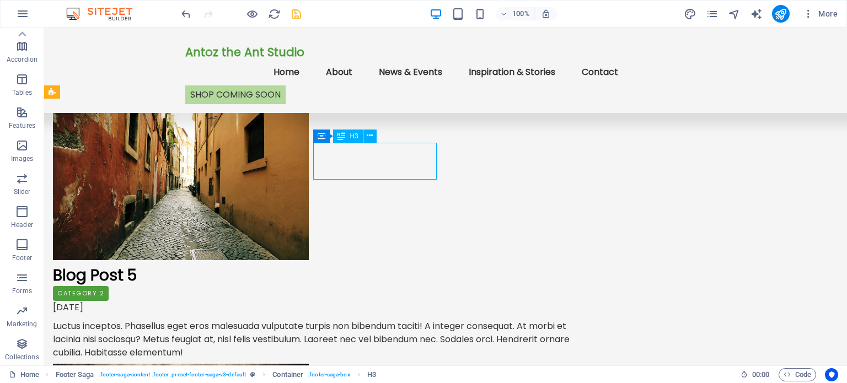
click at [342, 138] on icon at bounding box center [341, 136] width 8 height 13
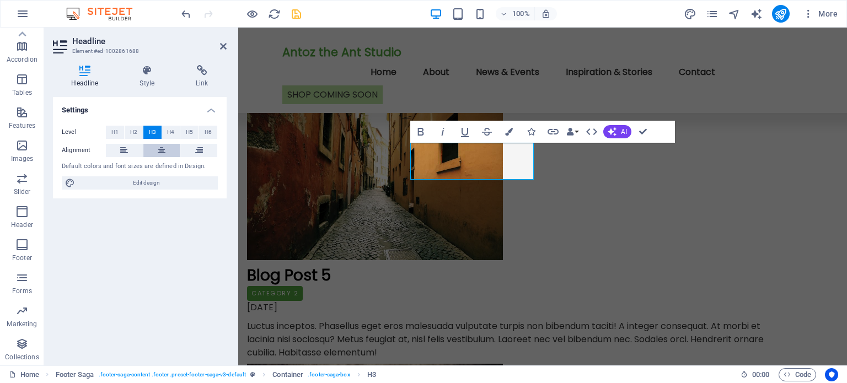
click at [156, 148] on button at bounding box center [161, 150] width 37 height 13
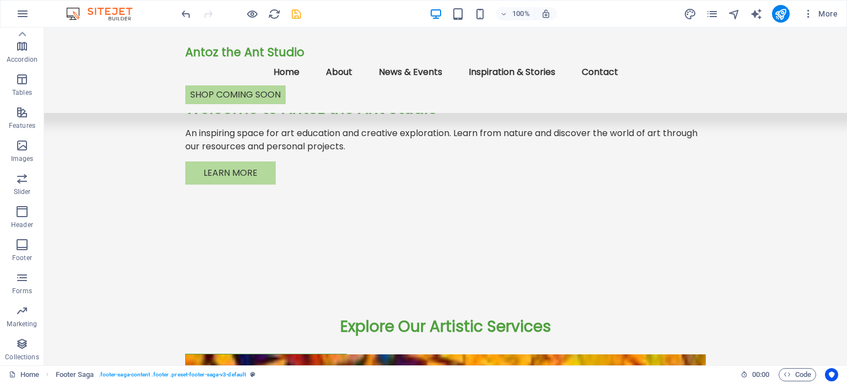
scroll to position [0, 0]
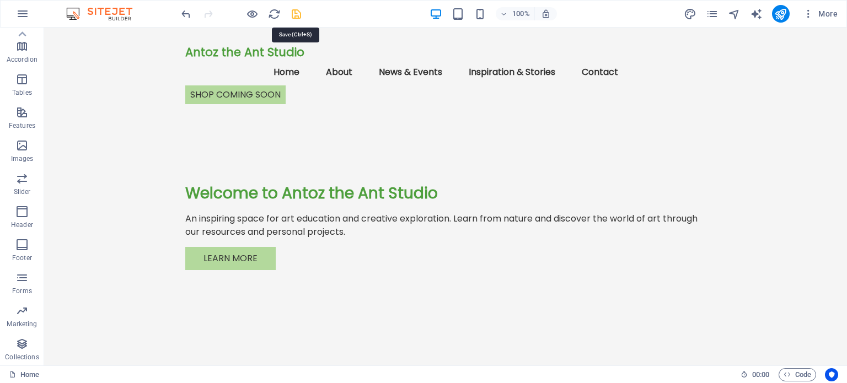
click at [293, 13] on icon "save" at bounding box center [296, 14] width 13 height 13
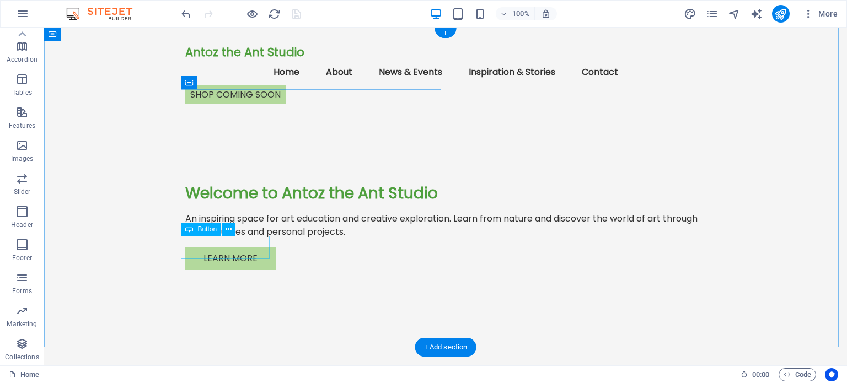
click at [223, 247] on div "Learn More" at bounding box center [445, 258] width 520 height 23
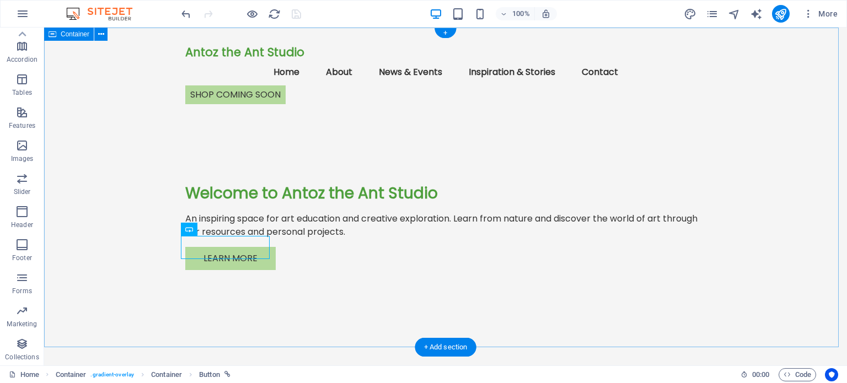
click at [620, 149] on div "Antoz the Ant Studio Menu Home About News & Events Inspiration & Stories Contac…" at bounding box center [445, 193] width 803 height 331
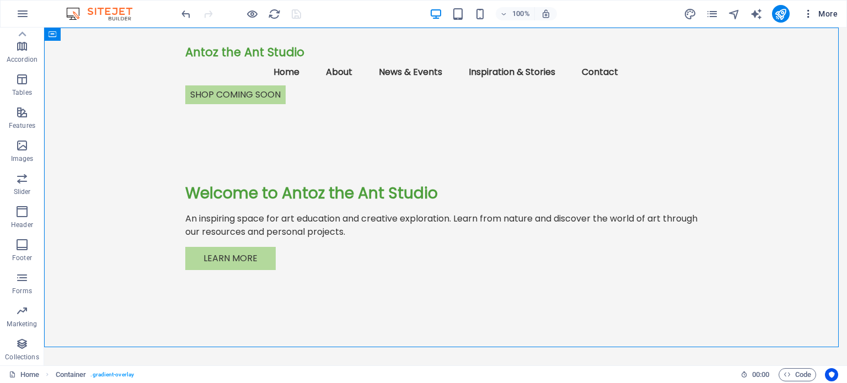
click at [823, 10] on span "More" at bounding box center [820, 13] width 35 height 11
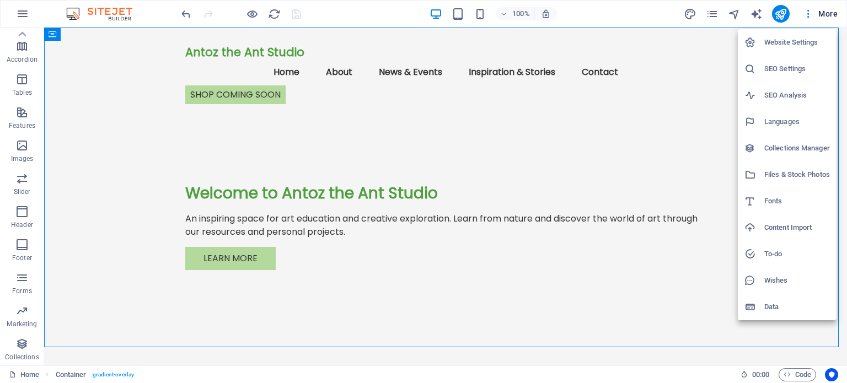
click at [22, 14] on div at bounding box center [423, 191] width 847 height 383
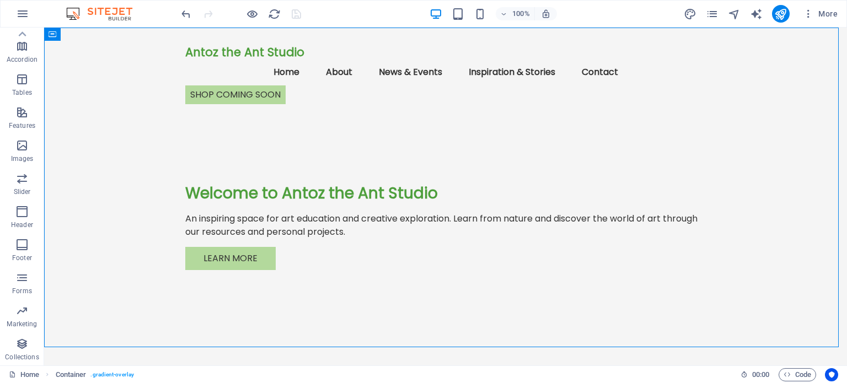
click at [22, 14] on icon "button" at bounding box center [22, 13] width 13 height 13
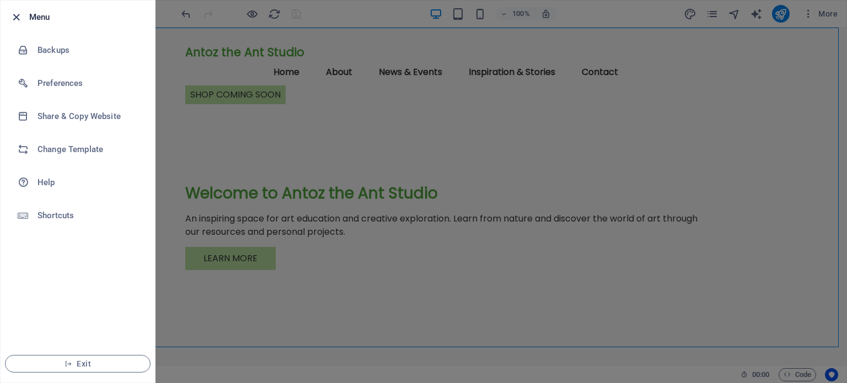
click at [14, 15] on icon "button" at bounding box center [16, 17] width 13 height 13
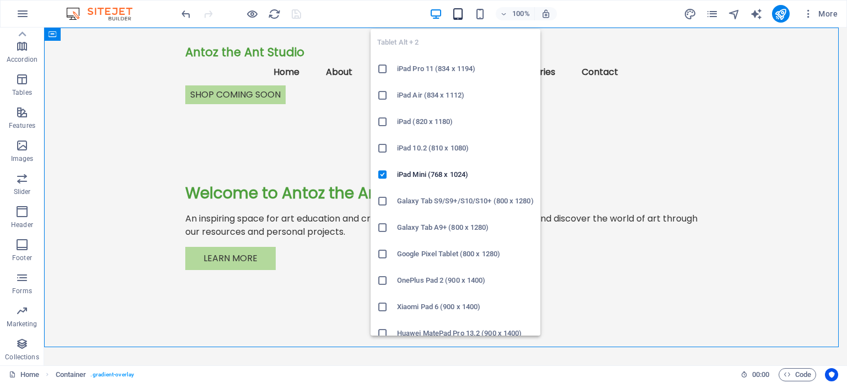
click at [460, 10] on icon "button" at bounding box center [458, 14] width 13 height 13
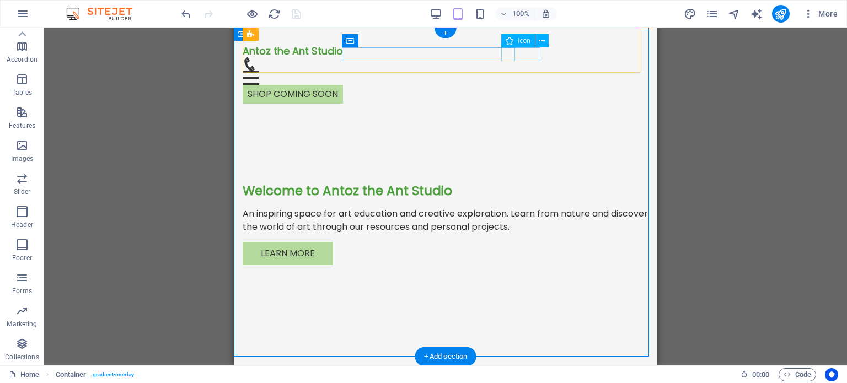
click at [509, 57] on figure at bounding box center [441, 64] width 397 height 14
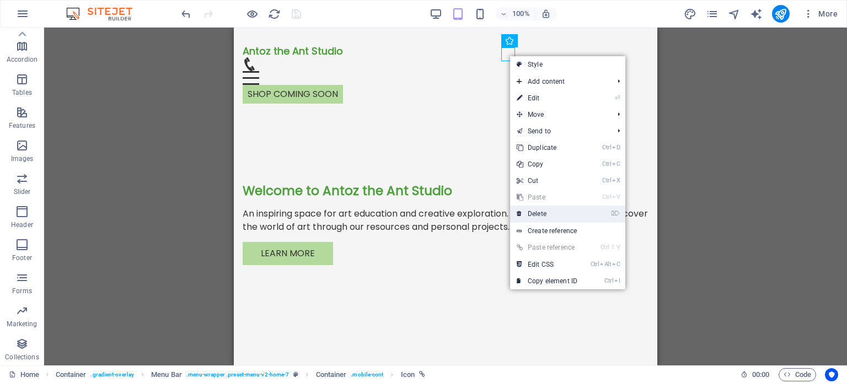
click at [544, 212] on link "⌦ Delete" at bounding box center [547, 214] width 74 height 17
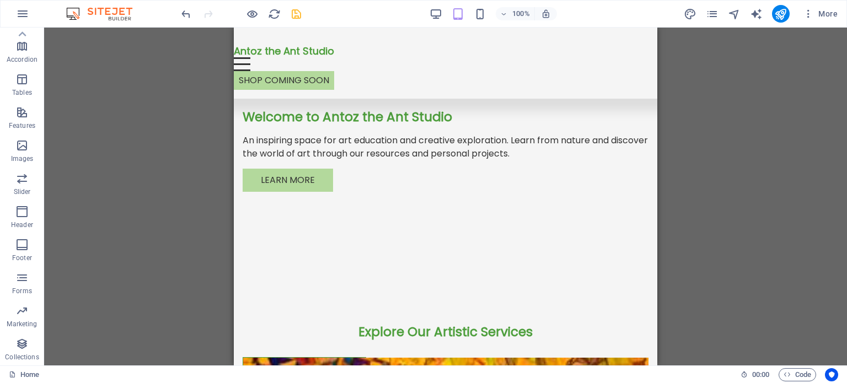
scroll to position [28, 0]
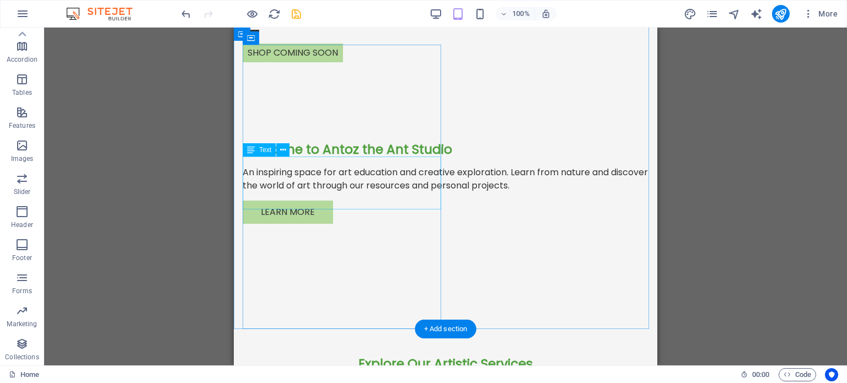
click at [402, 171] on div "An inspiring space for art education and creative exploration. Learn from natur…" at bounding box center [446, 179] width 406 height 26
click at [404, 176] on div "An inspiring space for art education and creative exploration. Learn from natur…" at bounding box center [446, 179] width 406 height 26
click at [251, 151] on icon at bounding box center [251, 149] width 8 height 13
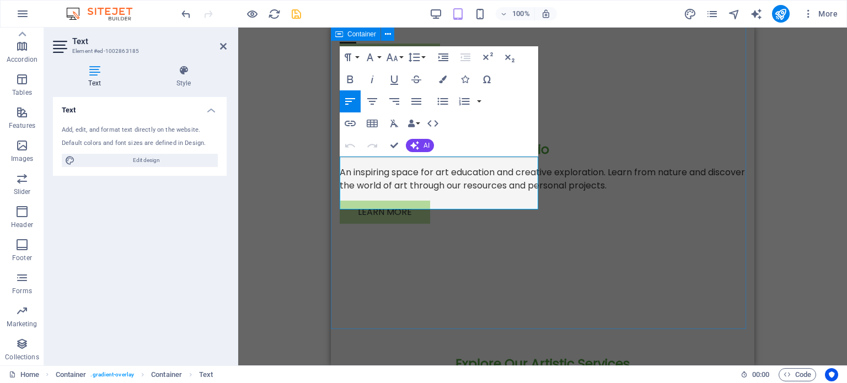
drag, startPoint x: 537, startPoint y: 177, endPoint x: 560, endPoint y: 175, distance: 23.2
click at [560, 175] on div "Antoz the Ant Studio Menu Home About News & Events Inspiration & Stories Contac…" at bounding box center [542, 156] width 423 height 312
drag, startPoint x: 614, startPoint y: 118, endPoint x: 710, endPoint y: 117, distance: 95.9
click at [710, 117] on div "Antoz the Ant Studio Menu Home About News & Events Inspiration & Stories Contac…" at bounding box center [542, 156] width 423 height 312
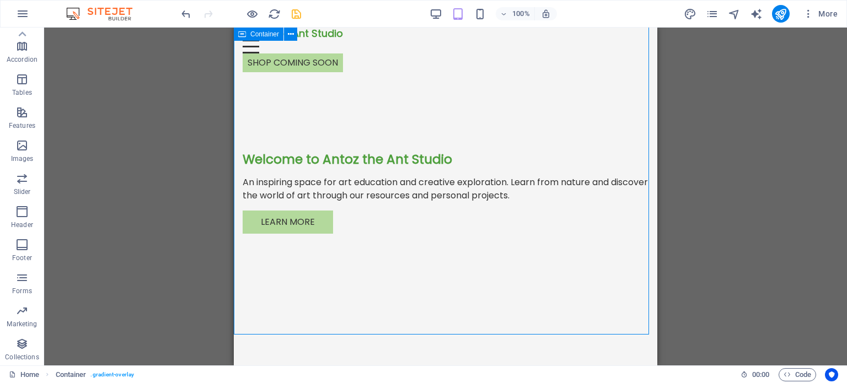
scroll to position [0, 0]
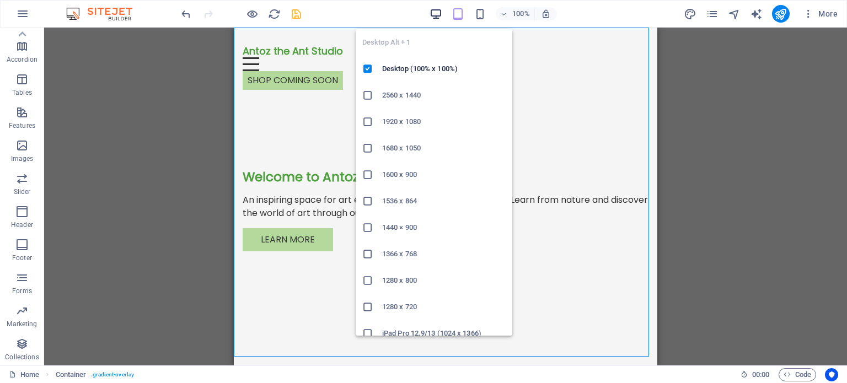
click at [441, 13] on icon "button" at bounding box center [435, 14] width 13 height 13
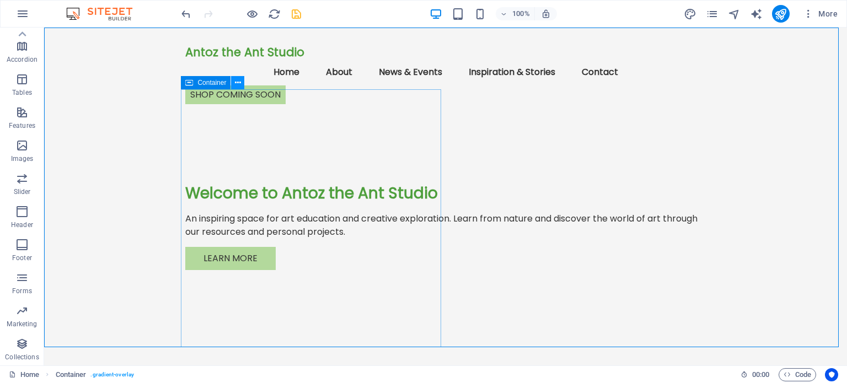
click at [238, 82] on icon at bounding box center [238, 83] width 6 height 12
click at [189, 85] on icon at bounding box center [189, 82] width 8 height 13
click at [209, 84] on span "Container" at bounding box center [211, 82] width 29 height 7
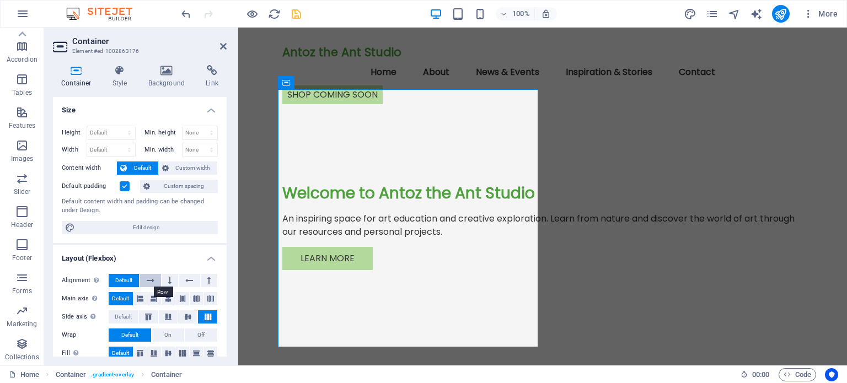
click at [153, 275] on icon at bounding box center [151, 280] width 8 height 13
click at [127, 276] on span "Default" at bounding box center [123, 280] width 17 height 13
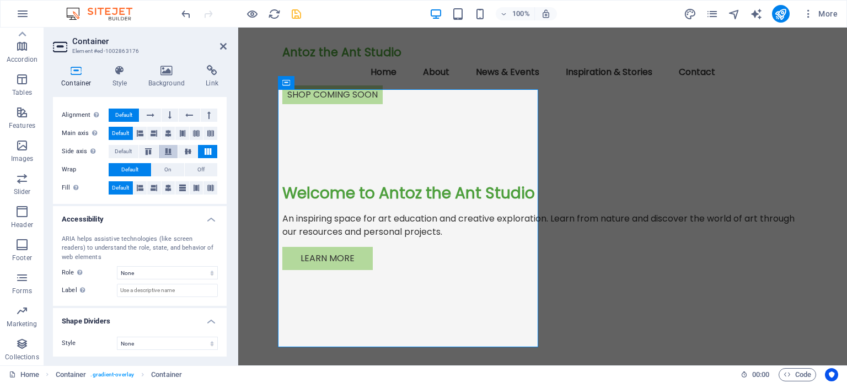
scroll to position [166, 0]
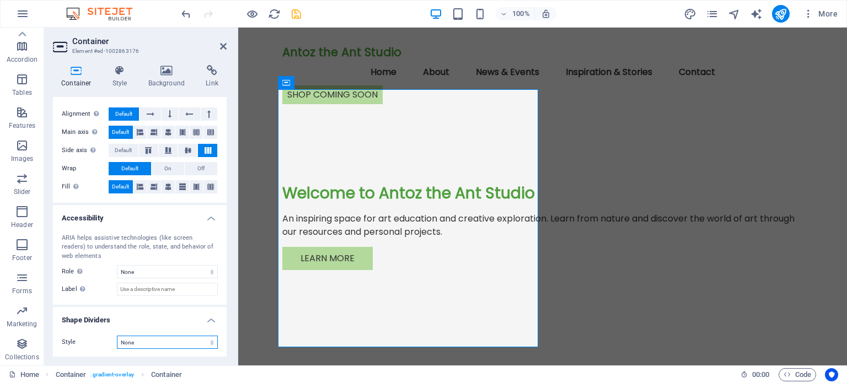
click at [192, 340] on select "None Triangle Square Diagonal Polygon 1 Polygon 2 Zigzag Multiple Zigzags Waves…" at bounding box center [167, 342] width 101 height 13
click at [191, 340] on select "None Triangle Square Diagonal Polygon 1 Polygon 2 Zigzag Multiple Zigzags Waves…" at bounding box center [167, 342] width 101 height 13
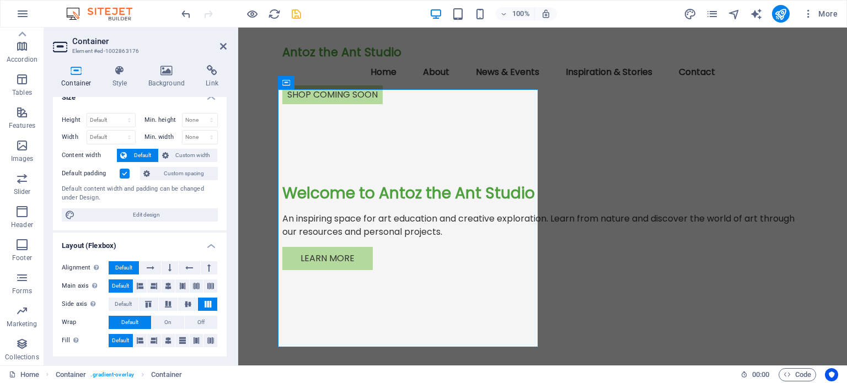
scroll to position [0, 0]
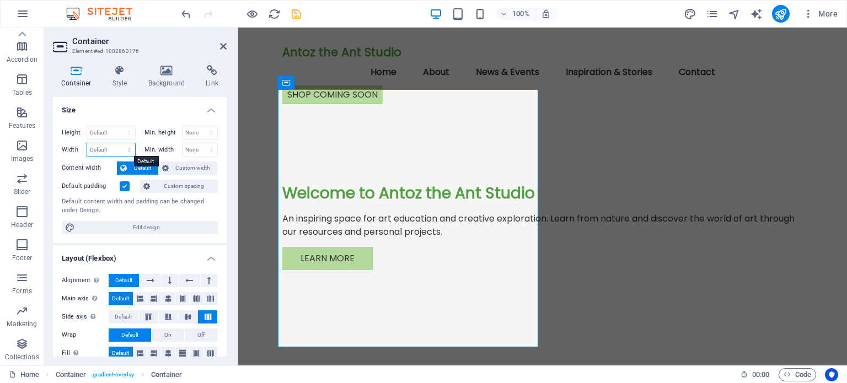
click at [116, 147] on select "Default px rem % em vh vw" at bounding box center [111, 149] width 48 height 13
click at [93, 110] on h4 "Size" at bounding box center [140, 107] width 174 height 20
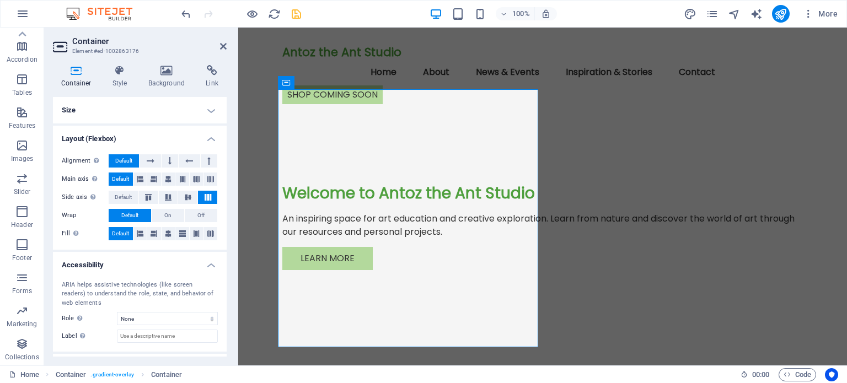
click at [206, 110] on h4 "Size" at bounding box center [140, 110] width 174 height 26
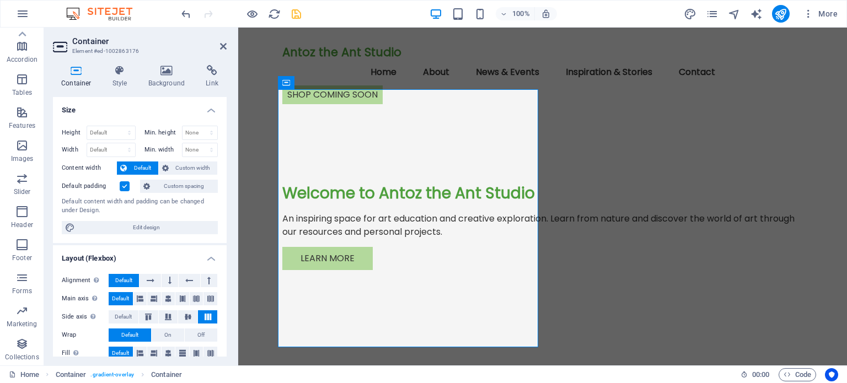
drag, startPoint x: 223, startPoint y: 236, endPoint x: 221, endPoint y: 250, distance: 14.0
click at [221, 250] on ul "Size Height Default px rem % vh vw Min. height None px rem % vh vw Width Defaul…" at bounding box center [140, 311] width 174 height 428
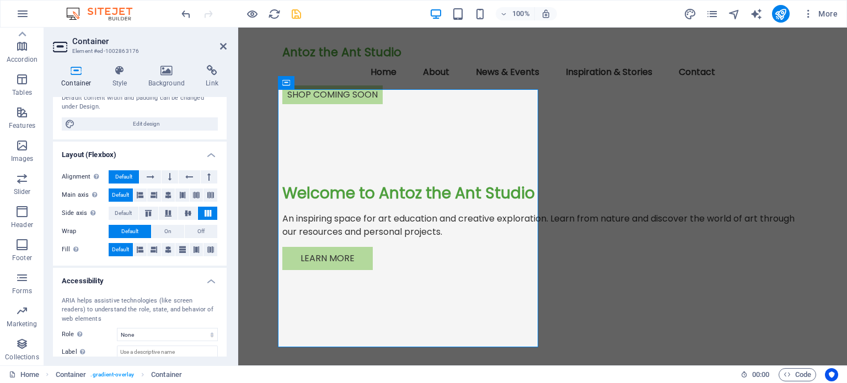
scroll to position [106, 0]
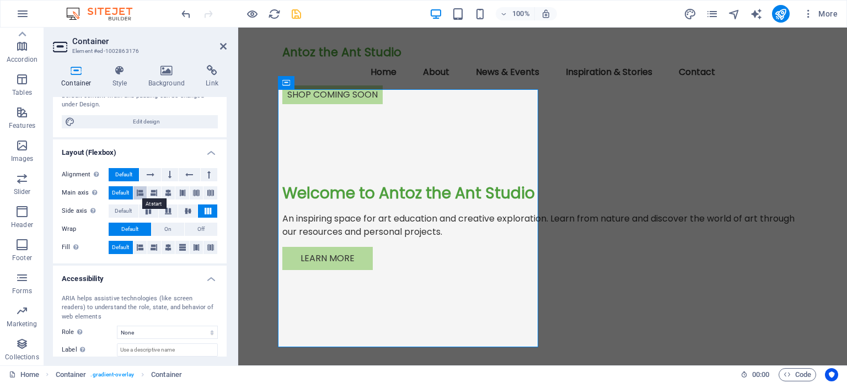
click at [138, 191] on icon at bounding box center [140, 192] width 7 height 13
click at [118, 189] on span "Default" at bounding box center [120, 192] width 17 height 13
click at [173, 225] on button "On" at bounding box center [168, 229] width 33 height 13
click at [129, 227] on span "Default" at bounding box center [129, 229] width 17 height 13
click at [139, 246] on icon at bounding box center [140, 247] width 7 height 13
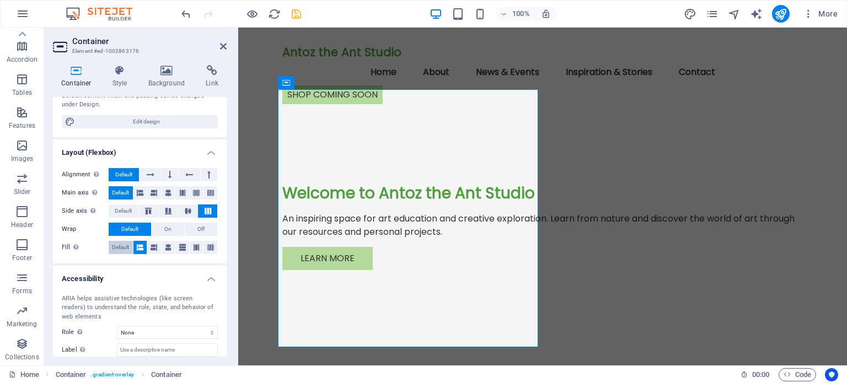
click at [118, 246] on span "Default" at bounding box center [120, 247] width 17 height 13
click at [567, 138] on div "Antoz the Ant Studio Menu Home About News & Events Inspiration & Stories Contac…" at bounding box center [542, 193] width 609 height 331
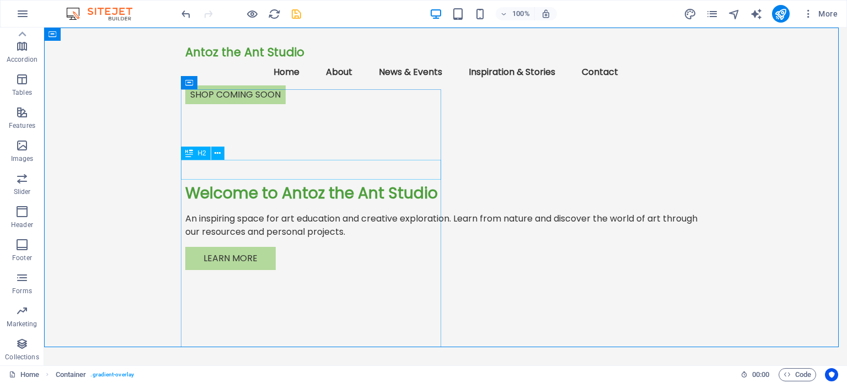
click at [196, 150] on div "H2" at bounding box center [195, 153] width 29 height 13
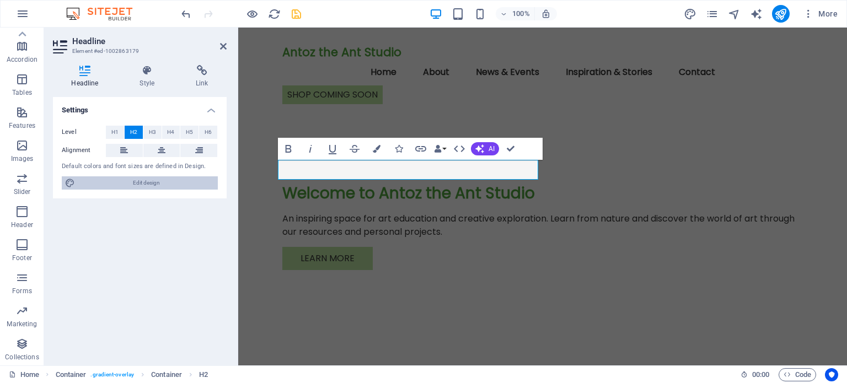
click at [156, 181] on span "Edit design" at bounding box center [146, 182] width 136 height 13
select select "px"
select select "200"
select select "px"
select select "rem"
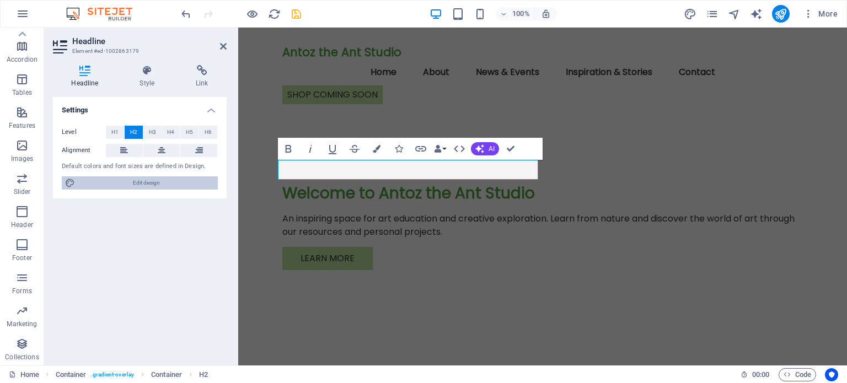
select select "700"
select select "px"
select select "rem"
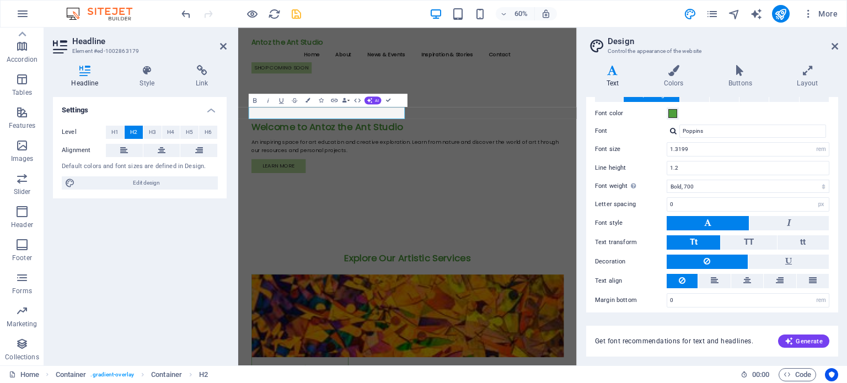
scroll to position [266, 0]
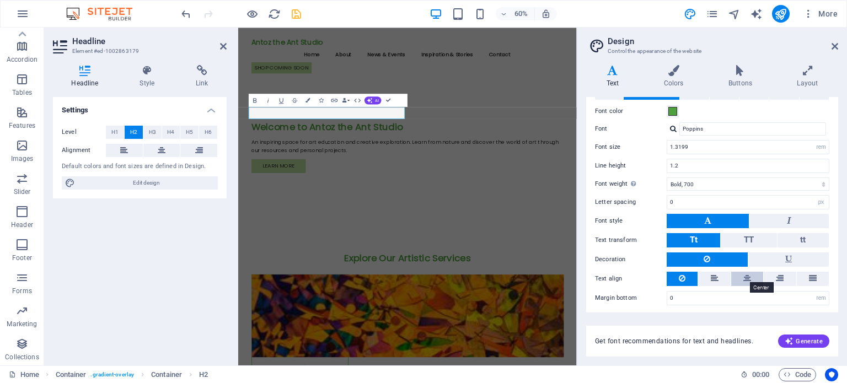
click at [745, 273] on icon at bounding box center [747, 278] width 8 height 13
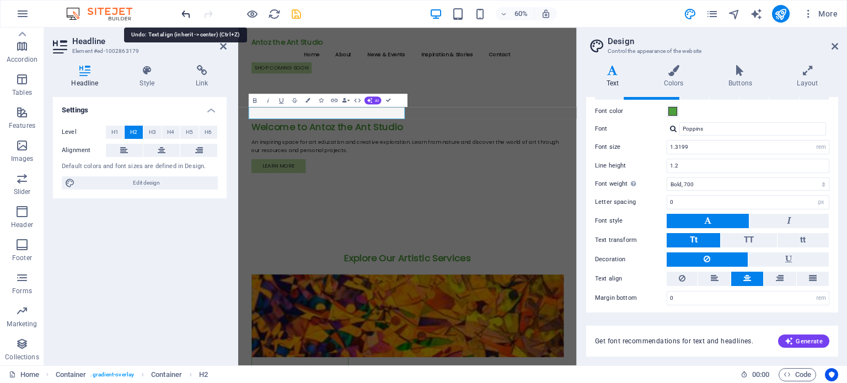
click at [185, 15] on icon "undo" at bounding box center [186, 14] width 13 height 13
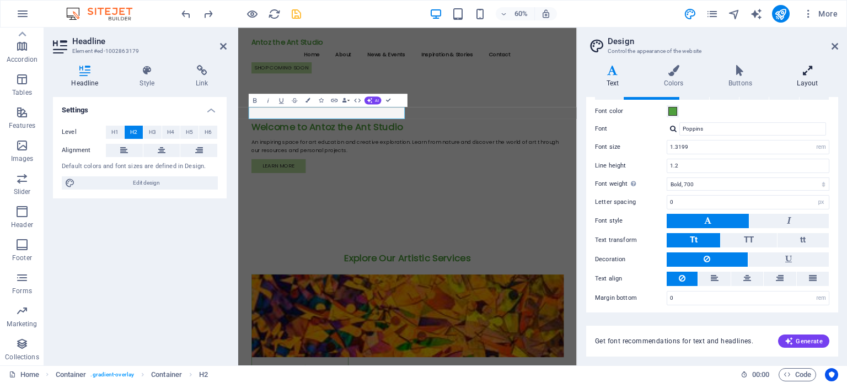
click at [807, 72] on icon at bounding box center [807, 70] width 61 height 11
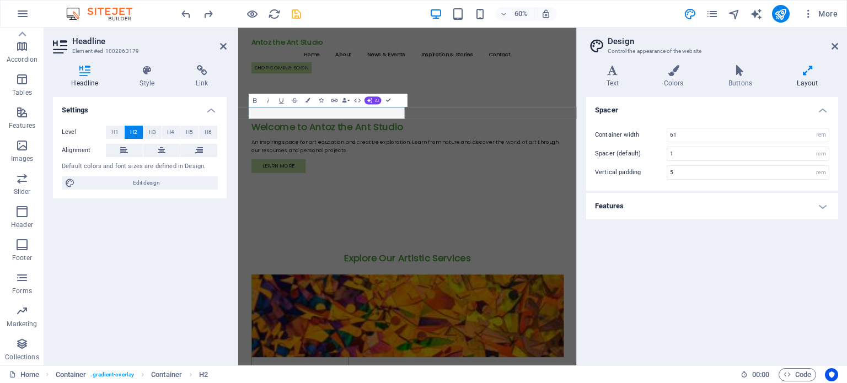
click at [825, 205] on h4 "Features" at bounding box center [712, 206] width 252 height 26
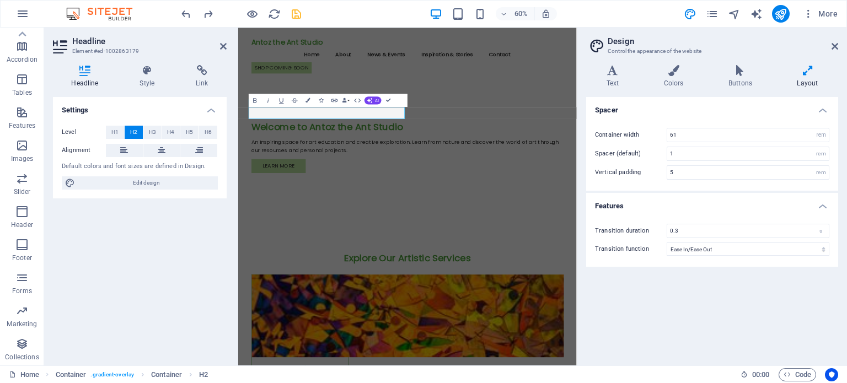
click at [823, 207] on h4 "Features" at bounding box center [712, 203] width 252 height 20
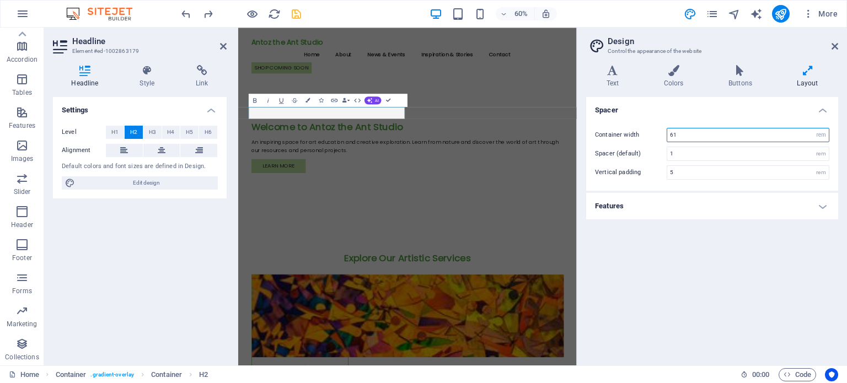
click at [679, 135] on input "61" at bounding box center [748, 134] width 162 height 13
drag, startPoint x: 679, startPoint y: 135, endPoint x: 667, endPoint y: 137, distance: 12.3
click at [667, 137] on input "61" at bounding box center [748, 134] width 162 height 13
type input "100"
click at [695, 258] on div "Spacer Container width 100 rem px Spacer (default) 1 rem Vertical padding 5 rem…" at bounding box center [712, 227] width 252 height 260
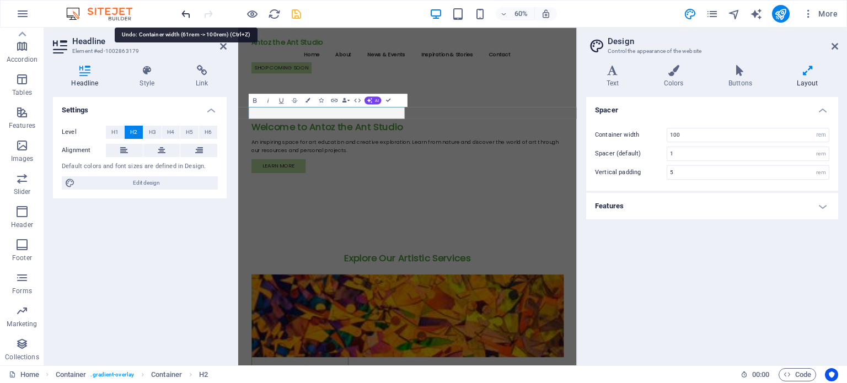
click at [187, 14] on icon "undo" at bounding box center [186, 14] width 13 height 13
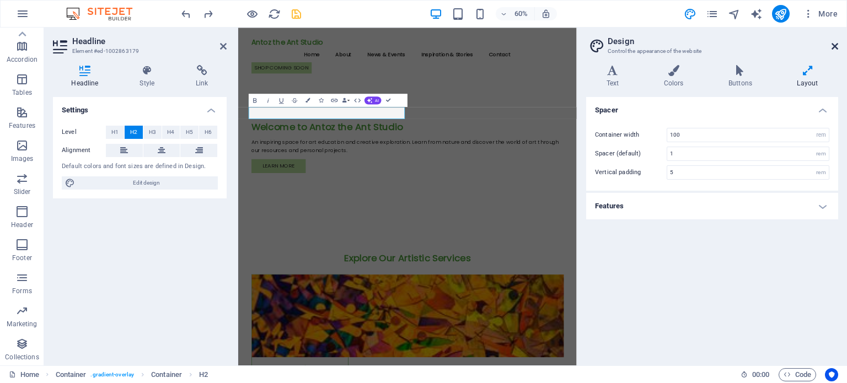
drag, startPoint x: 837, startPoint y: 44, endPoint x: 594, endPoint y: 19, distance: 243.8
click at [837, 44] on icon at bounding box center [834, 46] width 7 height 9
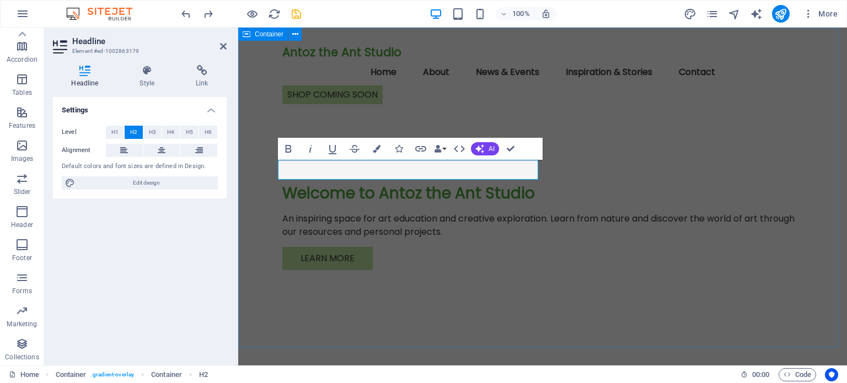
click at [650, 165] on div "Antoz the Ant Studio Menu Home About News & Events Inspiration & Stories Contac…" at bounding box center [542, 193] width 609 height 331
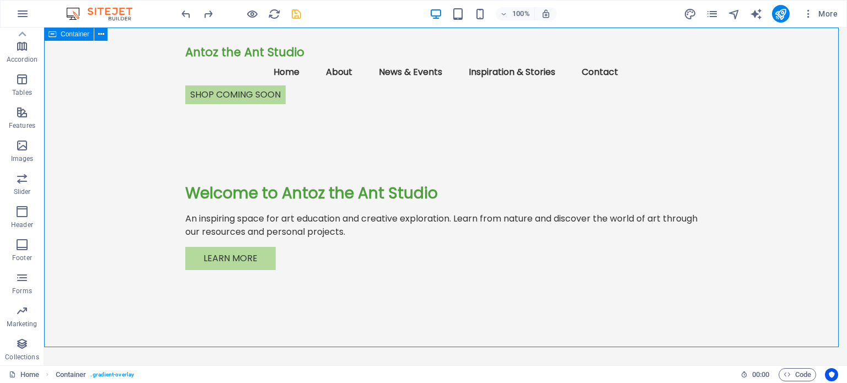
click at [650, 165] on div "Antoz the Ant Studio Menu Home About News & Events Inspiration & Stories Contac…" at bounding box center [445, 193] width 803 height 331
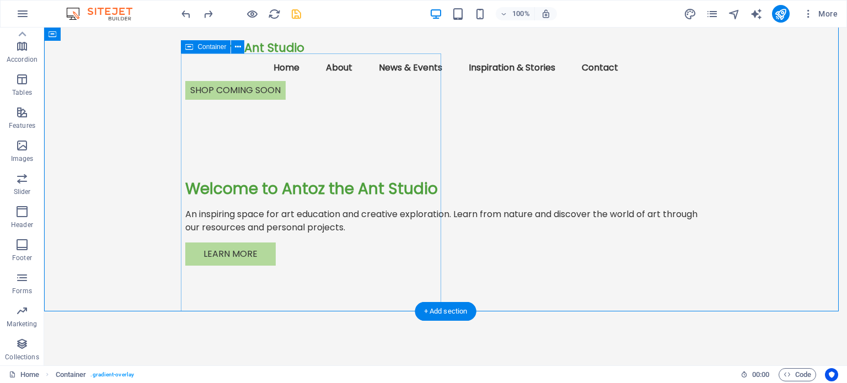
scroll to position [0, 0]
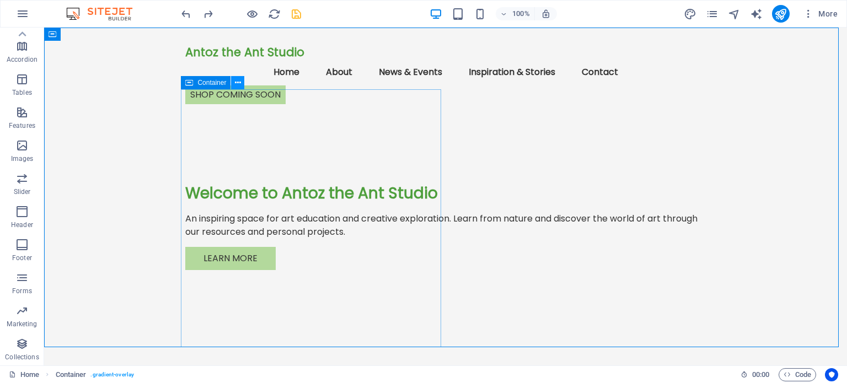
click at [237, 82] on icon at bounding box center [238, 83] width 6 height 12
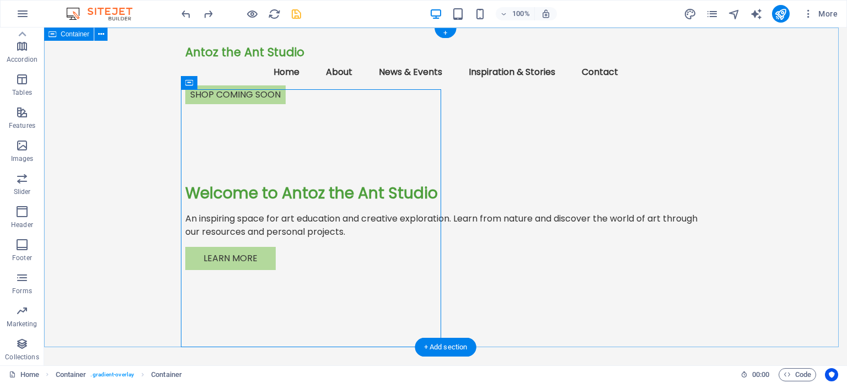
click at [622, 153] on div "Antoz the Ant Studio Menu Home About News & Events Inspiration & Stories Contac…" at bounding box center [445, 193] width 803 height 331
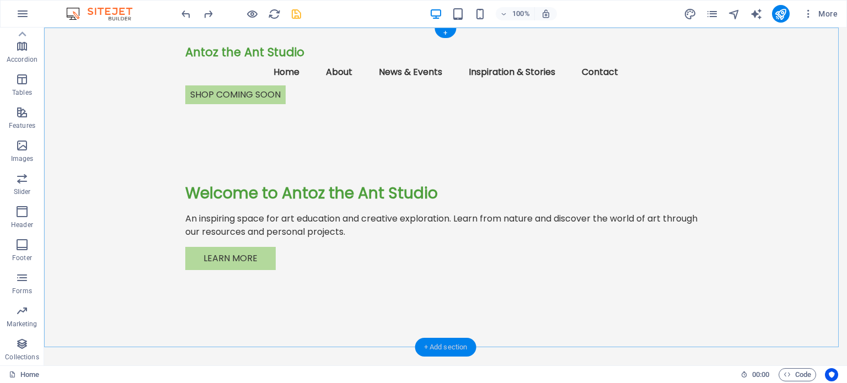
click at [443, 347] on div "+ Add section" at bounding box center [445, 347] width 61 height 19
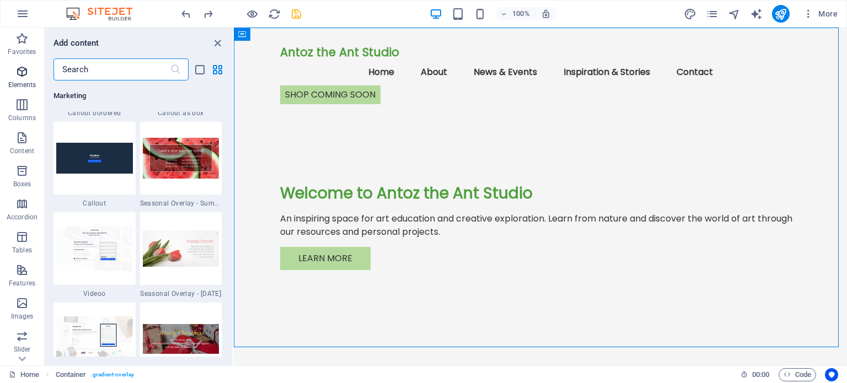
click at [22, 72] on icon "button" at bounding box center [21, 71] width 13 height 13
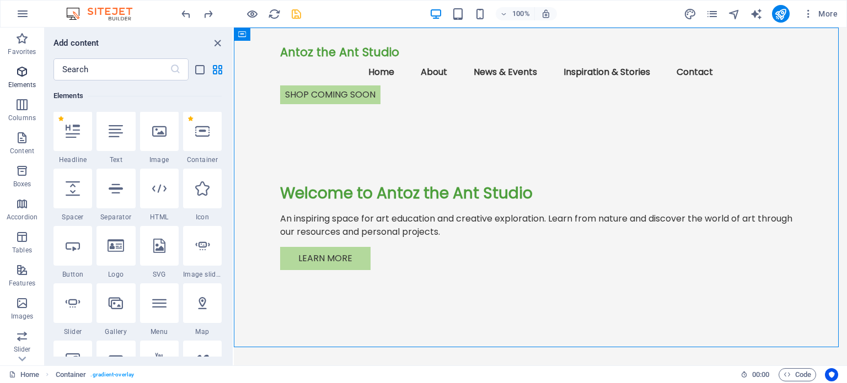
scroll to position [117, 0]
click at [115, 136] on icon at bounding box center [116, 132] width 14 height 14
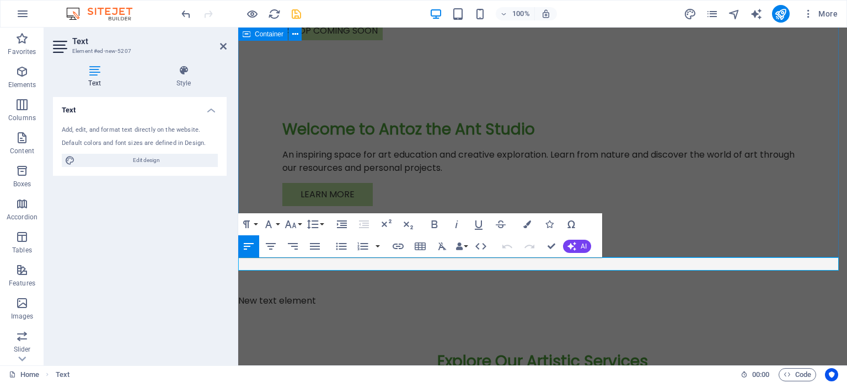
scroll to position [55, 0]
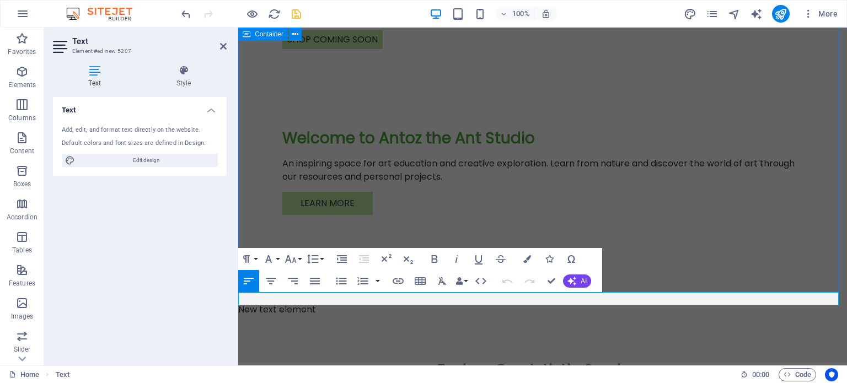
click at [595, 168] on div "Antoz the Ant Studio Menu Home About News & Events Inspiration & Stories Contac…" at bounding box center [542, 137] width 609 height 331
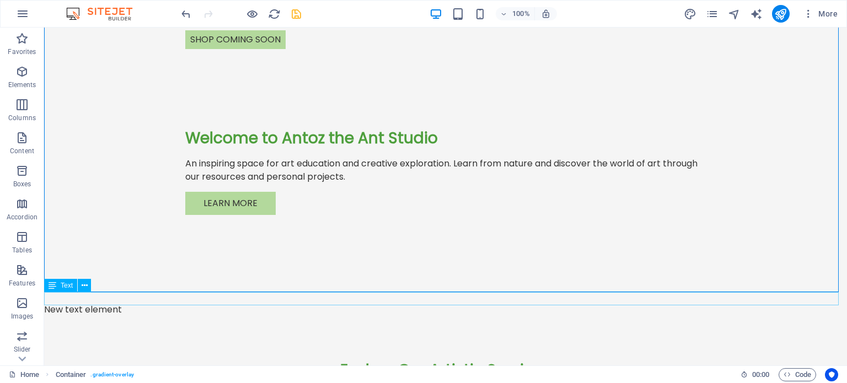
click at [134, 303] on div "New text element" at bounding box center [445, 309] width 803 height 13
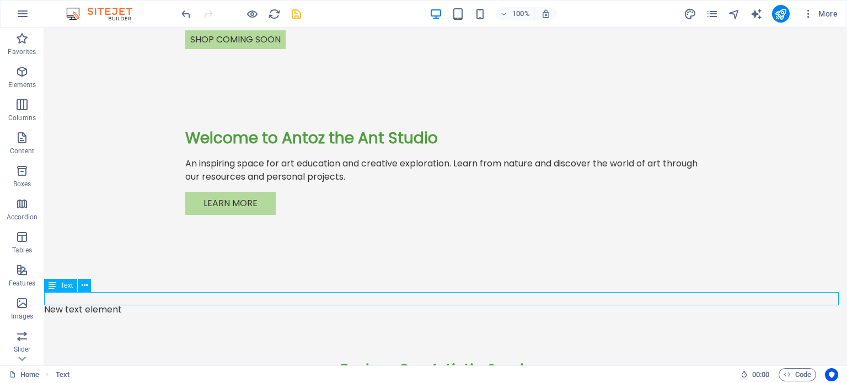
click at [107, 303] on div "New text element" at bounding box center [445, 309] width 803 height 13
click at [82, 303] on div "New text element" at bounding box center [445, 309] width 803 height 13
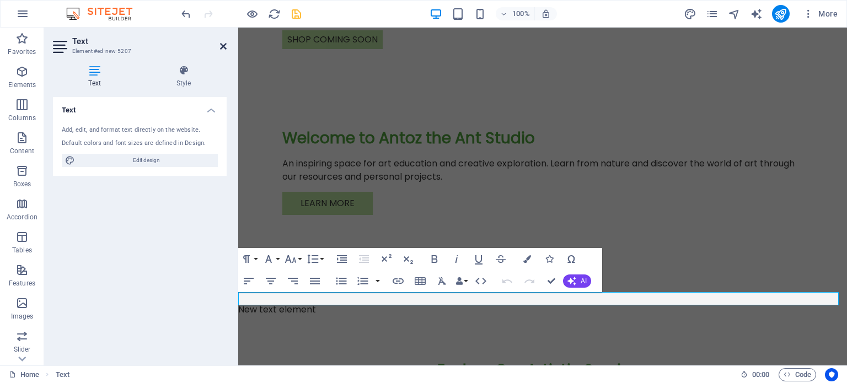
click at [222, 46] on icon at bounding box center [223, 46] width 7 height 9
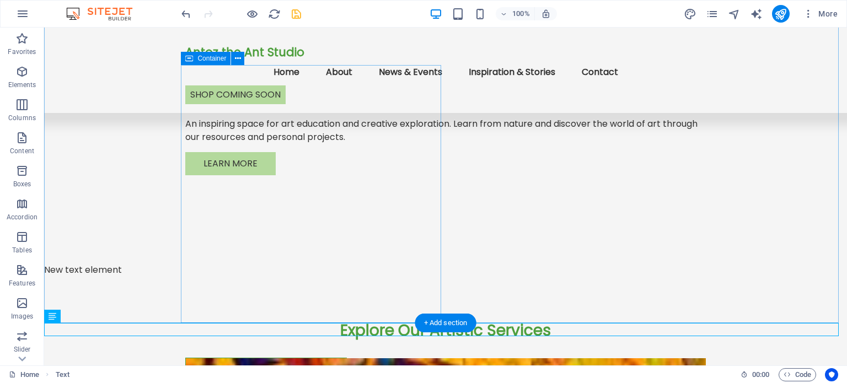
scroll to position [110, 0]
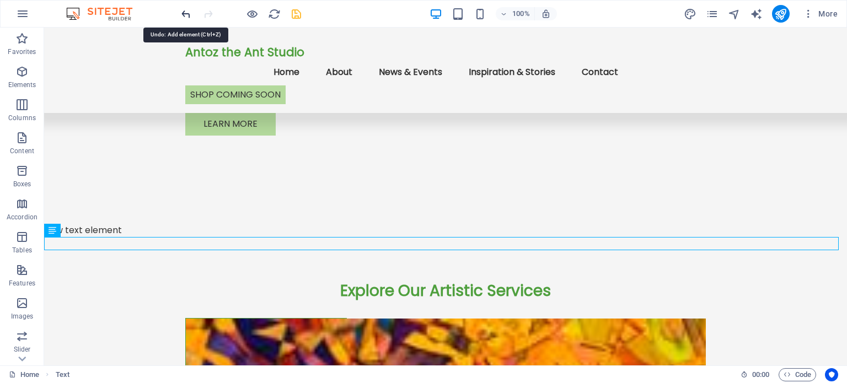
click at [185, 14] on icon "undo" at bounding box center [186, 14] width 13 height 13
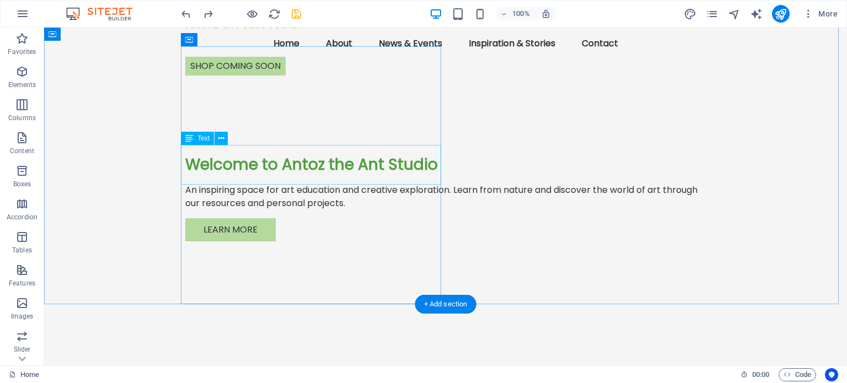
scroll to position [0, 0]
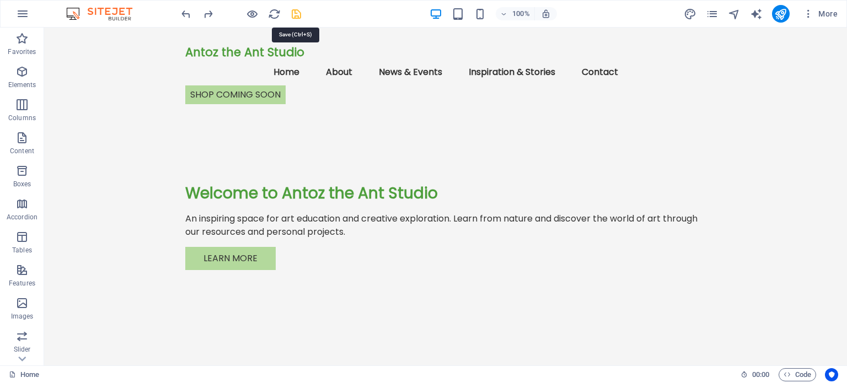
click at [295, 13] on icon "save" at bounding box center [296, 14] width 13 height 13
